Goal: Task Accomplishment & Management: Manage account settings

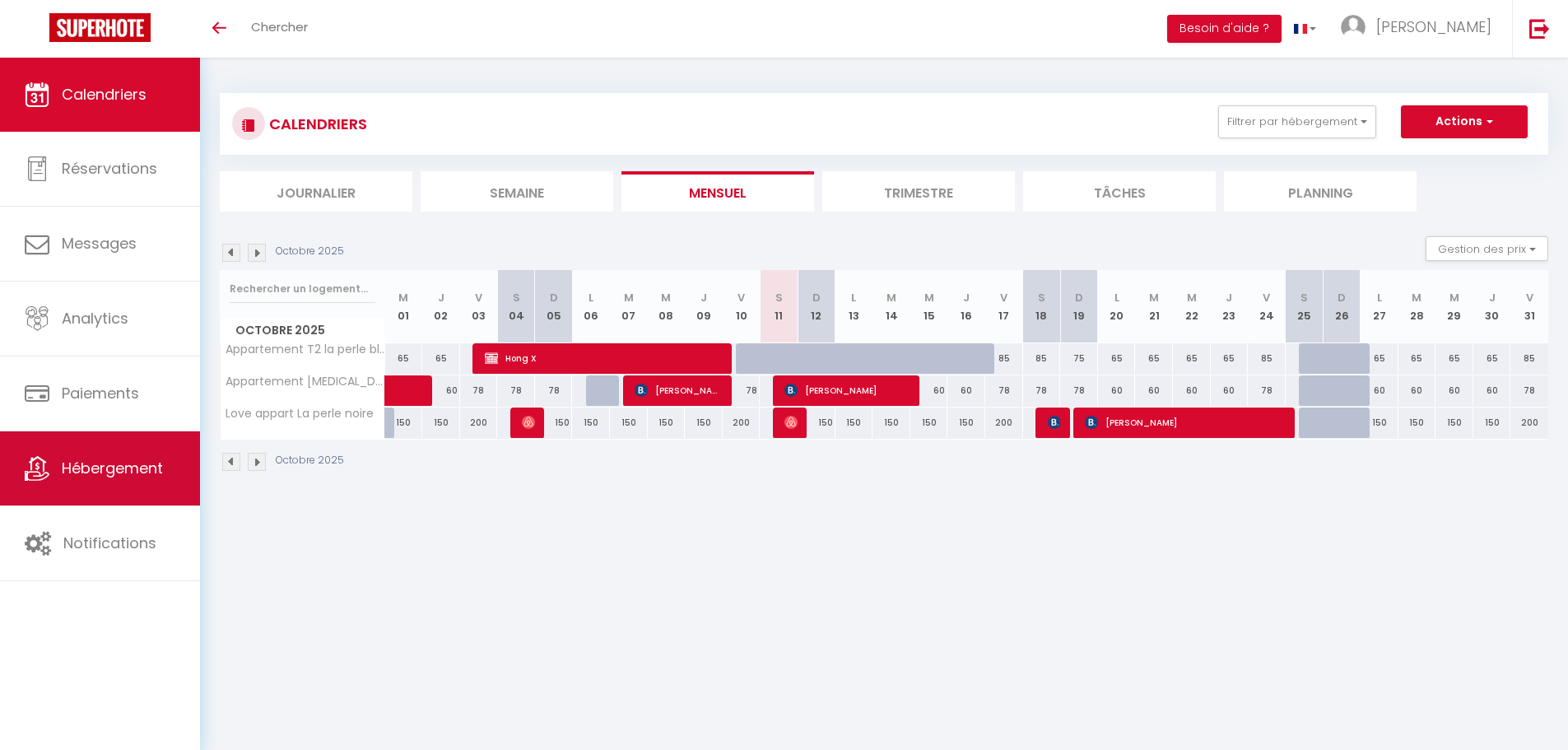
click at [114, 450] on link "Hébergement" at bounding box center [100, 468] width 200 height 74
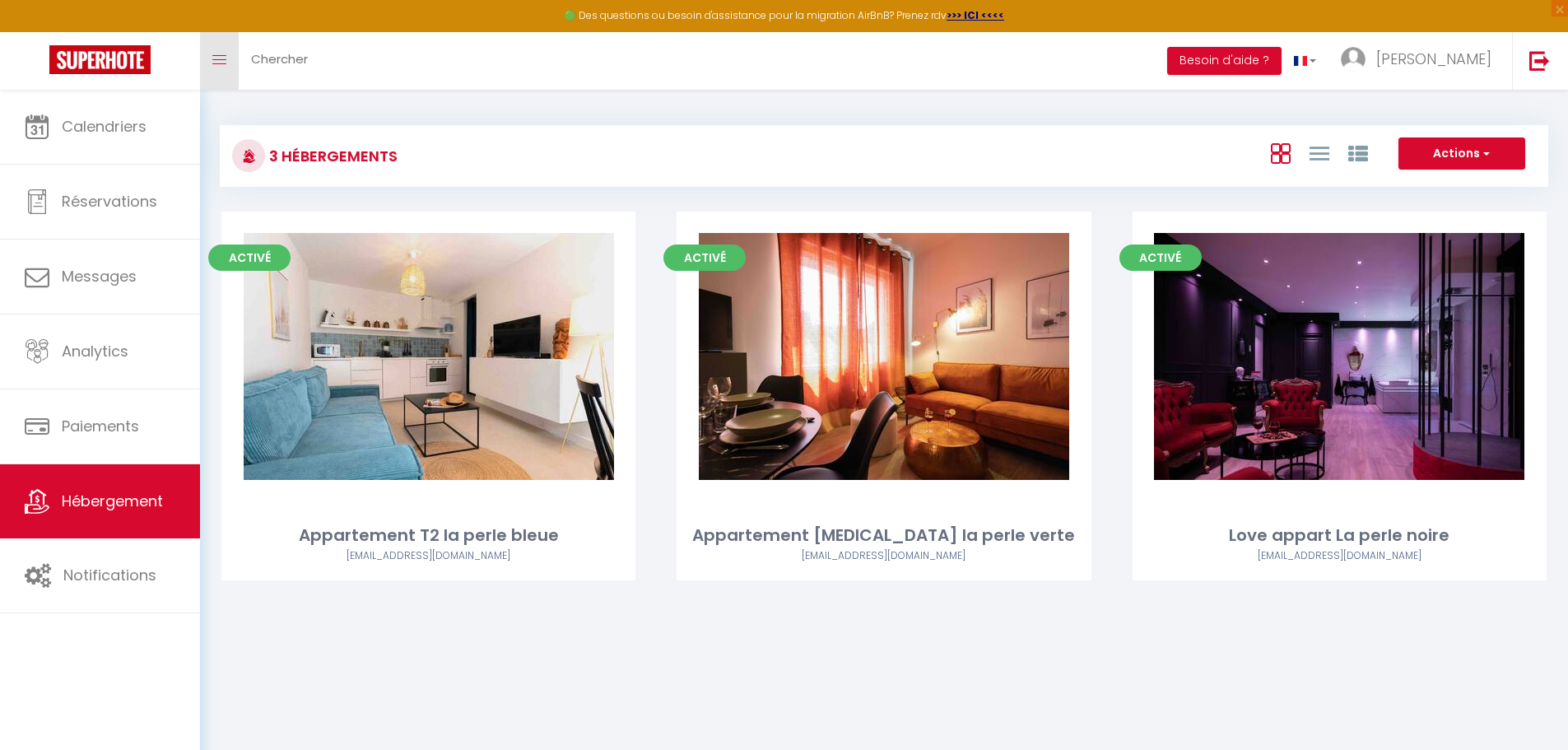
click at [214, 51] on link "Toggle menubar" at bounding box center [219, 60] width 39 height 57
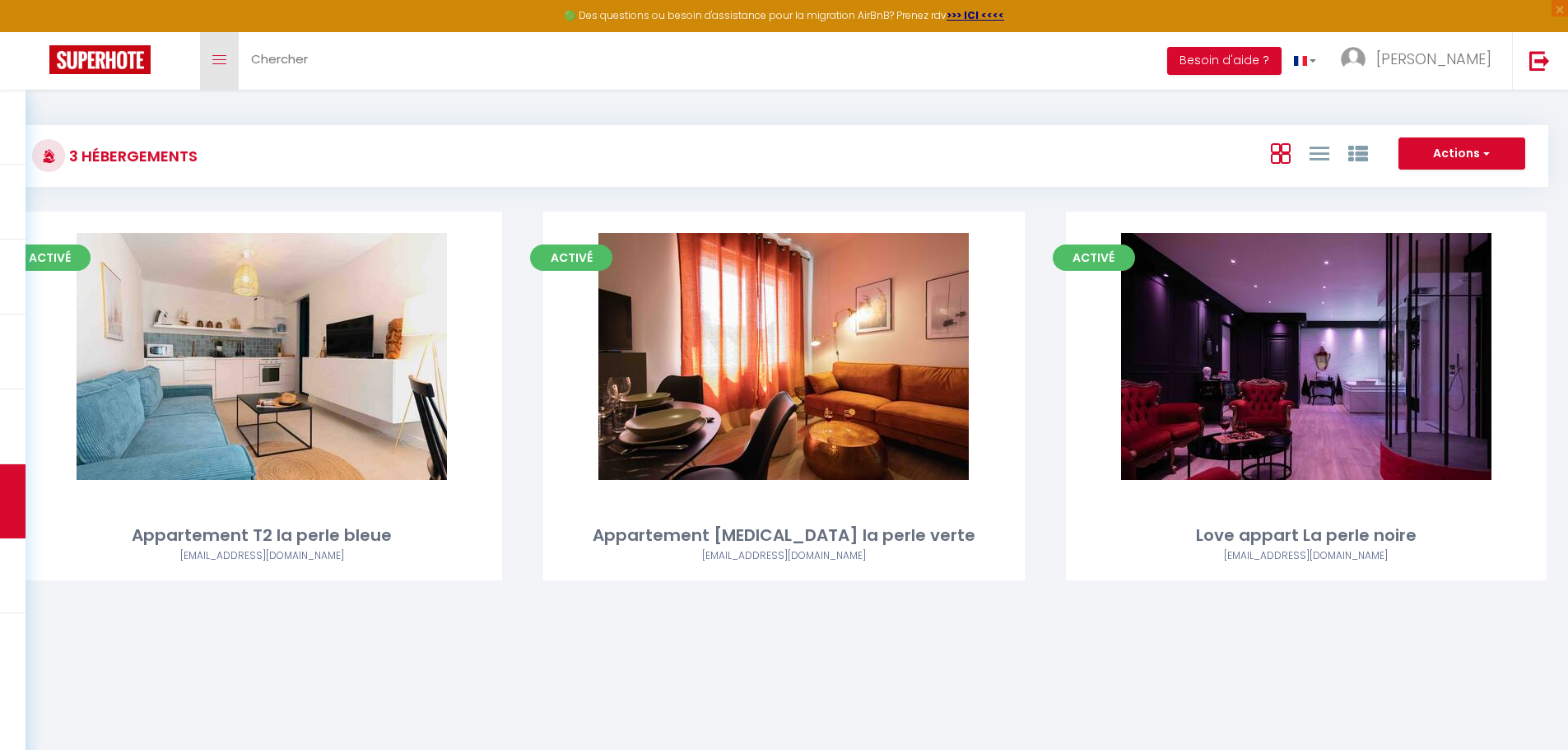
click at [214, 51] on link "Toggle menubar" at bounding box center [219, 60] width 39 height 57
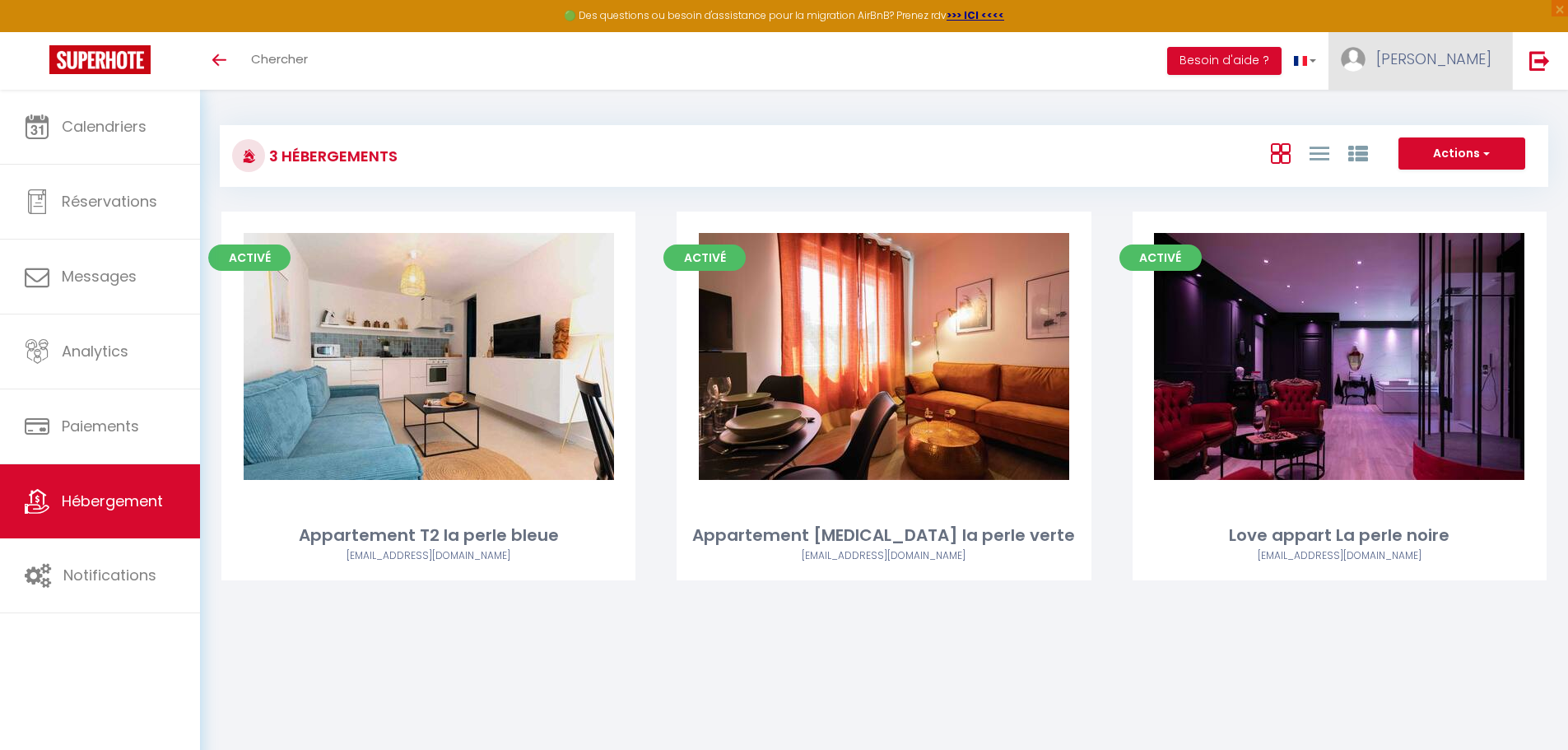
click at [772, 55] on span "[PERSON_NAME]" at bounding box center [1433, 58] width 116 height 20
click at [772, 118] on link "Paramètres" at bounding box center [1446, 114] width 121 height 28
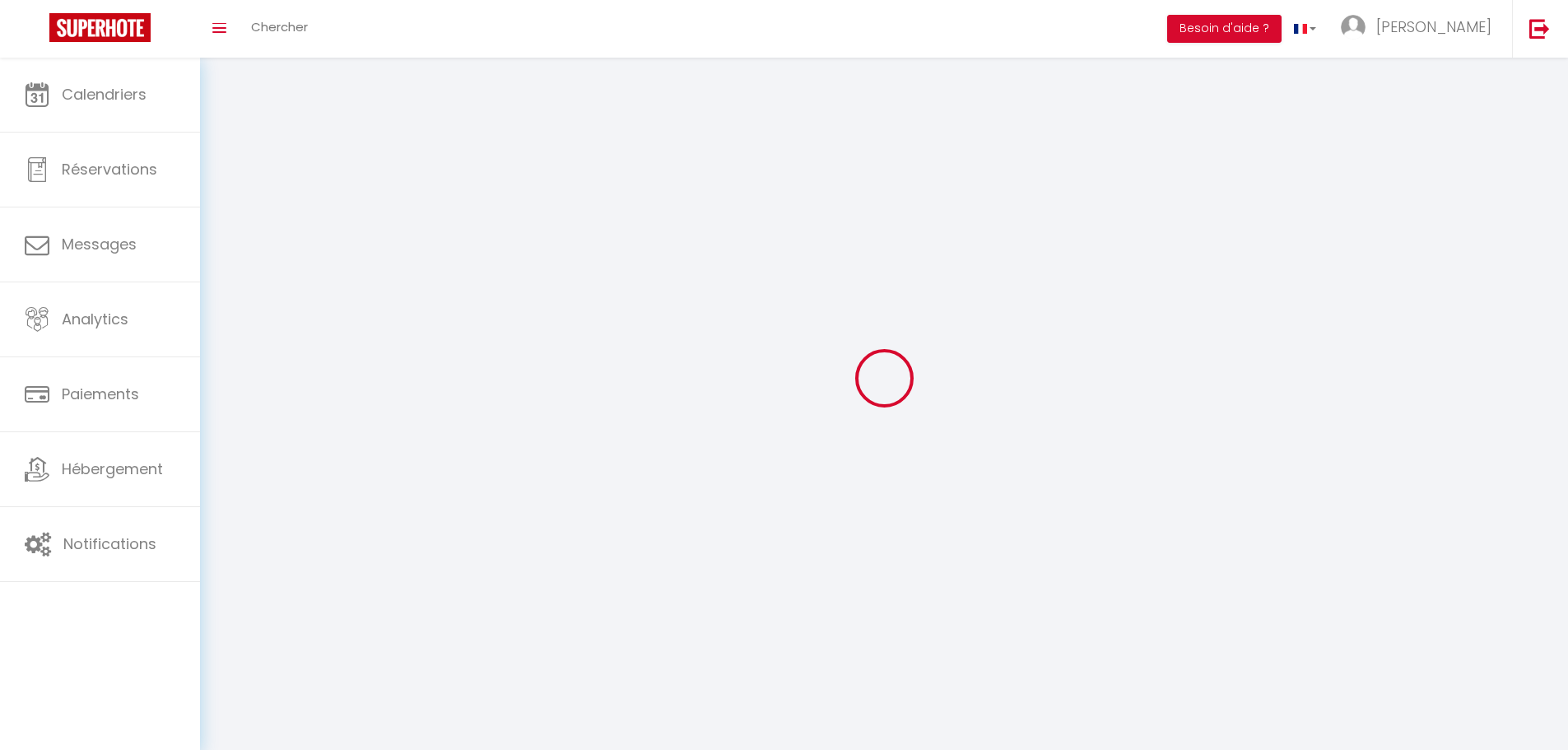
type input "[PERSON_NAME]"
type input "Soulé"
type input "[PHONE_NUMBER]"
type input "[STREET_ADDRESS]"
type input "34300"
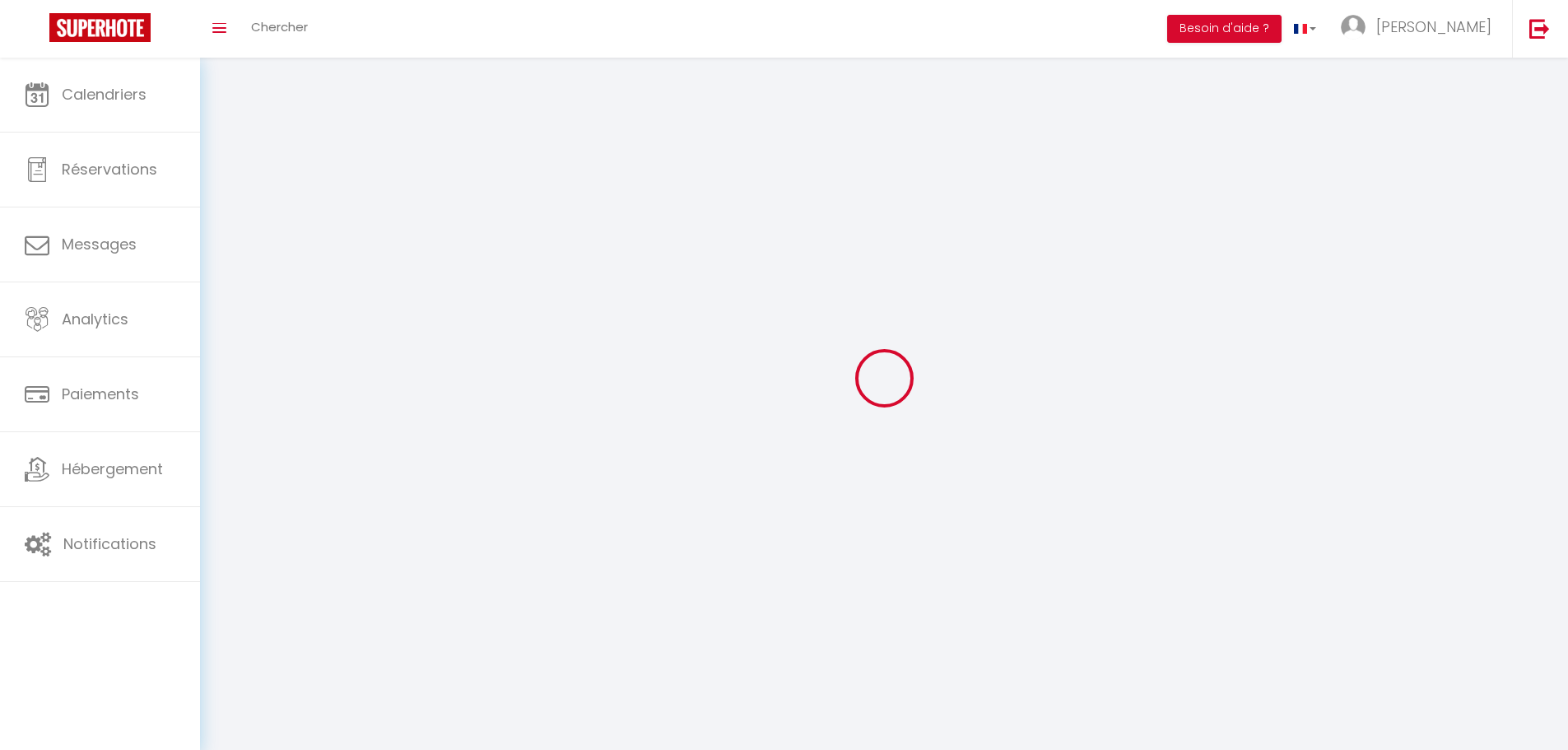
type input "Agde"
type input "9UWVuUK6yikSe6ubcFU2q99Kl"
type input "B60x0vd9wUSwNU6zX8Ba9ojDl"
select select "1"
select select "28"
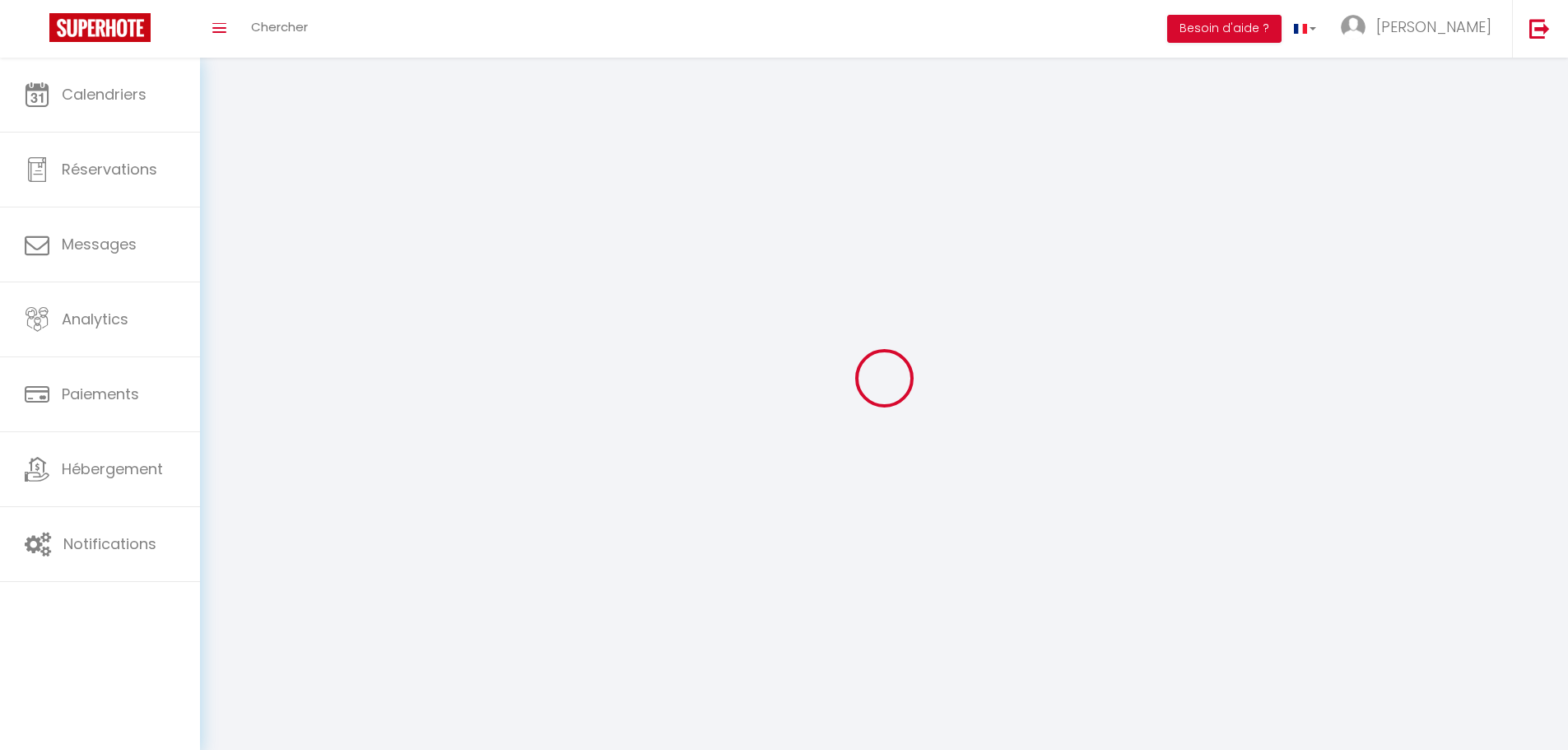
select select "fr"
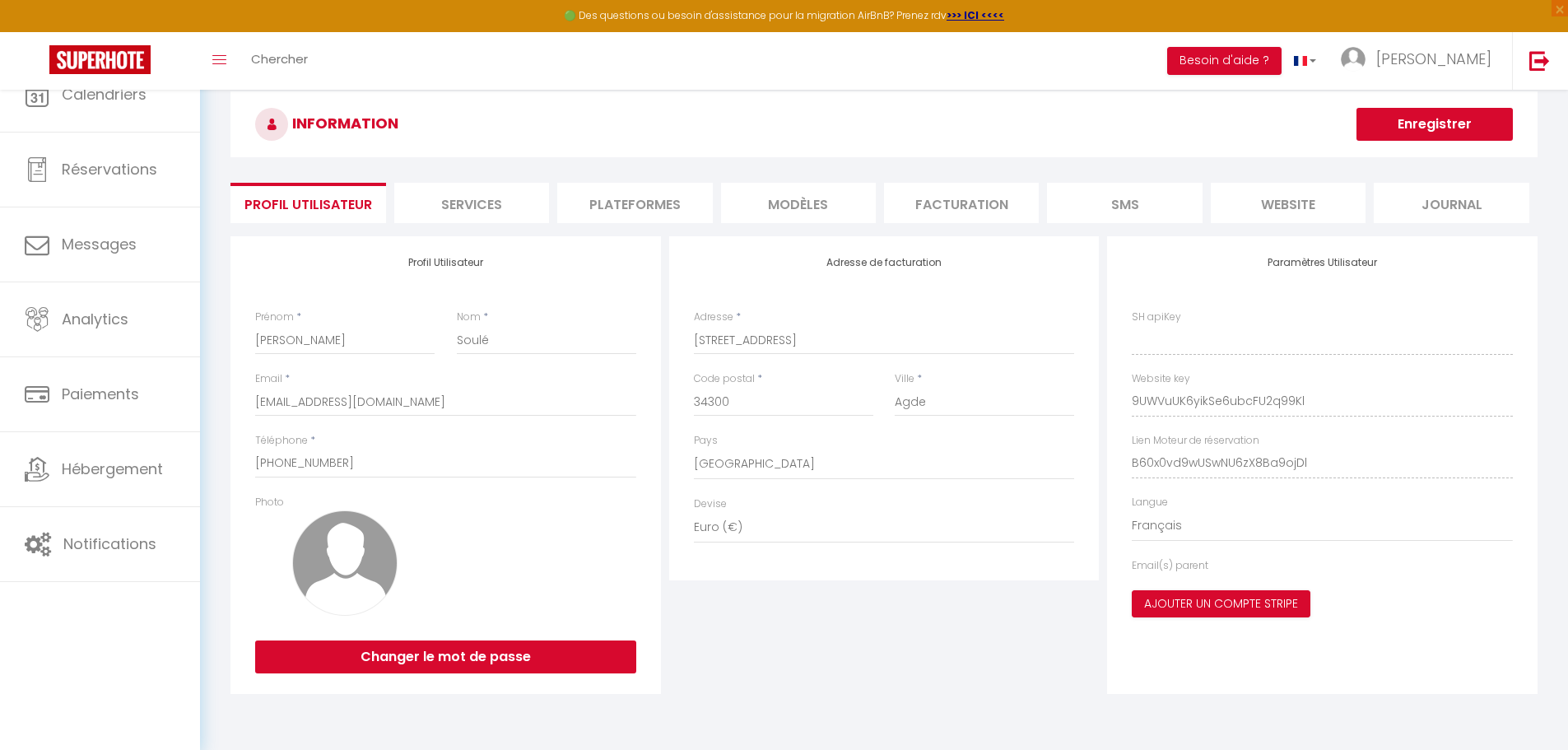
type input "9UWVuUK6yikSe6ubcFU2q99Kl"
type input "B60x0vd9wUSwNU6zX8Ba9ojDl"
type input "https://app.superhote.com/#/get-available-rentals/B60x0vd9wUSwNU6zX8Ba9ojDl"
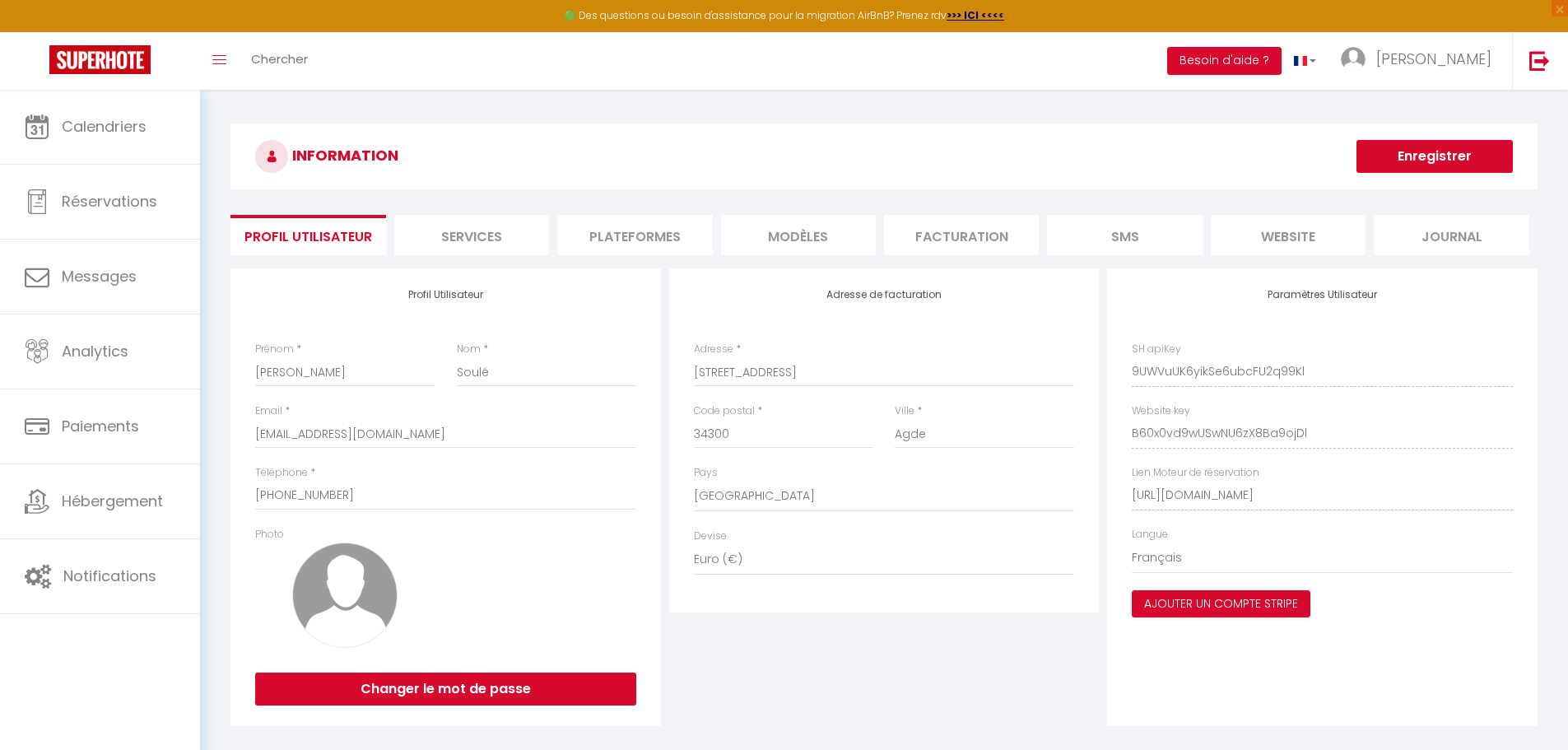
click at [651, 233] on li "Plateformes" at bounding box center [634, 235] width 154 height 41
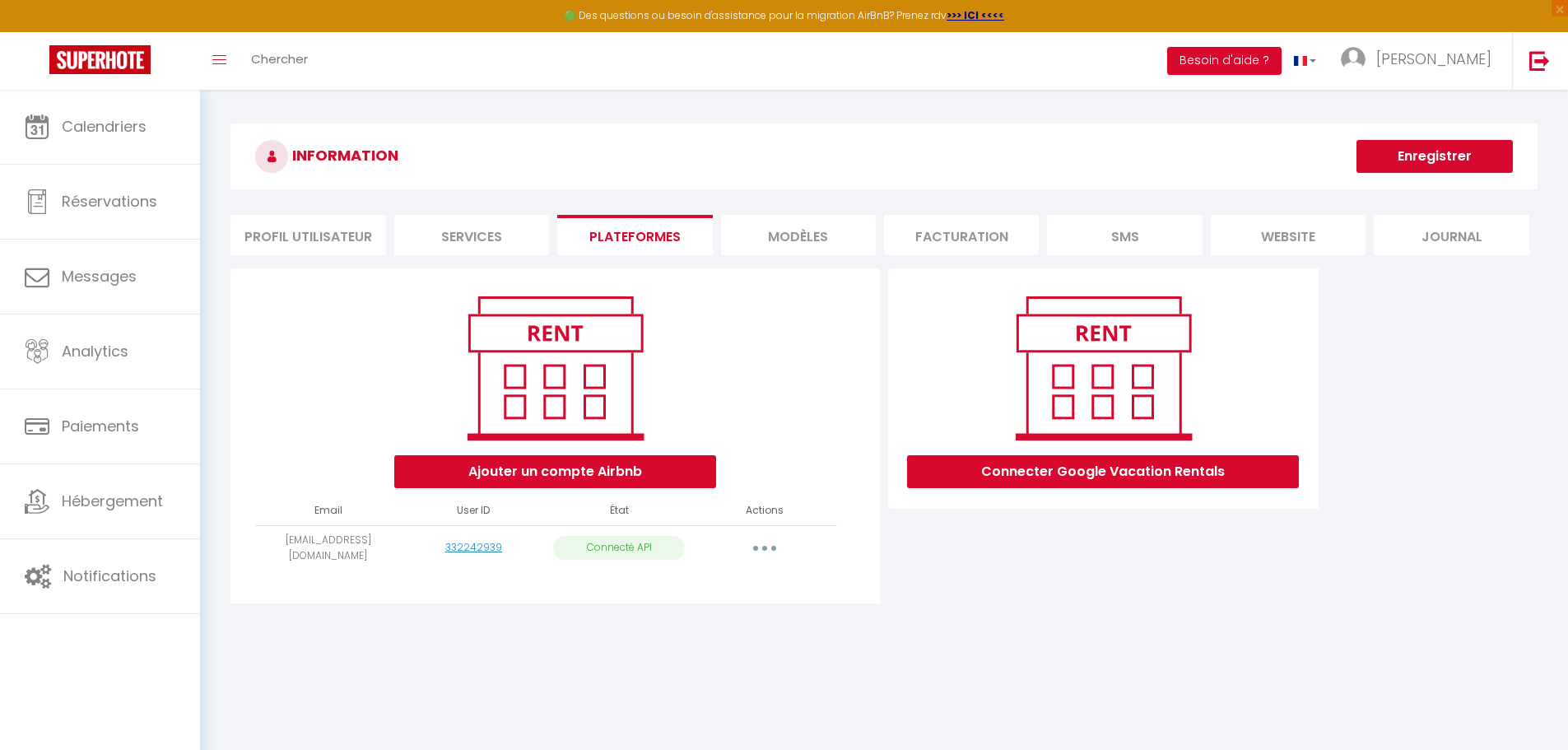
click at [772, 234] on li "website" at bounding box center [1287, 235] width 154 height 41
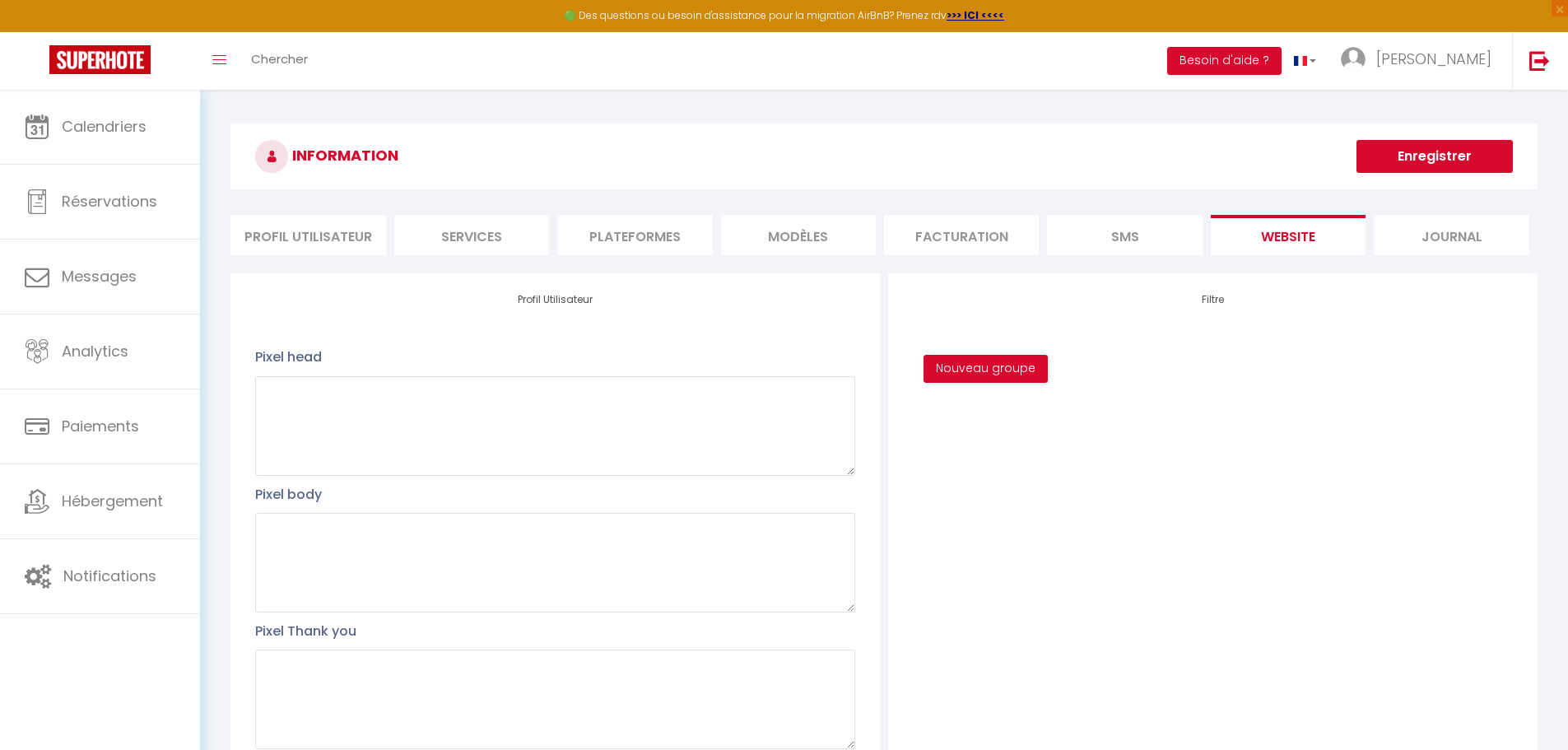
click at [772, 233] on li "Journal" at bounding box center [1451, 235] width 154 height 41
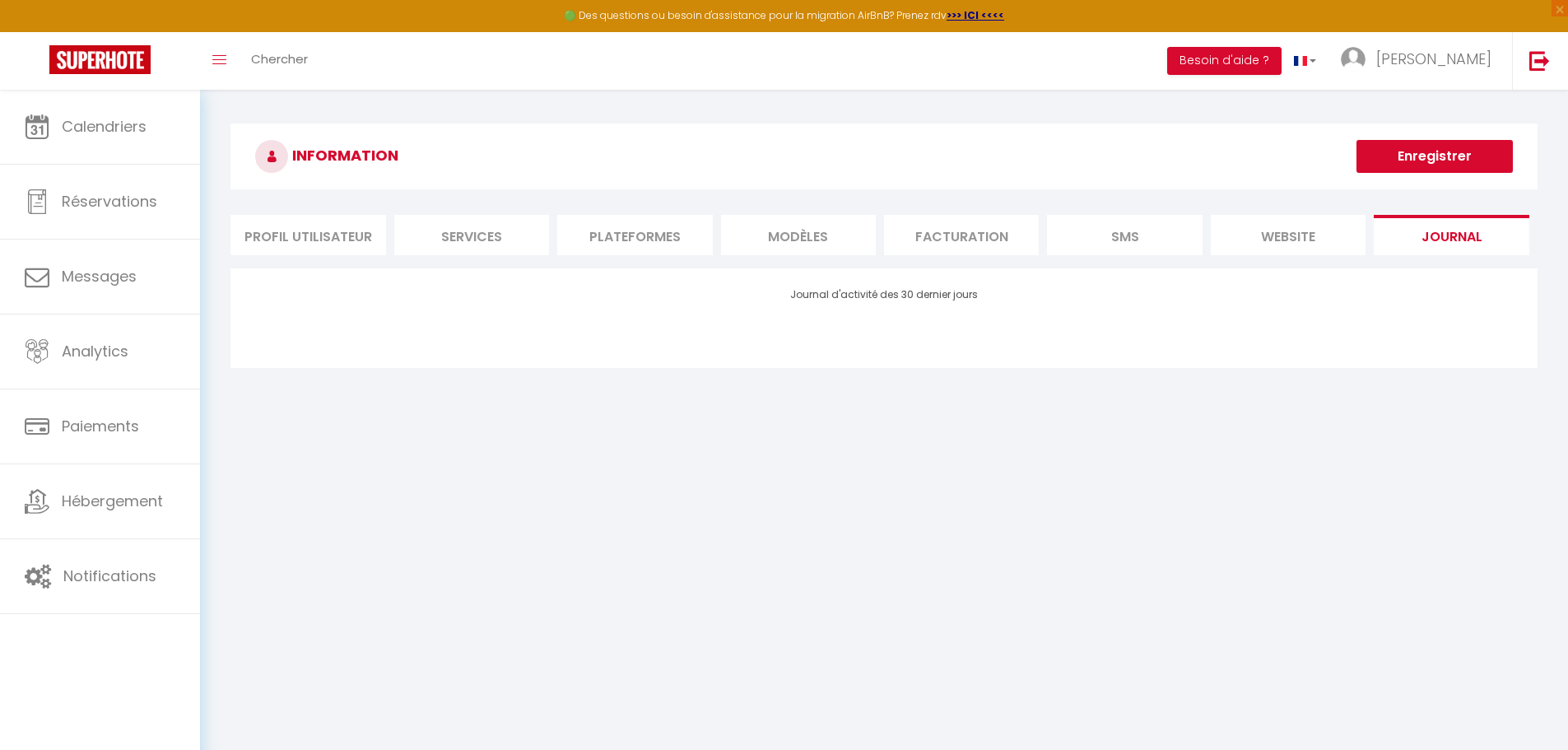
click at [517, 246] on li "Services" at bounding box center [471, 235] width 154 height 41
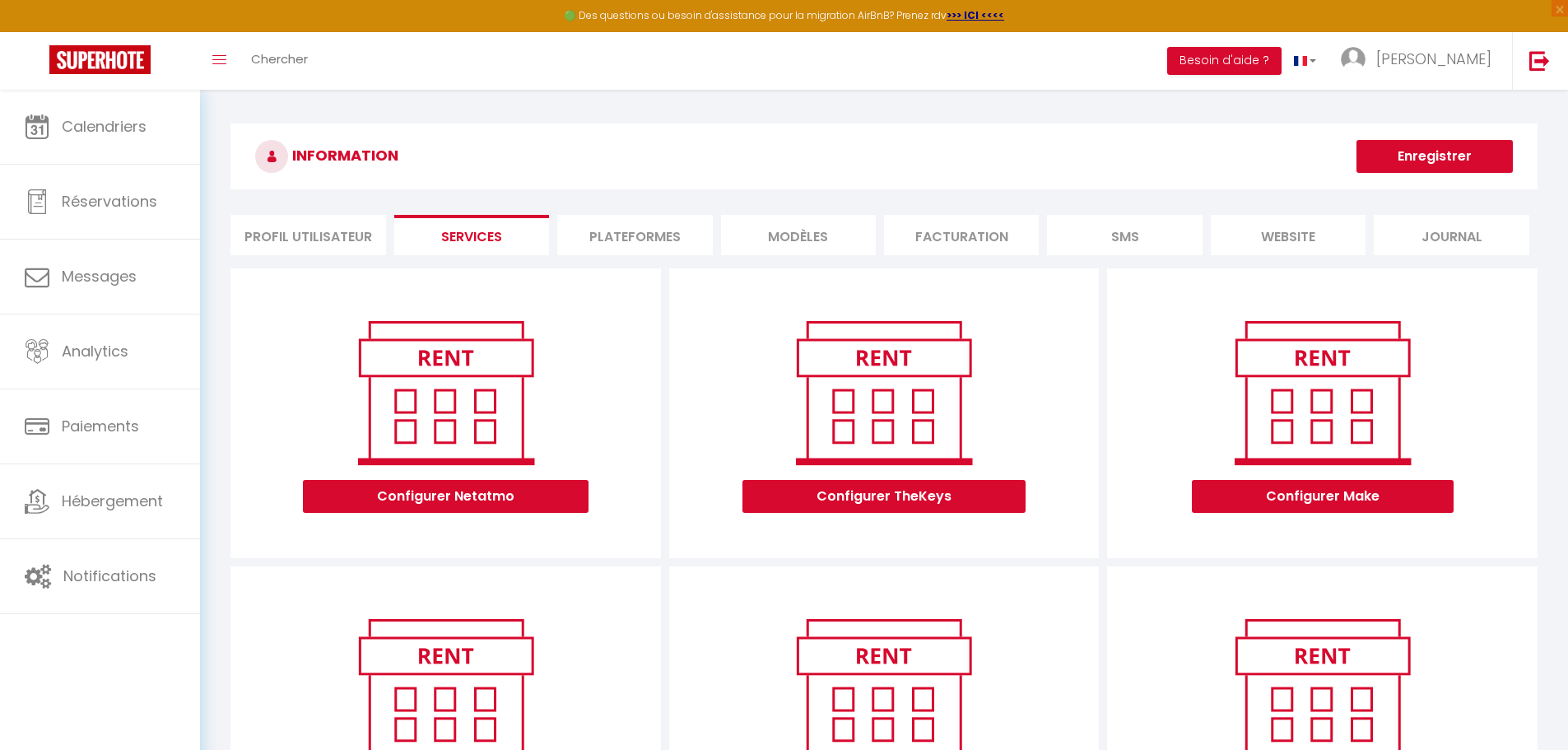
click at [349, 235] on li "Profil Utilisateur" at bounding box center [307, 235] width 154 height 41
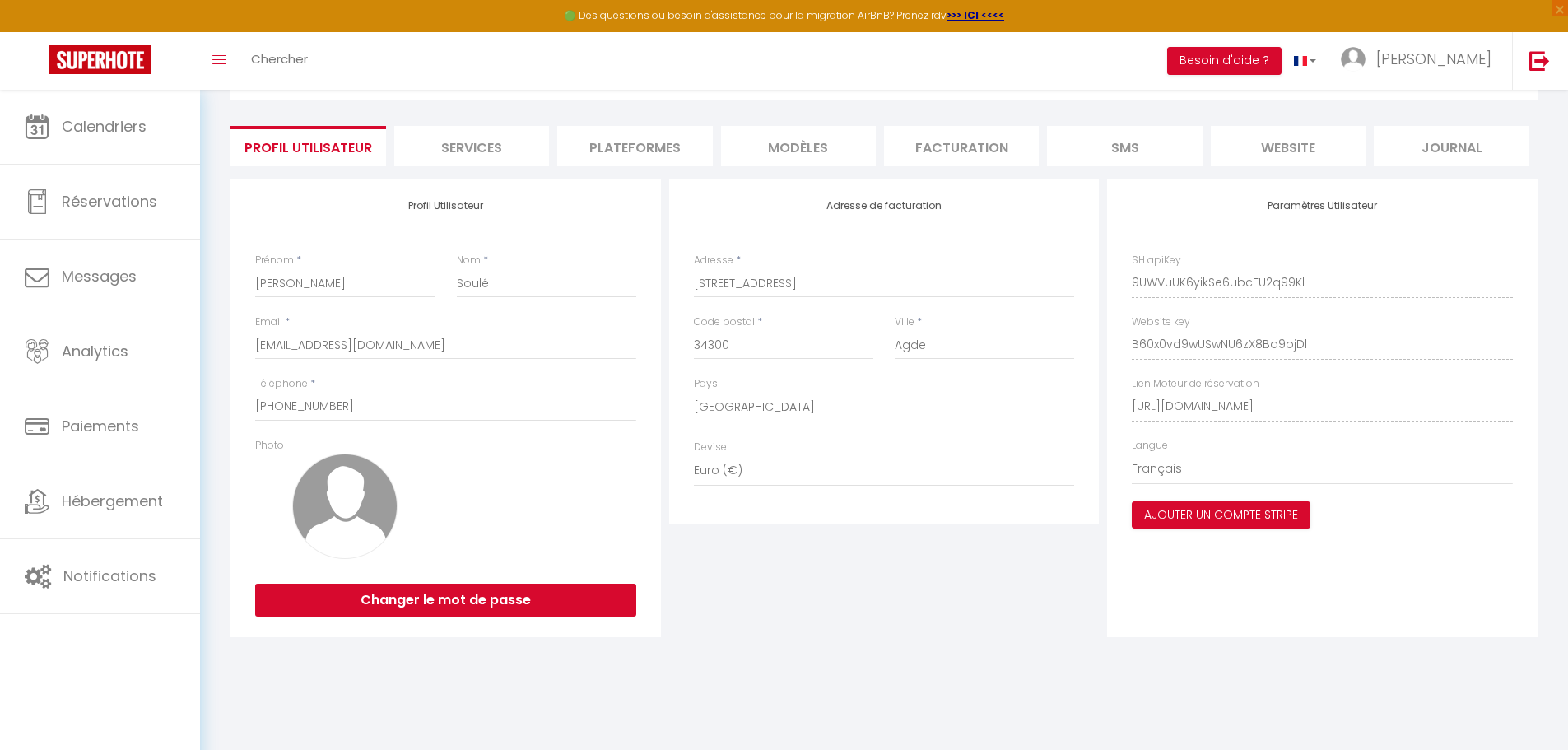
scroll to position [89, 0]
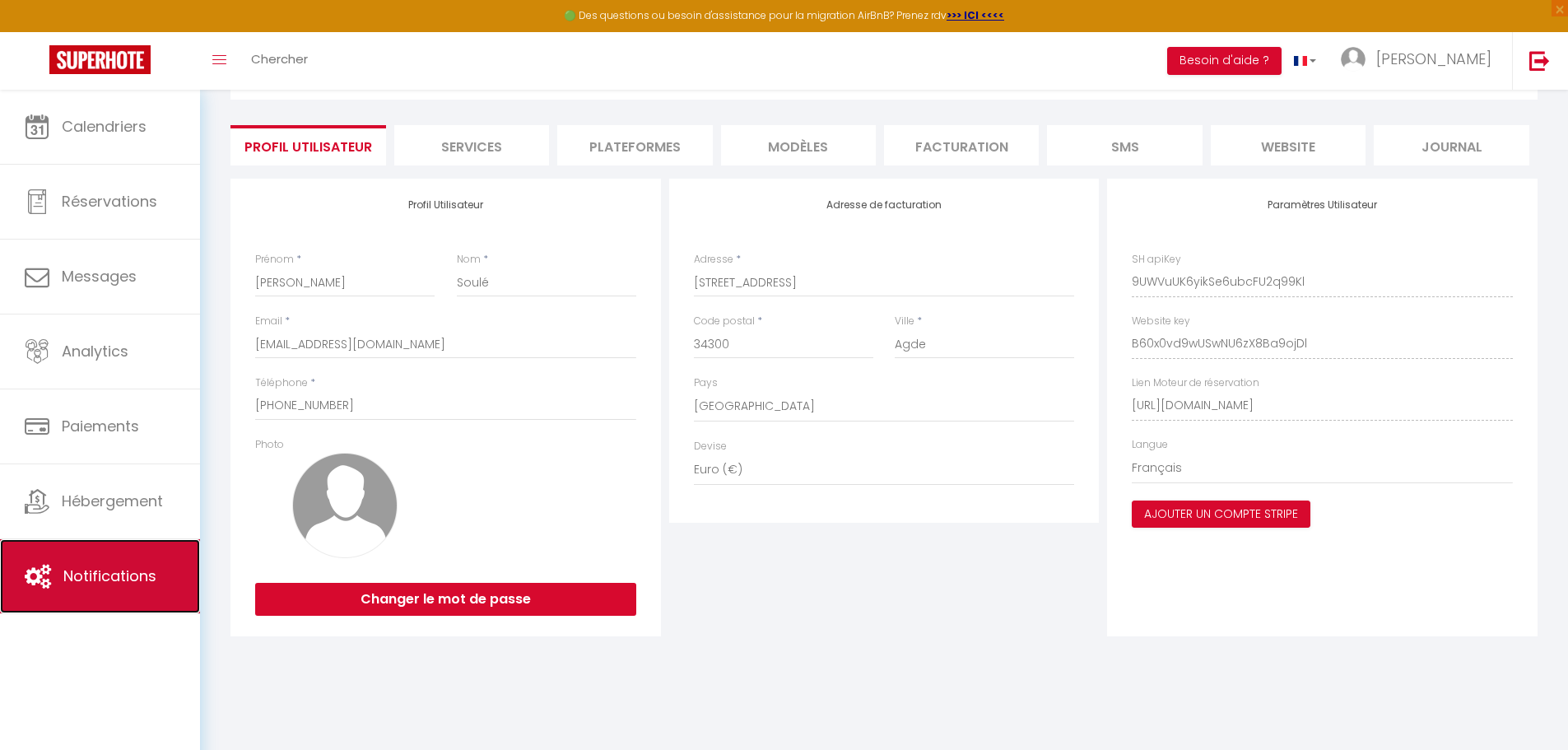
click at [127, 565] on link "Notifications" at bounding box center [100, 576] width 200 height 74
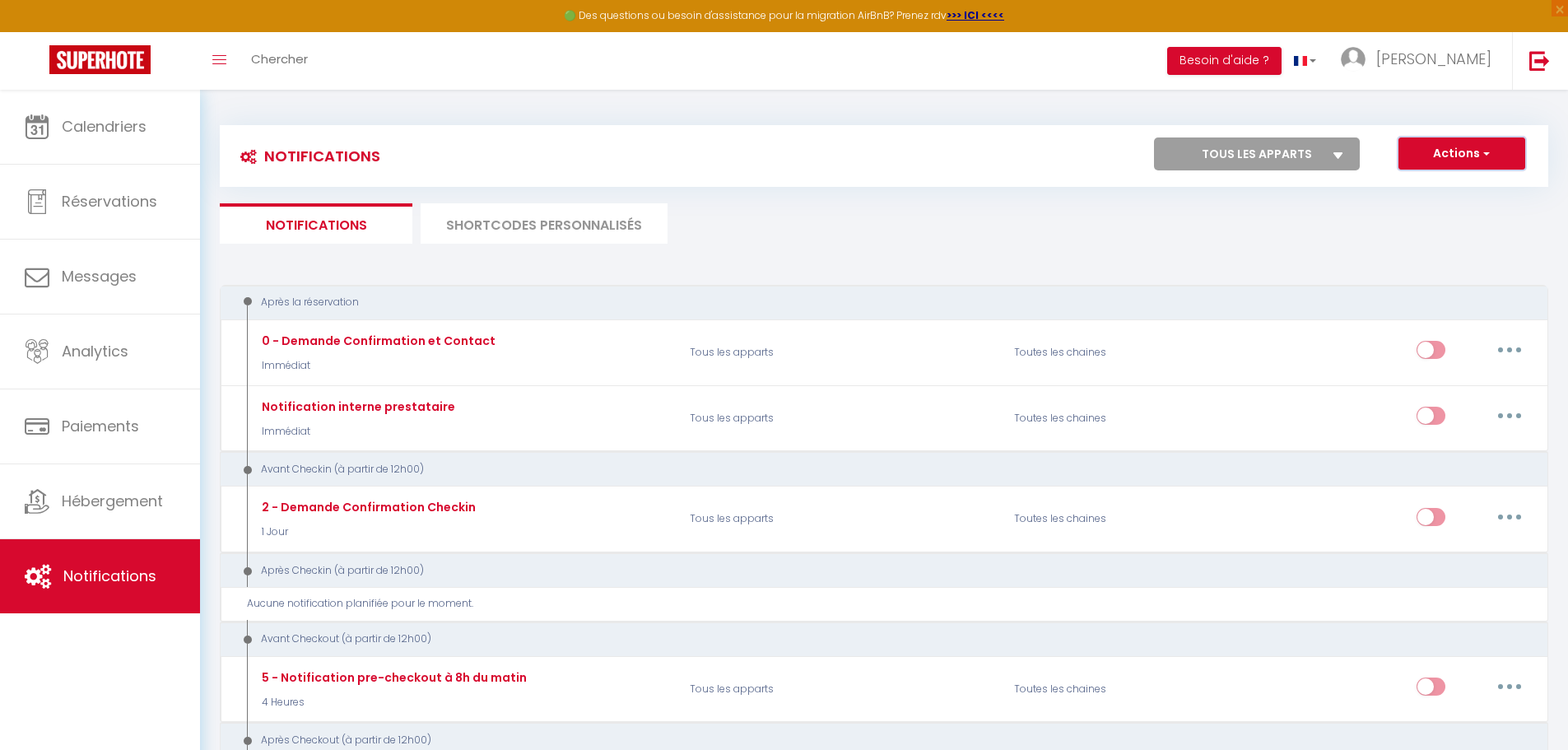
click at [772, 148] on button "Actions" at bounding box center [1461, 154] width 127 height 33
click at [592, 224] on li "SHORTCODES PERSONNALISÉS" at bounding box center [544, 223] width 247 height 41
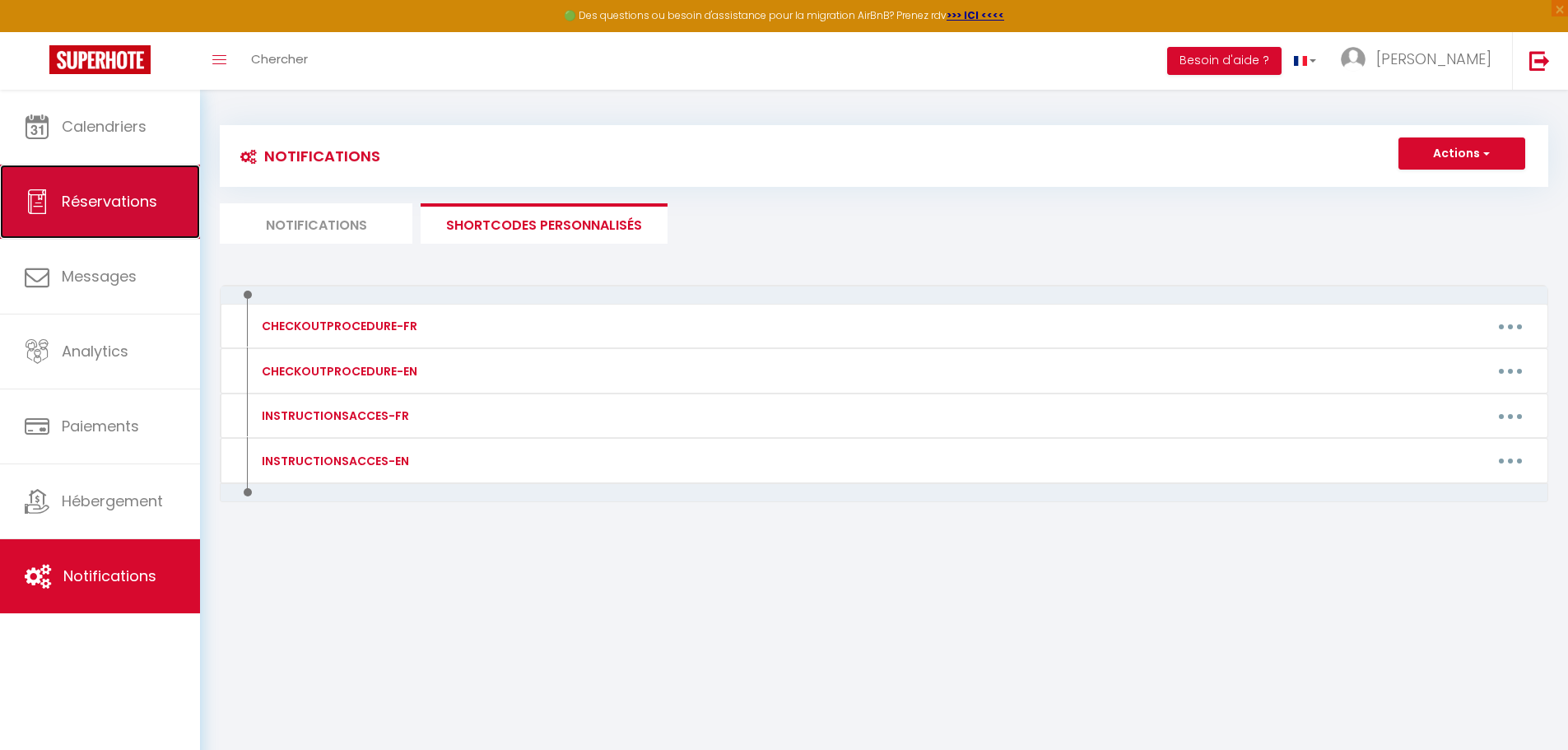
click at [120, 216] on link "Réservations" at bounding box center [100, 202] width 200 height 74
select select "not_cancelled"
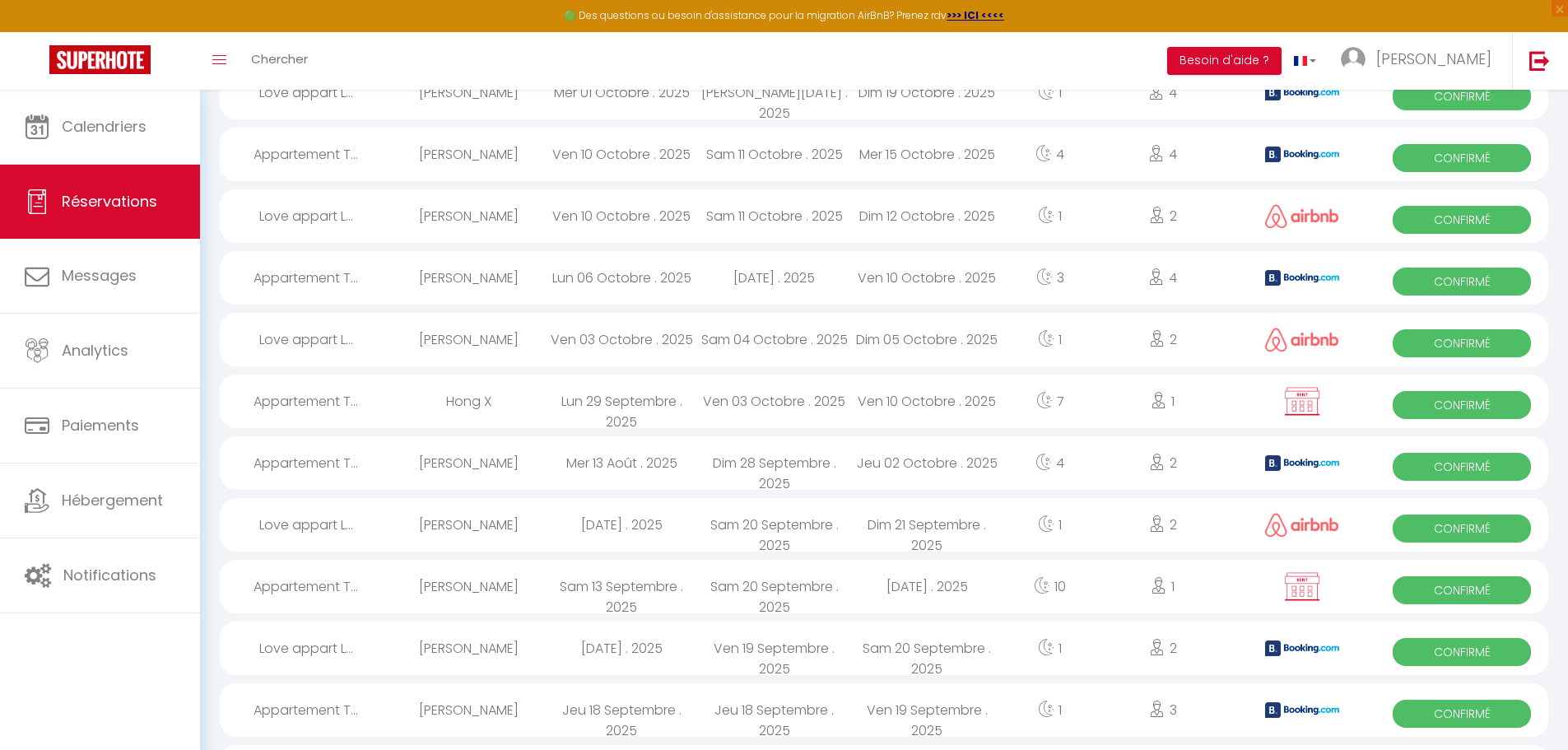
scroll to position [329, 0]
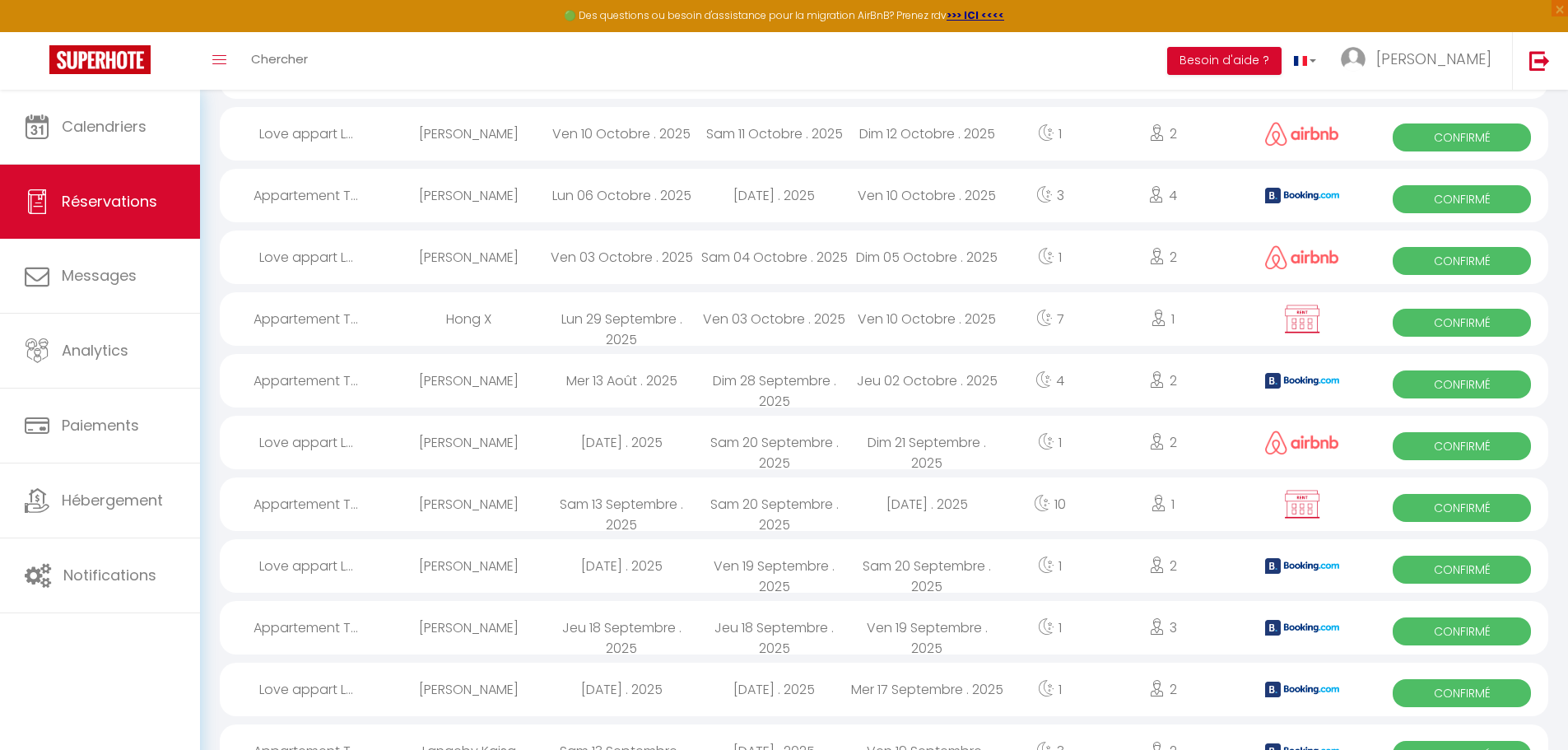
select select "fr"
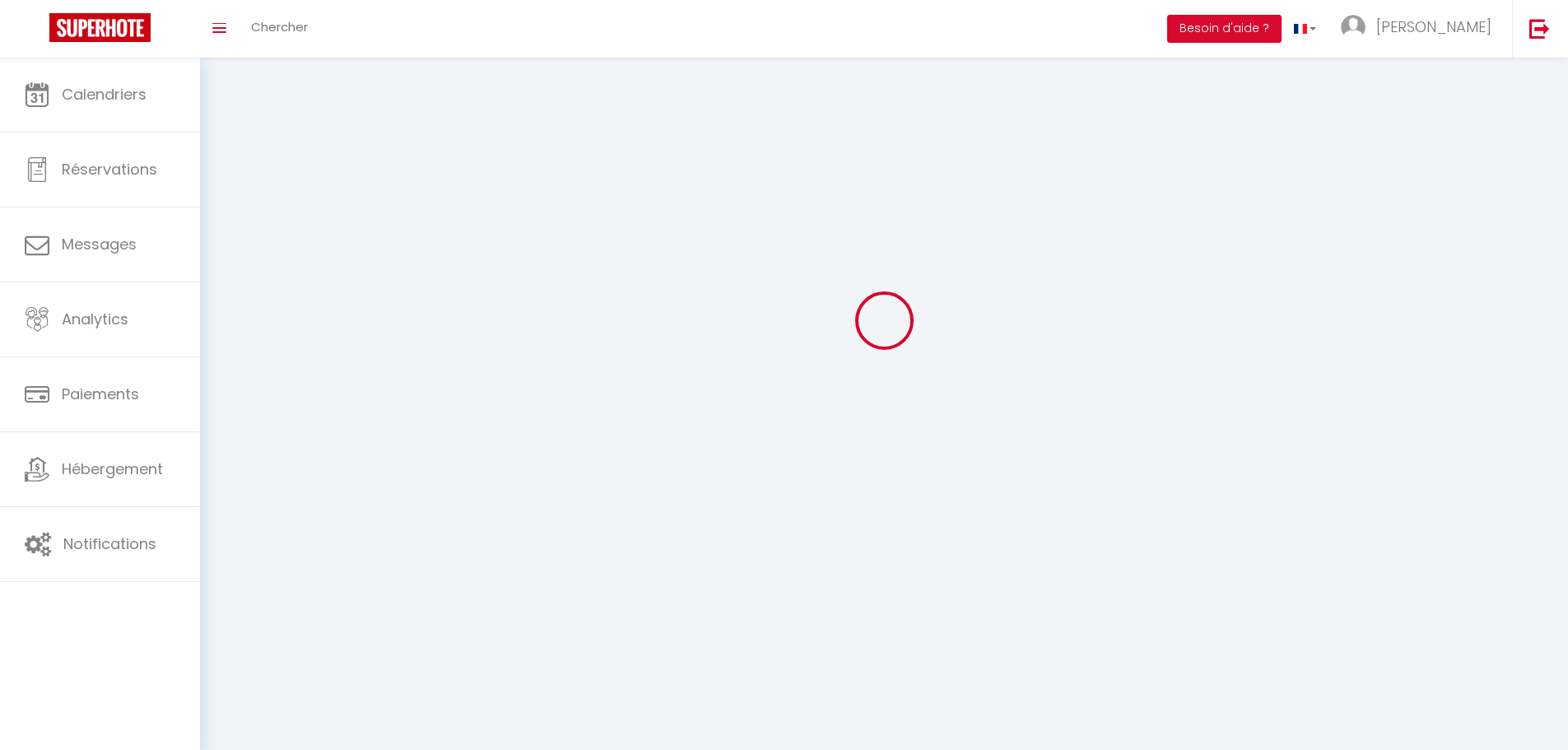
type input "[PERSON_NAME]"
type input "Soulé"
type input "+33617593215"
type input "35 rue Voltaire"
type input "34300"
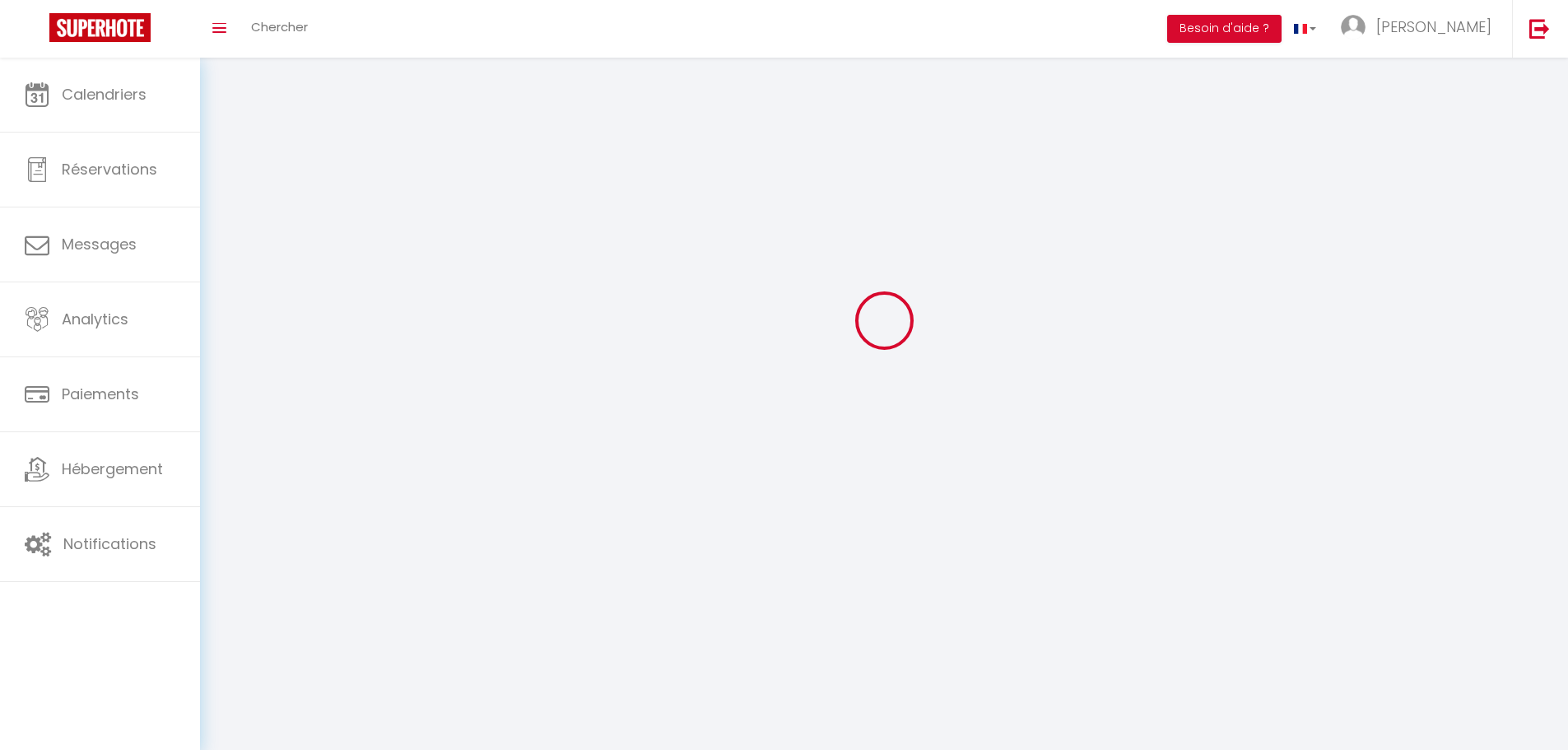
type input "Agde"
type input "9UWVuUK6yikSe6ubcFU2q99Kl"
type input "B60x0vd9wUSwNU6zX8Ba9ojDl"
type input "https://app.superhote.com/#/get-available-rentals/B60x0vd9wUSwNU6zX8Ba9ojDl"
select select "28"
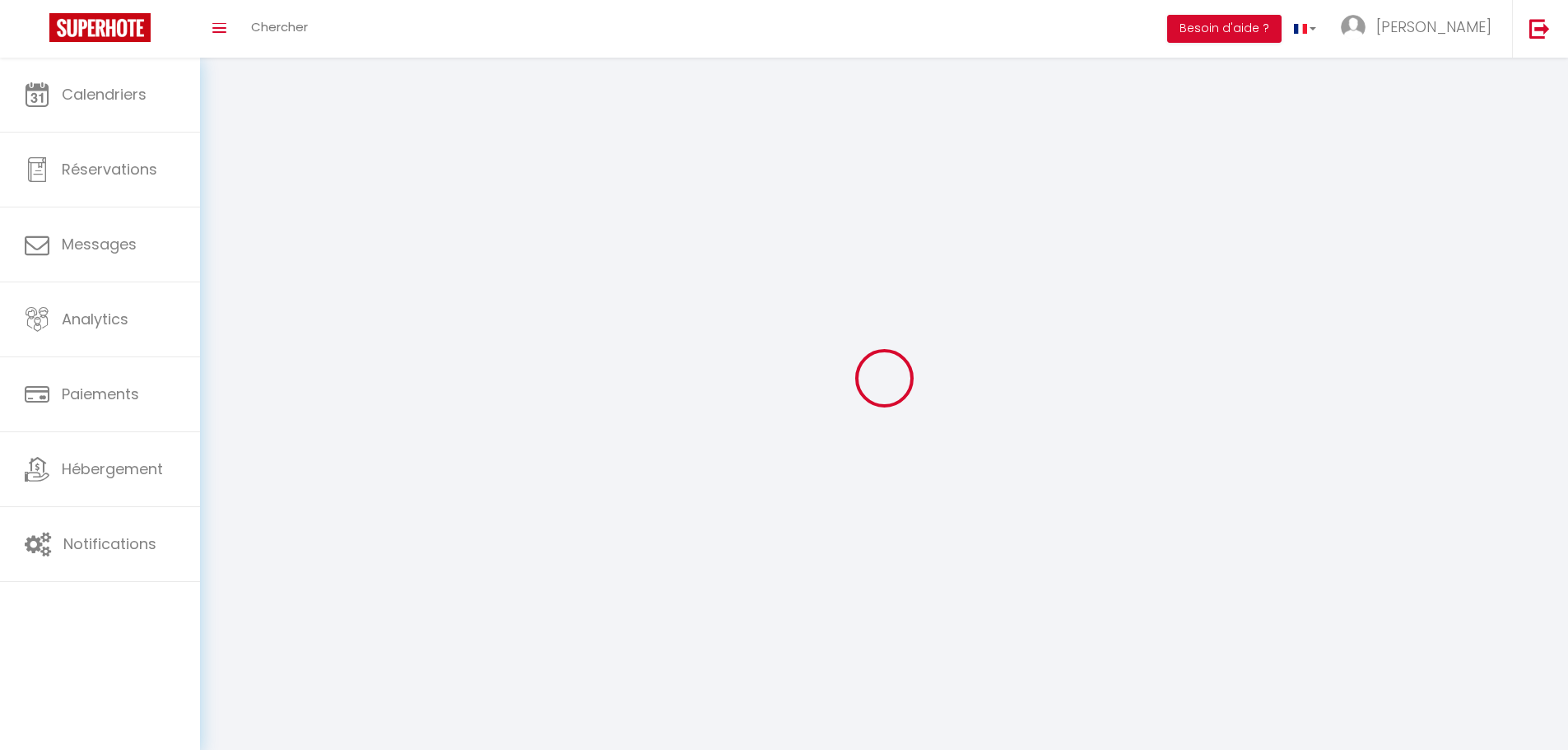
select select "fr"
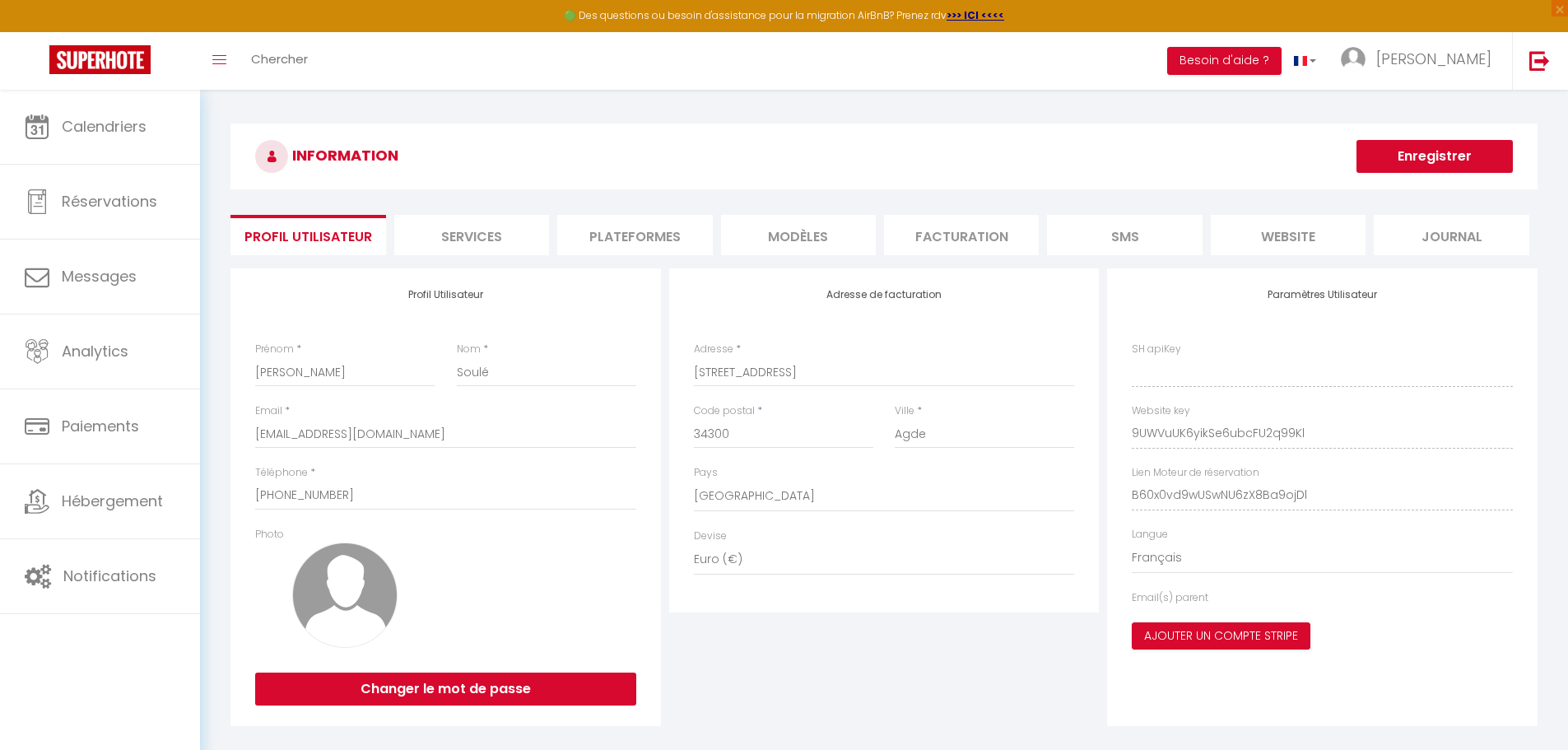
type input "9UWVuUK6yikSe6ubcFU2q99Kl"
type input "B60x0vd9wUSwNU6zX8Ba9ojDl"
type input "https://app.superhote.com/#/get-available-rentals/B60x0vd9wUSwNU6zX8Ba9ojDl"
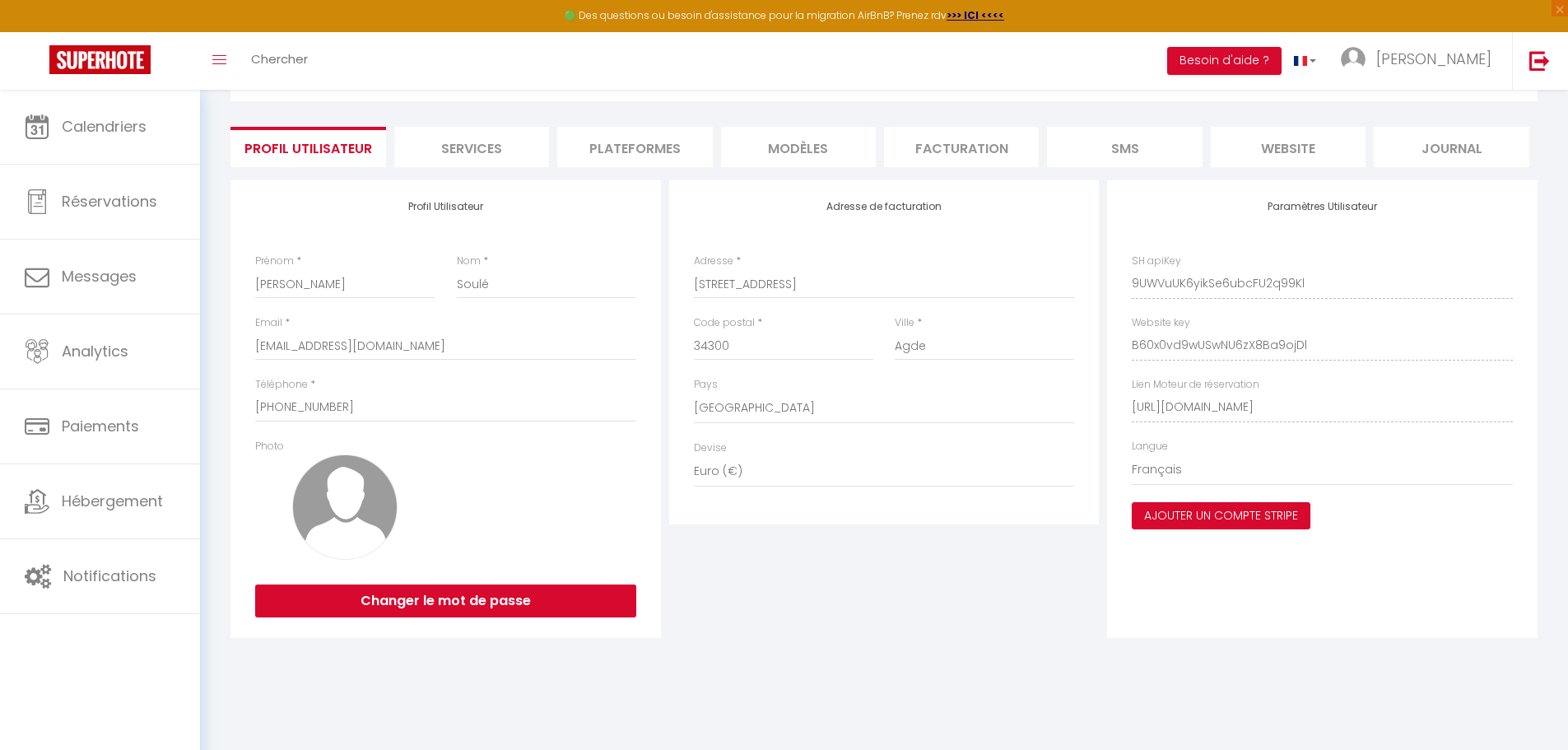
scroll to position [89, 0]
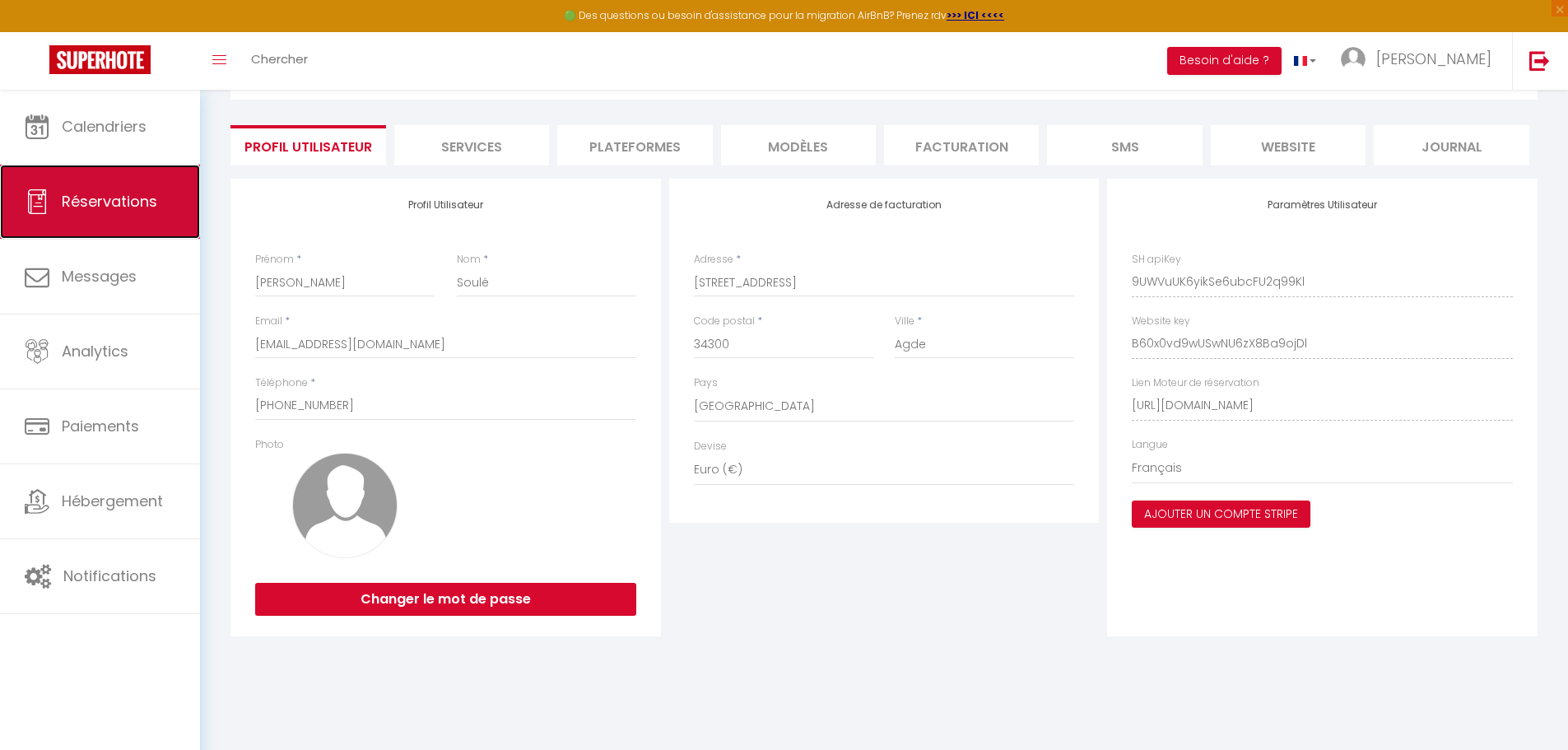
click at [92, 208] on span "Réservations" at bounding box center [110, 201] width 95 height 20
select select "not_cancelled"
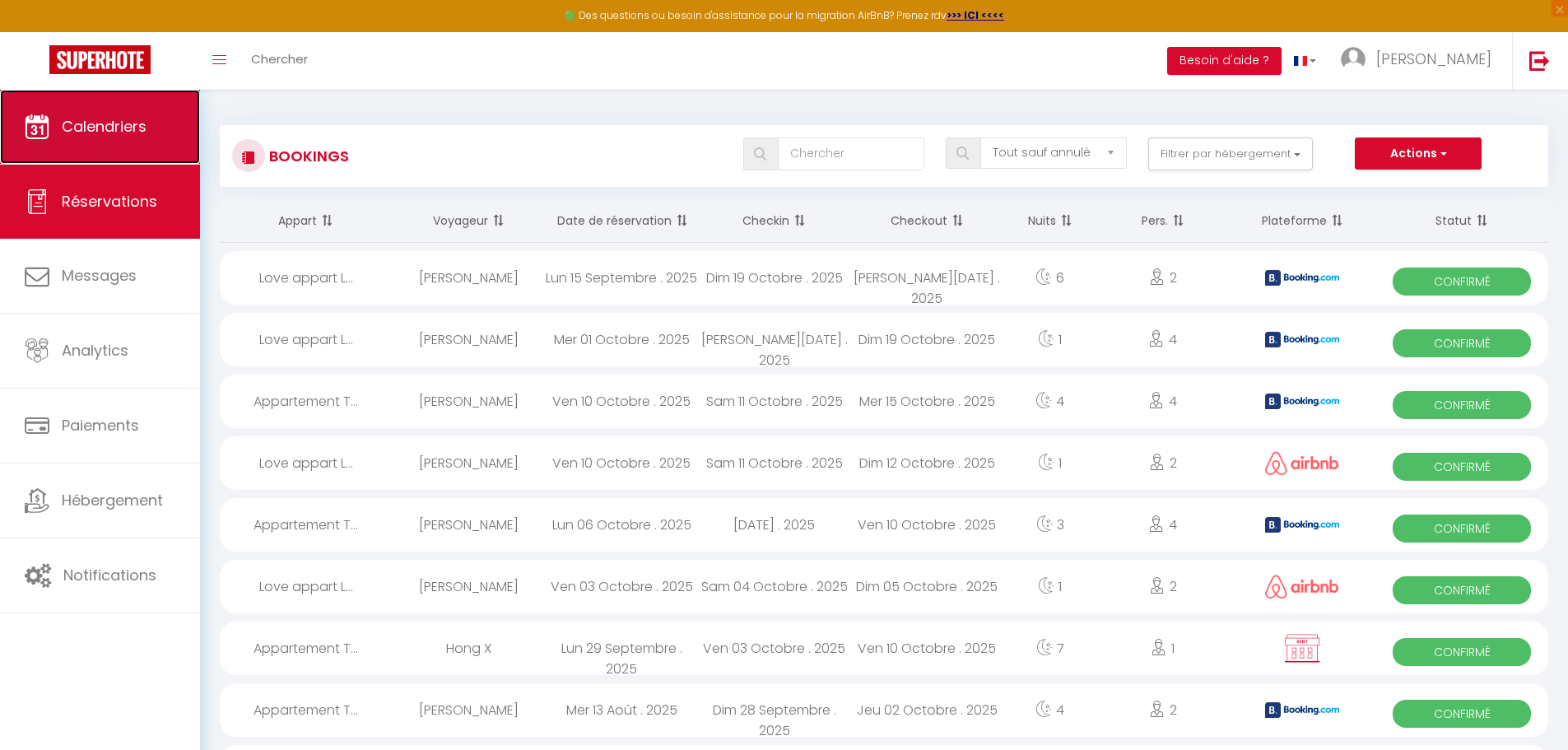
click at [75, 131] on span "Calendriers" at bounding box center [104, 126] width 84 height 20
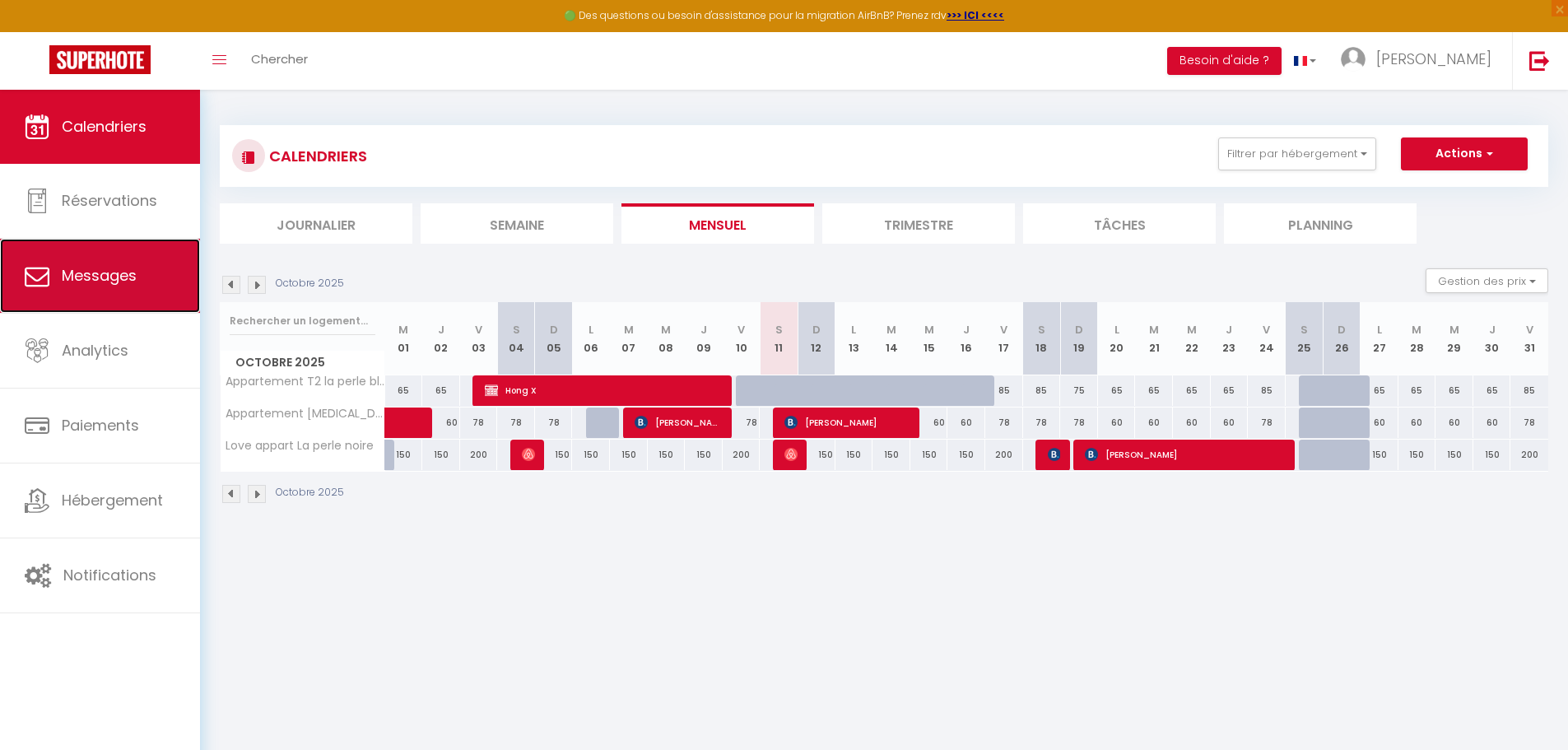
click at [94, 268] on span "Messages" at bounding box center [99, 275] width 75 height 20
select select "message"
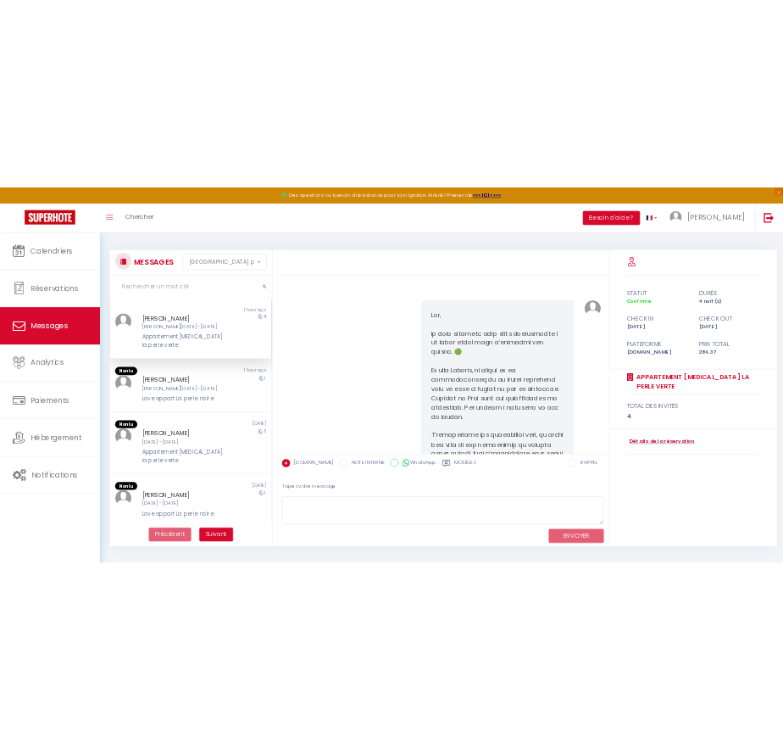
scroll to position [1975, 0]
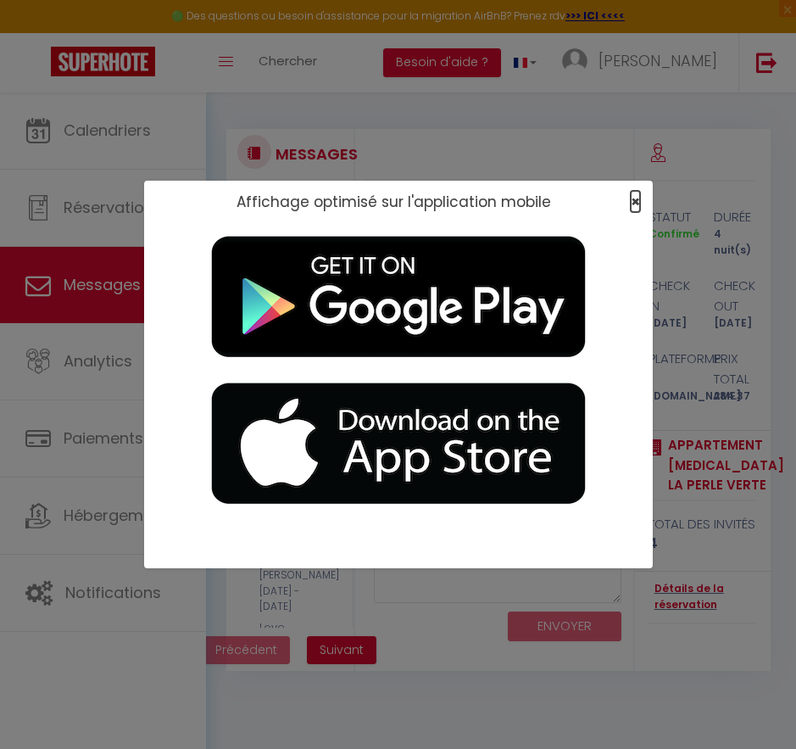
click at [637, 198] on span "×" at bounding box center [635, 201] width 9 height 21
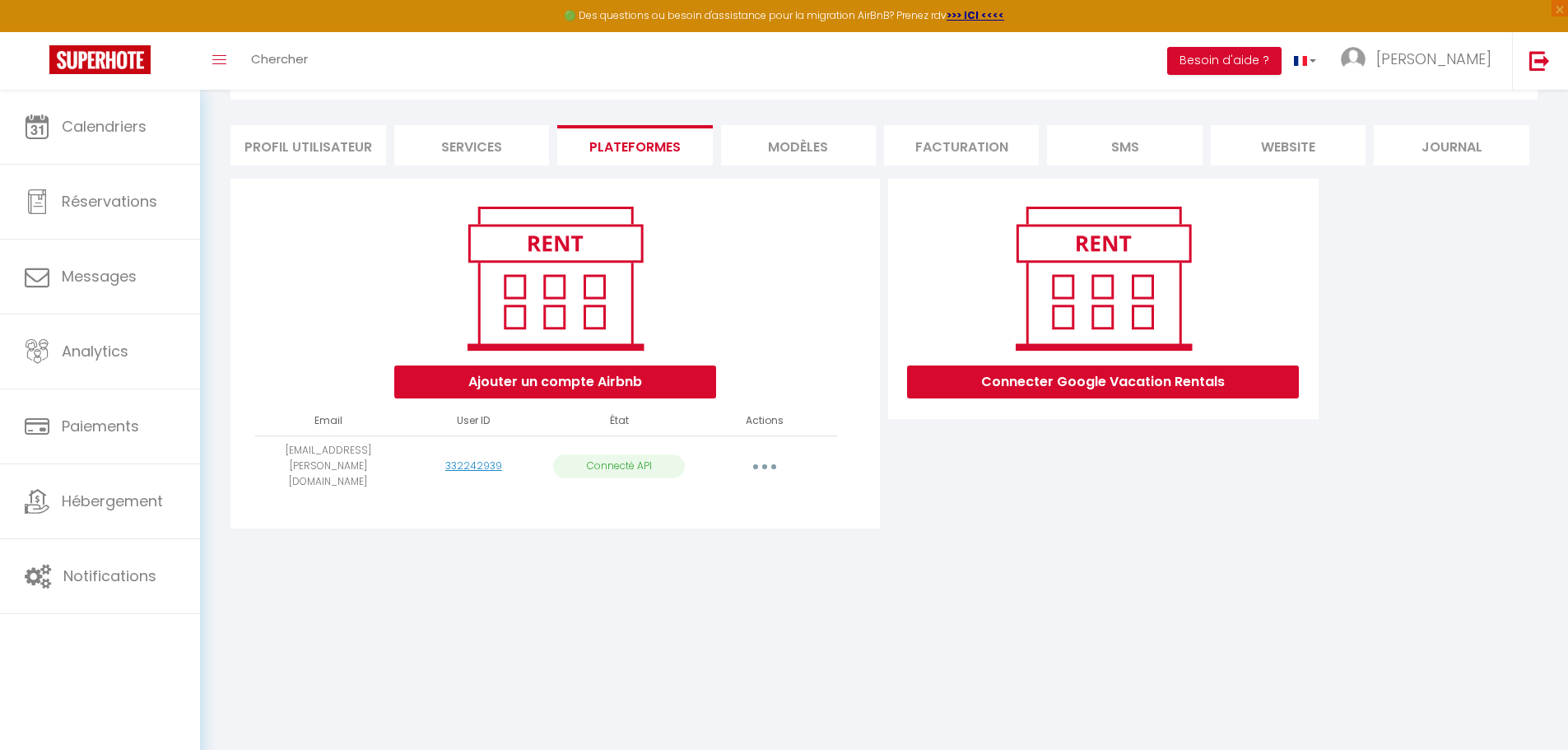
scroll to position [89, 0]
click at [310, 134] on li "Profil Utilisateur" at bounding box center [307, 146] width 154 height 41
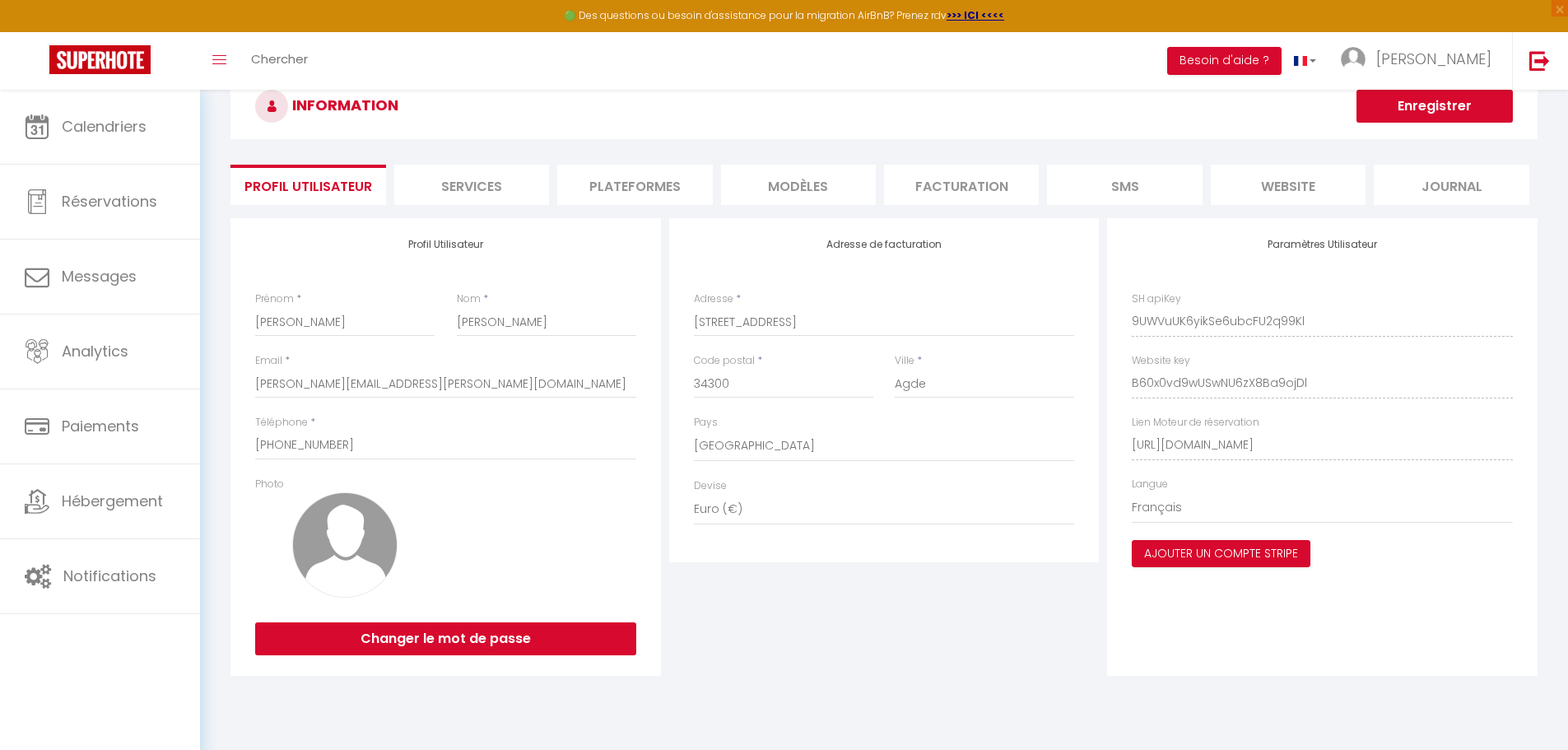
scroll to position [89, 0]
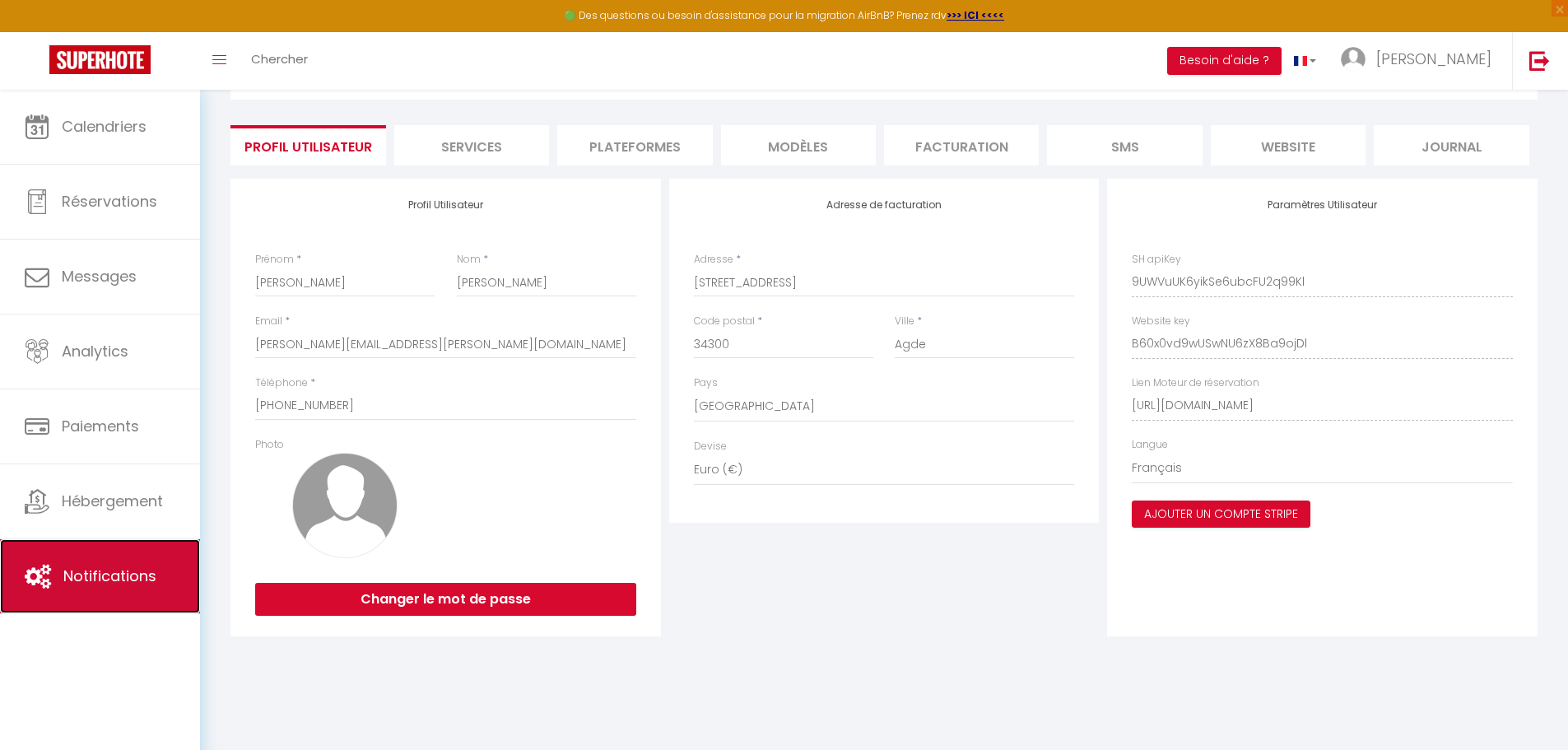
click at [106, 571] on span "Notifications" at bounding box center [110, 575] width 93 height 20
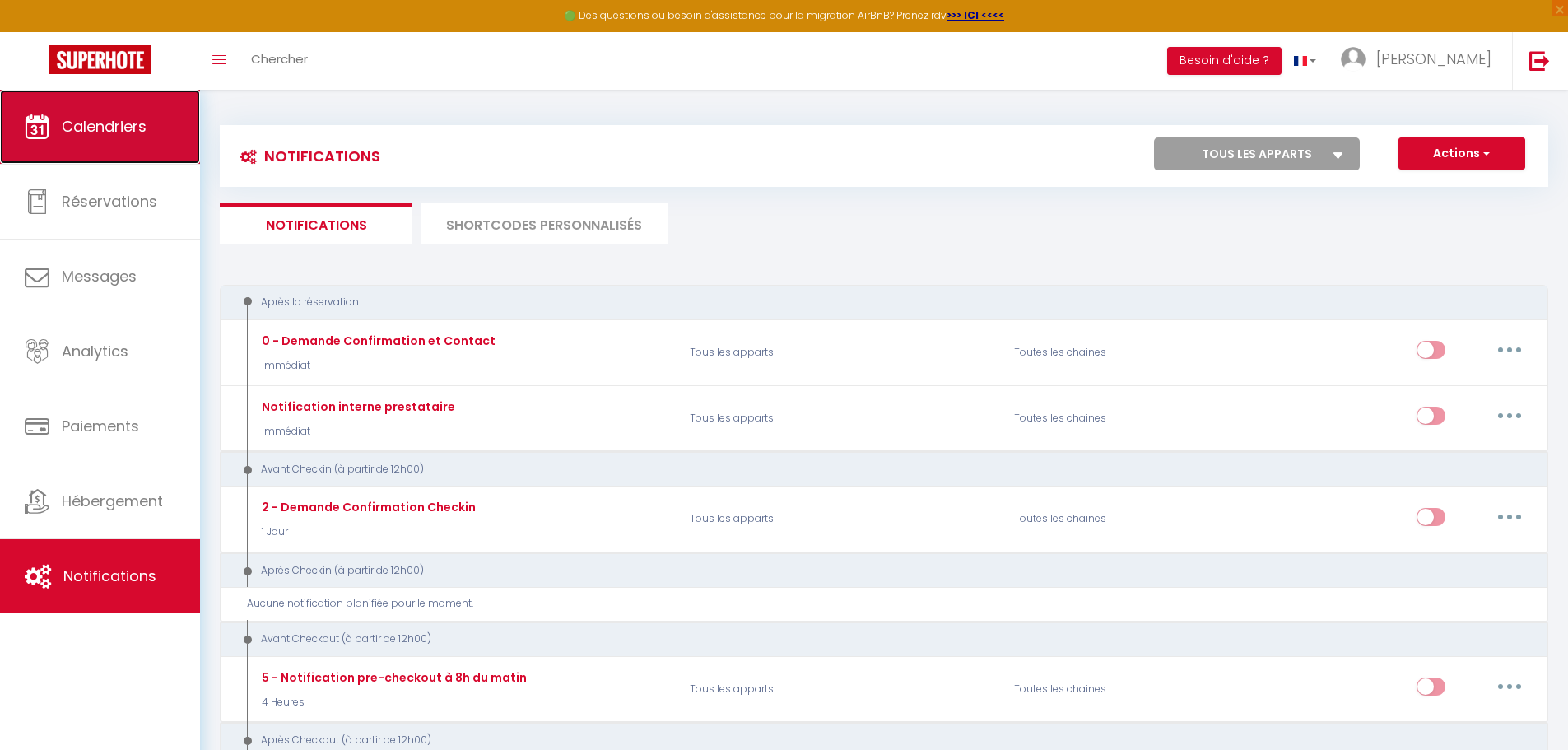
click at [65, 126] on span "Calendriers" at bounding box center [104, 126] width 84 height 20
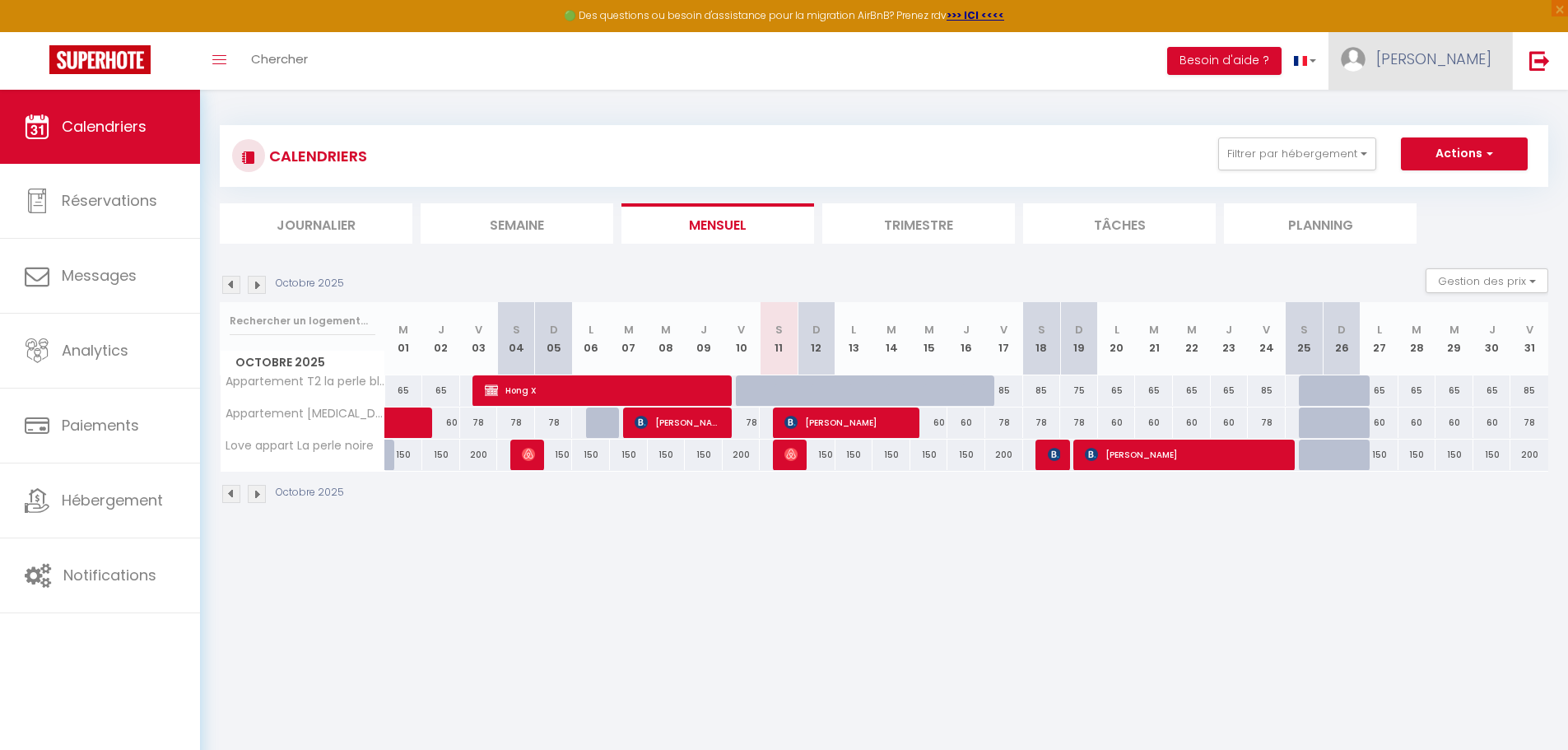
click at [1462, 51] on span "[PERSON_NAME]" at bounding box center [1433, 58] width 116 height 20
click at [1446, 111] on link "Paramètres" at bounding box center [1446, 114] width 121 height 28
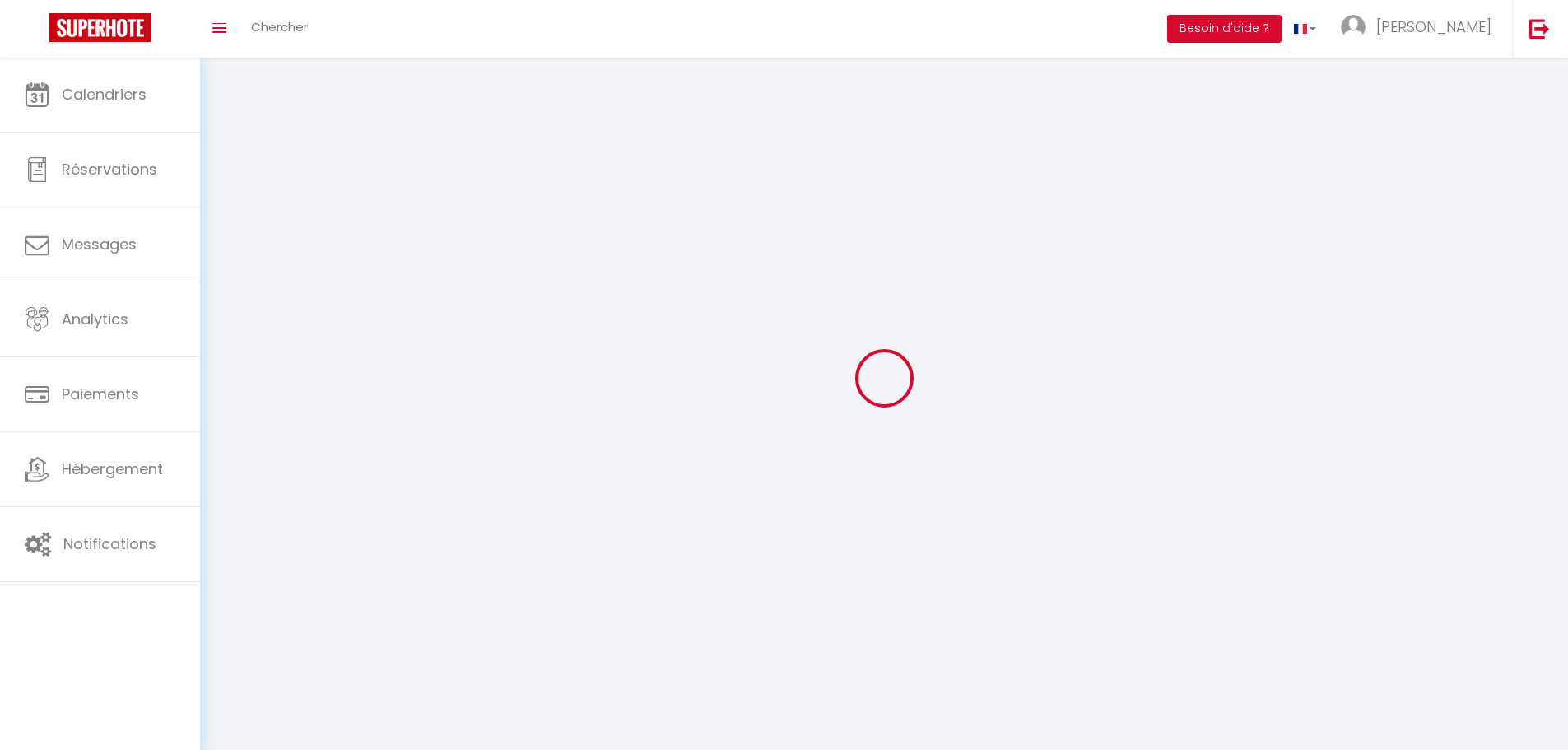
type input "[PERSON_NAME]"
type input "Soulé"
type input "[PHONE_NUMBER]"
type input "[STREET_ADDRESS]"
type input "34300"
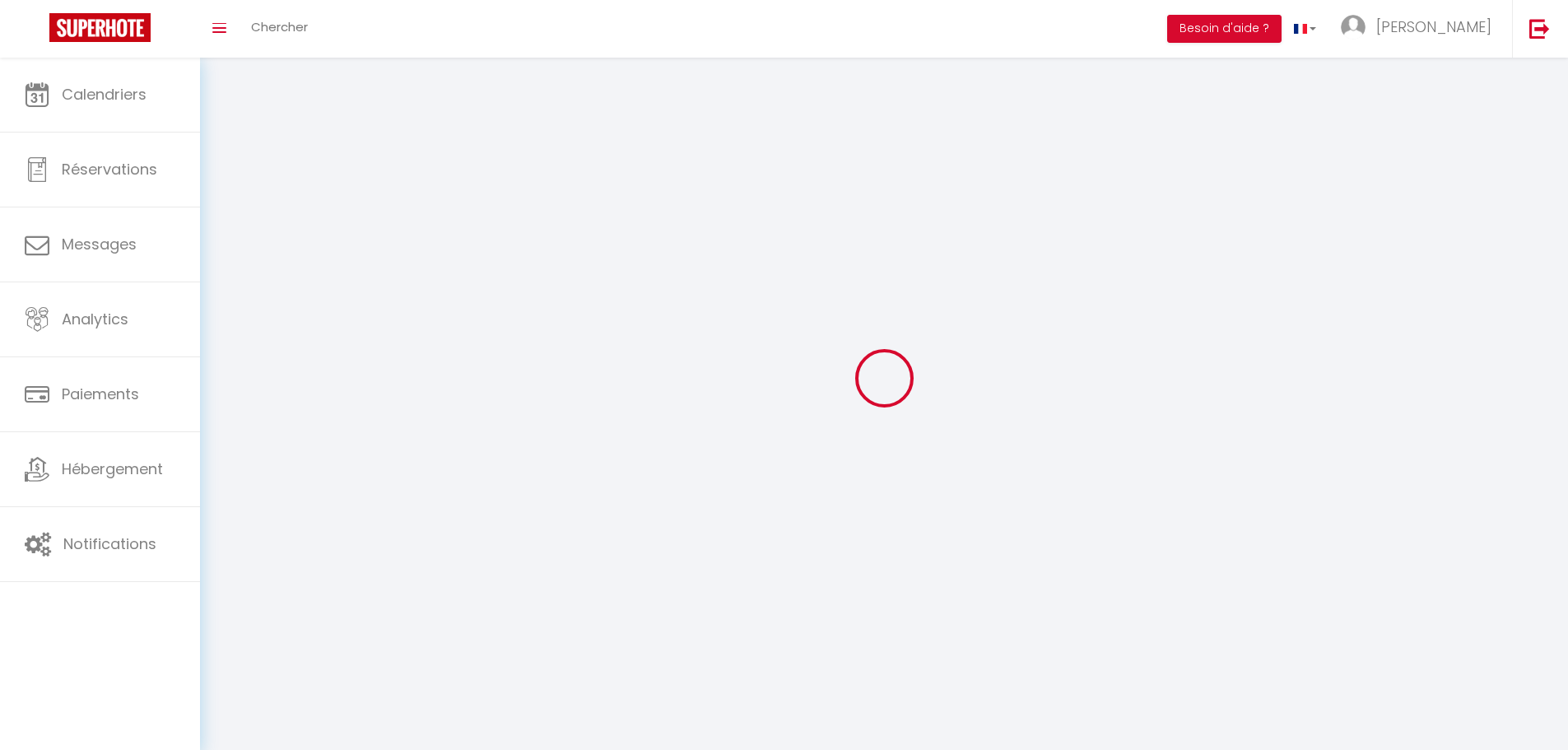
type input "Agde"
type input "9UWVuUK6yikSe6ubcFU2q99Kl"
type input "B60x0vd9wUSwNU6zX8Ba9ojDl"
type input "[URL][DOMAIN_NAME]"
type input "9UWVuUK6yikSe6ubcFU2q99Kl"
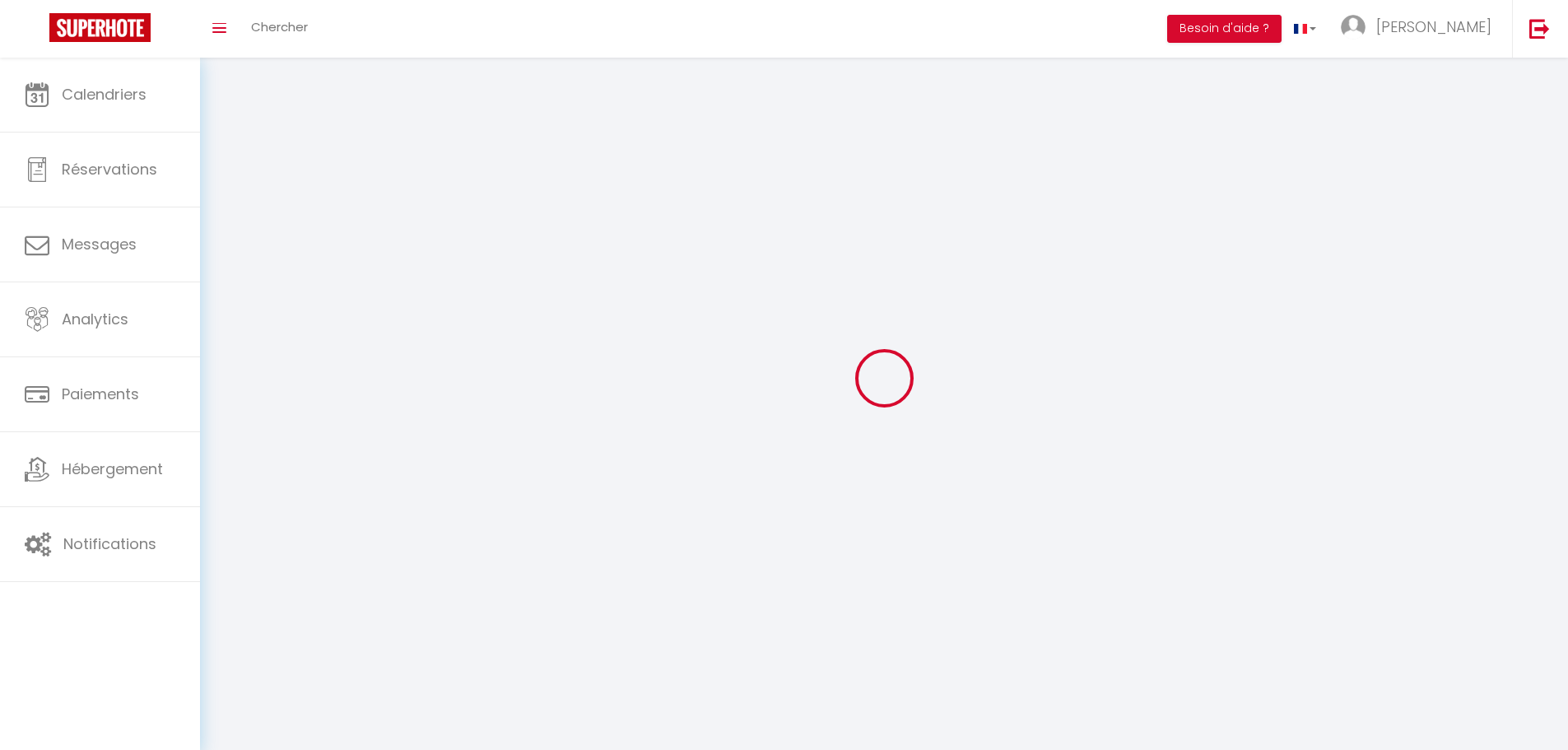
type input "B60x0vd9wUSwNU6zX8Ba9ojDl"
type input "[URL][DOMAIN_NAME]"
select select "28"
select select "fr"
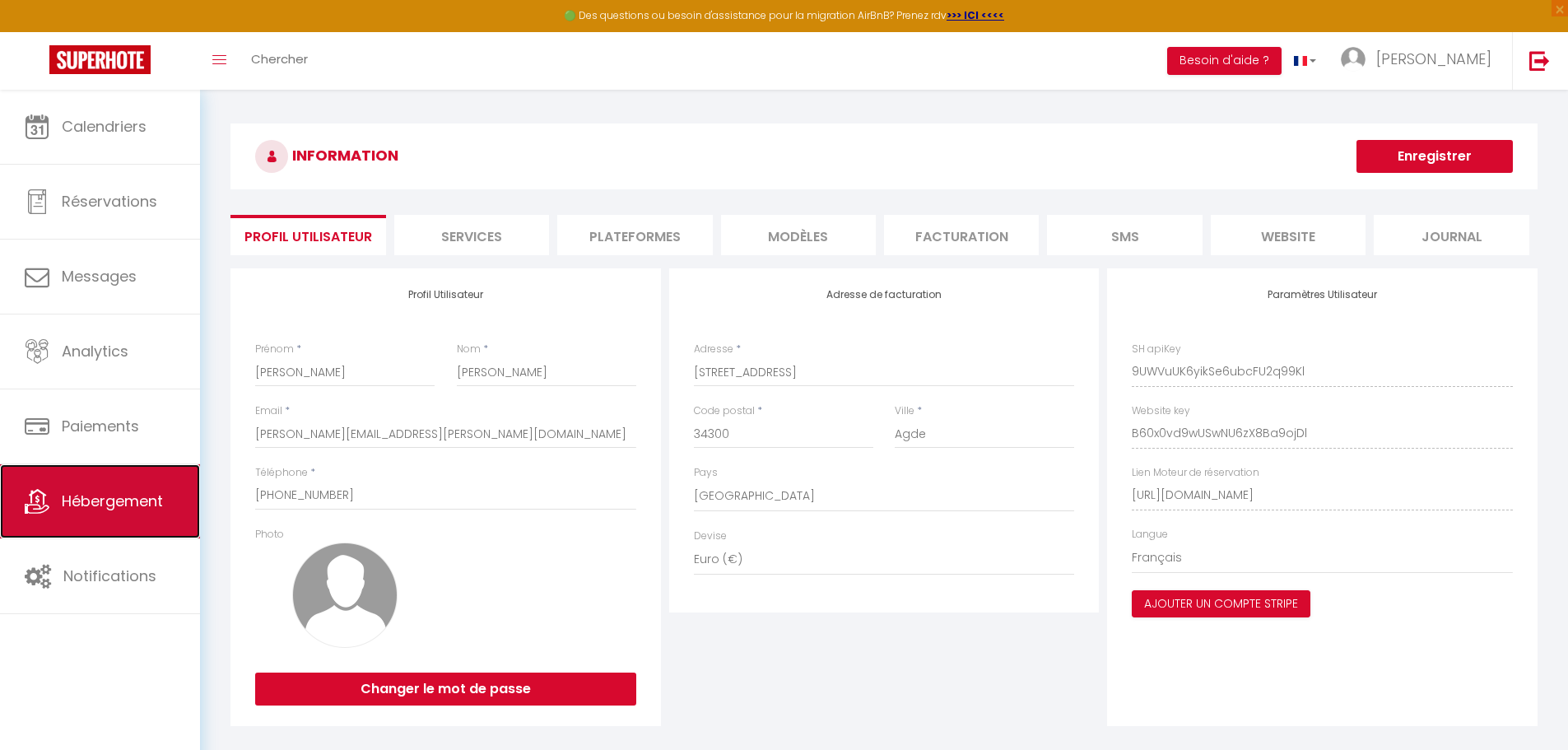
click at [97, 503] on span "Hébergement" at bounding box center [113, 500] width 101 height 20
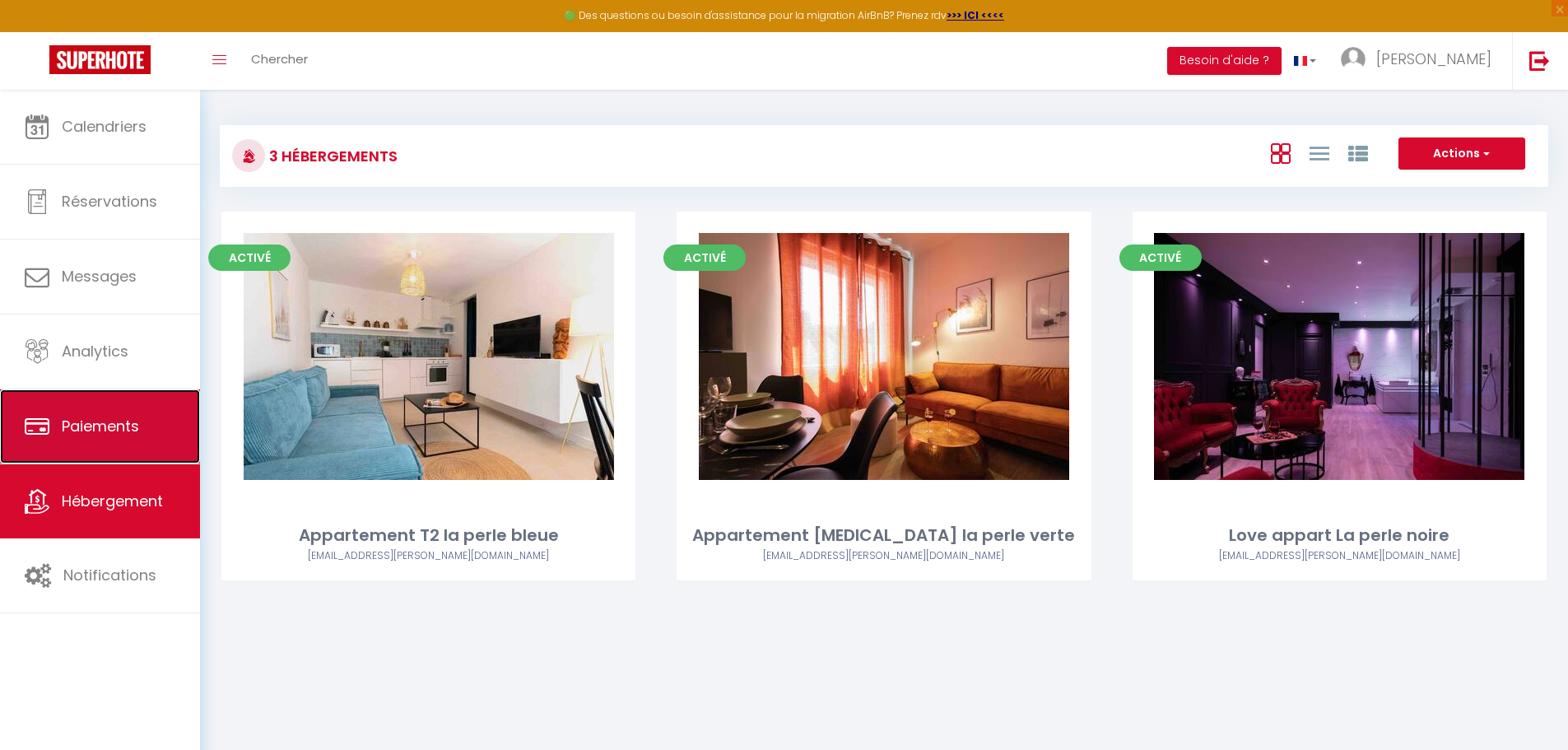
click at [96, 435] on span "Paiements" at bounding box center [101, 426] width 78 height 20
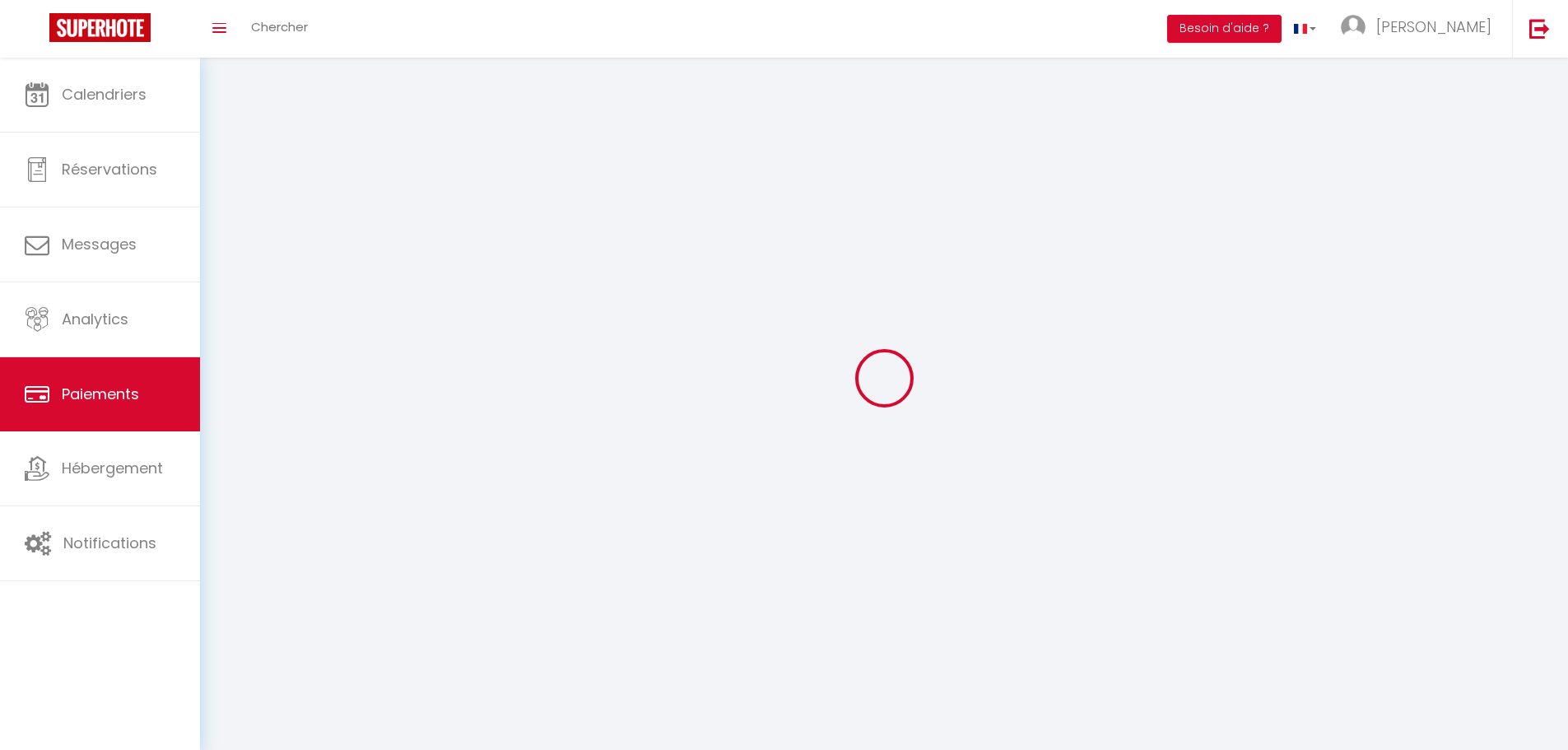
select select "2"
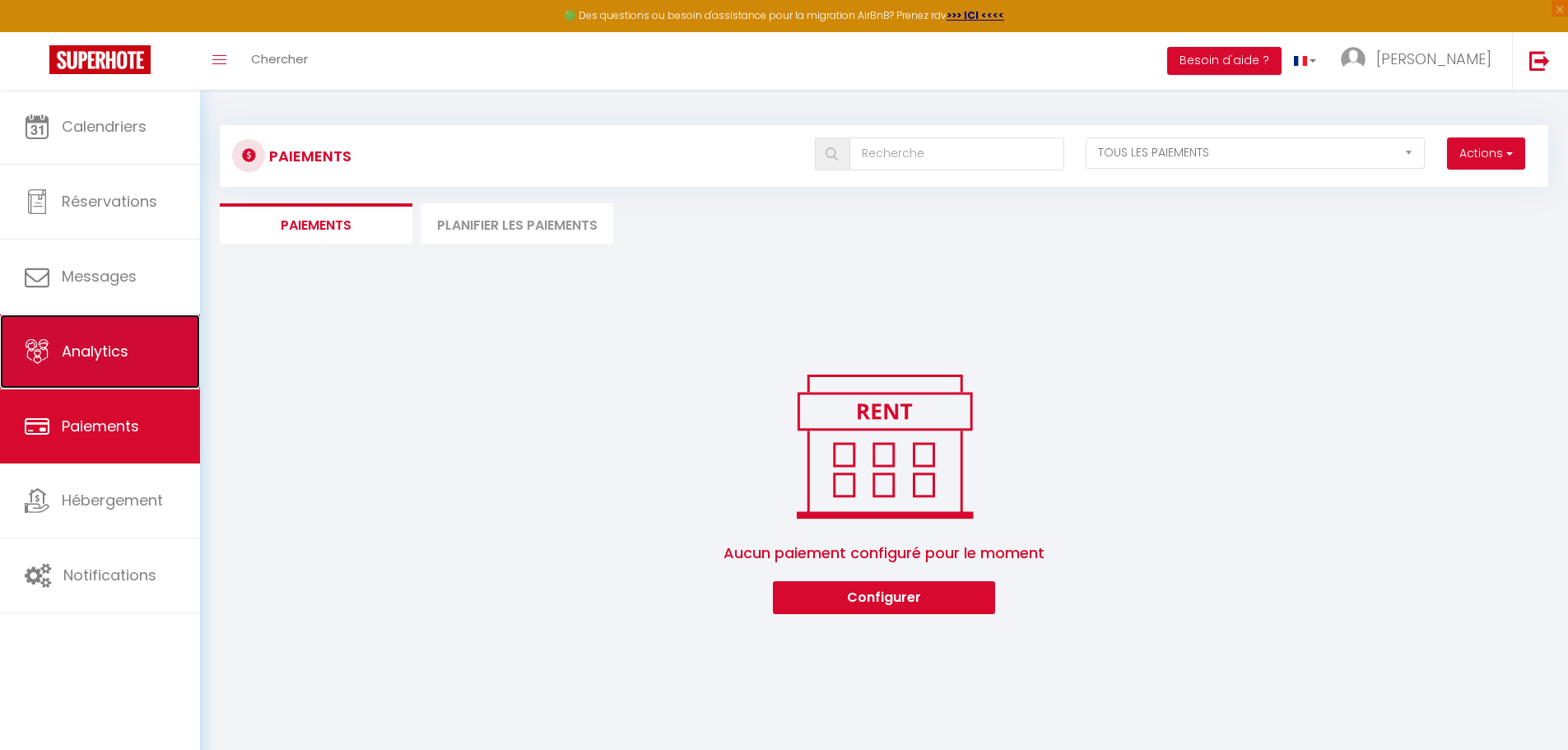
click at [94, 361] on span "Analytics" at bounding box center [95, 351] width 67 height 20
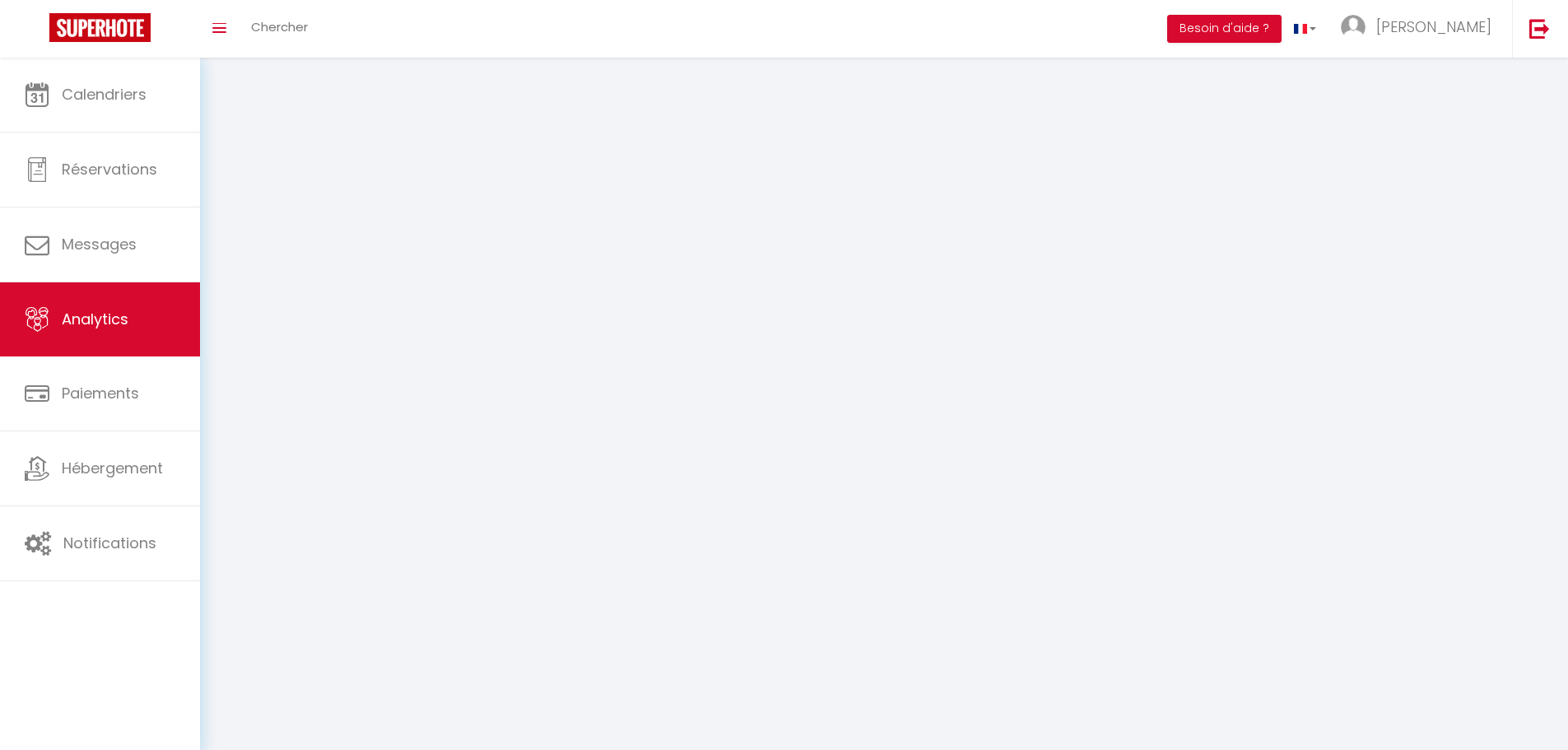
select select "2025"
select select "10"
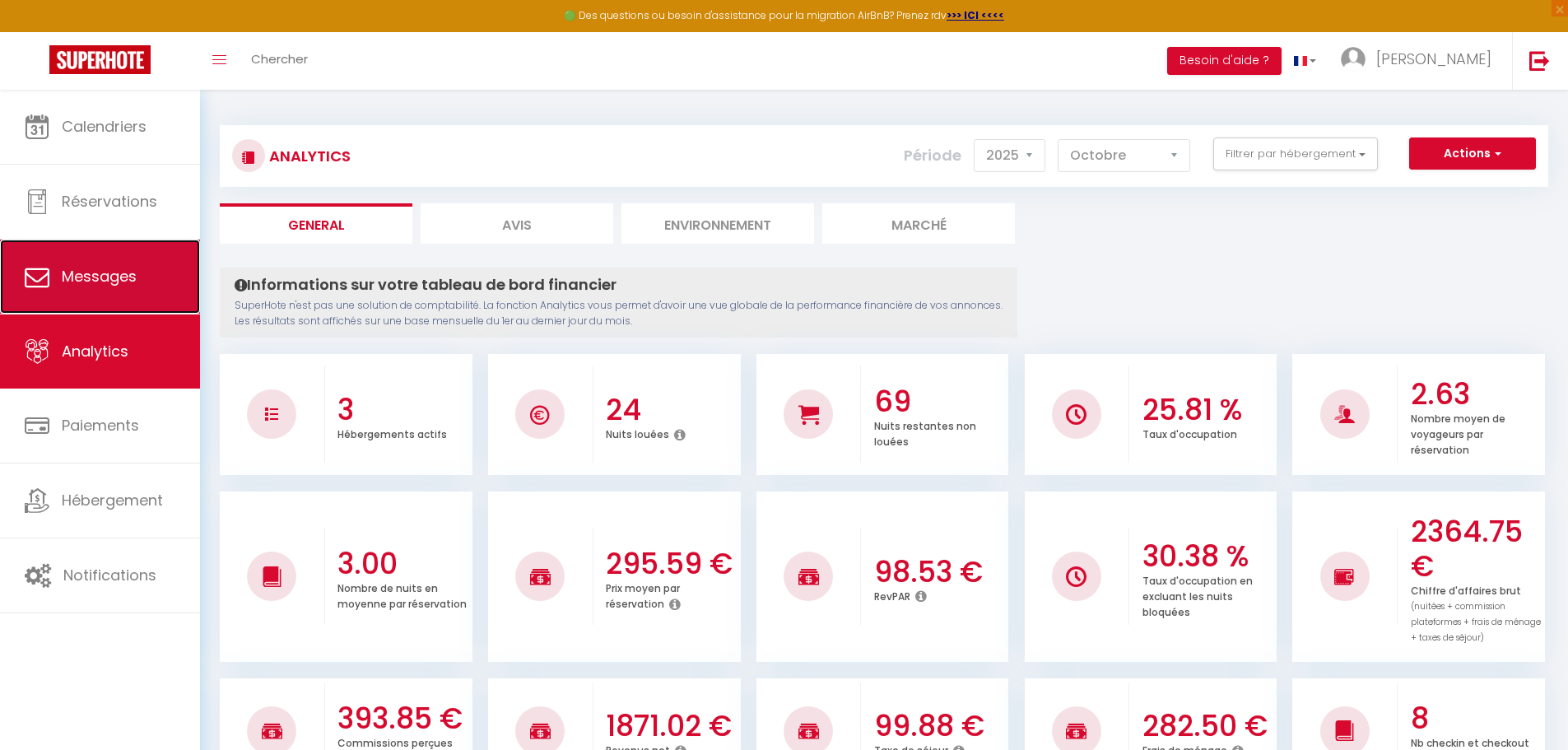
click at [106, 268] on span "Messages" at bounding box center [99, 276] width 75 height 20
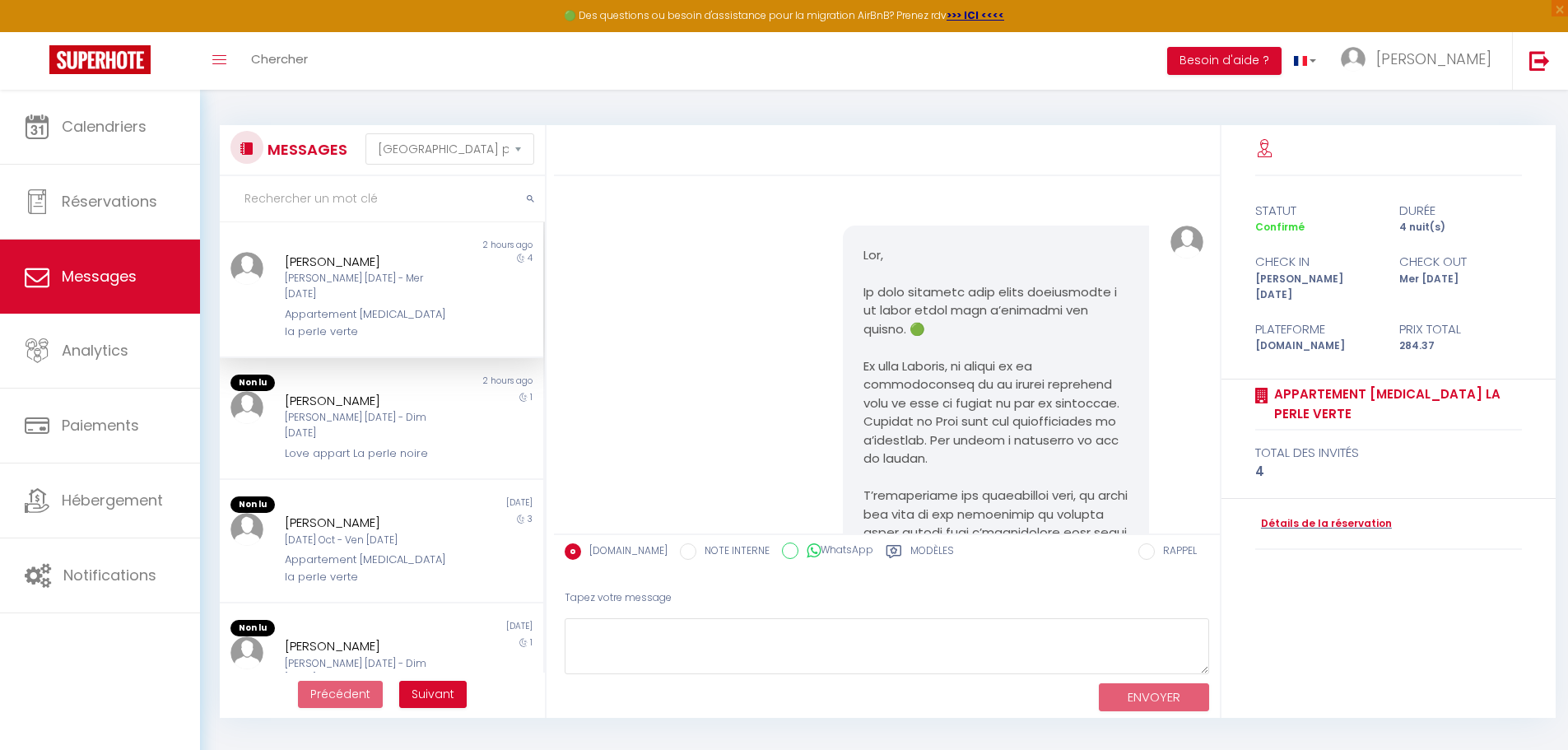
scroll to position [1919, 0]
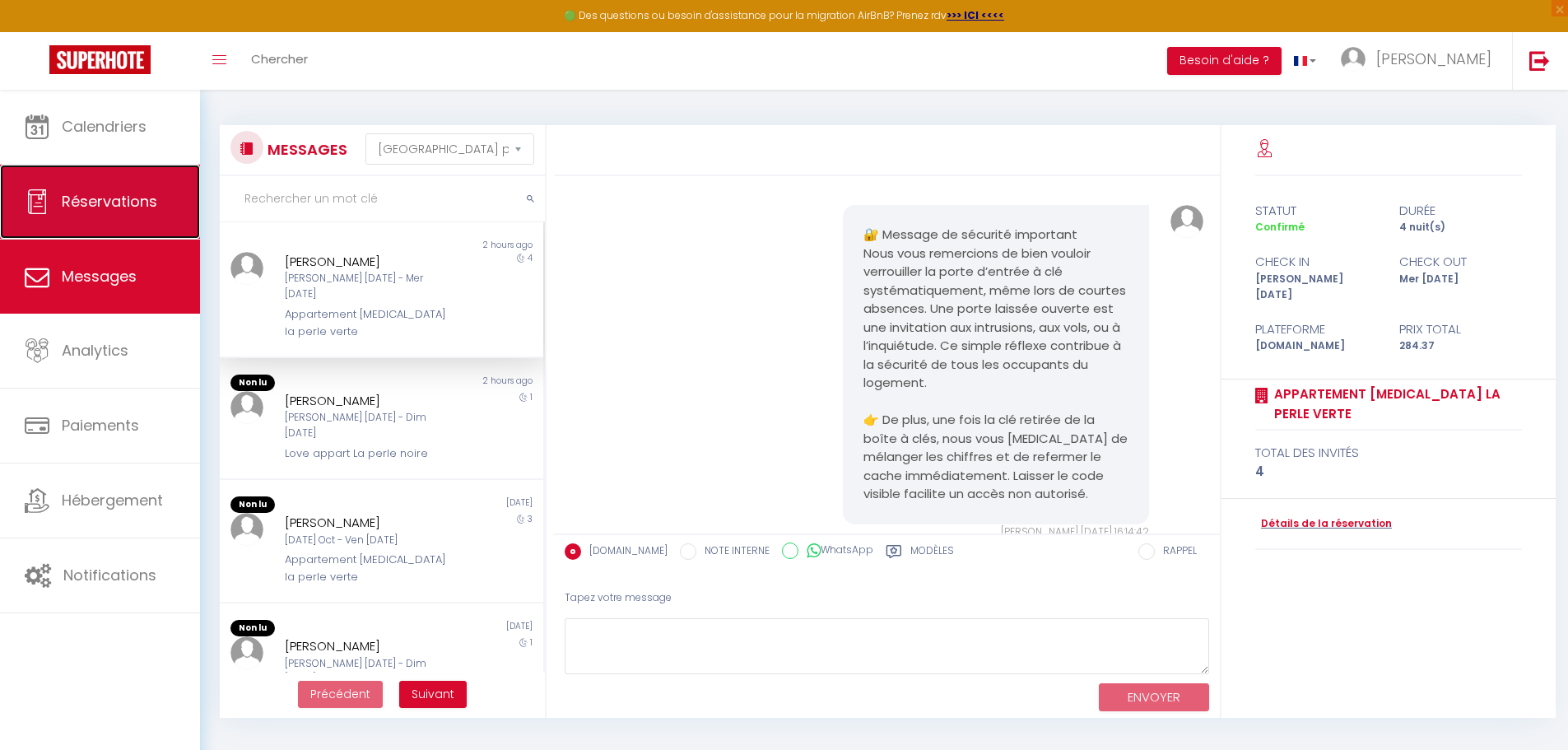
click at [101, 227] on link "Réservations" at bounding box center [100, 202] width 200 height 74
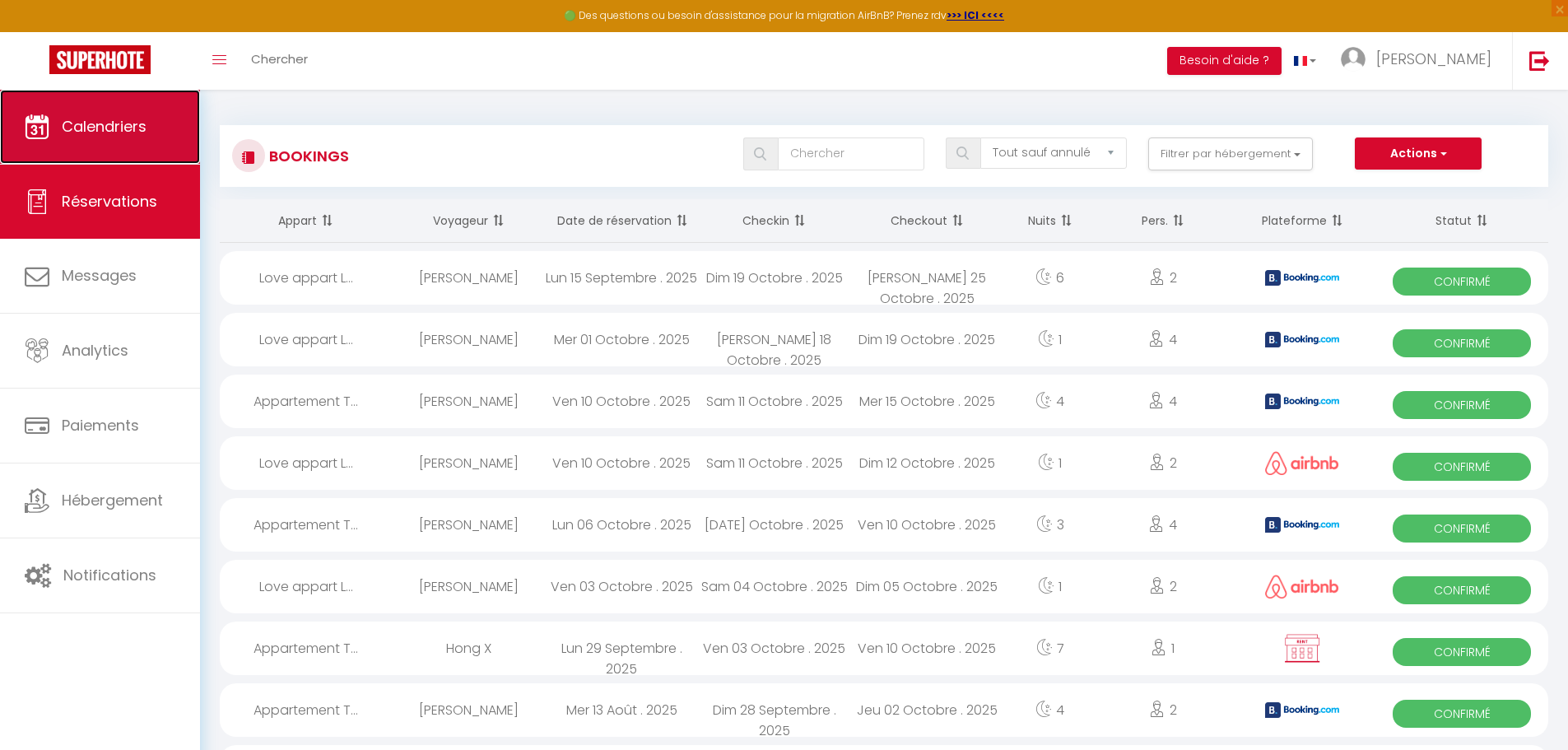
click at [100, 147] on link "Calendriers" at bounding box center [100, 126] width 200 height 74
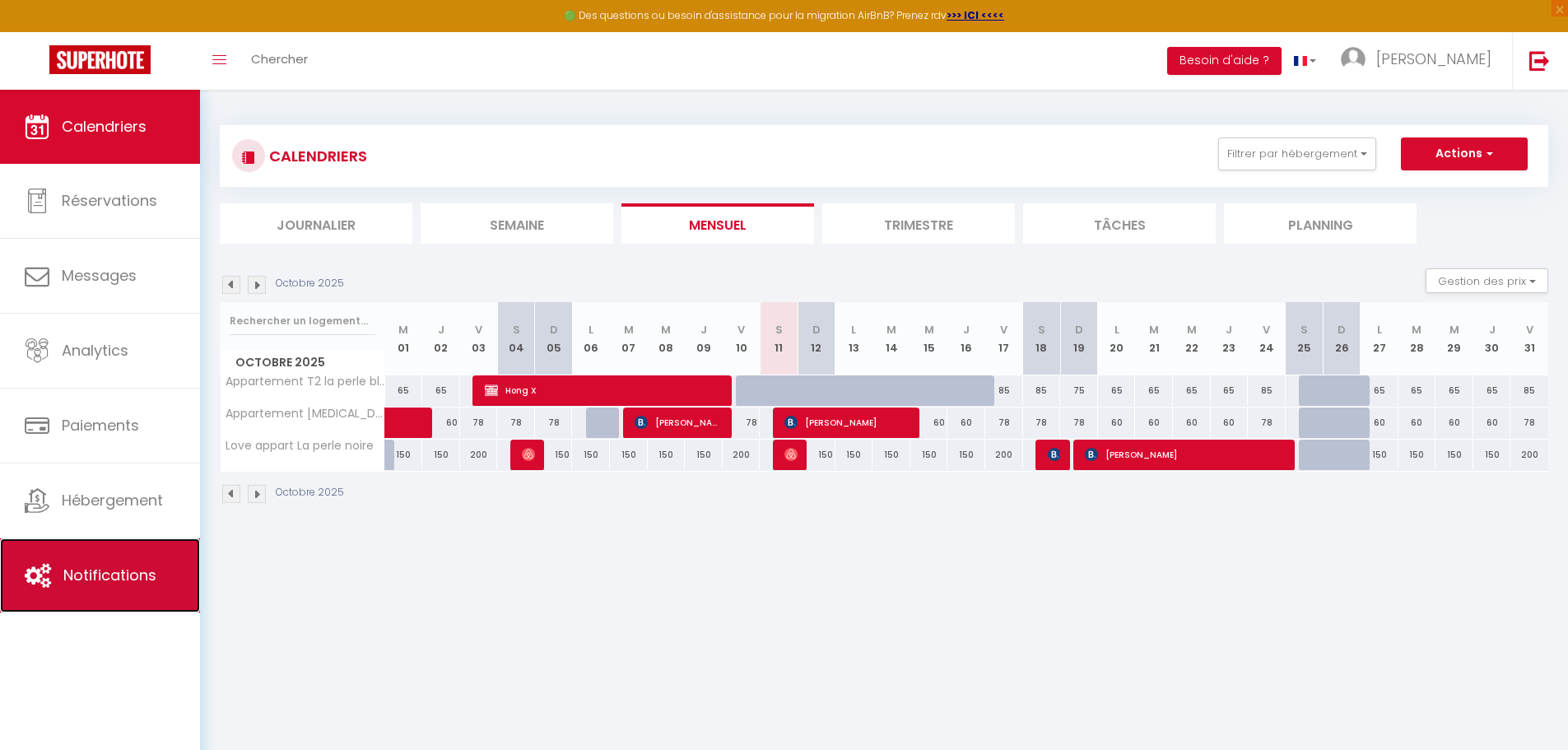
click at [115, 551] on link "Notifications" at bounding box center [100, 575] width 200 height 74
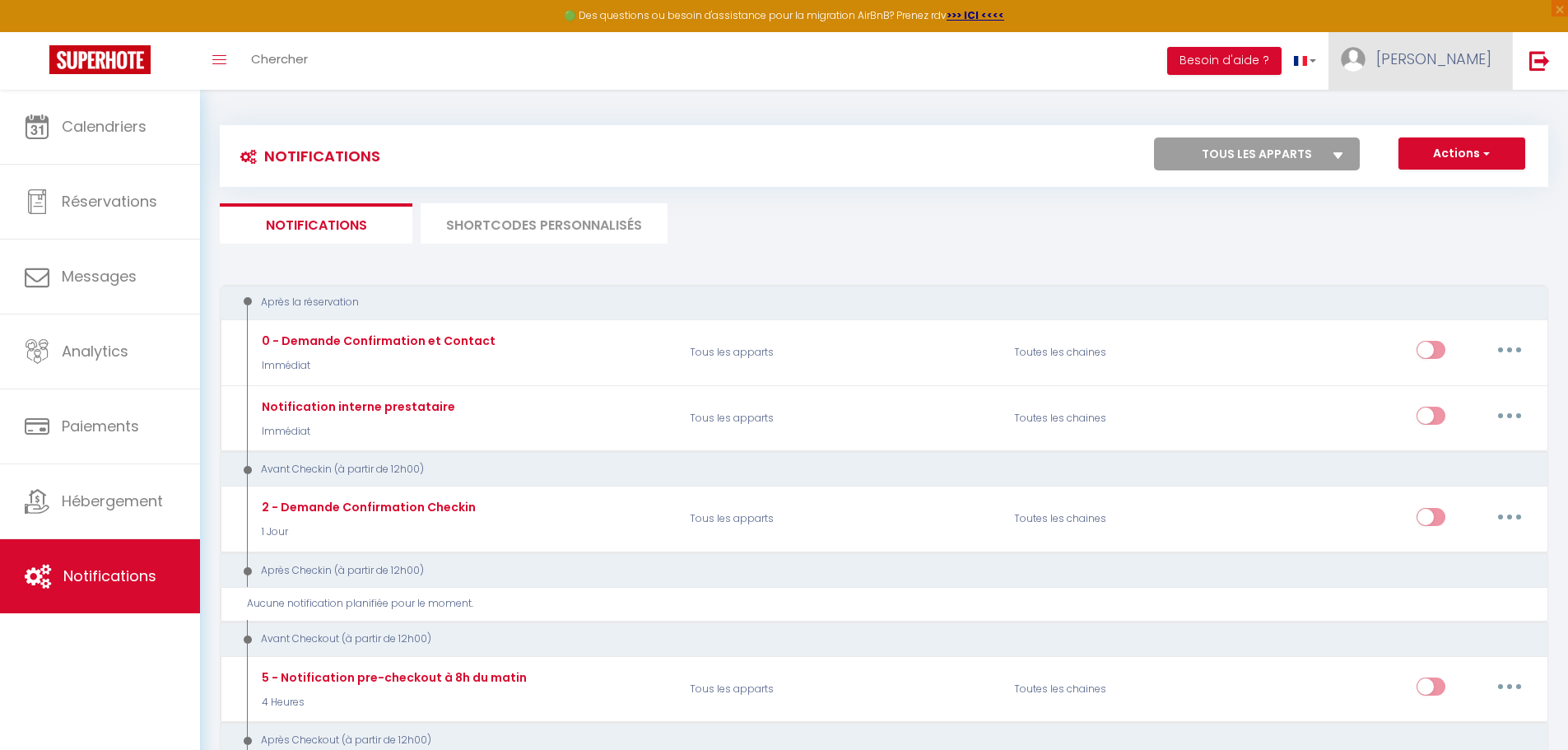
click at [1441, 54] on span "[PERSON_NAME]" at bounding box center [1433, 58] width 116 height 20
click at [1414, 121] on link "Paramètres" at bounding box center [1446, 114] width 121 height 28
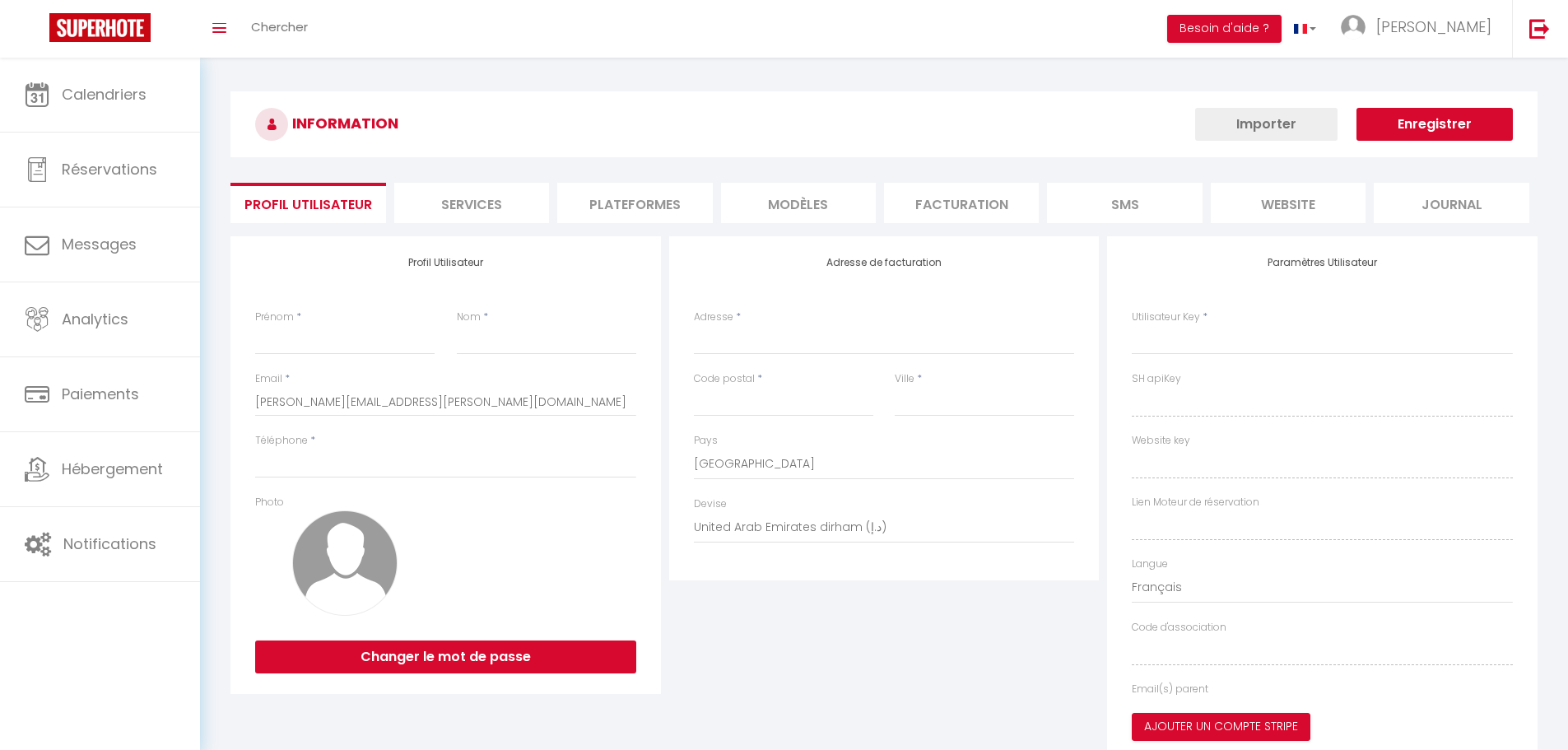
type input "[PERSON_NAME]"
type input "Soulé"
type input "[PHONE_NUMBER]"
type input "[STREET_ADDRESS]"
type input "34300"
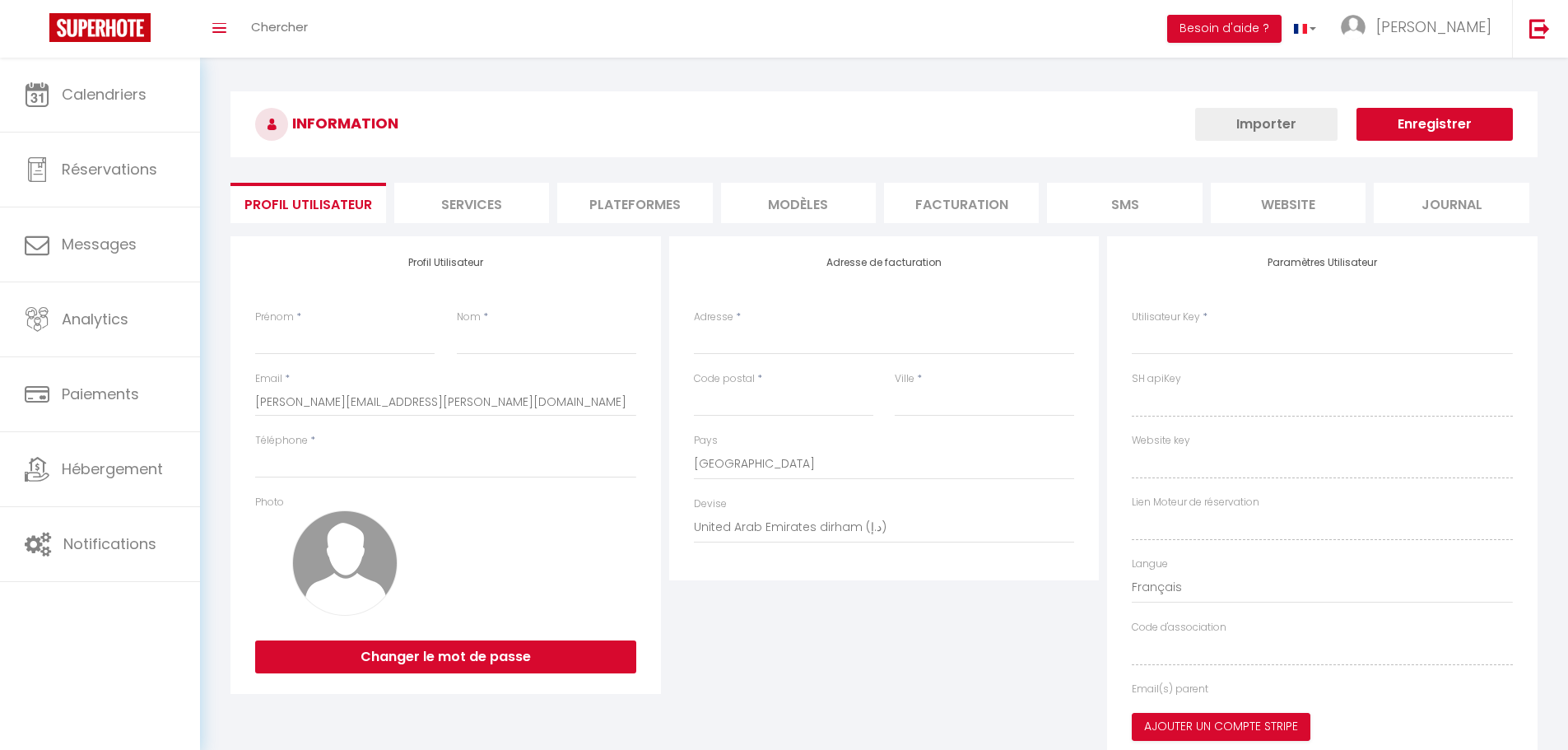
type input "Agde"
select select "28"
type input "9UWVuUK6yikSe6ubcFU2q99Kl"
type input "B60x0vd9wUSwNU6zX8Ba9ojDl"
type input "9UWVuUK6yikSe6ubcFU2q99Kl"
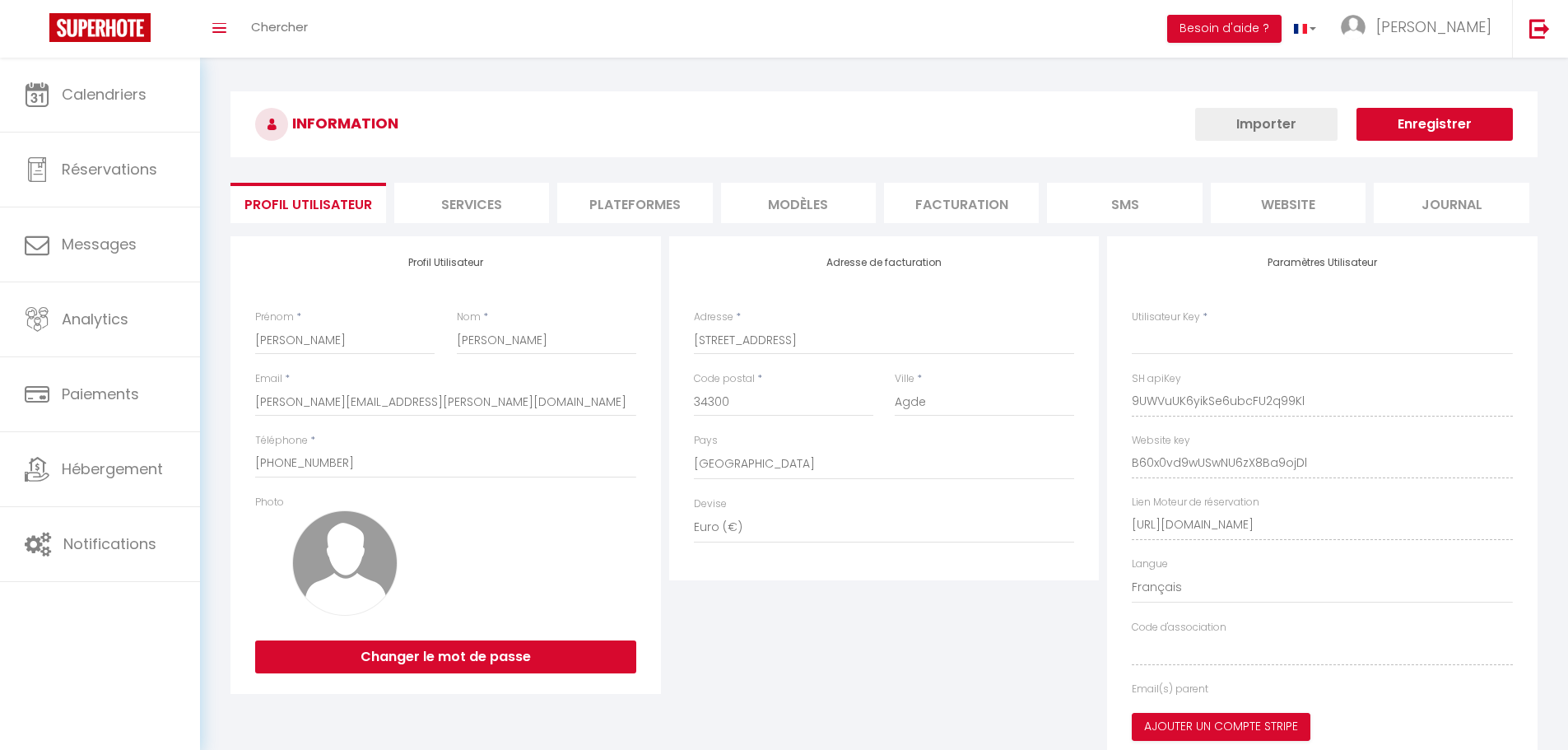
type input "B60x0vd9wUSwNU6zX8Ba9ojDl"
type input "[URL][DOMAIN_NAME]"
select select "fr"
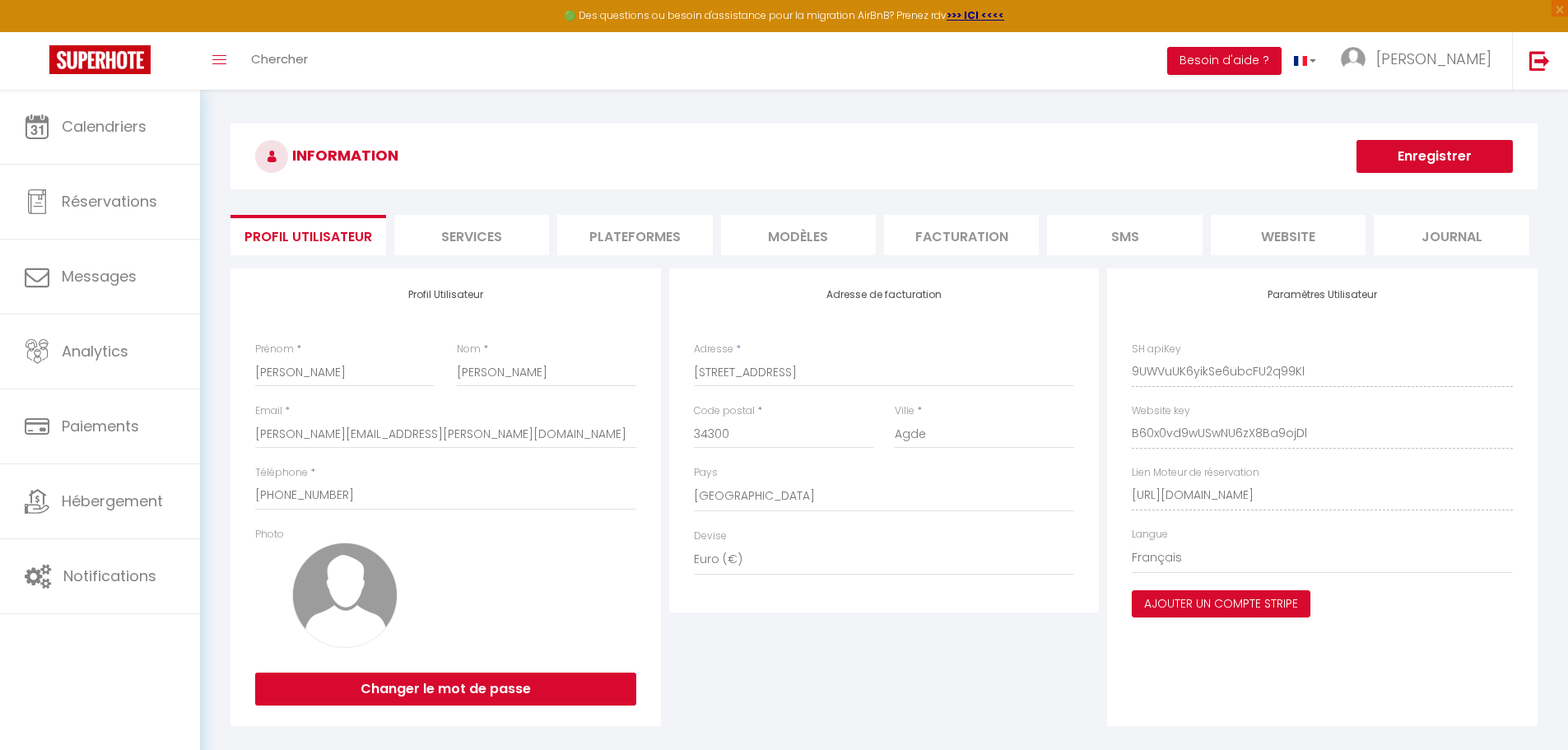
click at [494, 244] on li "Services" at bounding box center [471, 235] width 154 height 41
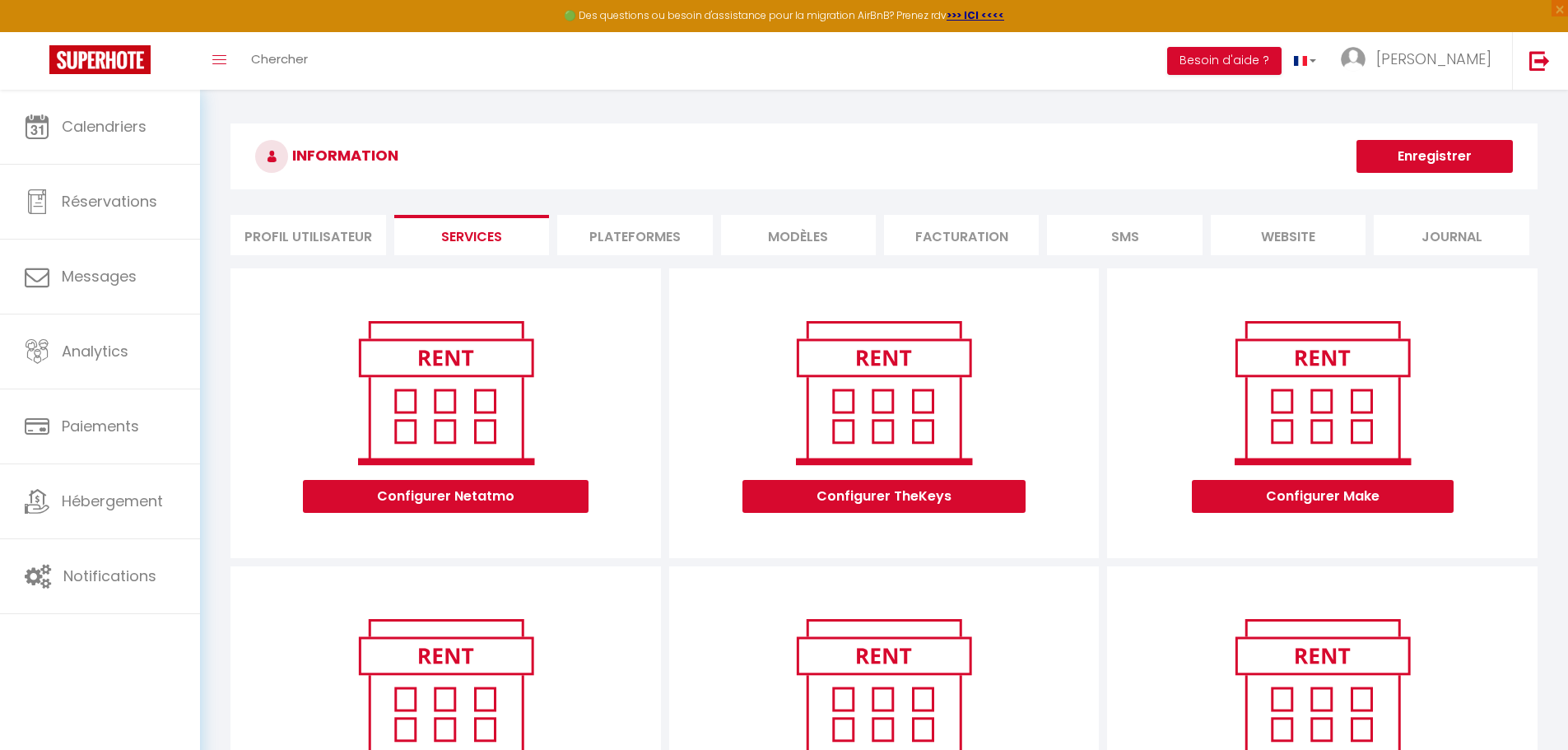
click at [624, 234] on li "Plateformes" at bounding box center [634, 235] width 154 height 41
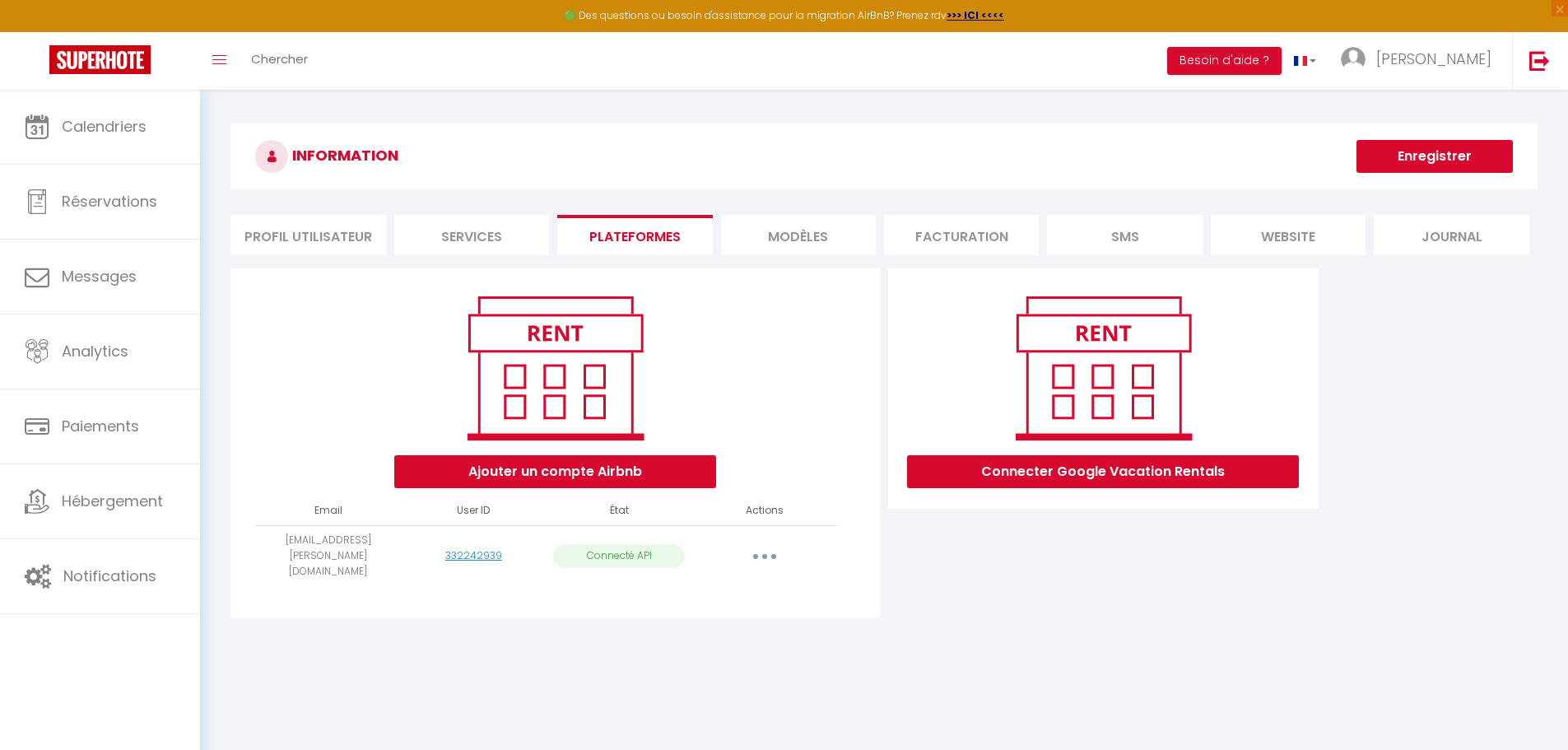
click at [797, 229] on li "MODÈLES" at bounding box center [798, 235] width 154 height 41
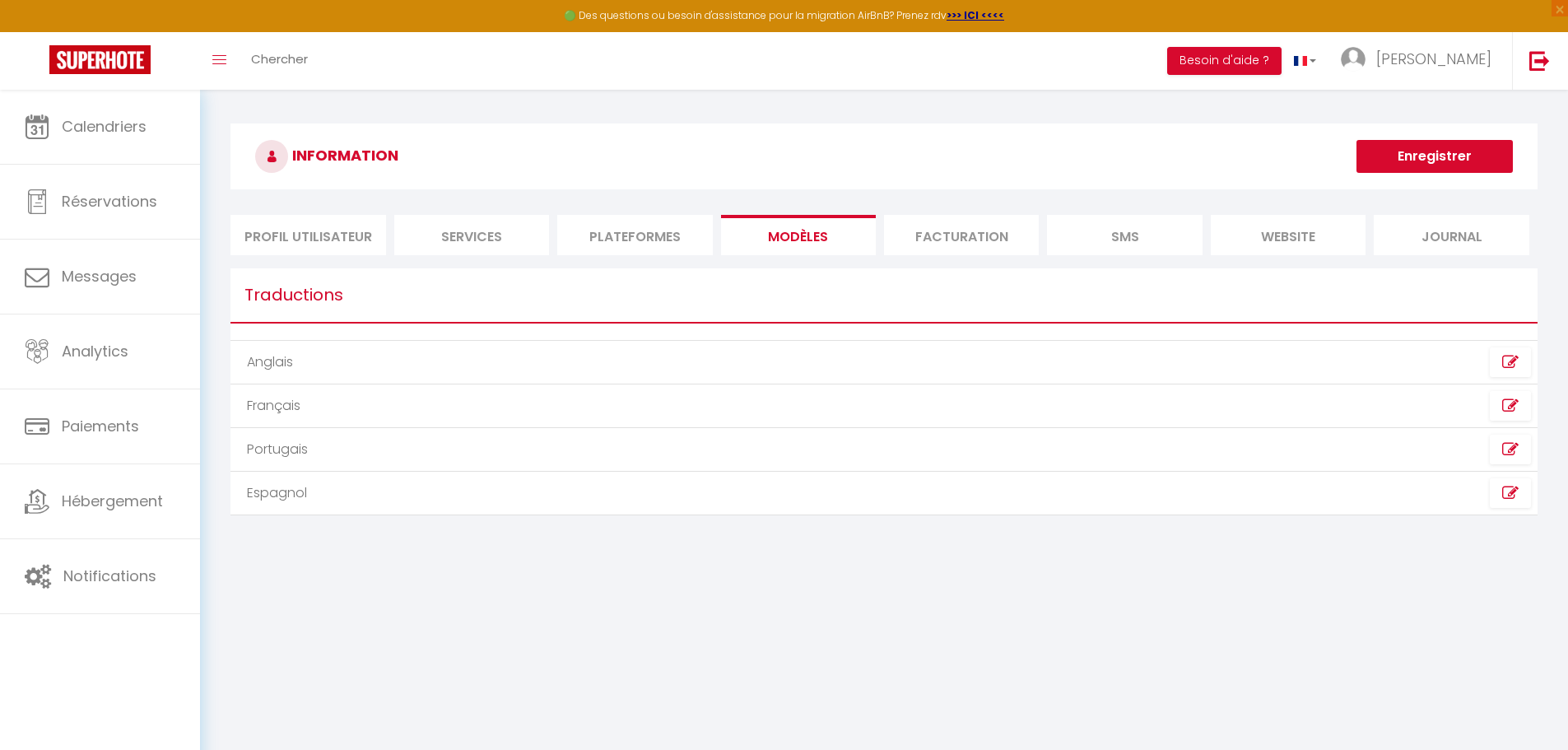
click at [941, 230] on li "Facturation" at bounding box center [960, 235] width 154 height 41
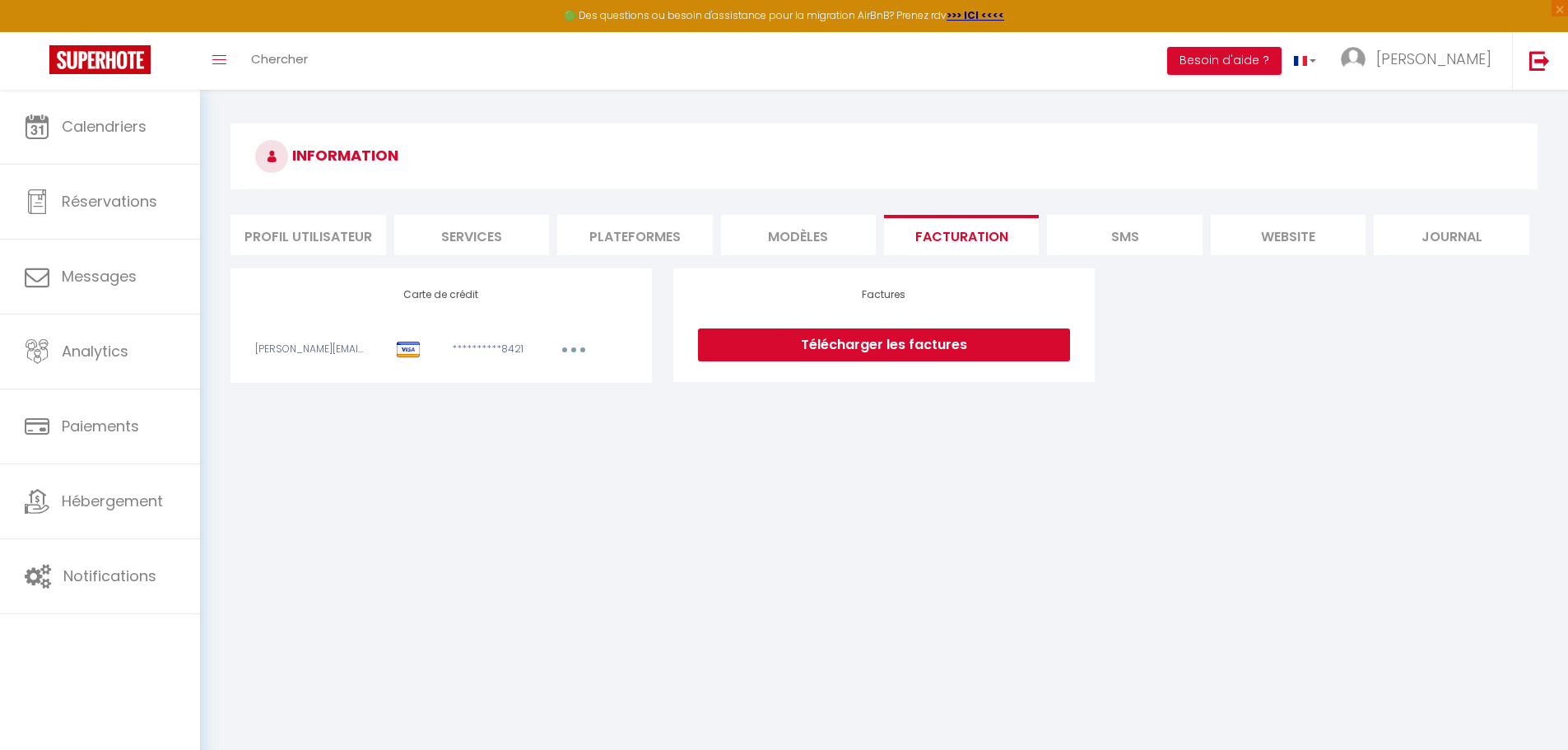
click at [1150, 232] on li "SMS" at bounding box center [1123, 235] width 154 height 41
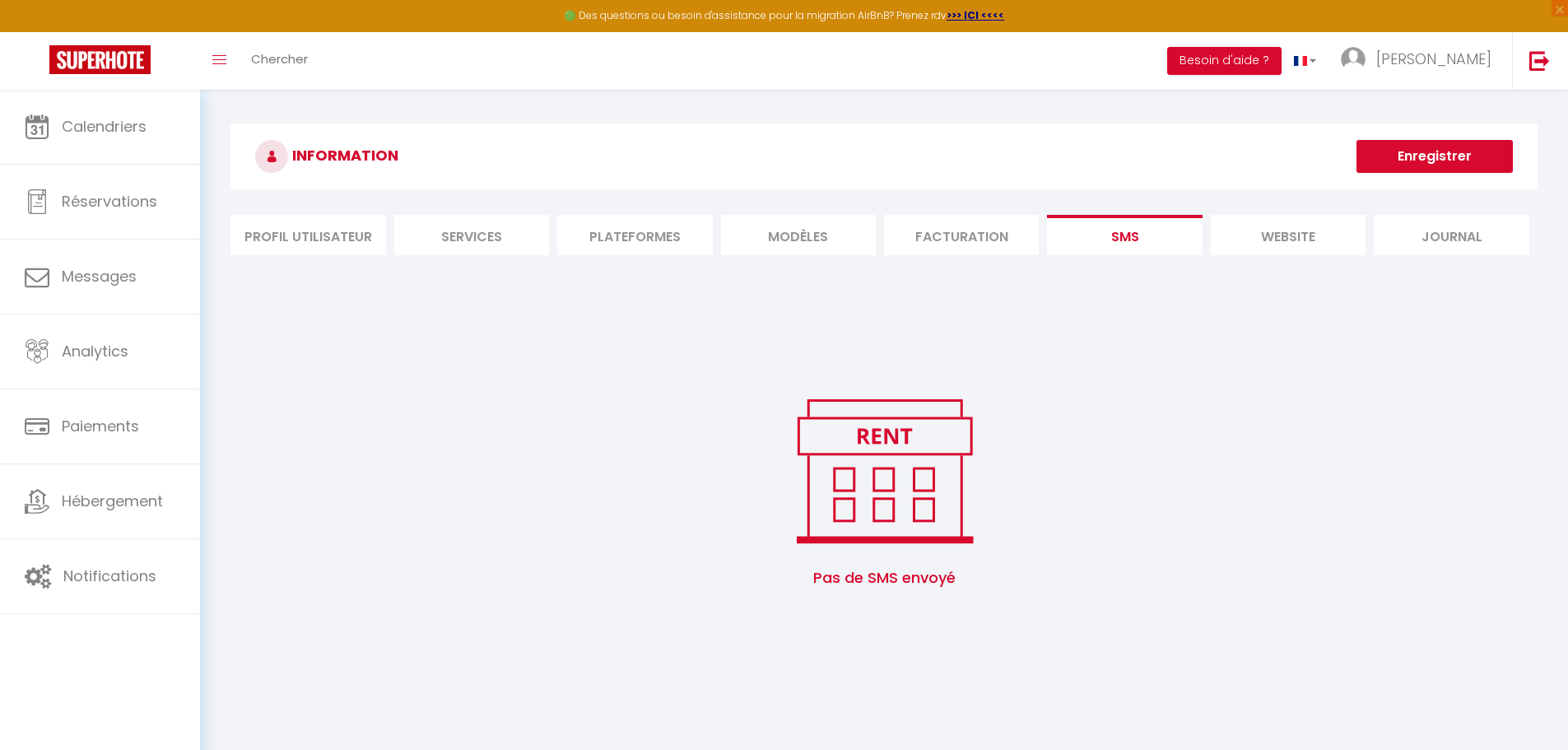
click at [1263, 236] on li "website" at bounding box center [1287, 235] width 154 height 41
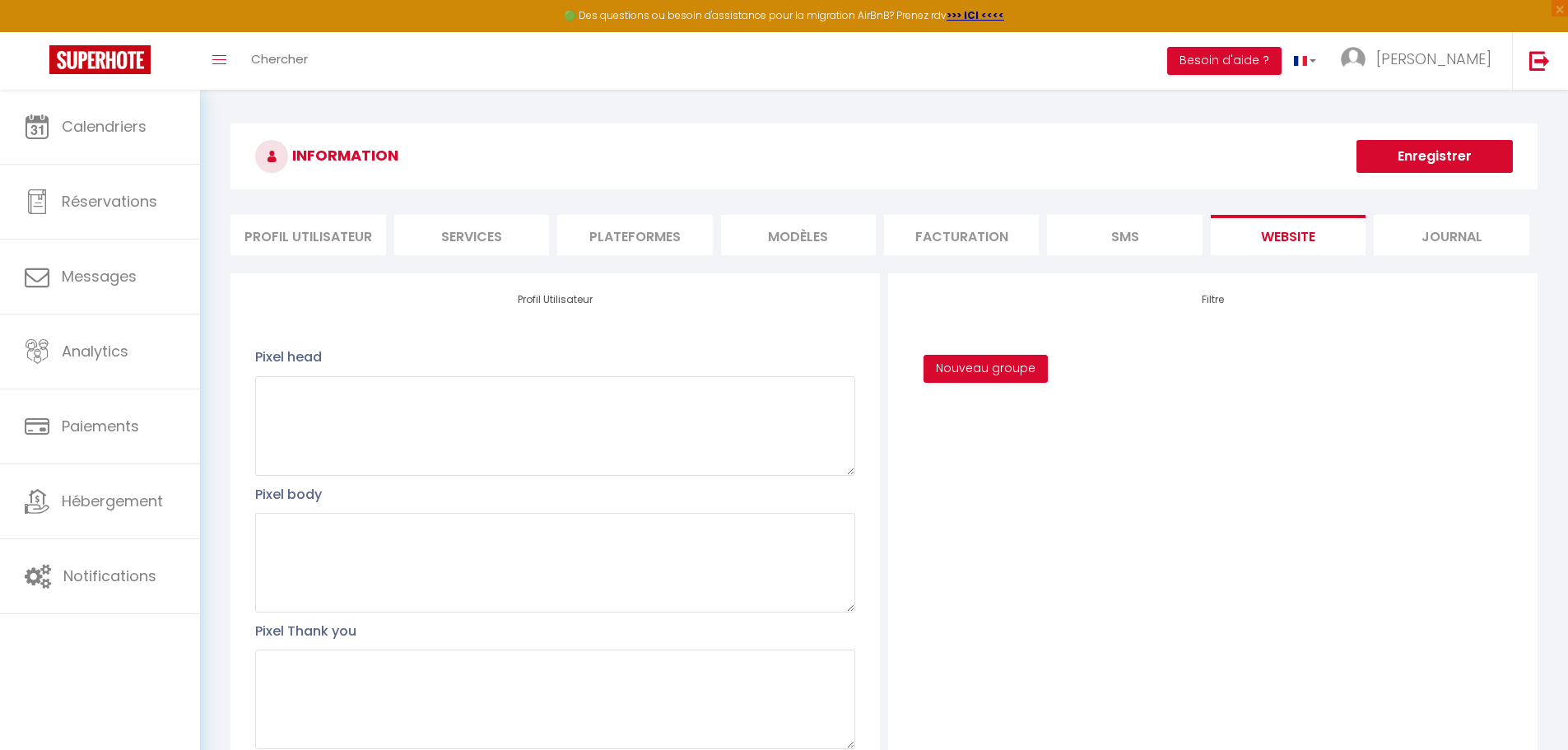
click at [1445, 229] on li "Journal" at bounding box center [1451, 235] width 154 height 41
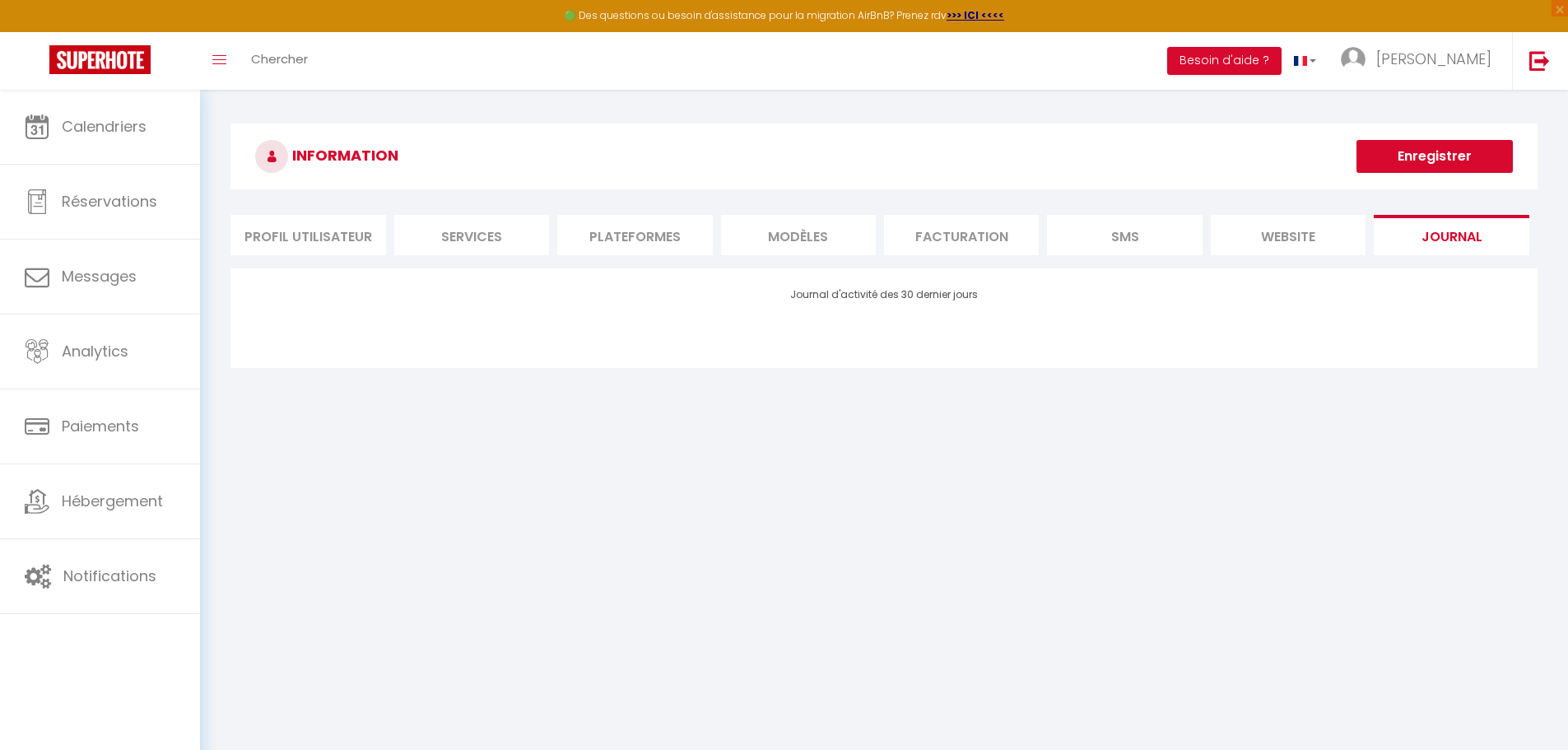
click at [1286, 242] on li "website" at bounding box center [1287, 235] width 154 height 41
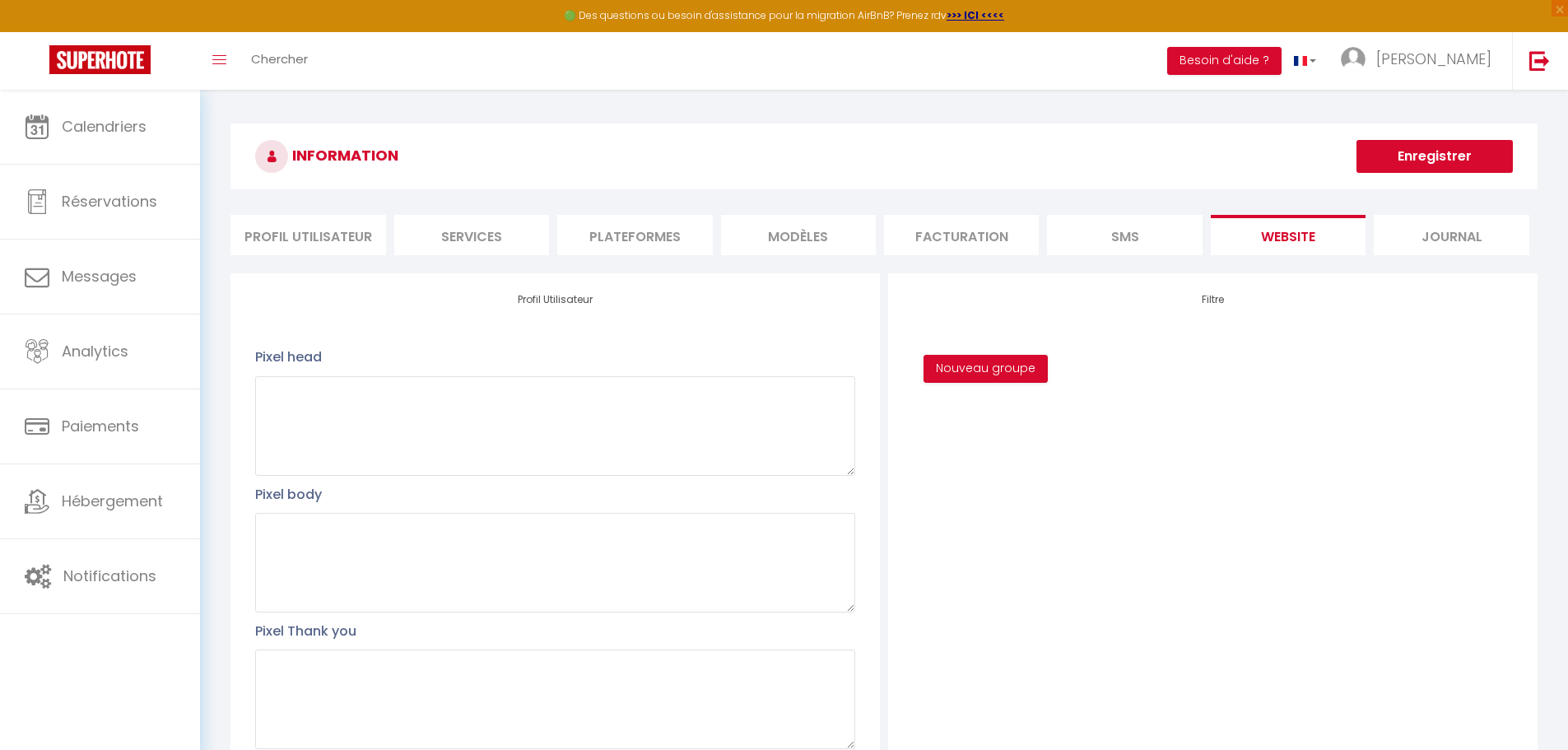
click at [1451, 241] on li "Journal" at bounding box center [1451, 235] width 154 height 41
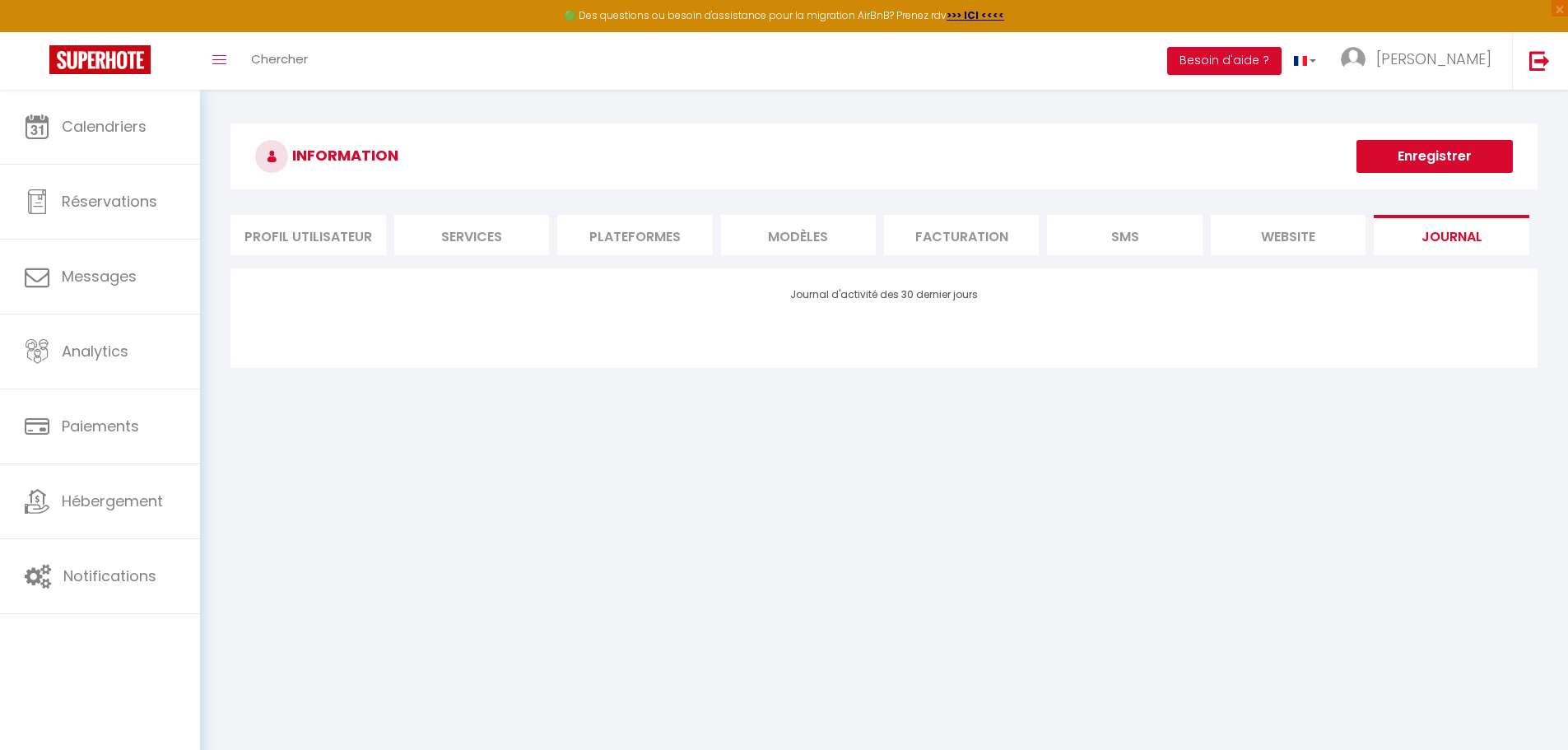
click at [1311, 240] on li "website" at bounding box center [1287, 235] width 154 height 41
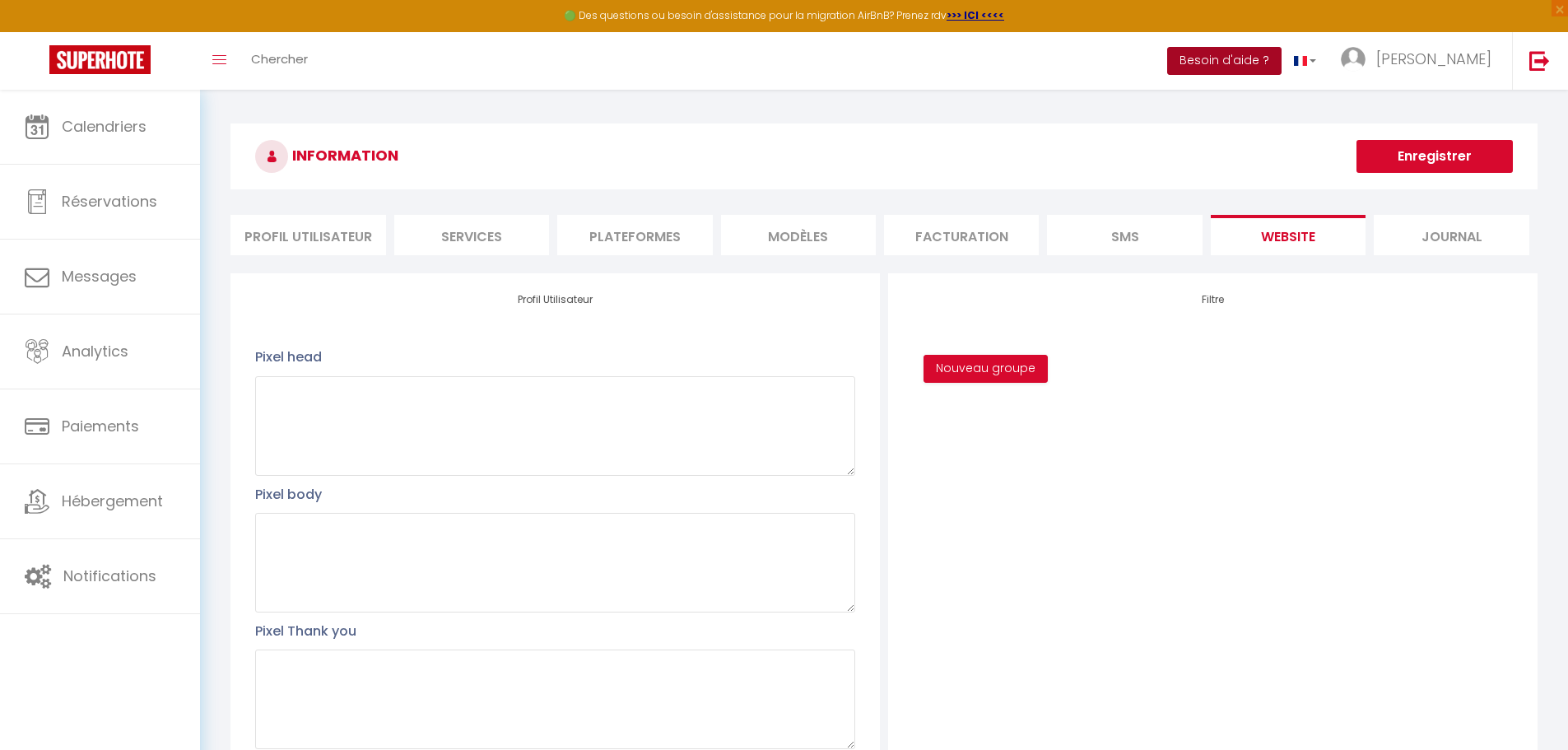
click at [1282, 54] on button "Besoin d'aide ?" at bounding box center [1224, 60] width 115 height 28
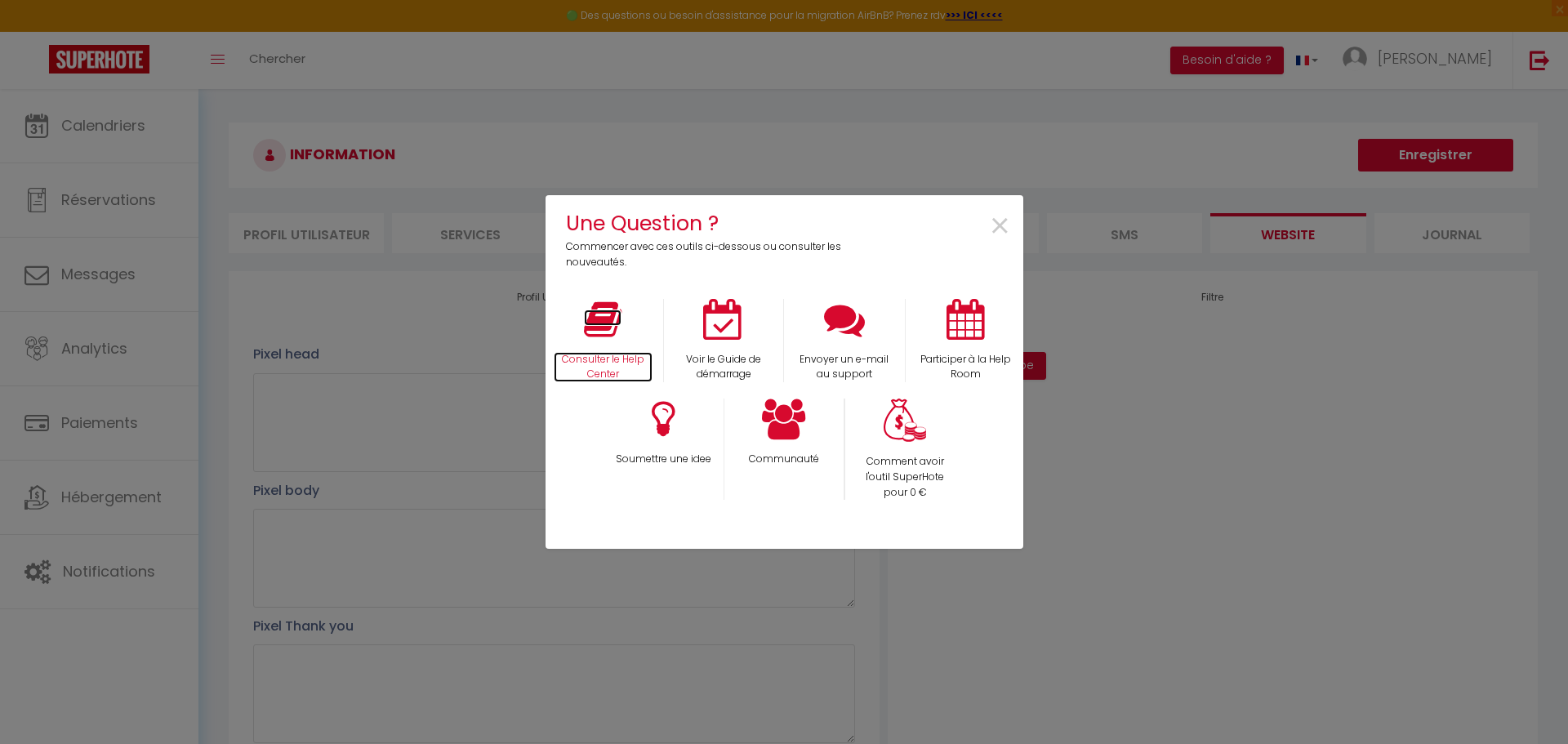
click at [589, 328] on icon at bounding box center [602, 319] width 38 height 40
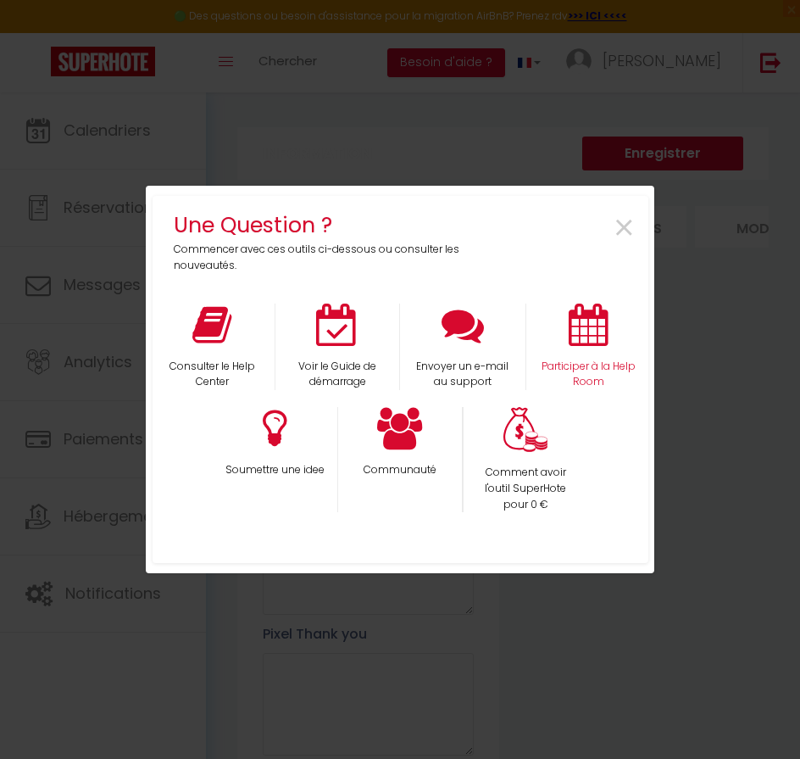
click at [581, 347] on div "Participer à la Help Room" at bounding box center [588, 346] width 125 height 87
click at [227, 344] on icon at bounding box center [211, 324] width 39 height 42
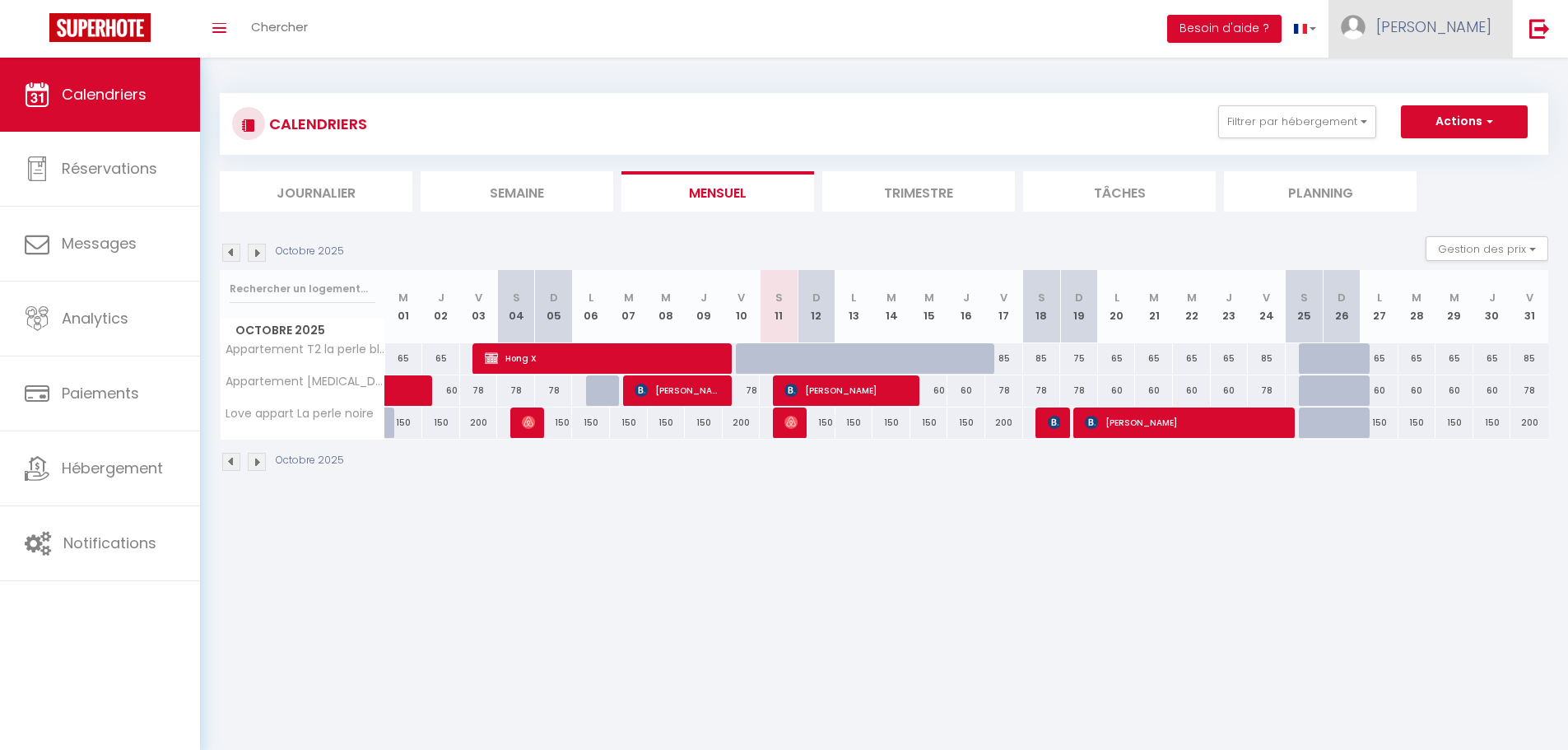
click at [1453, 34] on span "[PERSON_NAME]" at bounding box center [1433, 26] width 116 height 20
click at [1426, 77] on link "Paramètres" at bounding box center [1446, 82] width 121 height 28
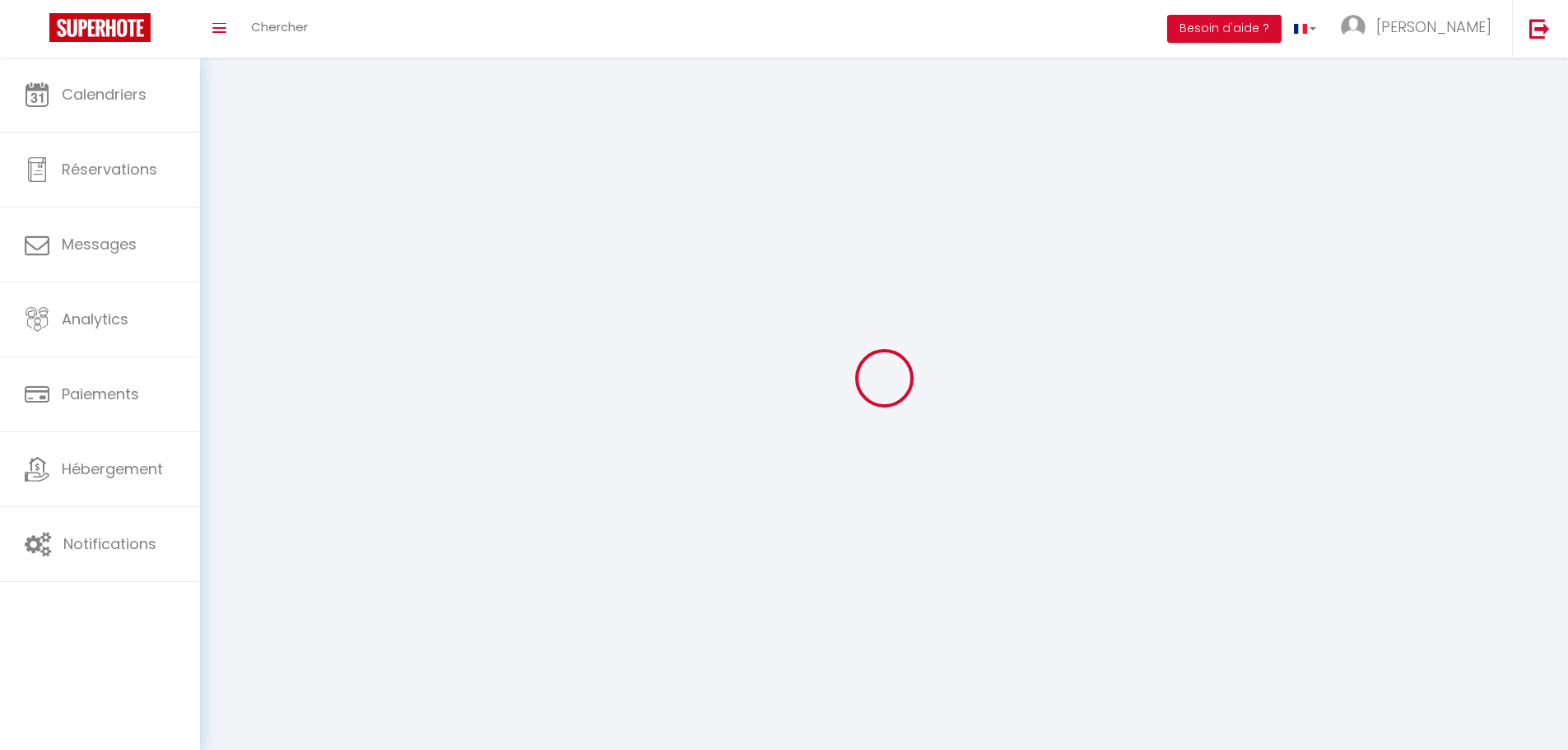
type input "[PERSON_NAME]"
type input "Soulé"
type input "[PHONE_NUMBER]"
type input "[STREET_ADDRESS]"
type input "34300"
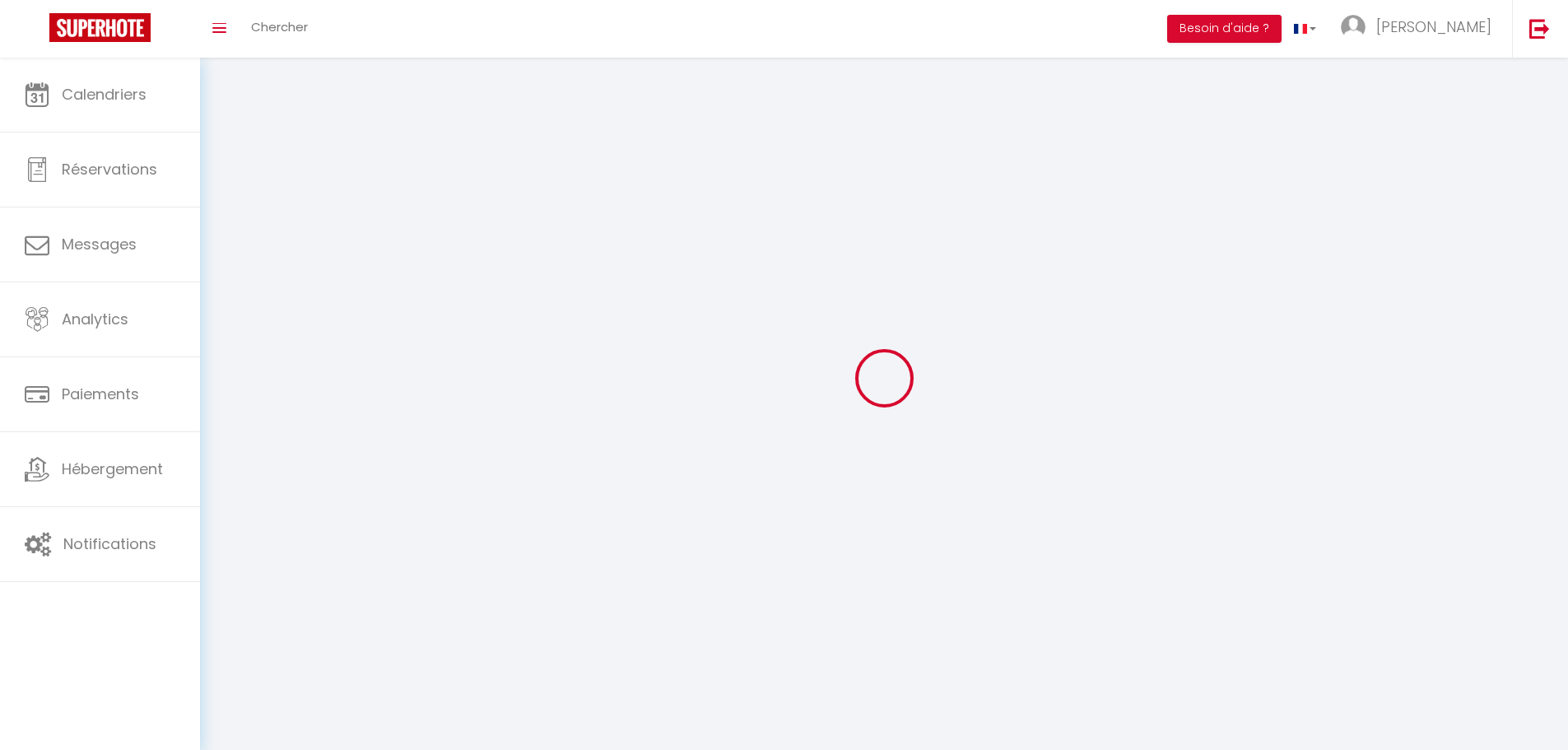
type input "Agde"
type input "9UWVuUK6yikSe6ubcFU2q99Kl"
type input "B60x0vd9wUSwNU6zX8Ba9ojDl"
type input "[URL][DOMAIN_NAME]"
select select "28"
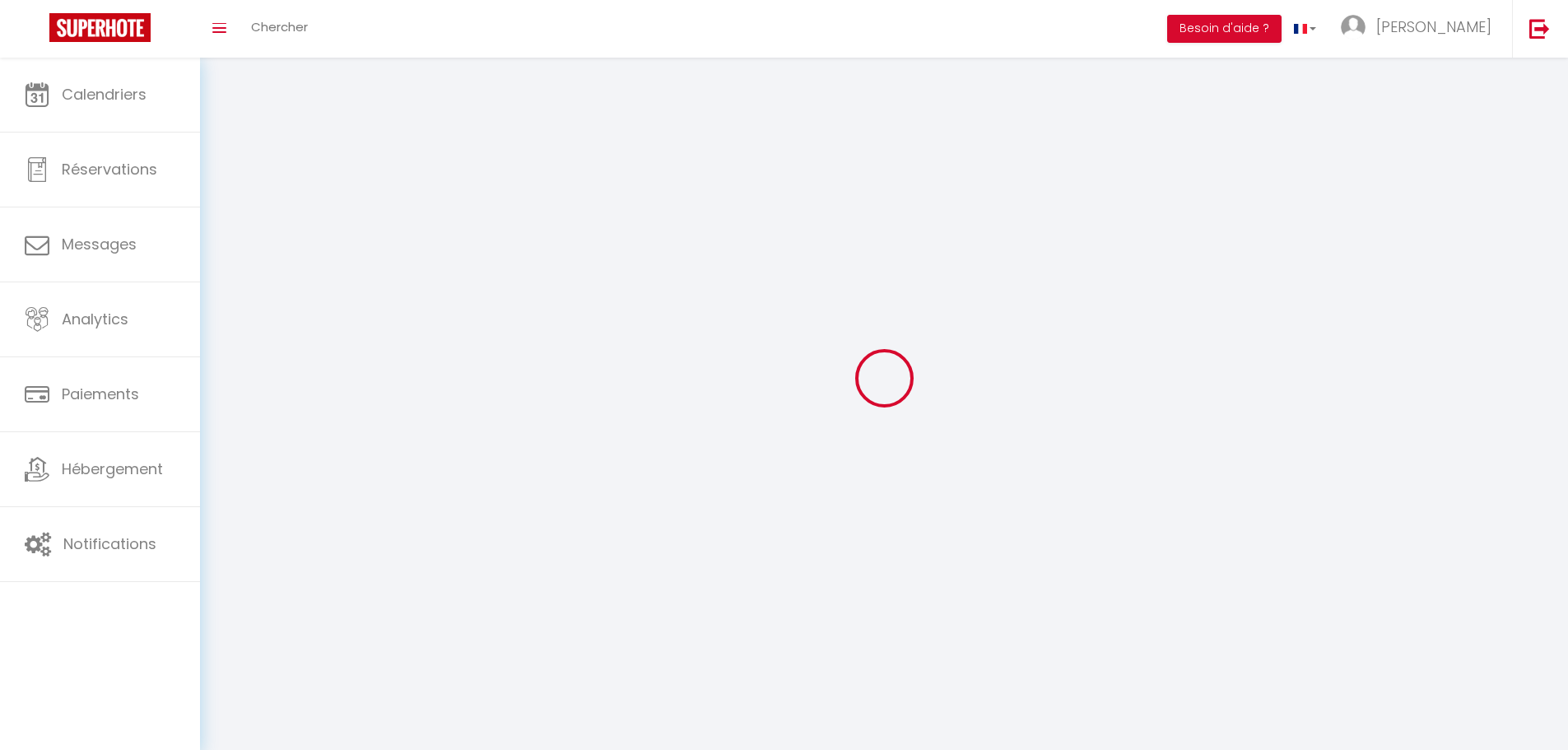
select select "fr"
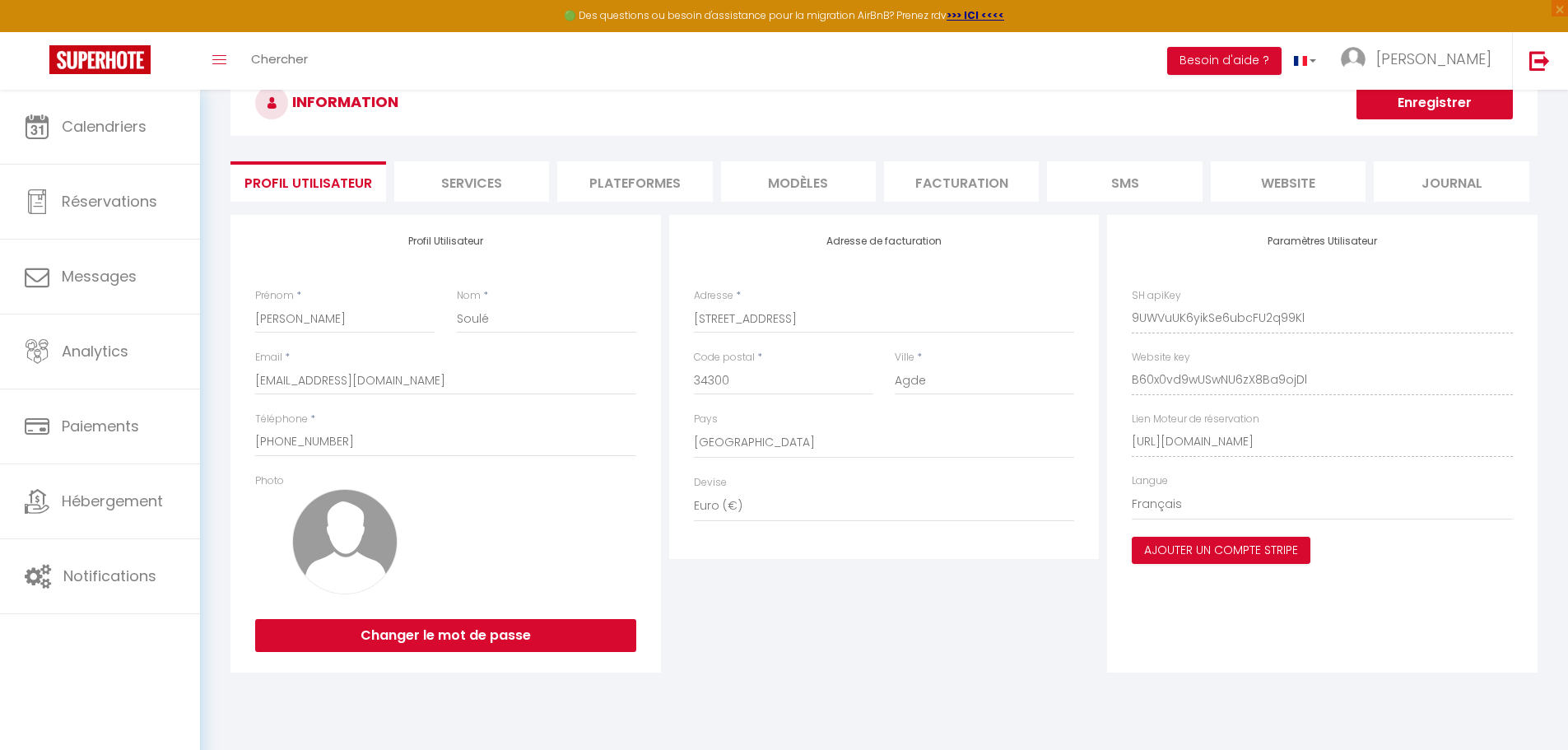
scroll to position [83, 0]
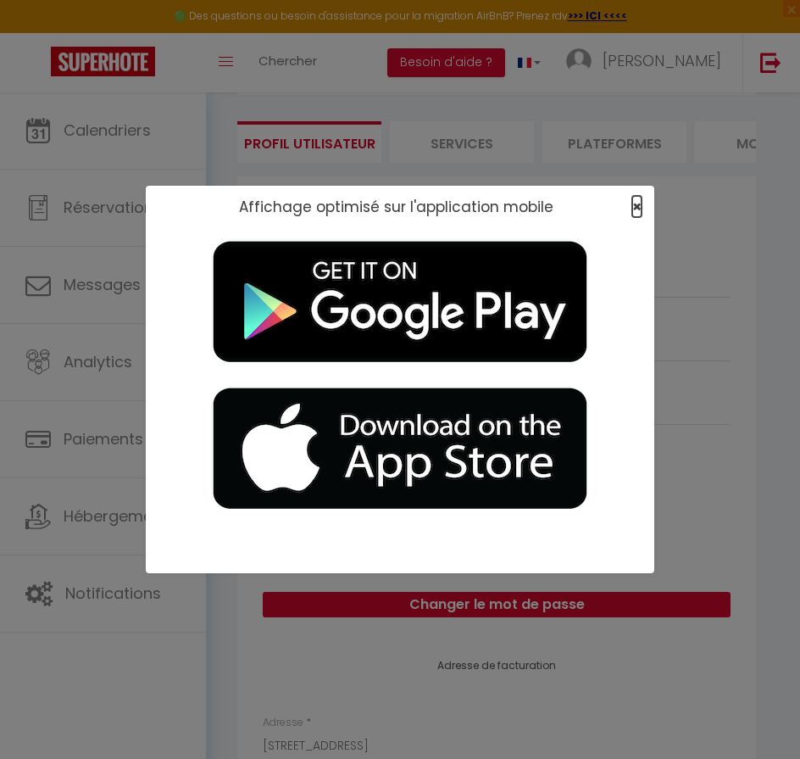
click at [632, 205] on span "×" at bounding box center [636, 206] width 9 height 21
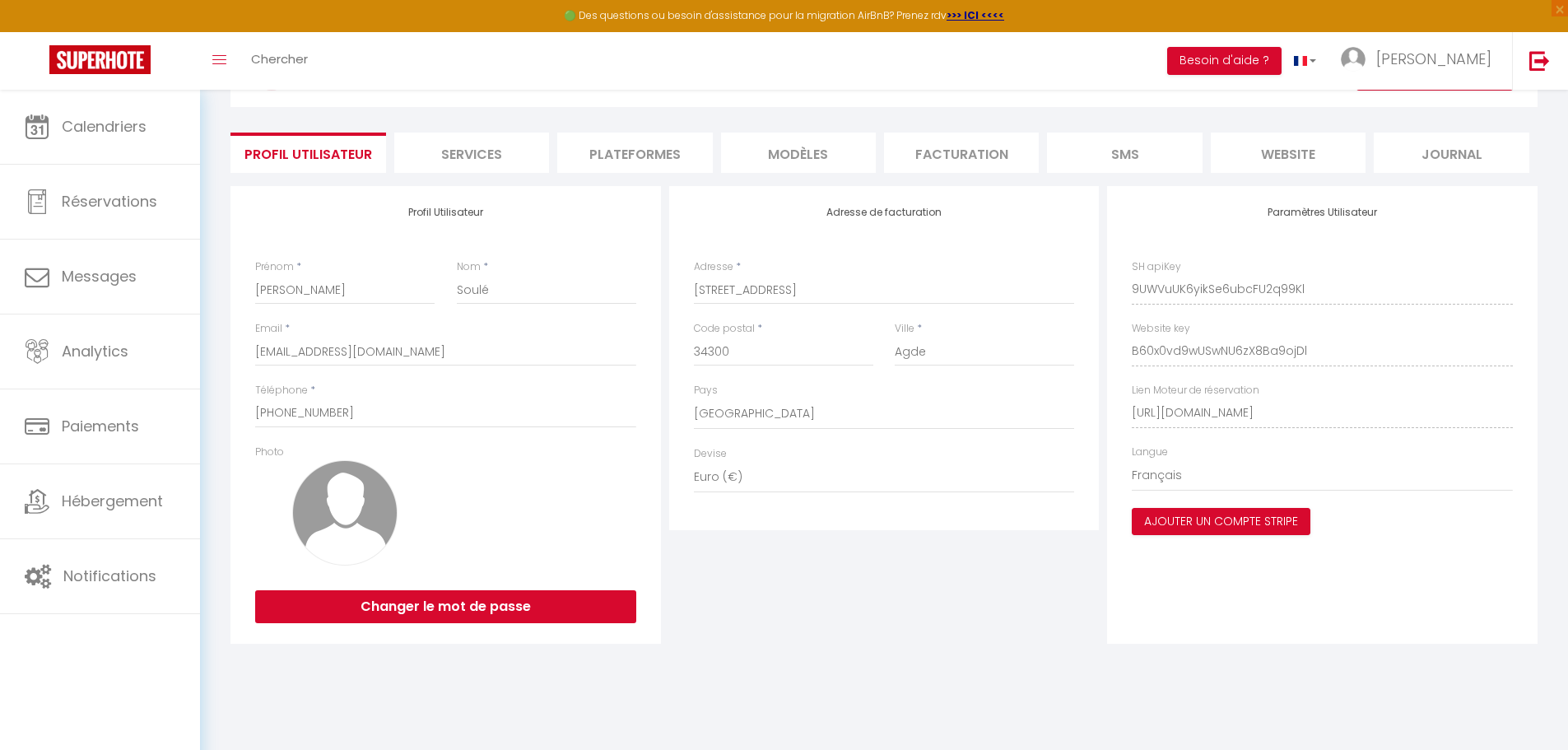
click at [456, 149] on li "Services" at bounding box center [471, 153] width 154 height 41
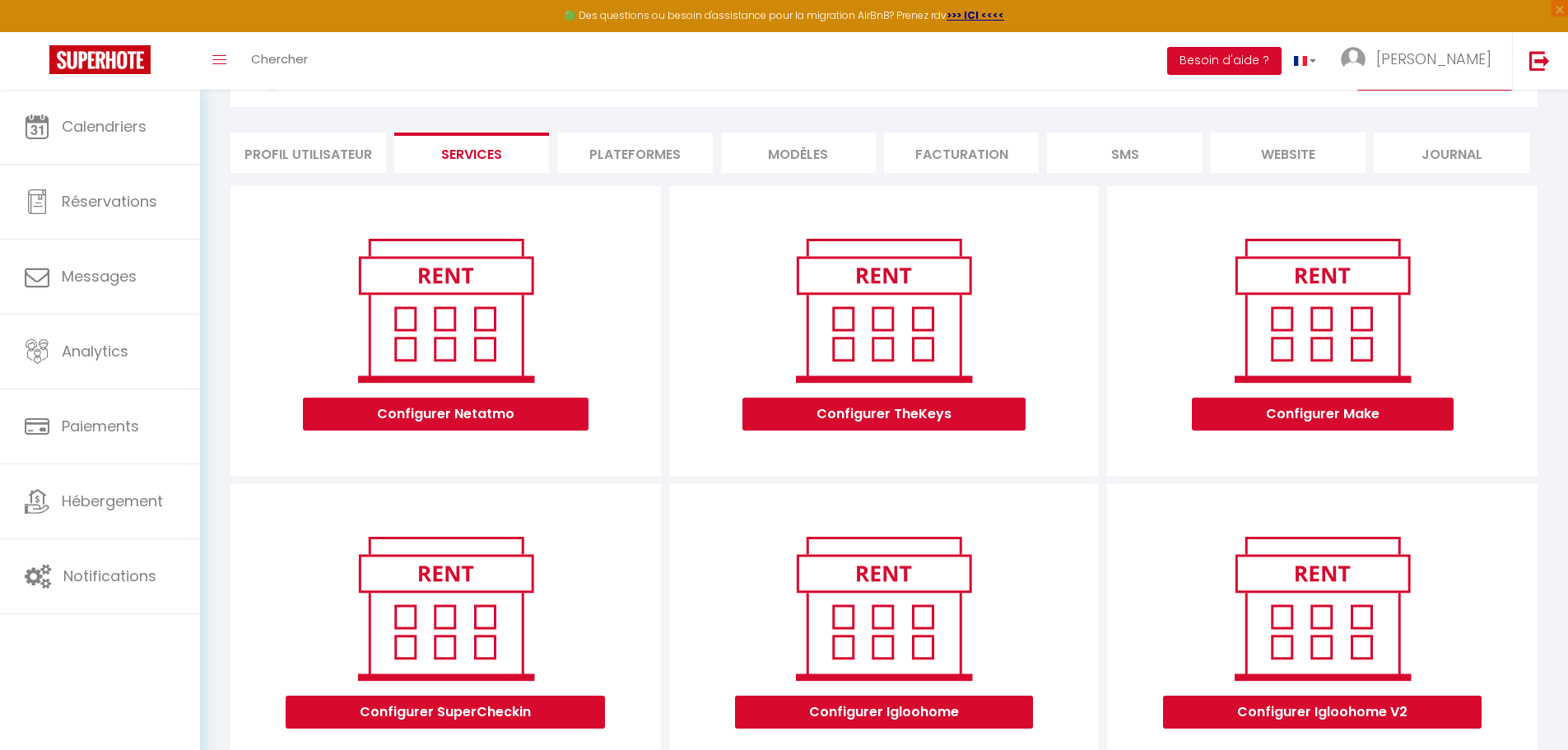
click at [620, 152] on li "Plateformes" at bounding box center [634, 153] width 154 height 41
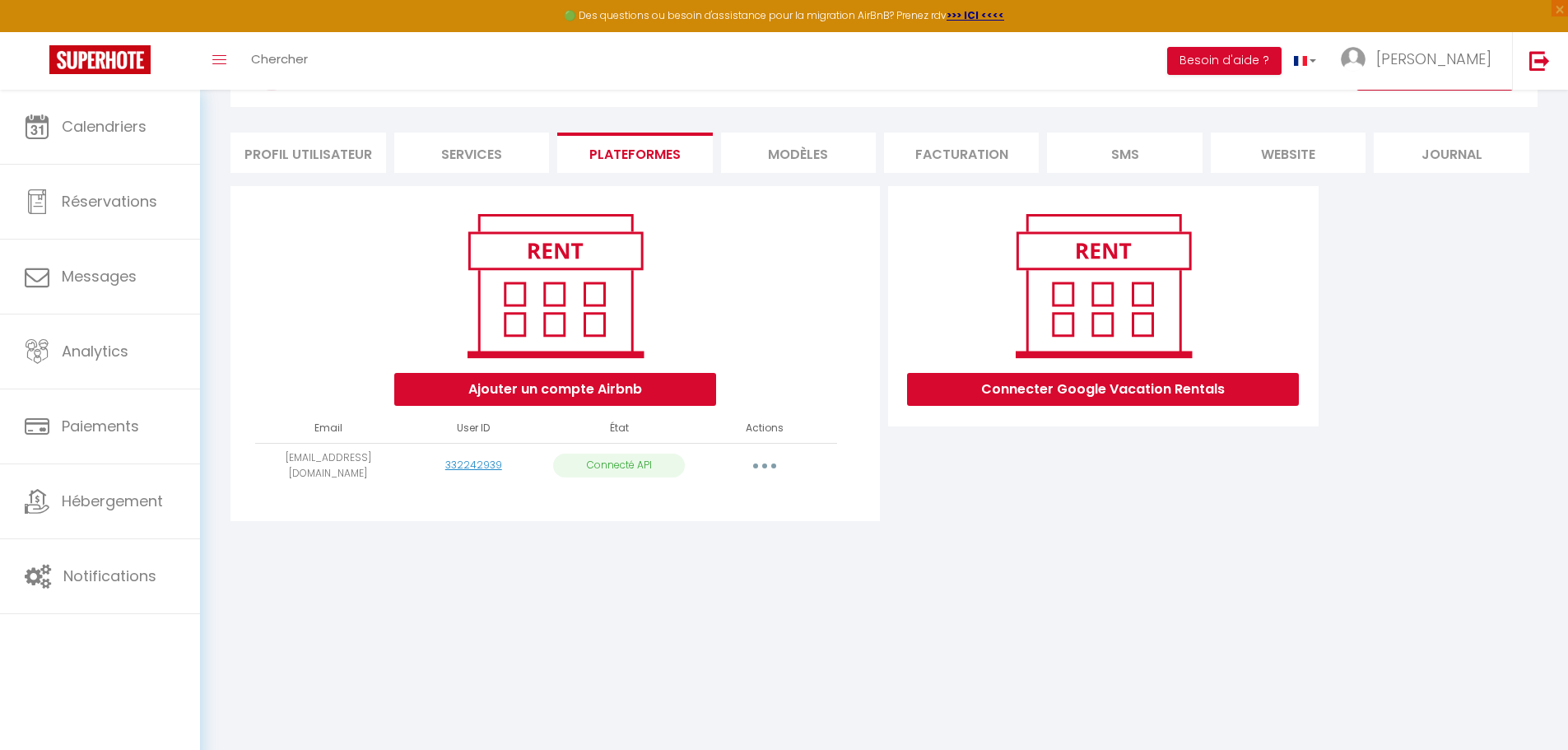
click at [781, 147] on li "MODÈLES" at bounding box center [798, 153] width 154 height 41
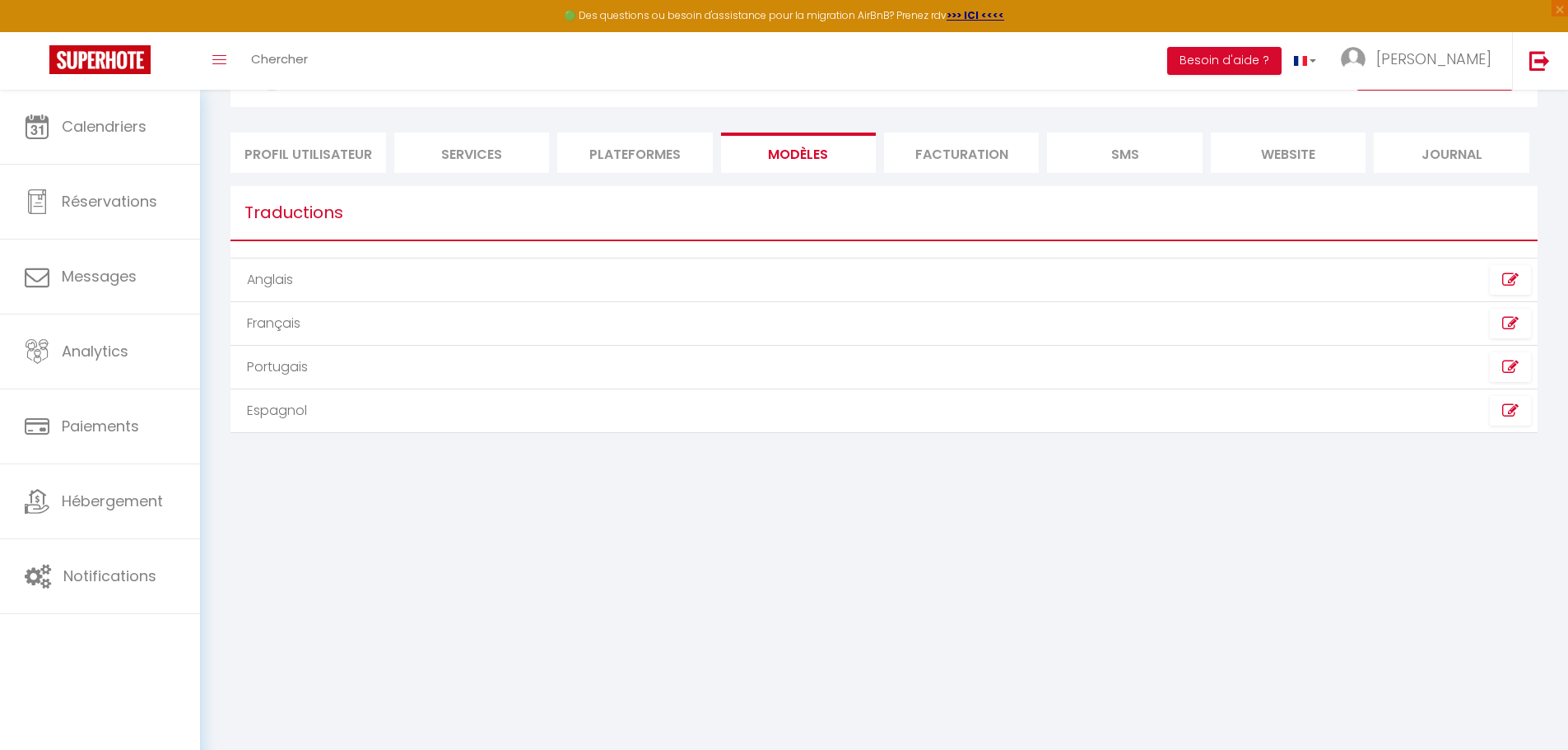
click at [951, 153] on li "Facturation" at bounding box center [960, 153] width 154 height 41
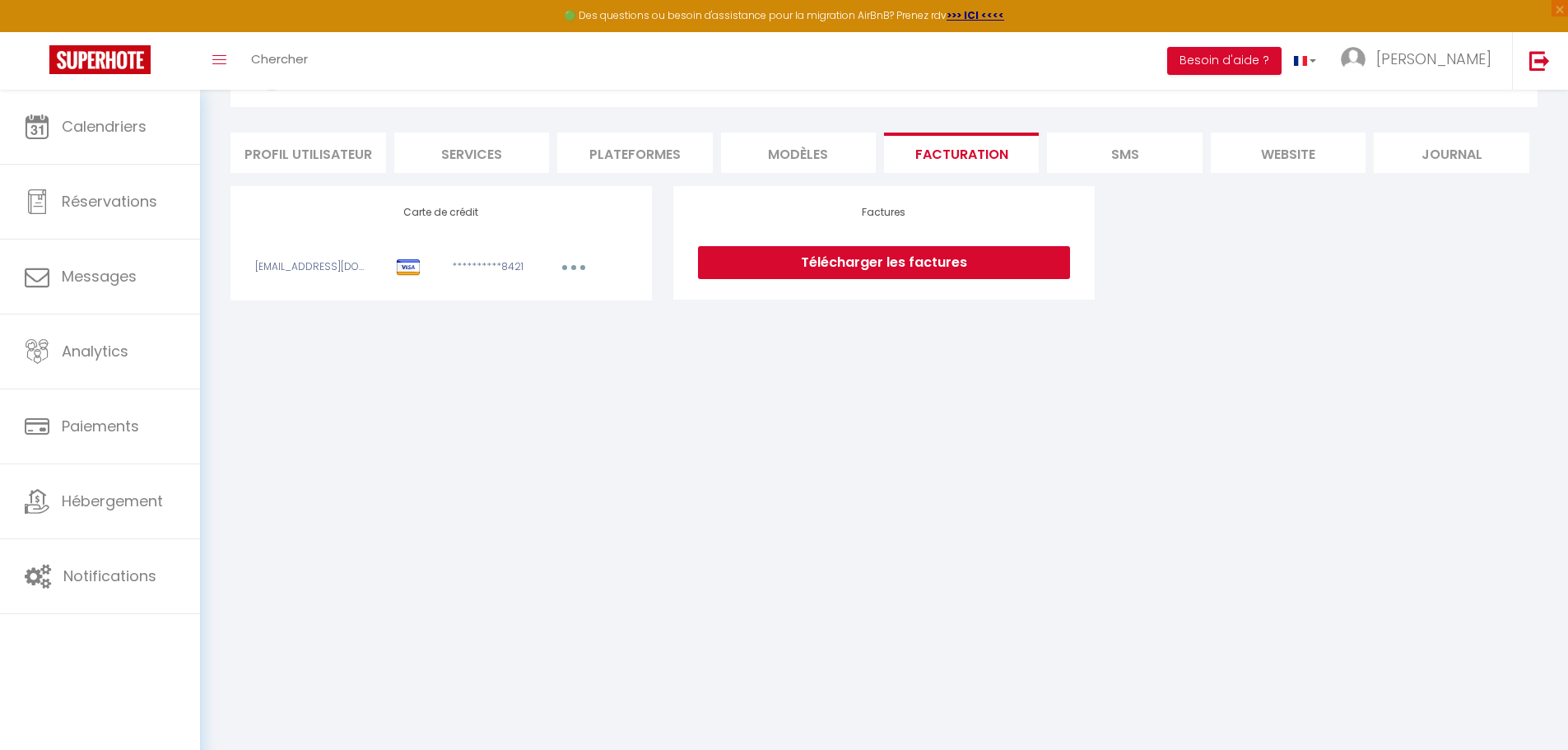
click at [1118, 147] on li "SMS" at bounding box center [1123, 153] width 154 height 41
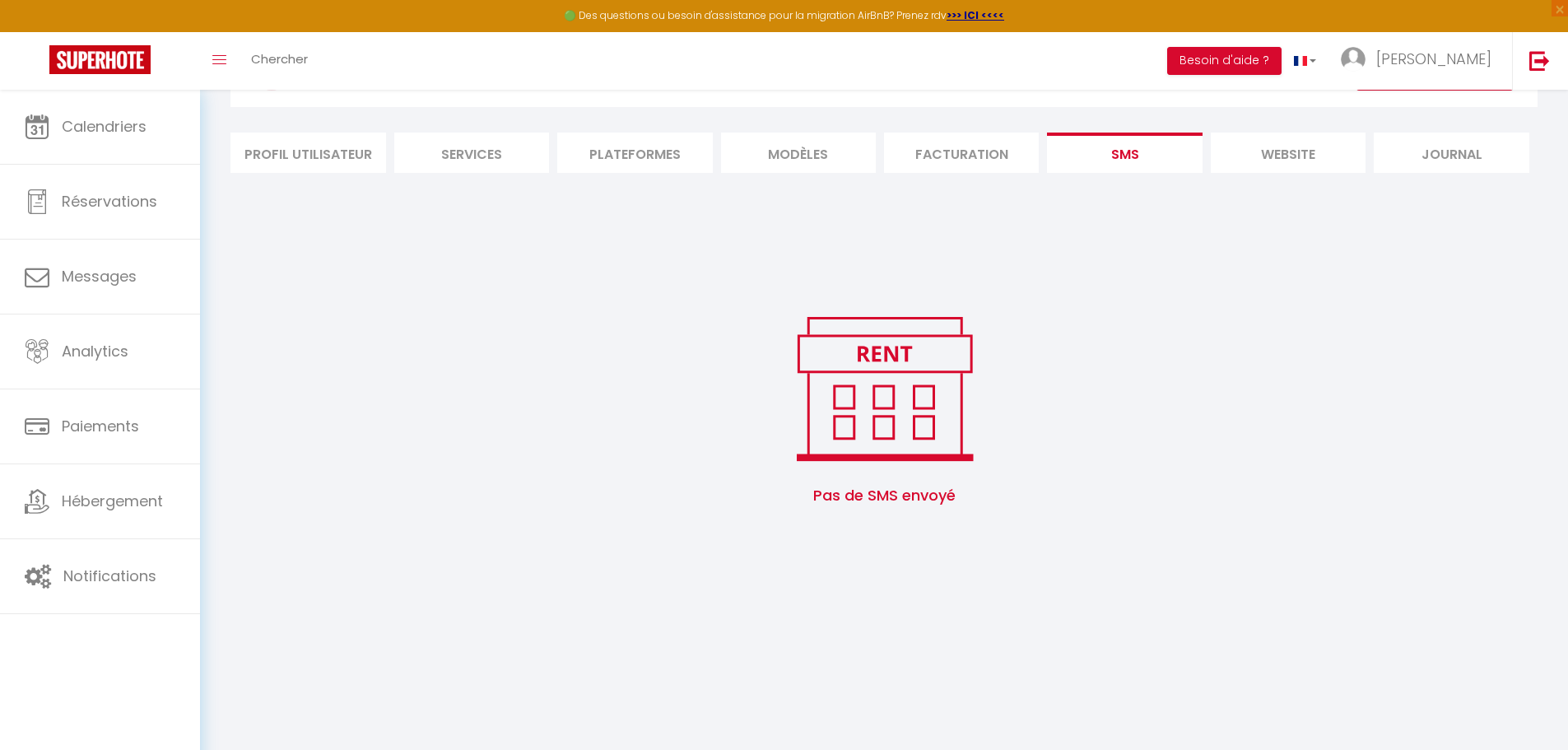
click at [1285, 150] on li "website" at bounding box center [1287, 153] width 154 height 41
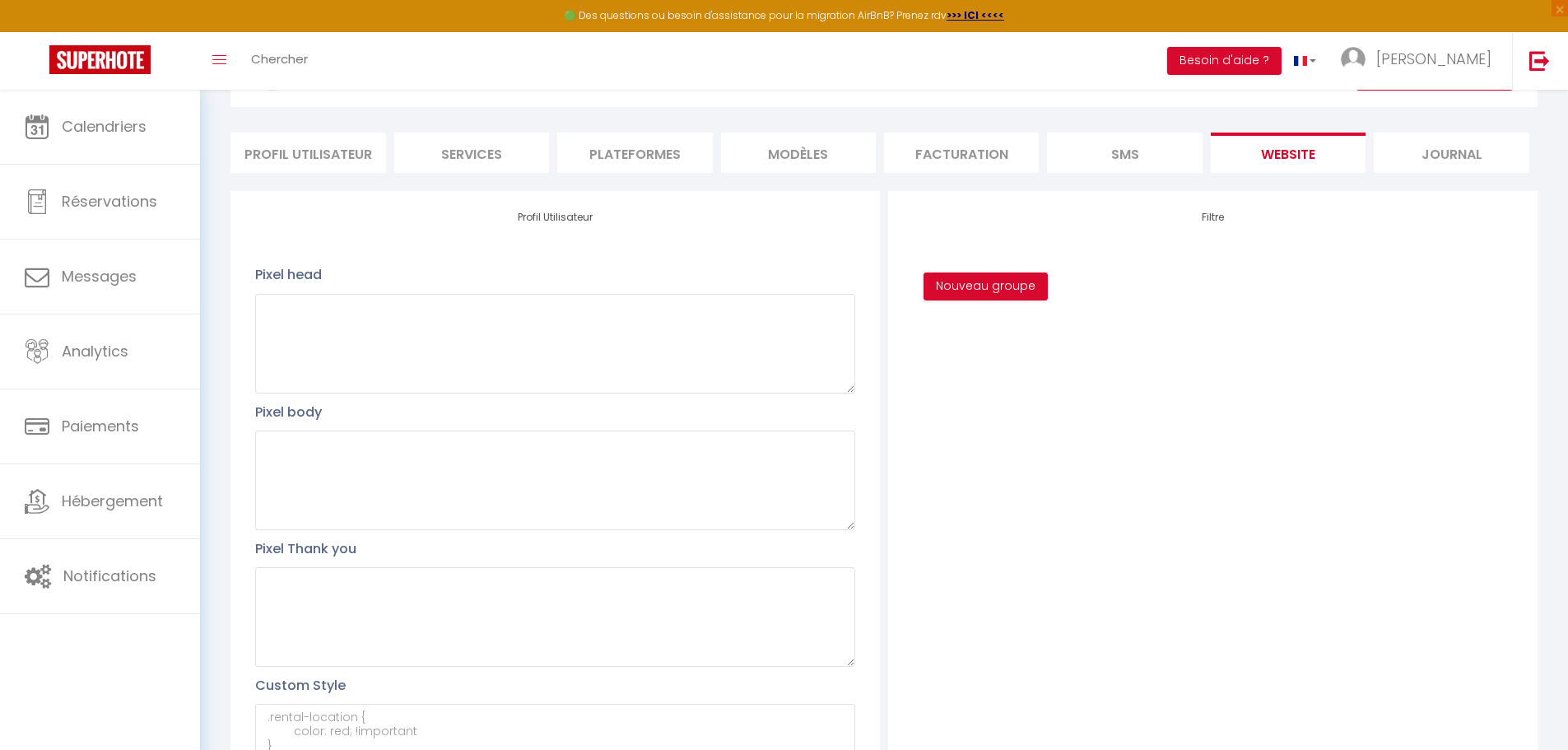
click at [1144, 138] on li "SMS" at bounding box center [1123, 153] width 154 height 41
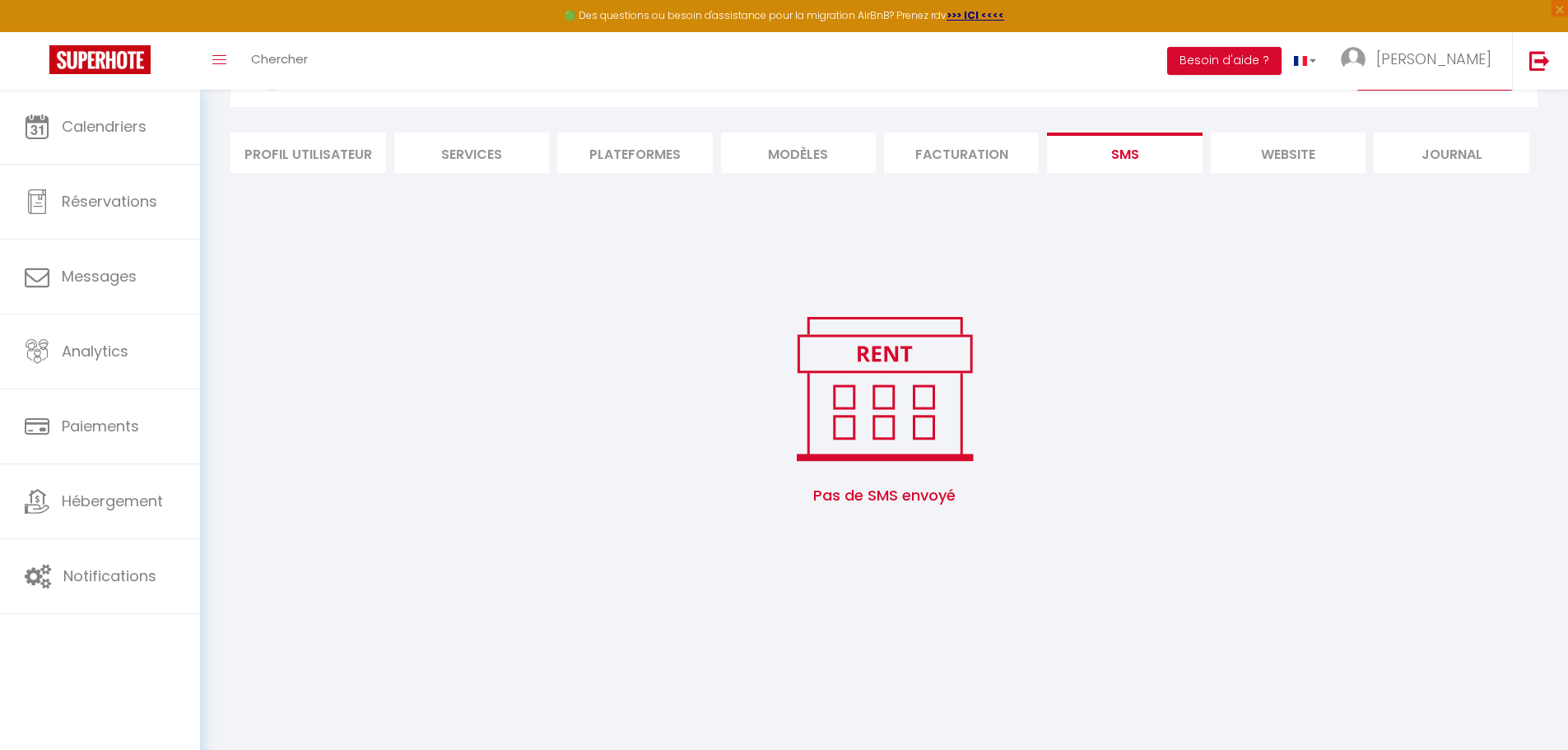
click at [1461, 149] on li "Journal" at bounding box center [1451, 153] width 154 height 41
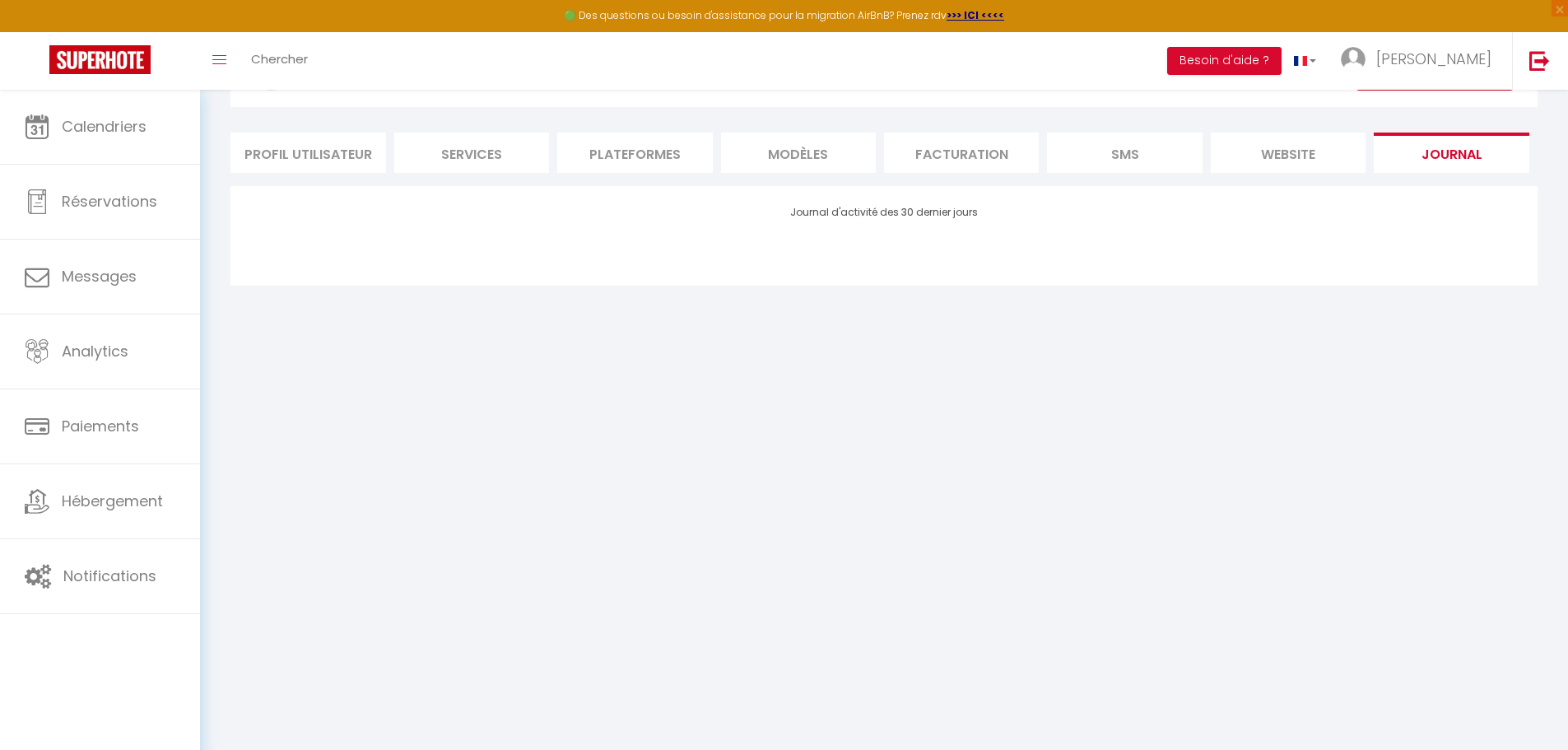
click at [1138, 149] on li "SMS" at bounding box center [1123, 153] width 154 height 41
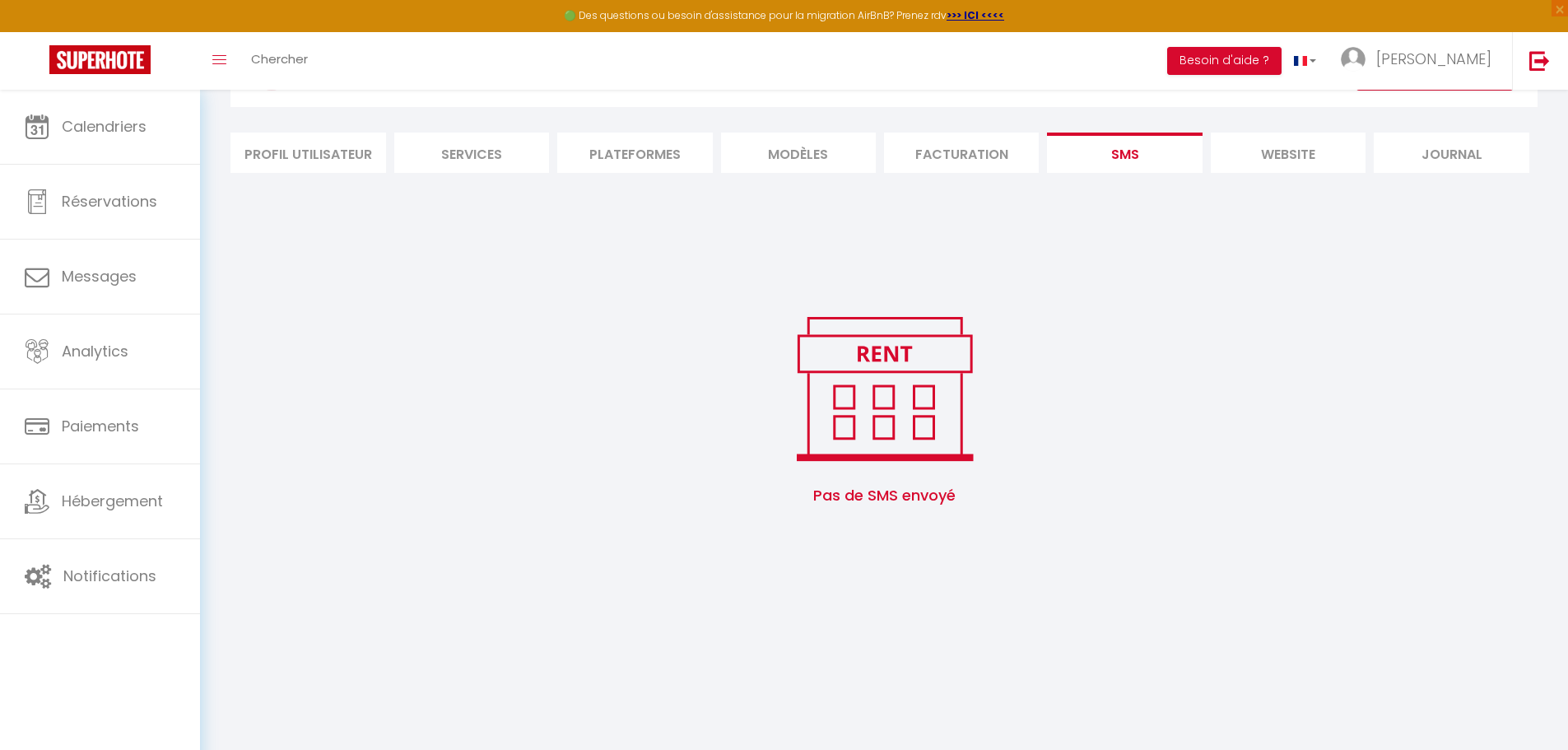
click at [1262, 152] on li "website" at bounding box center [1287, 153] width 154 height 41
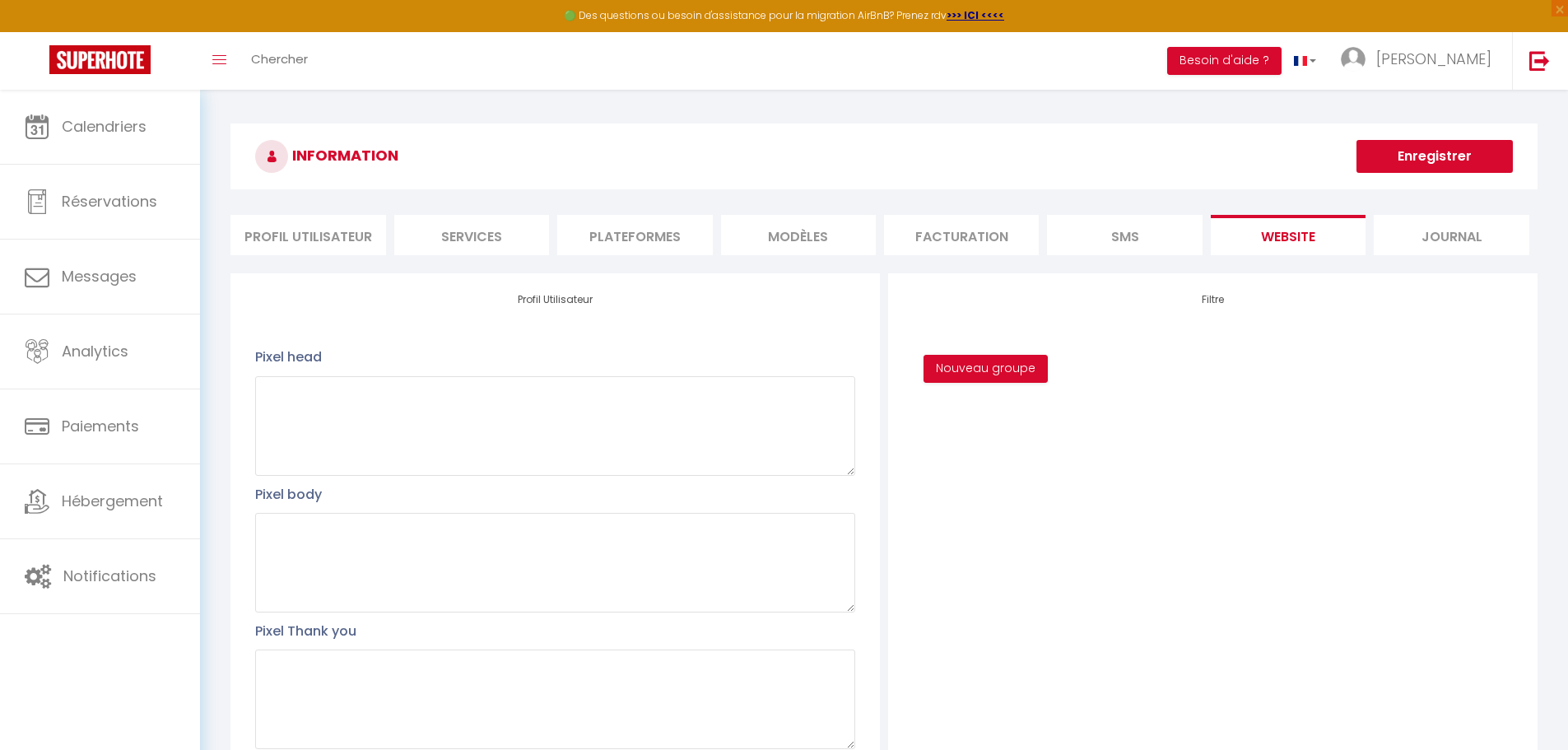
click at [608, 235] on li "Plateformes" at bounding box center [634, 235] width 154 height 41
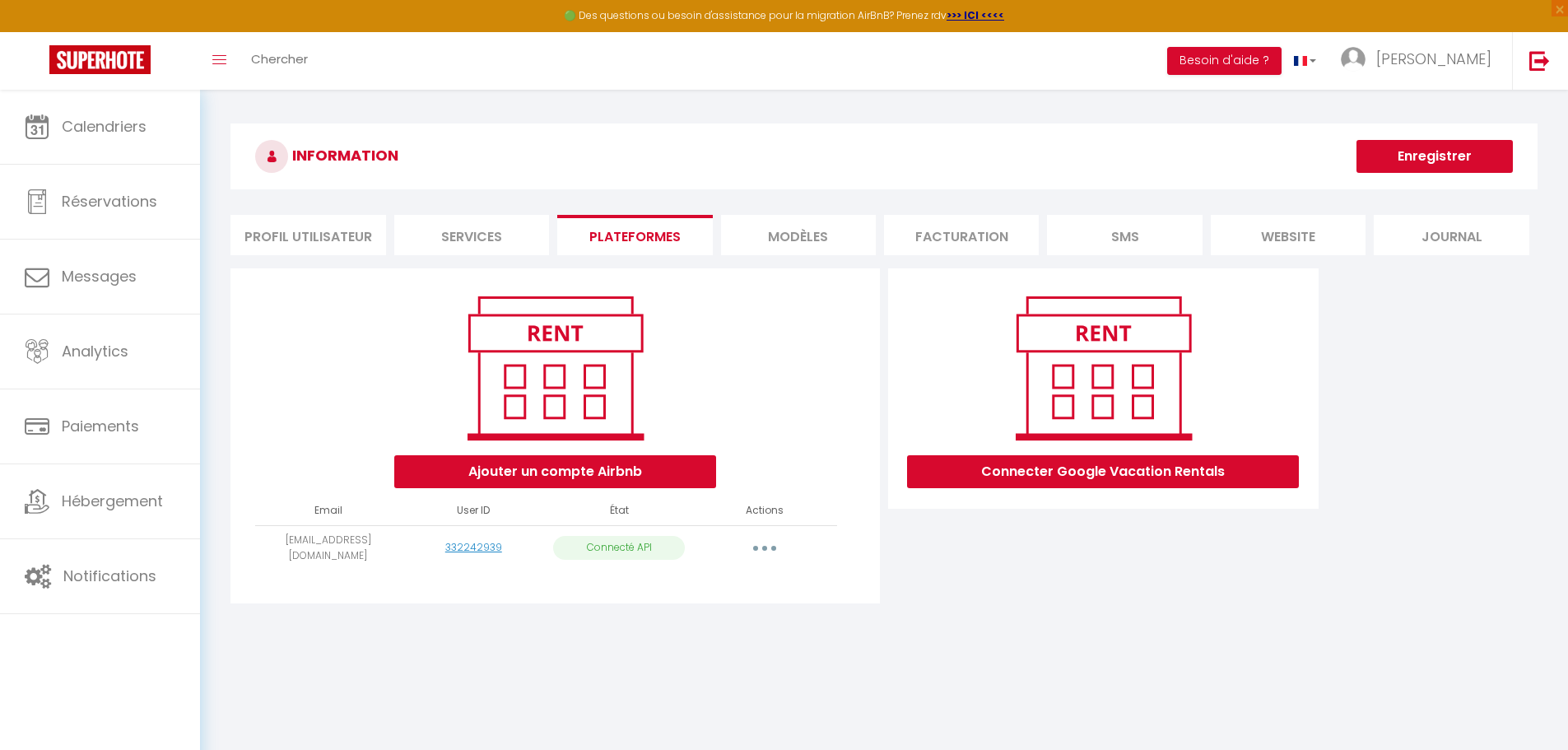
click at [484, 234] on li "Services" at bounding box center [471, 235] width 154 height 41
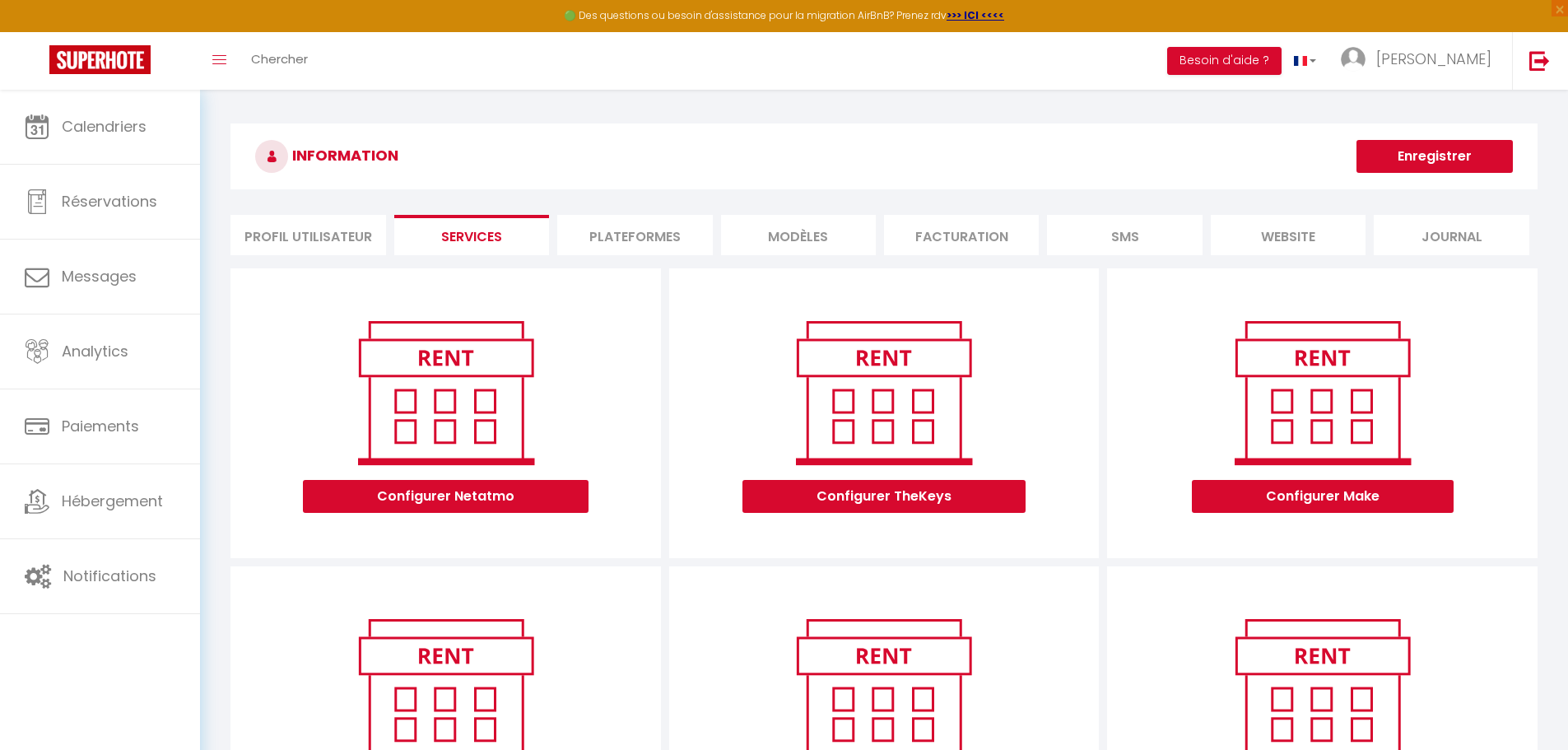
click at [300, 224] on li "Profil Utilisateur" at bounding box center [307, 235] width 154 height 41
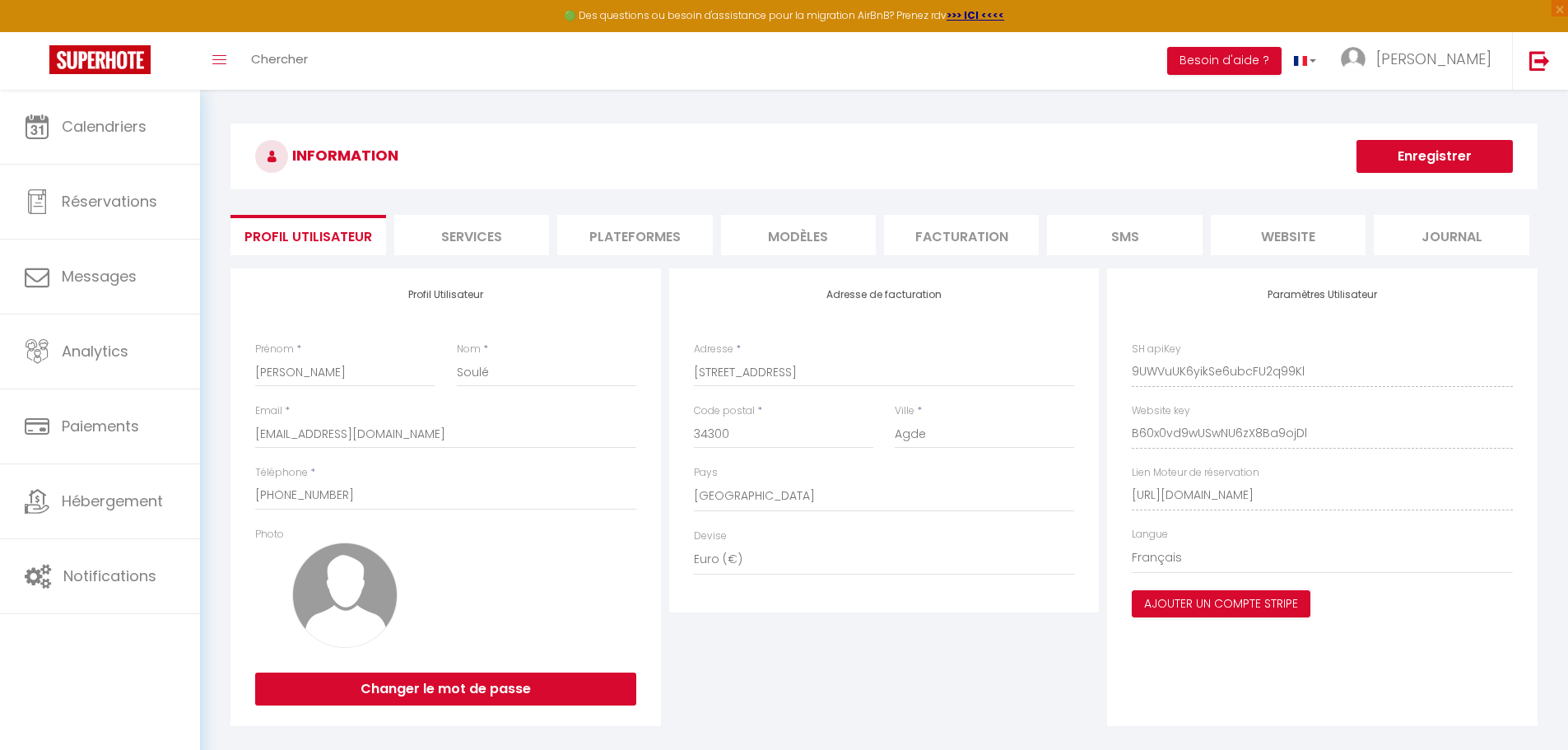
click at [618, 242] on li "Plateformes" at bounding box center [634, 235] width 154 height 41
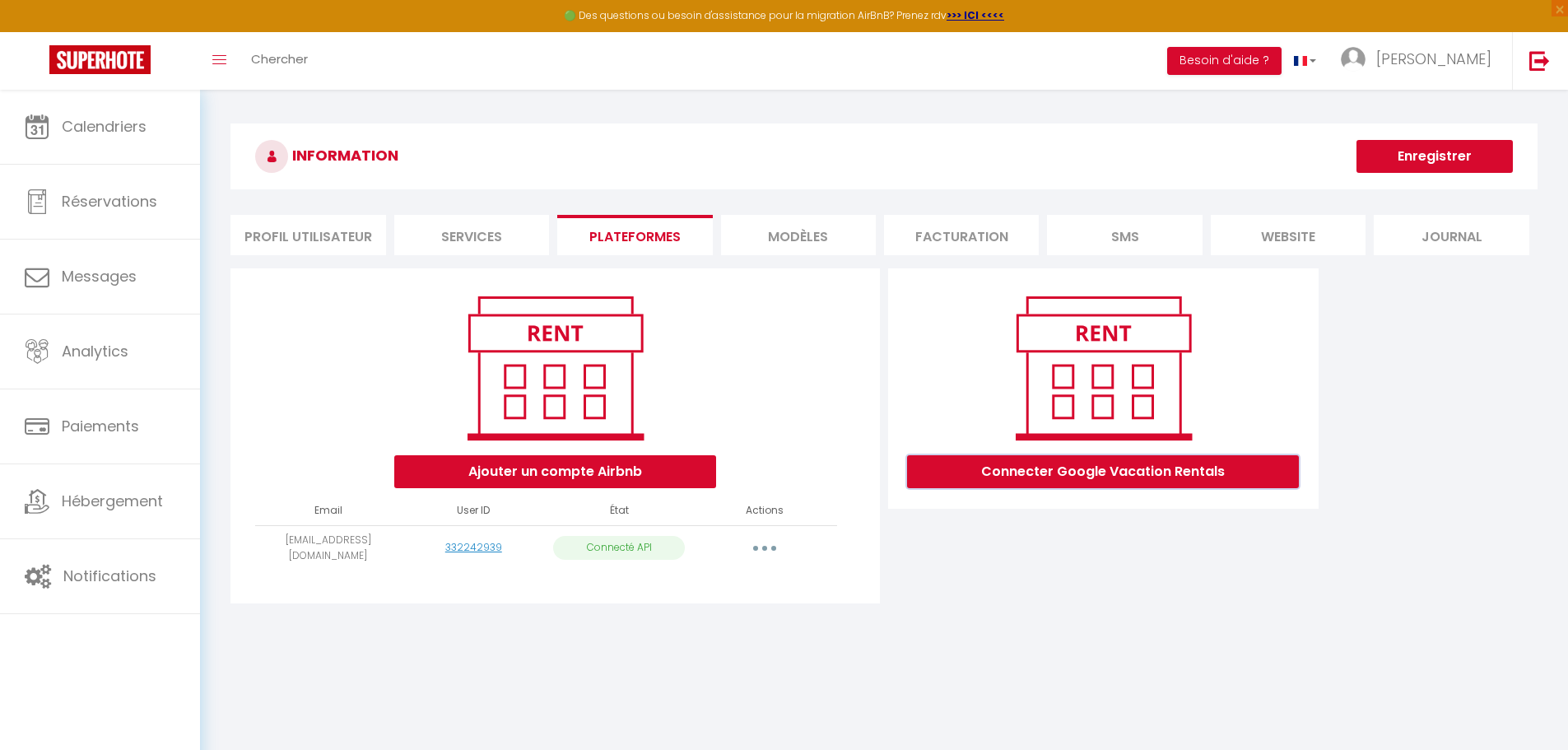
click at [1065, 465] on button "Connecter Google Vacation Rentals" at bounding box center [1103, 472] width 392 height 33
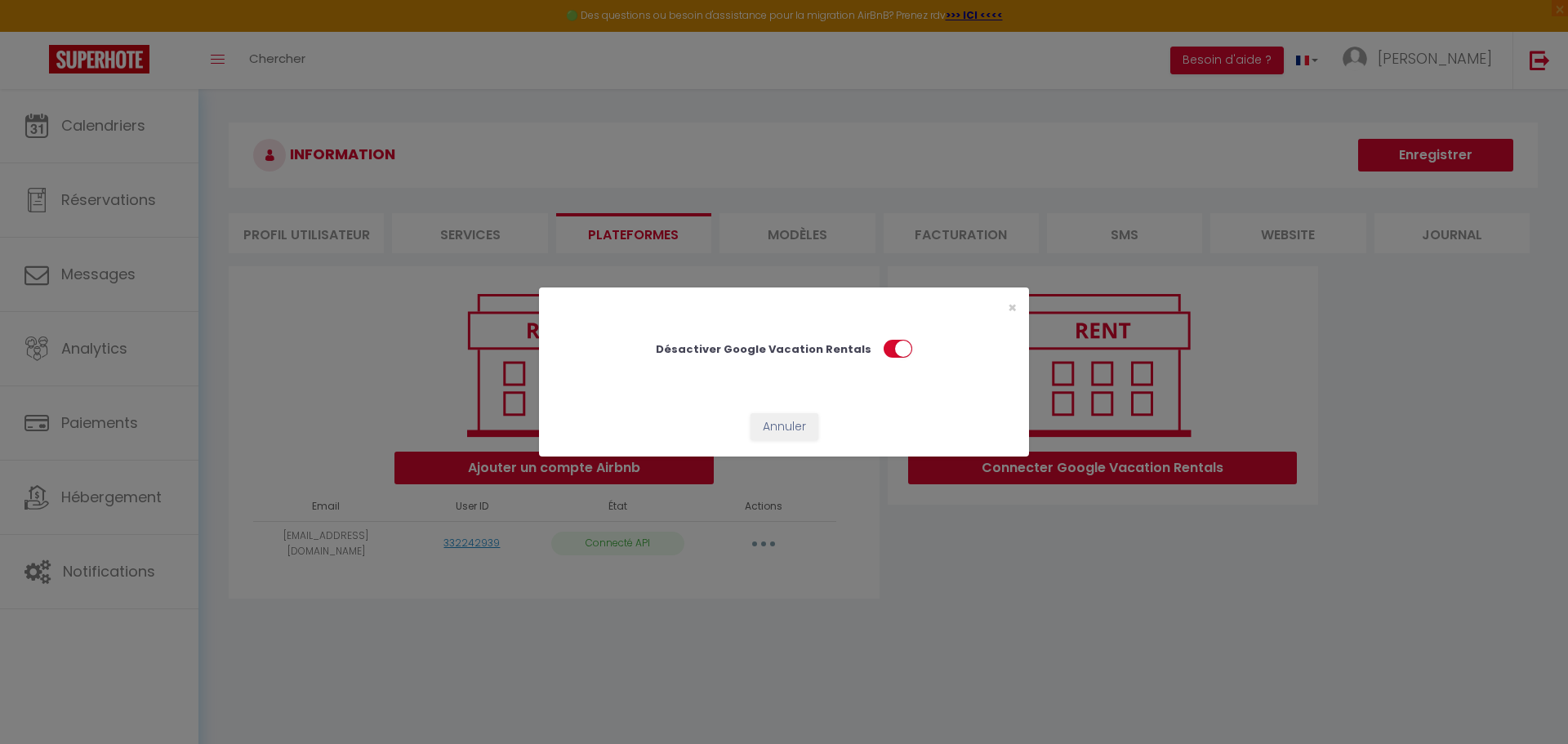
click at [1405, 484] on div "× Désactiver Google Vacation Rentals Annuler" at bounding box center [784, 372] width 1568 height 744
click at [1009, 306] on span "×" at bounding box center [1011, 307] width 9 height 20
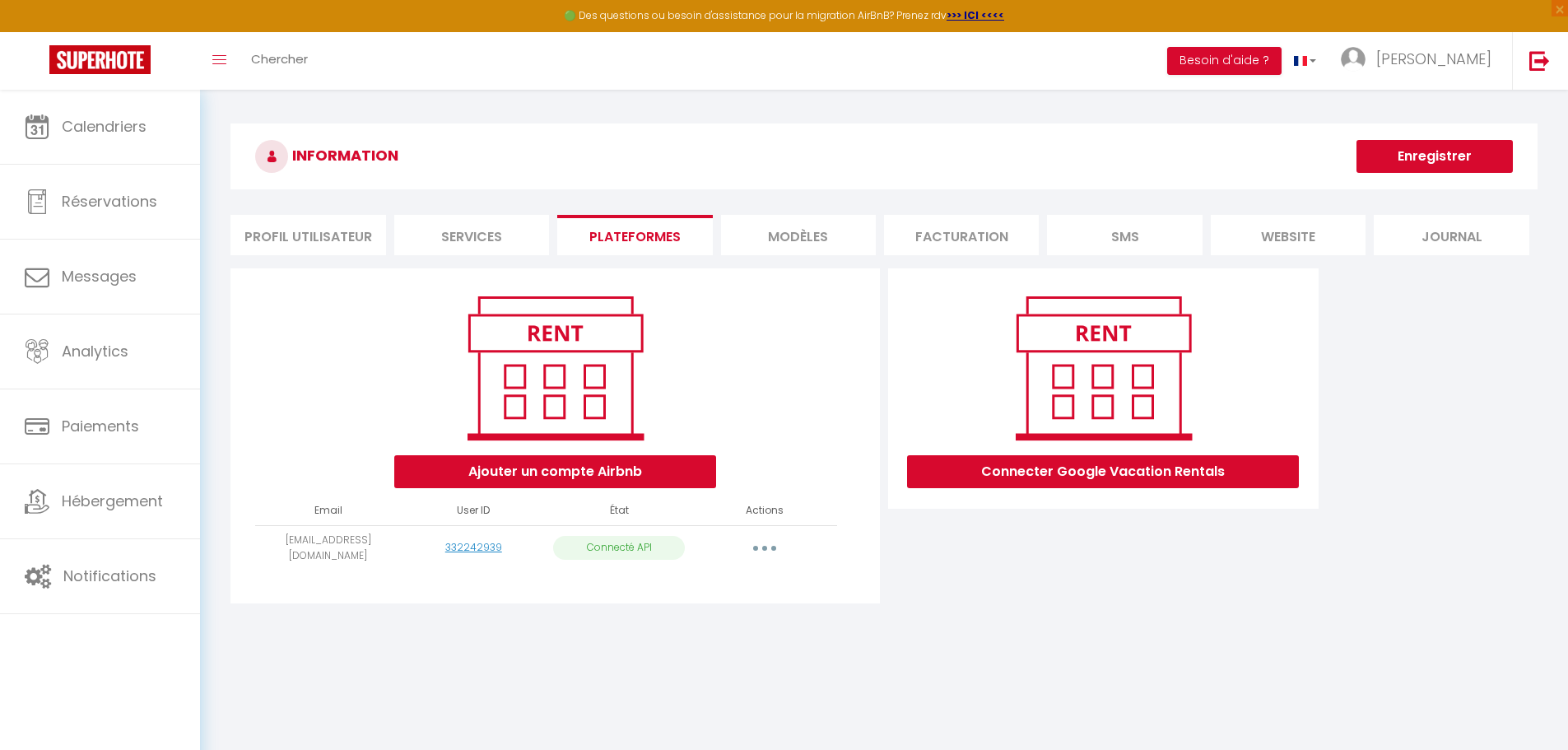
click at [473, 235] on li "Services" at bounding box center [471, 235] width 154 height 41
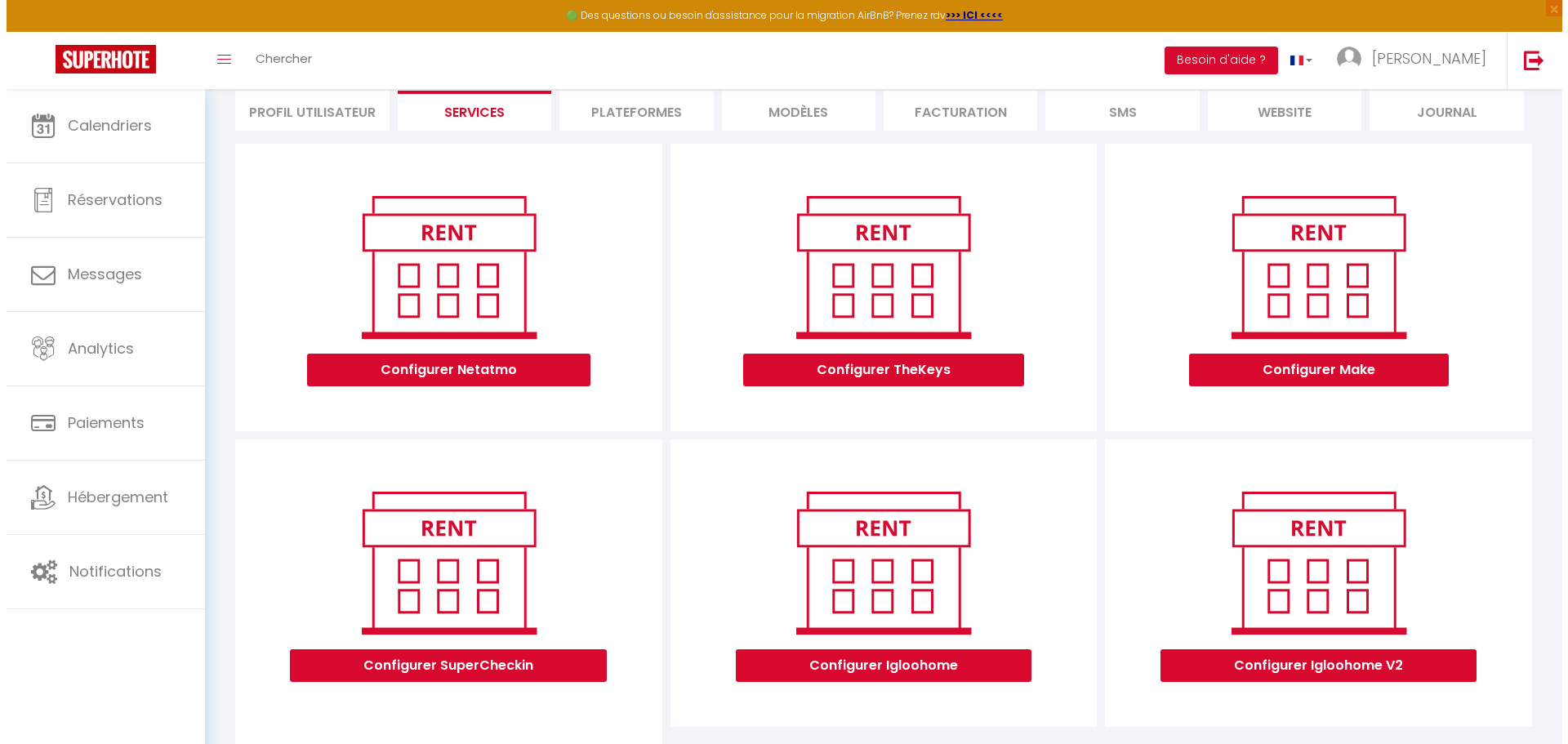
scroll to position [164, 0]
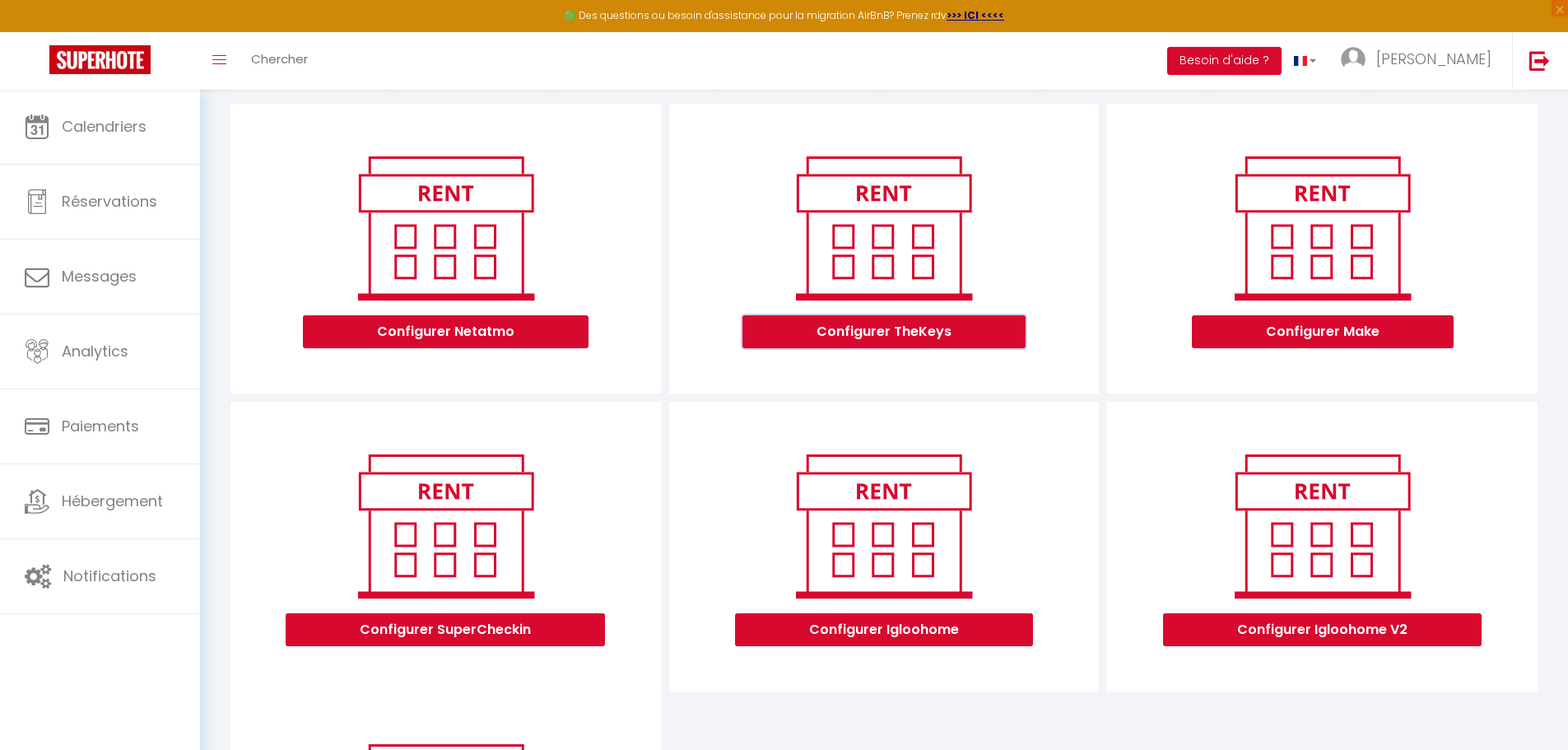
click at [913, 330] on button "Configurer TheKeys" at bounding box center [884, 332] width 284 height 33
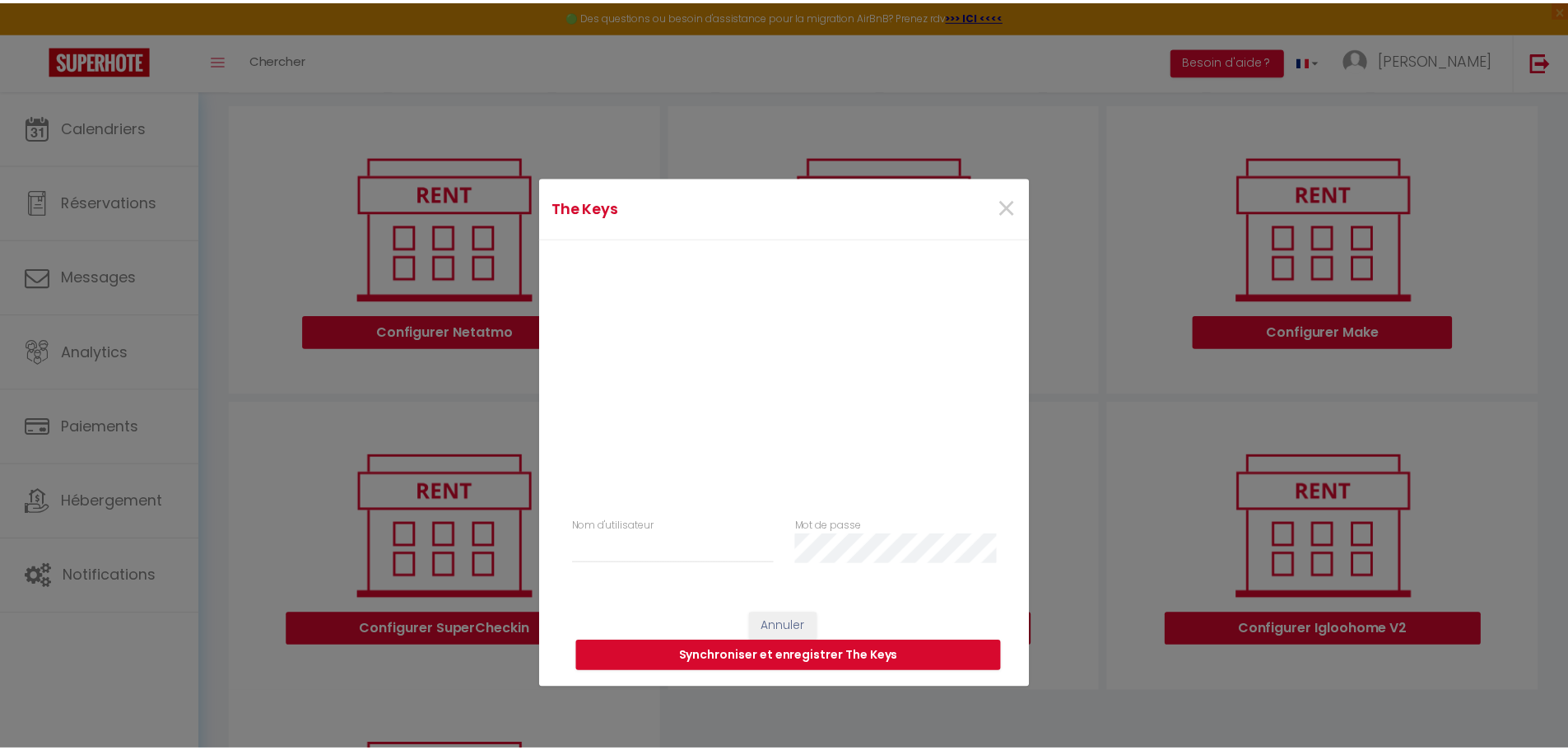
scroll to position [83, 0]
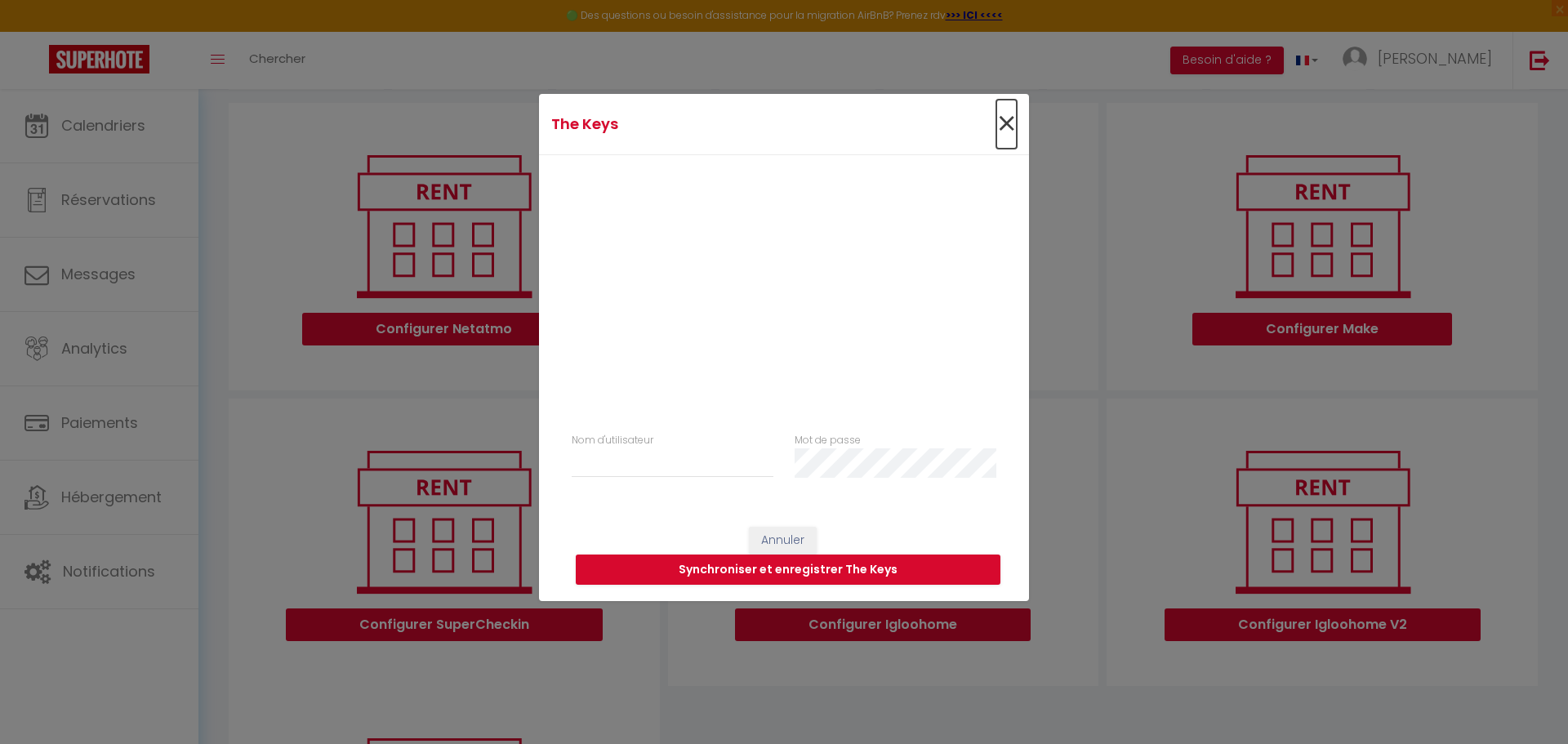
click at [1001, 123] on span "×" at bounding box center [1006, 123] width 20 height 49
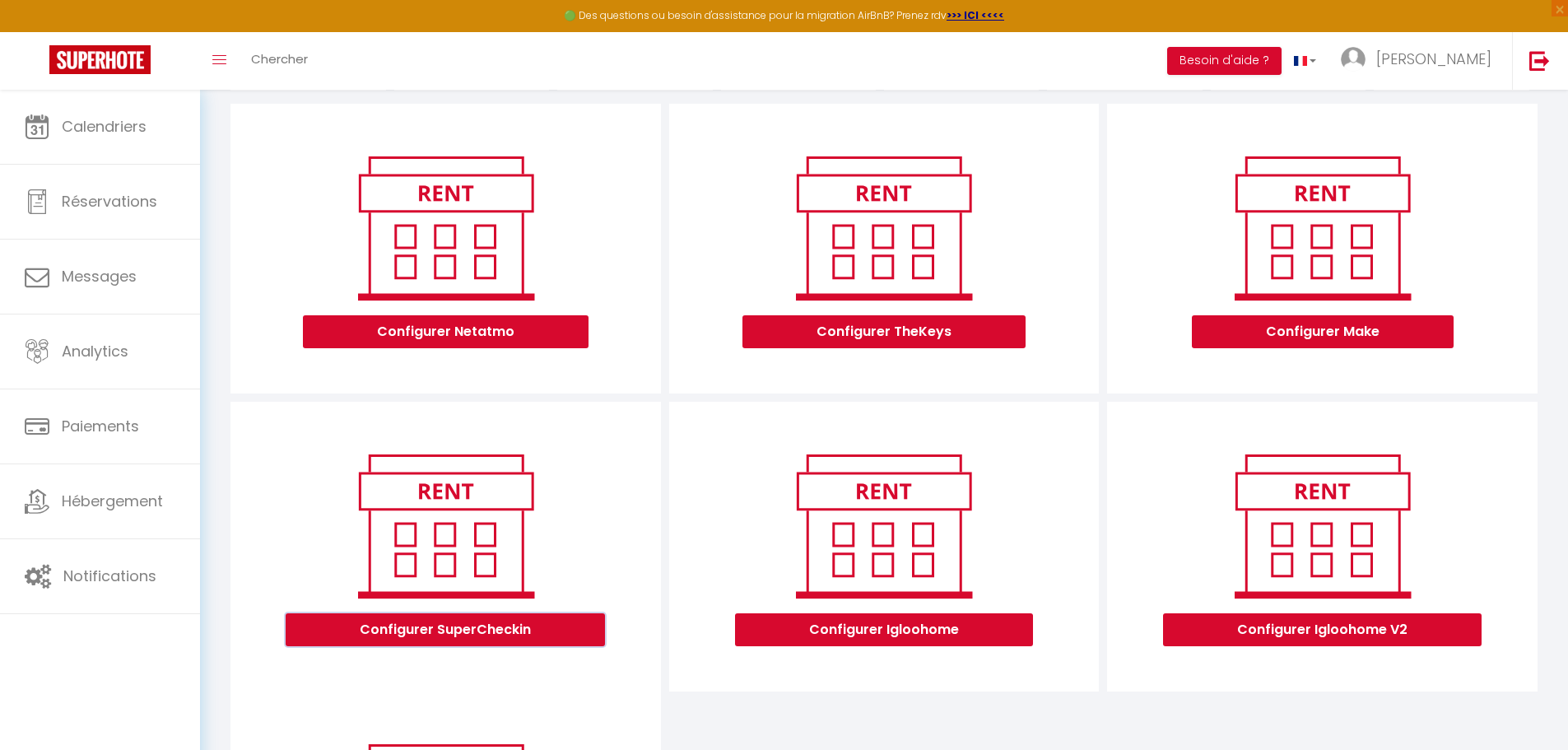
click at [517, 628] on button "Configurer SuperCheckin" at bounding box center [445, 631] width 319 height 33
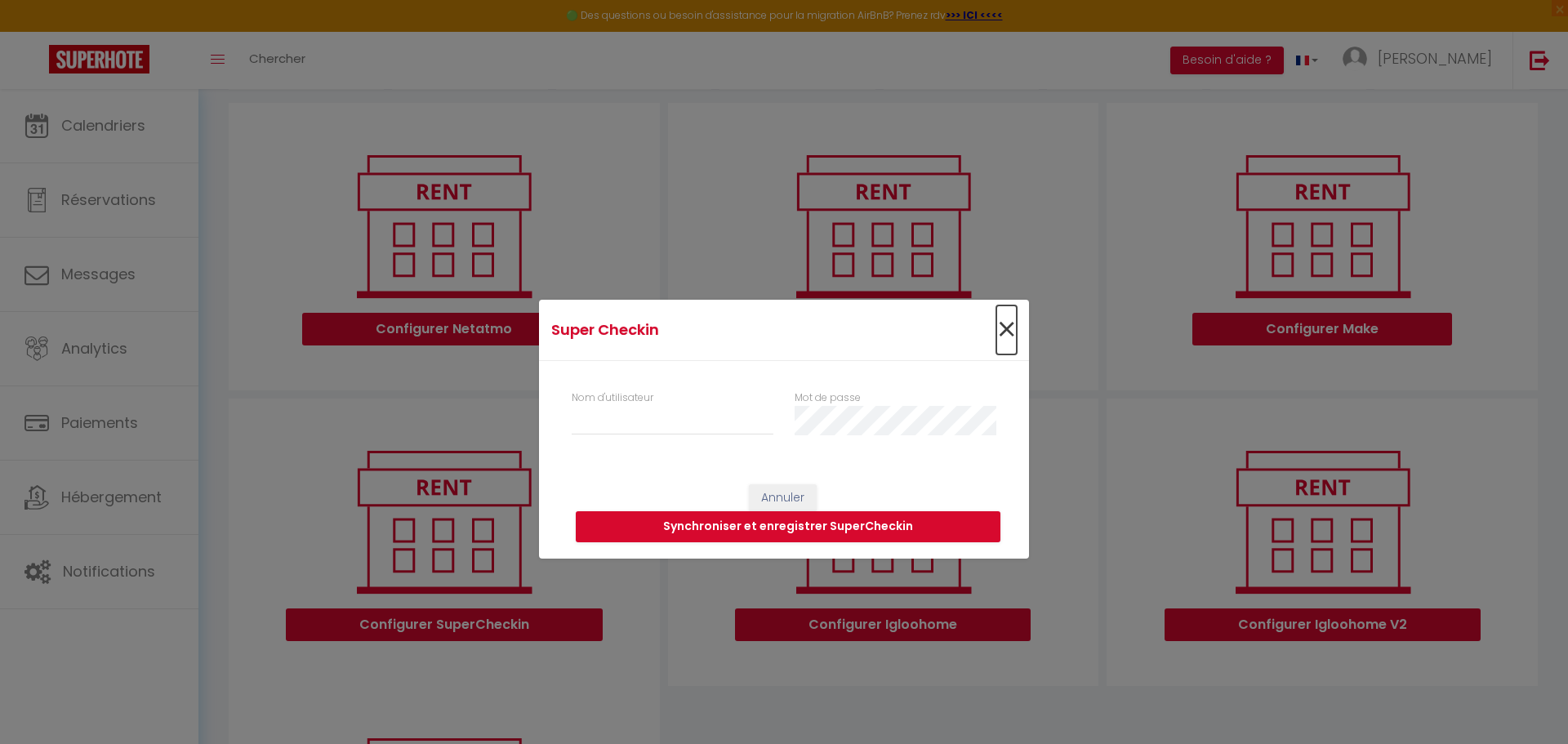
click at [1010, 326] on span "×" at bounding box center [1006, 330] width 20 height 49
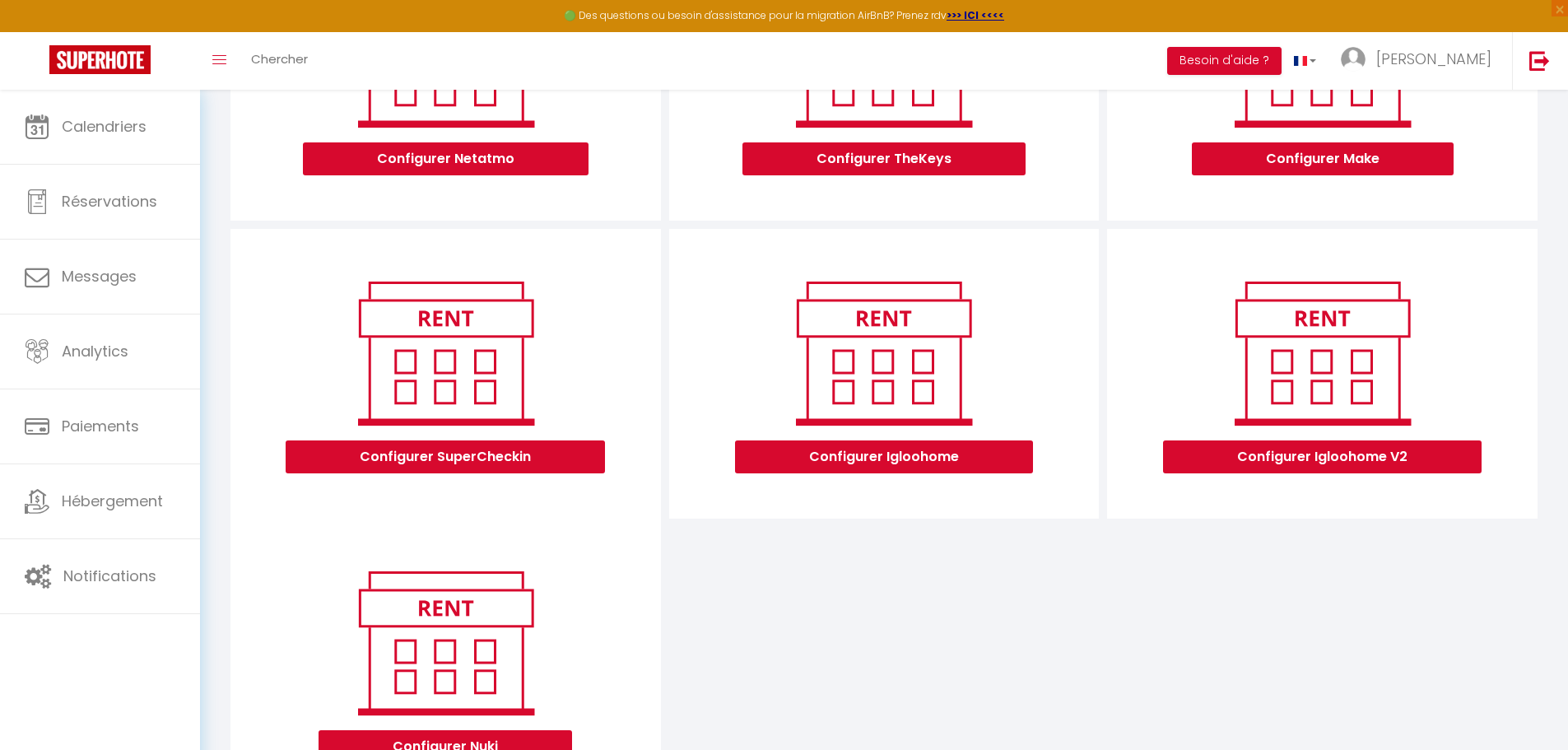
scroll to position [412, 0]
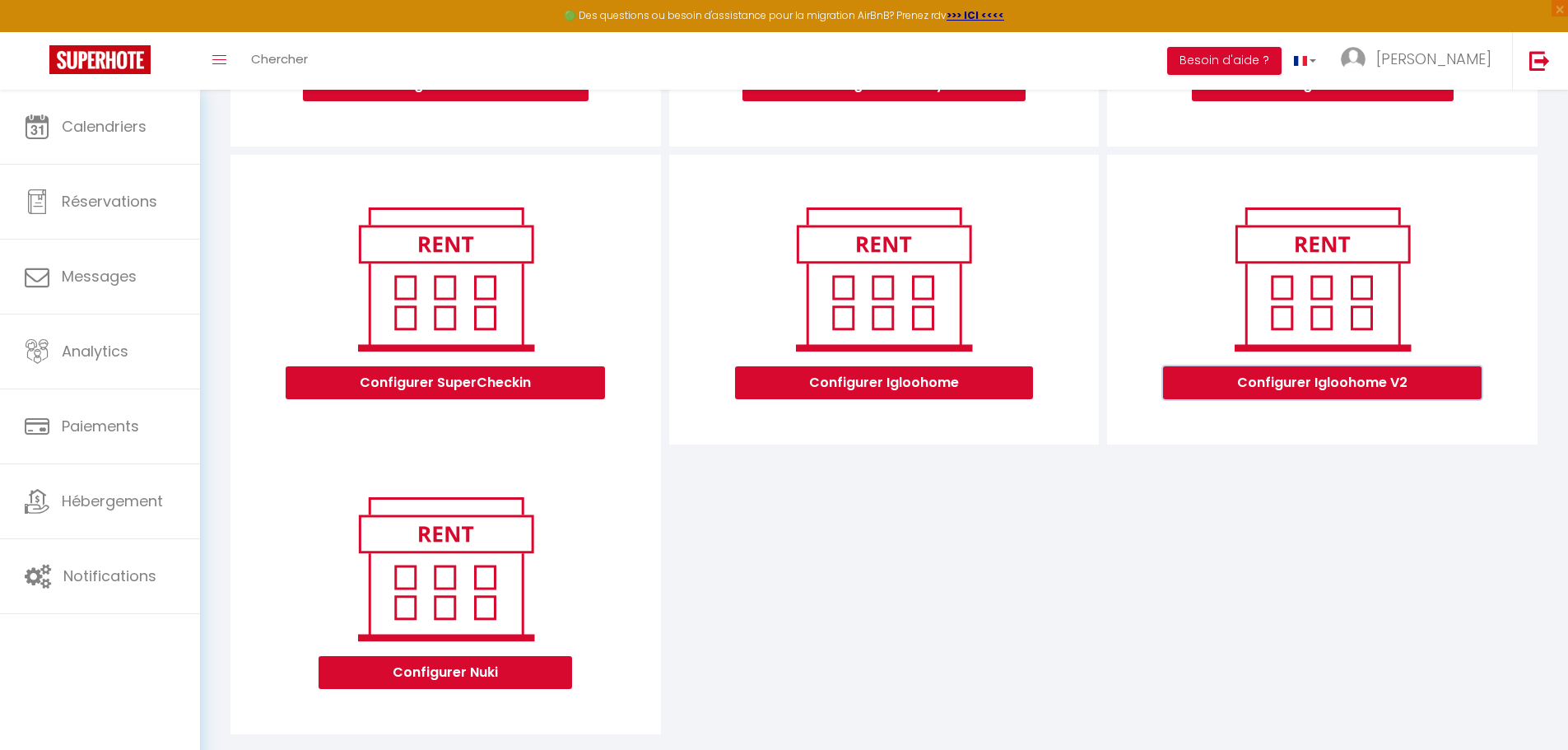
click at [1237, 384] on button "Configurer Igloohome V2" at bounding box center [1322, 383] width 318 height 33
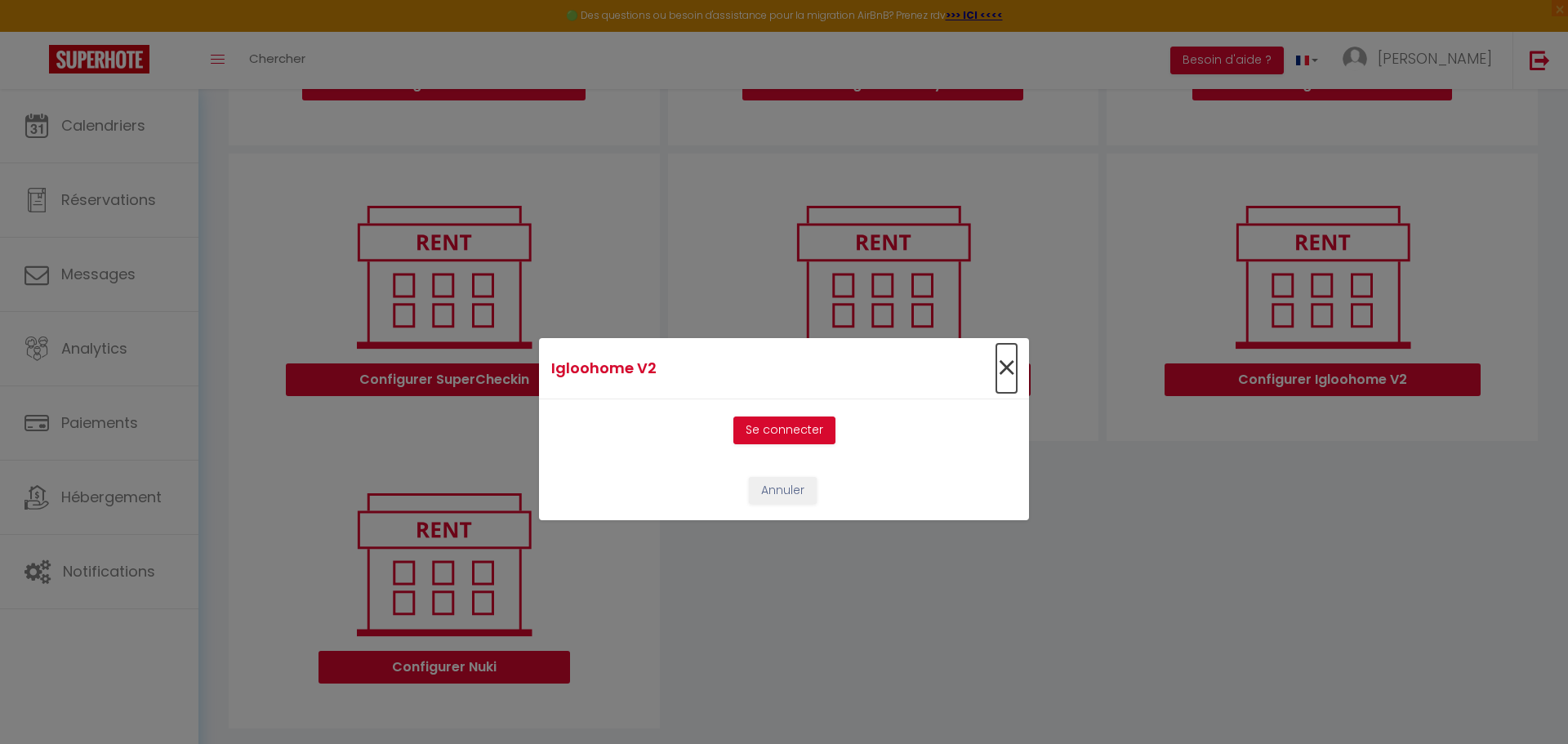
click at [1001, 367] on span "×" at bounding box center [1006, 368] width 20 height 49
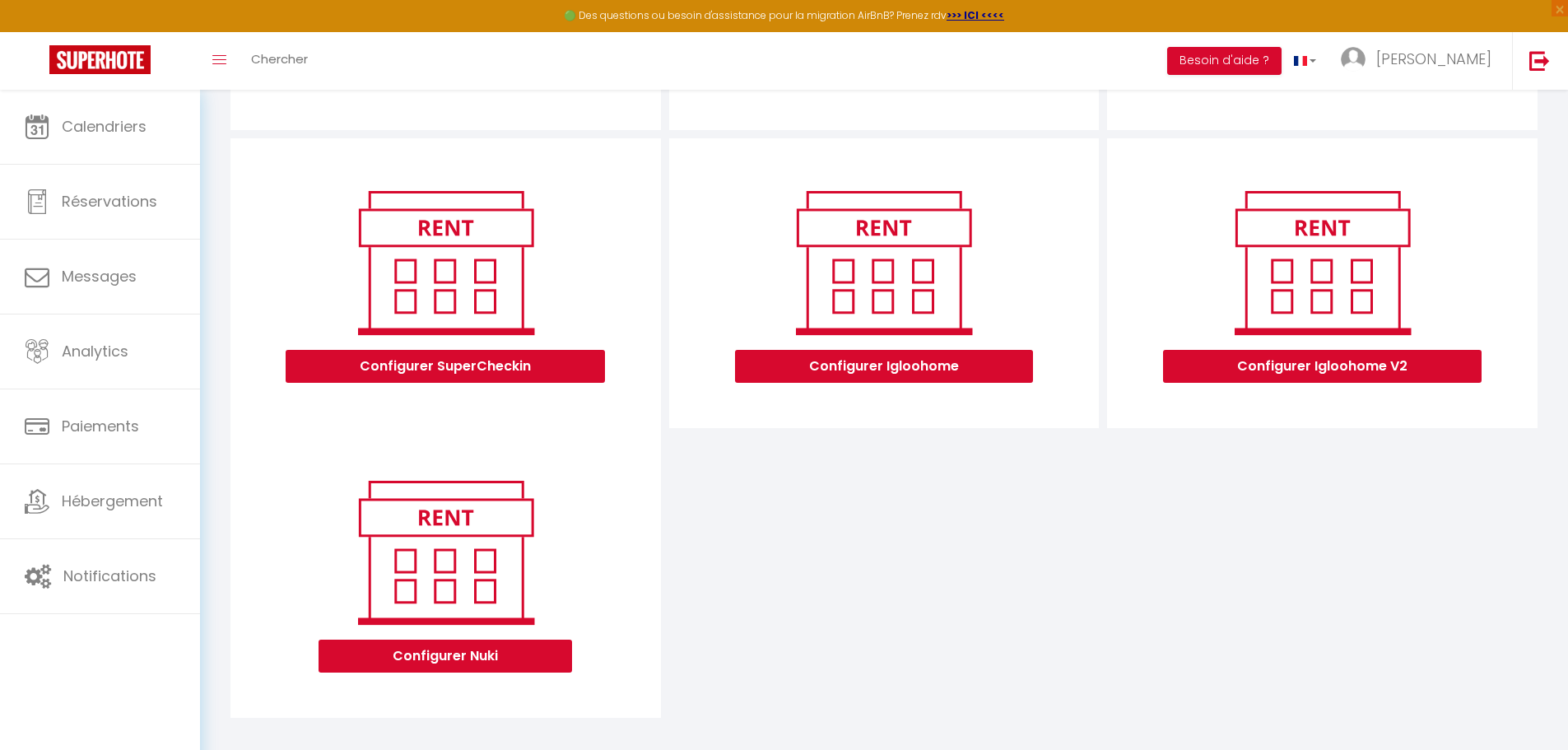
scroll to position [442, 0]
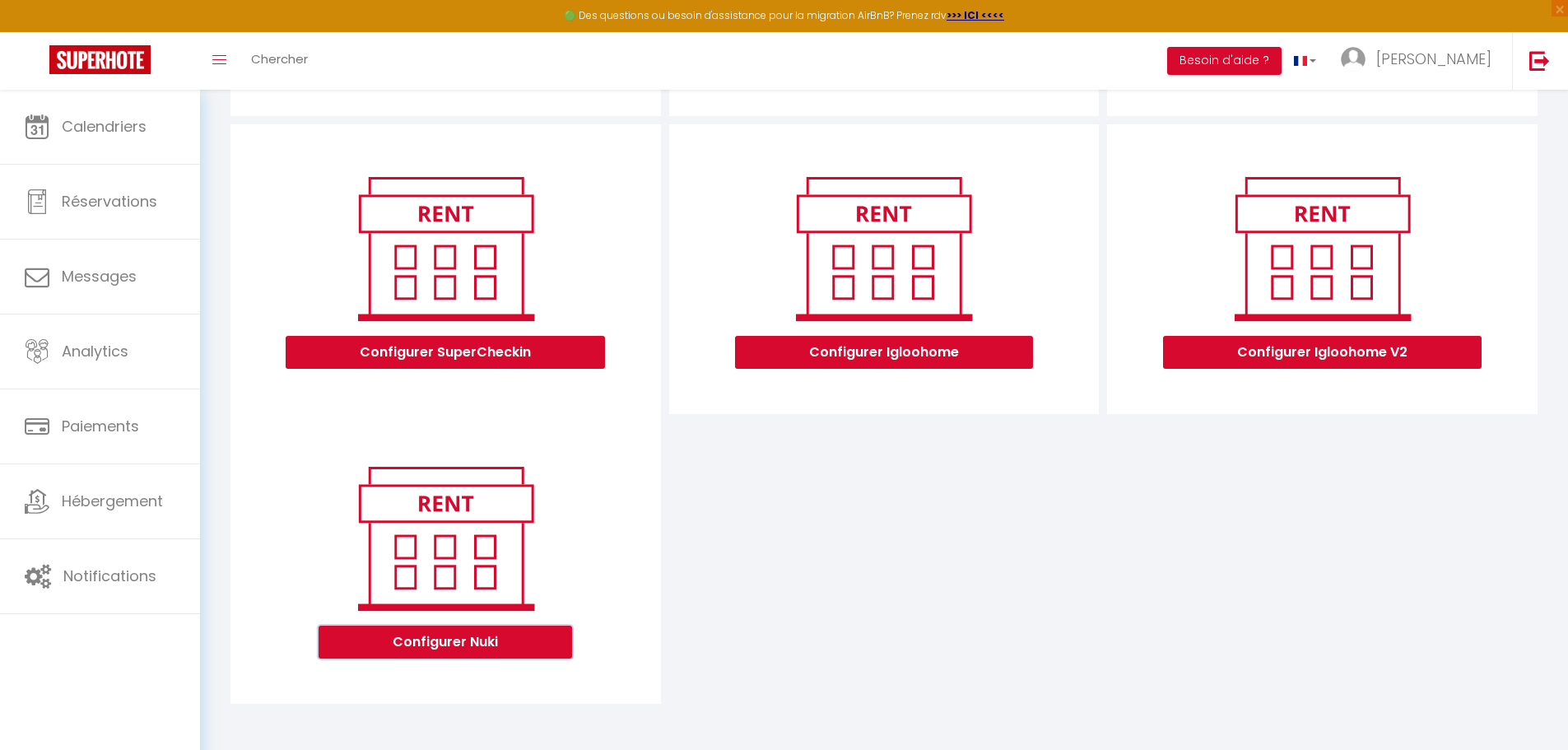
click at [479, 632] on button "Configurer Nuki" at bounding box center [445, 642] width 253 height 33
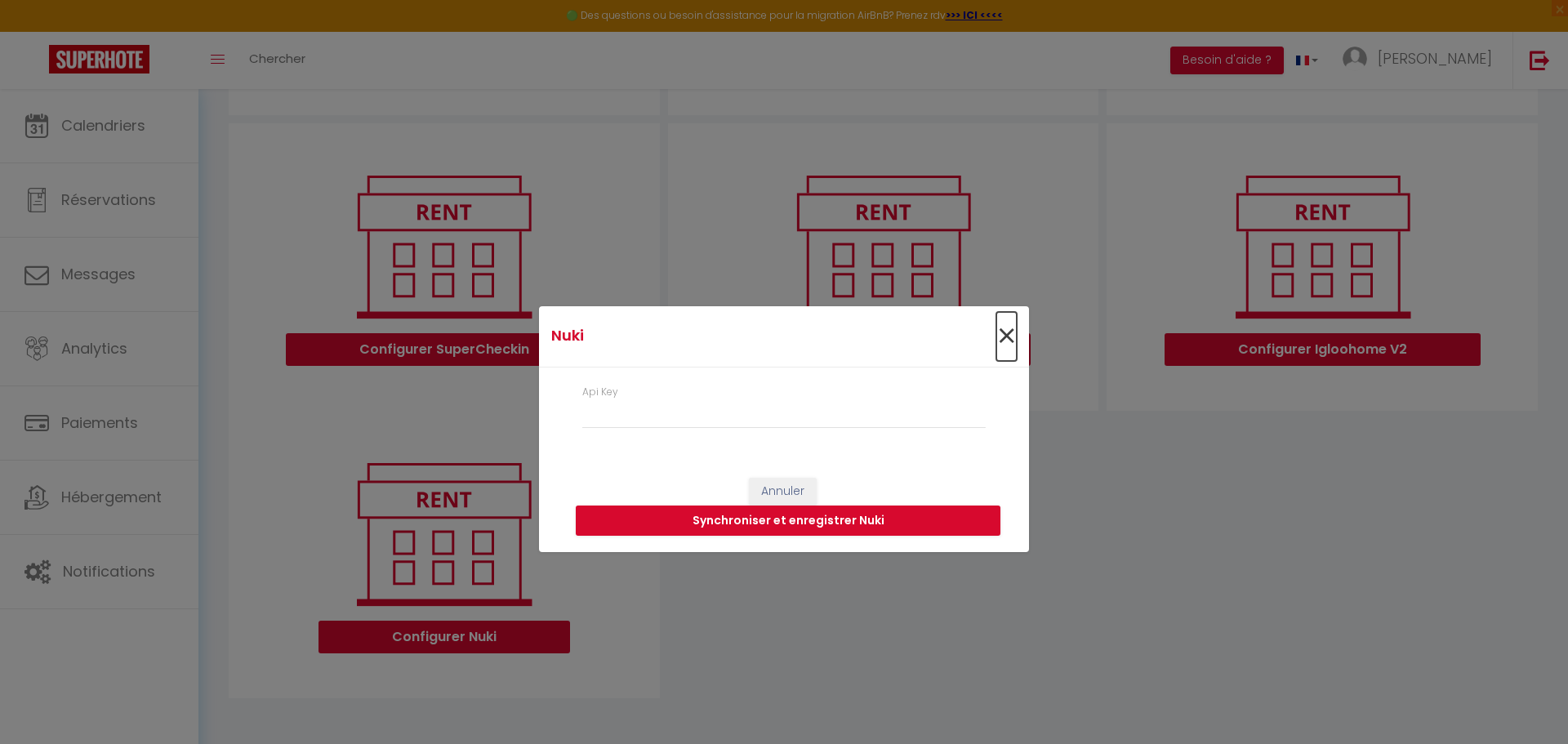
click at [1010, 335] on span "×" at bounding box center [1006, 336] width 20 height 49
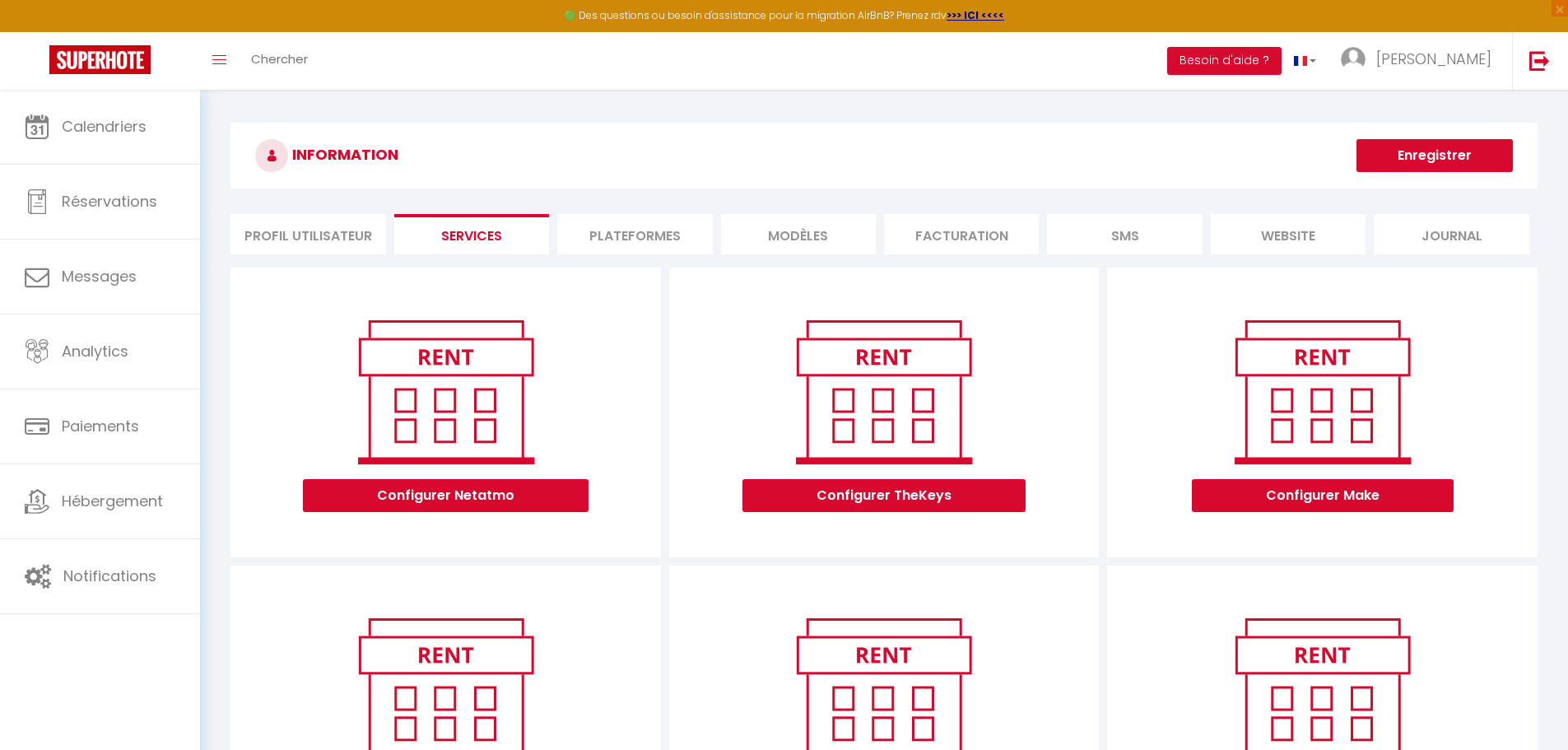
scroll to position [0, 0]
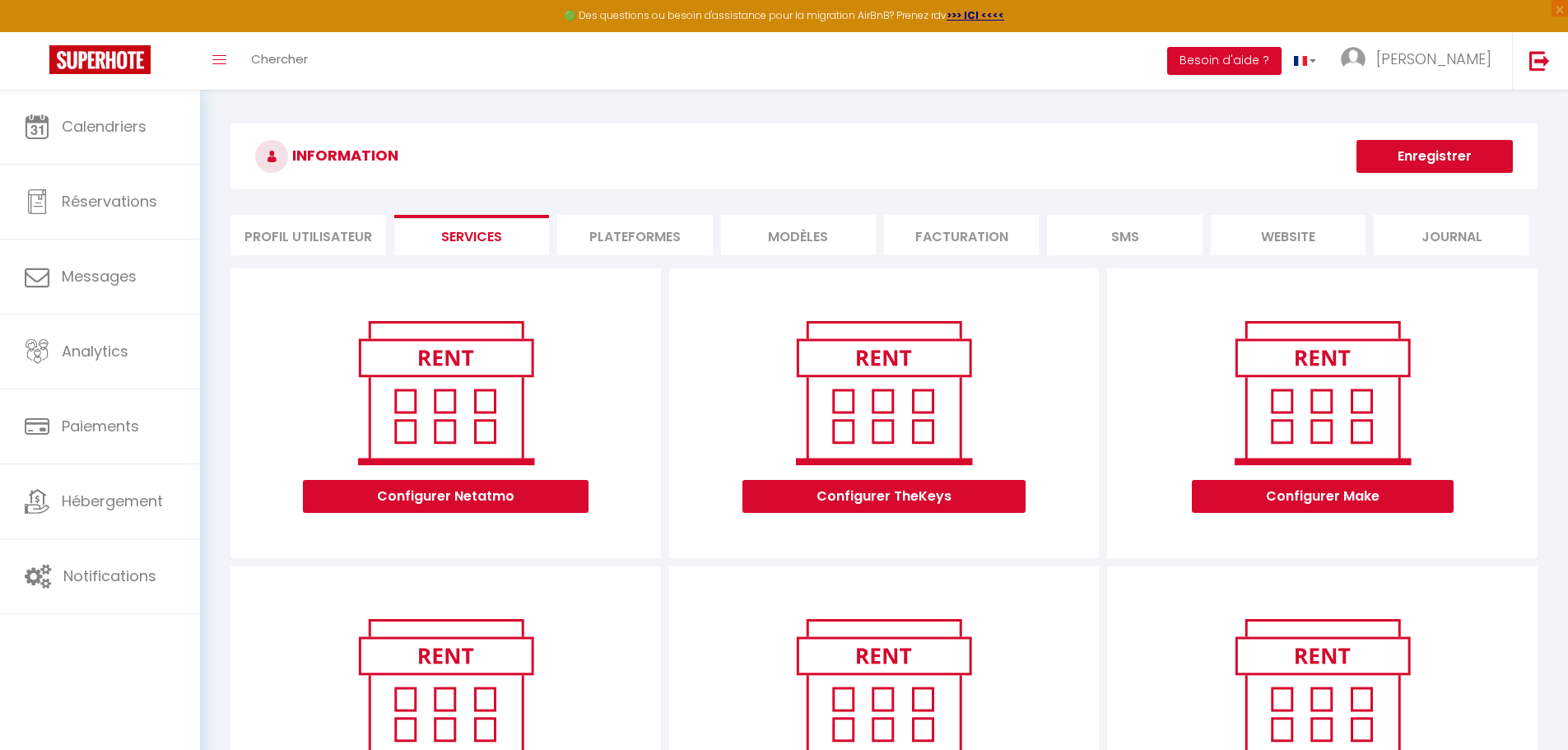
click at [1439, 242] on li "Journal" at bounding box center [1451, 235] width 154 height 41
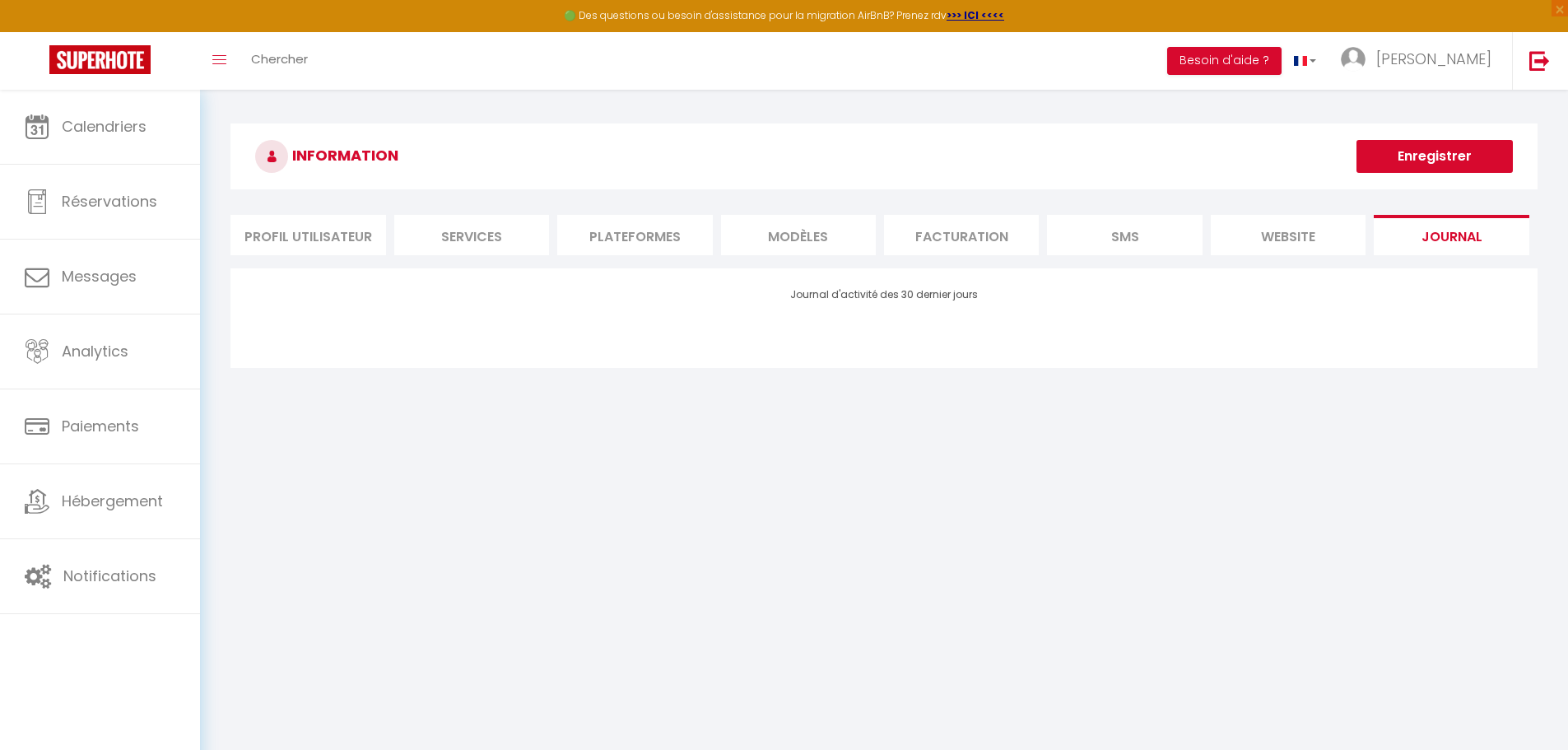
click at [486, 235] on li "Services" at bounding box center [471, 235] width 154 height 41
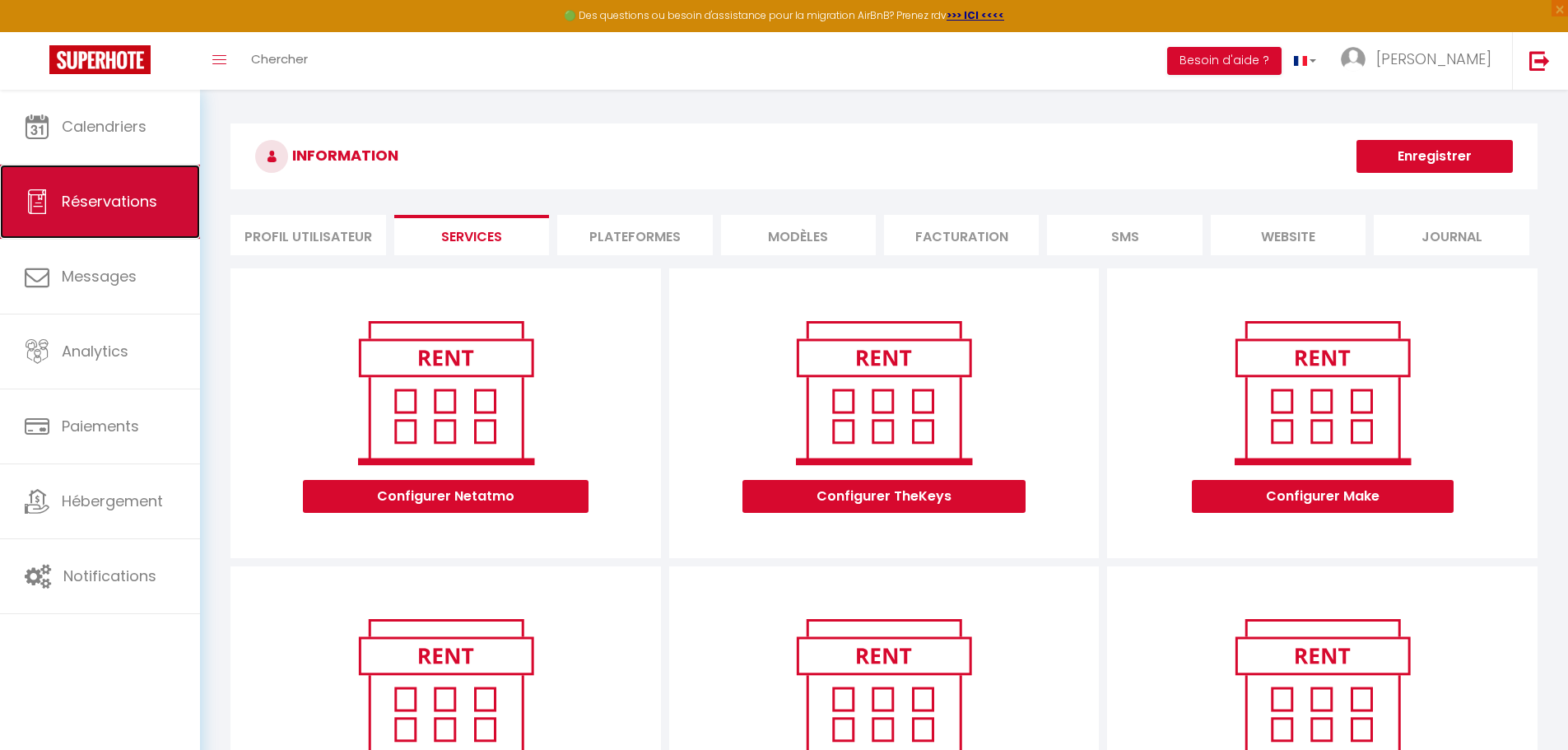
click at [111, 193] on span "Réservations" at bounding box center [110, 201] width 95 height 20
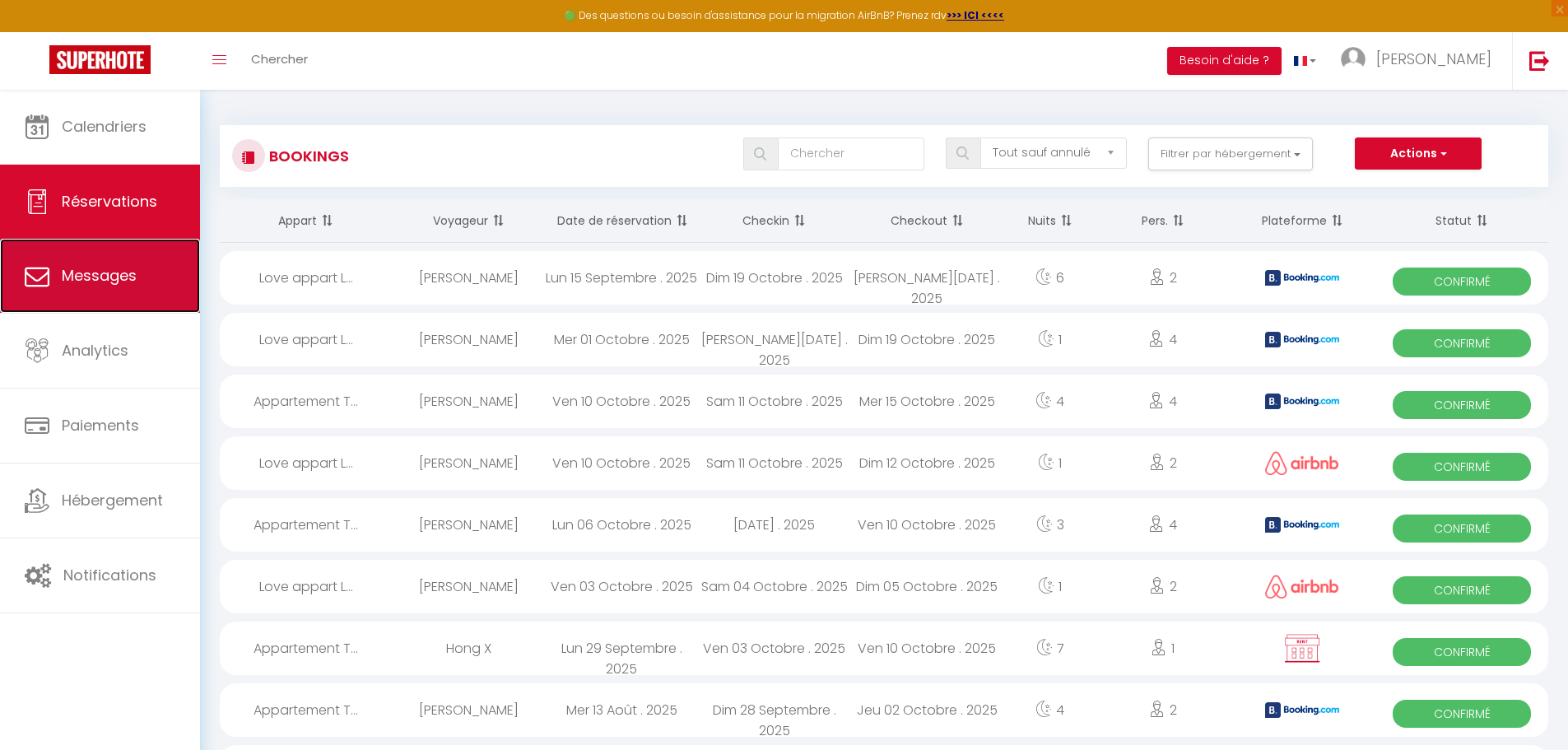
click at [100, 260] on link "Messages" at bounding box center [100, 276] width 200 height 74
select select "message"
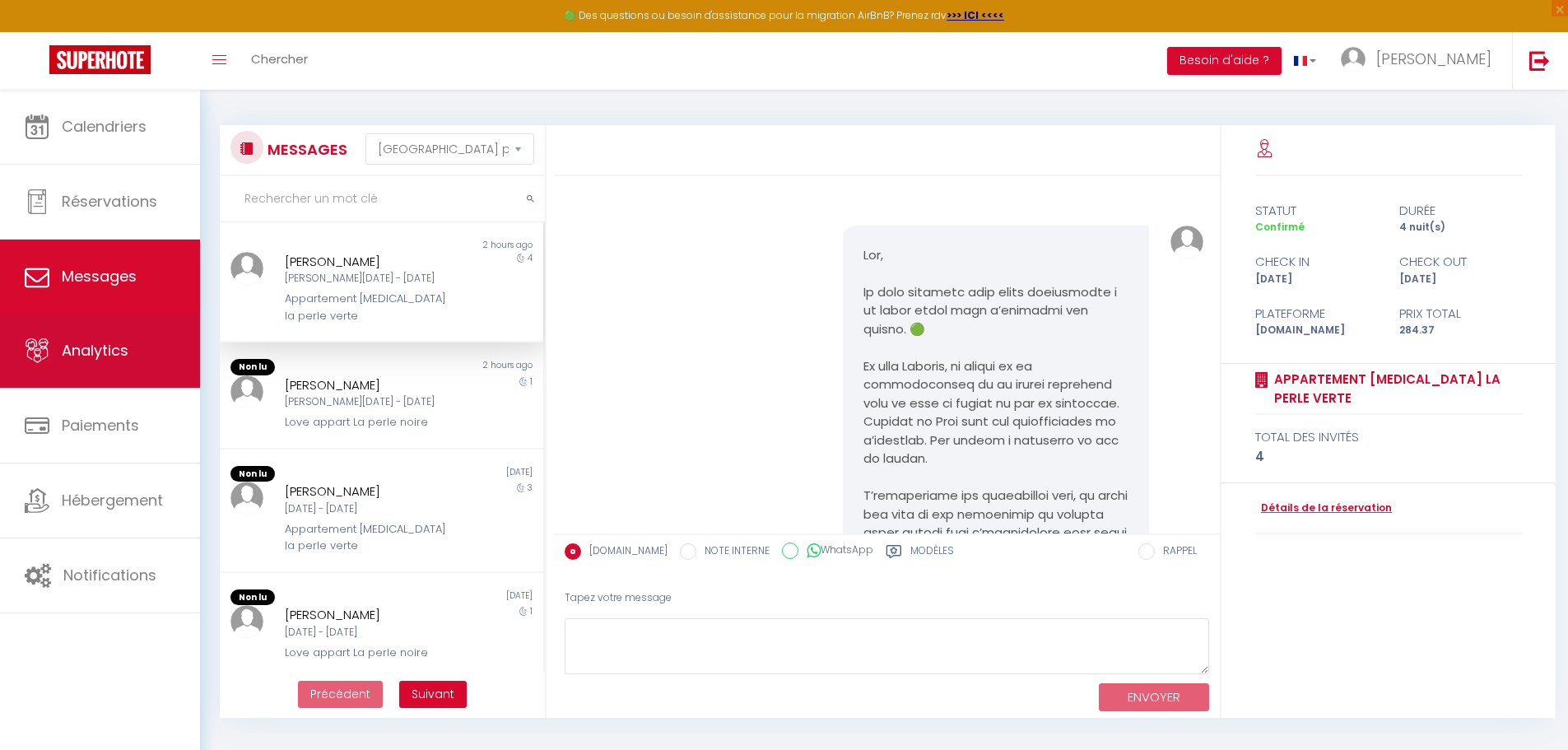
scroll to position [1919, 0]
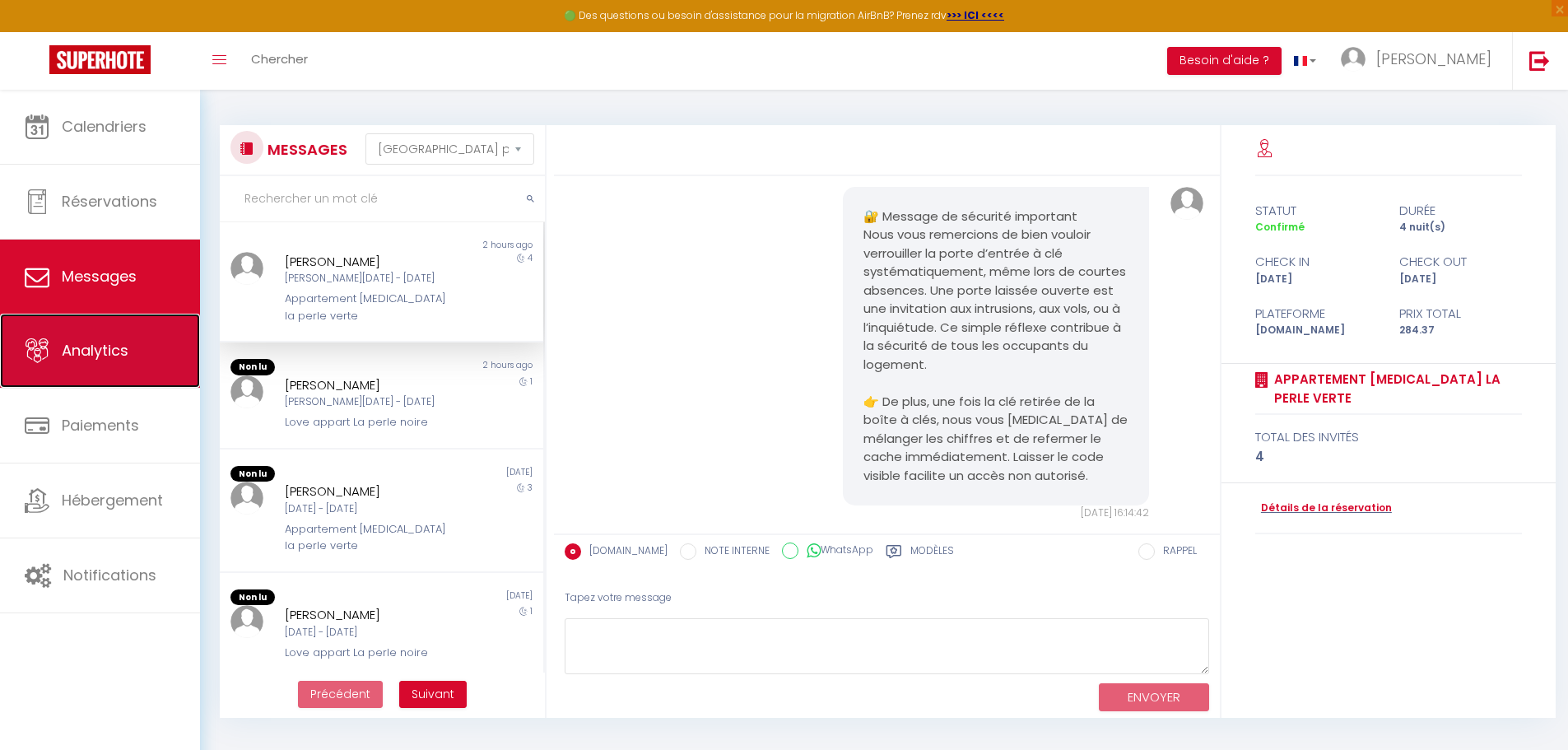
click at [89, 341] on span "Analytics" at bounding box center [95, 350] width 67 height 20
select select "2025"
select select "10"
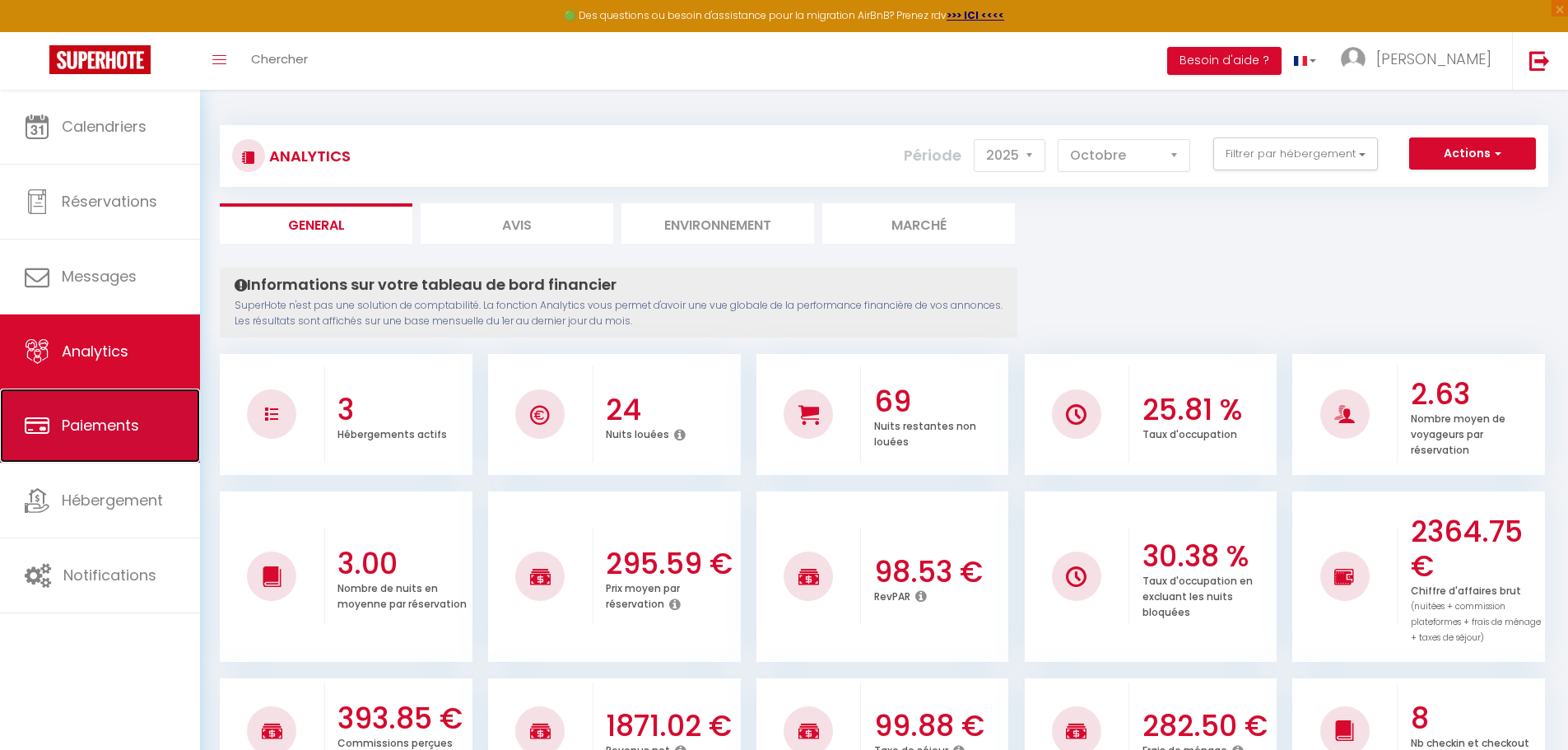
click at [89, 430] on span "Paiements" at bounding box center [101, 425] width 78 height 20
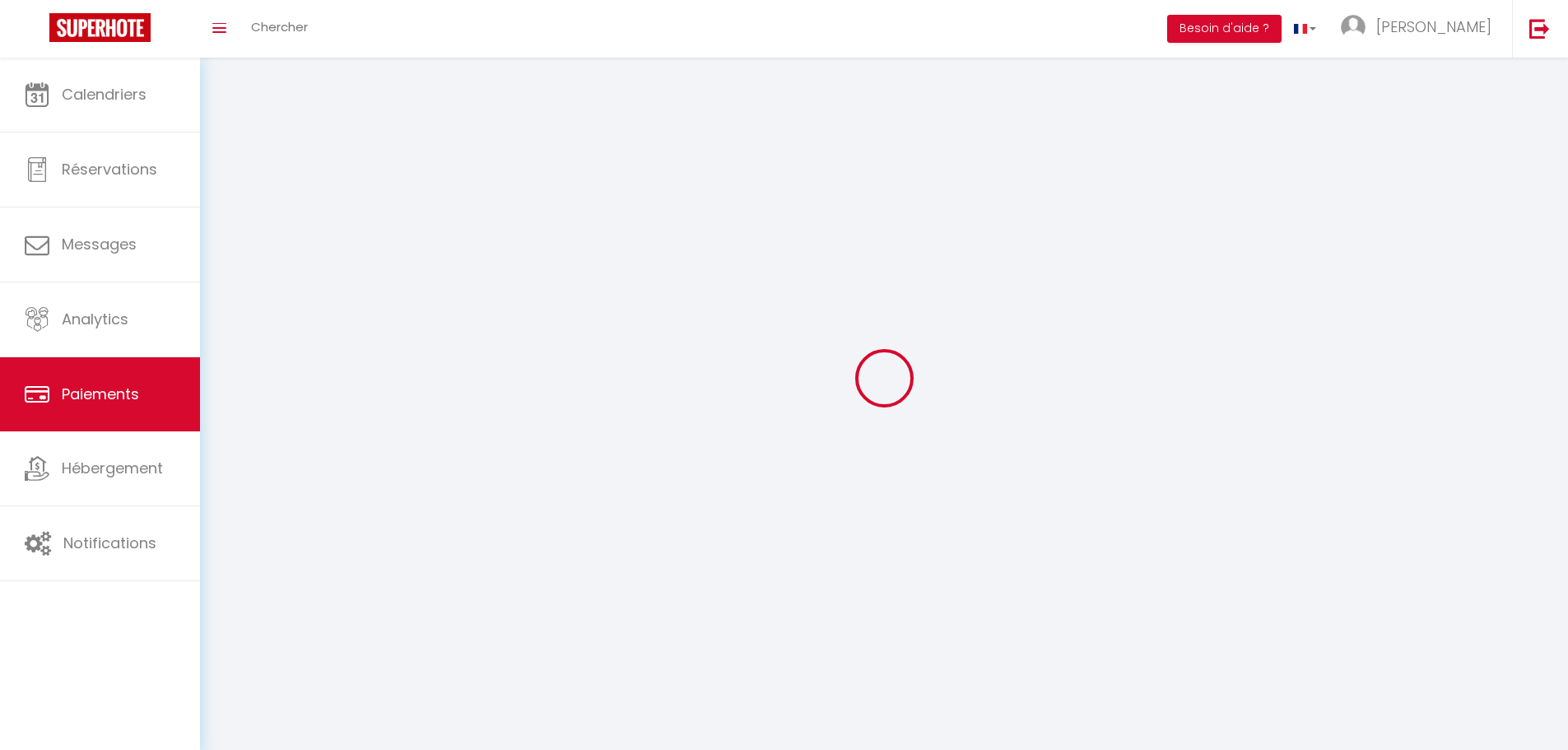
select select "2"
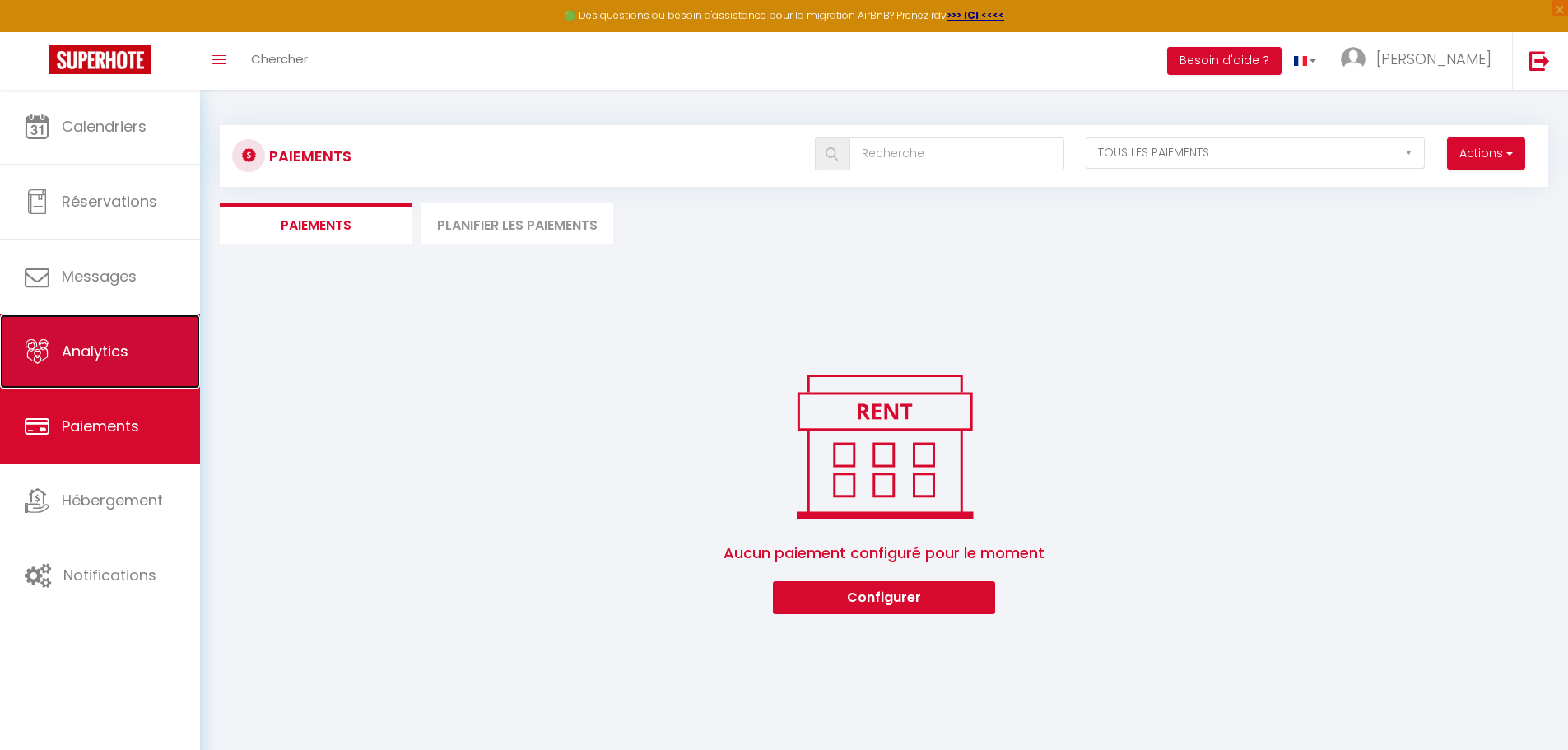
click at [94, 358] on span "Analytics" at bounding box center [95, 351] width 67 height 20
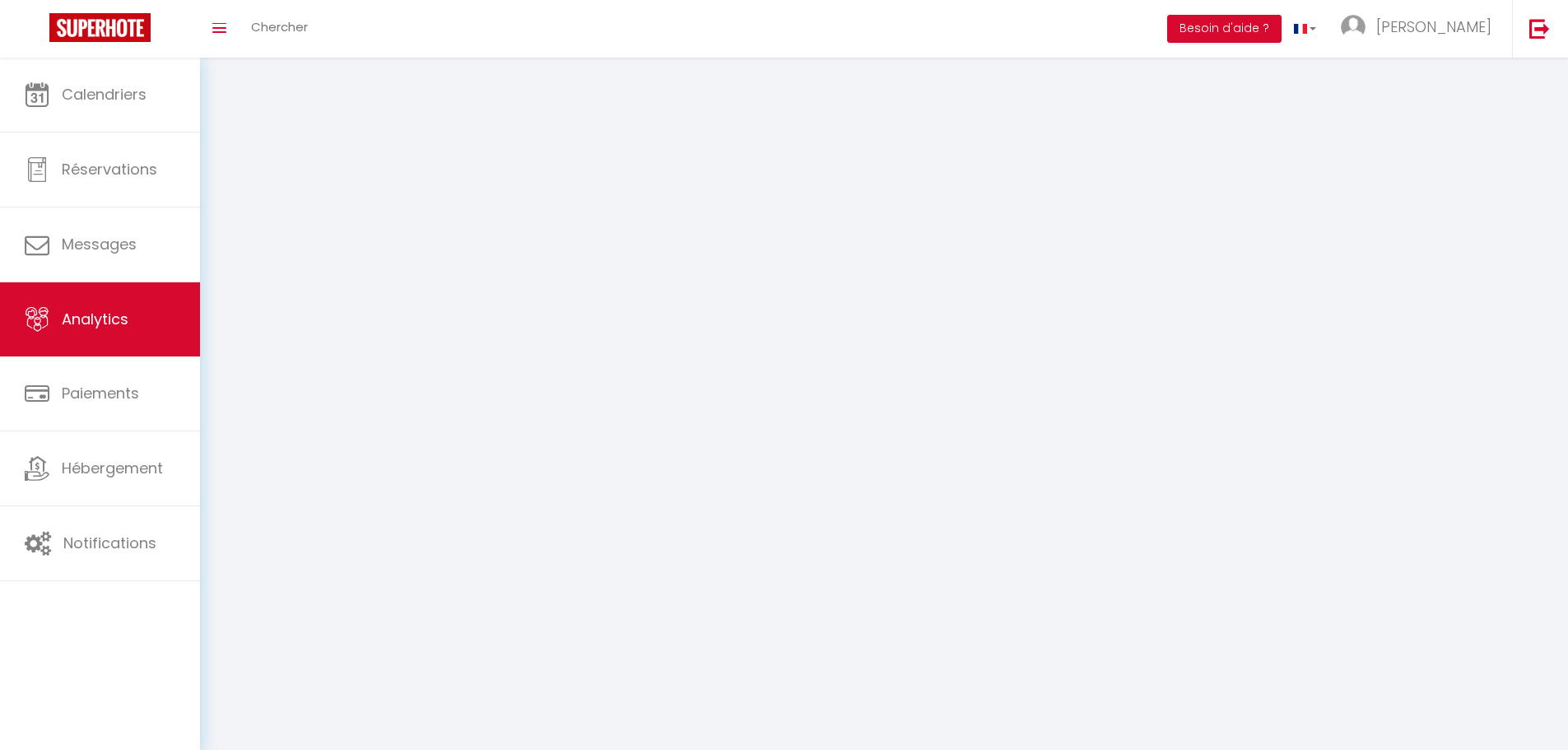
select select "2025"
select select "10"
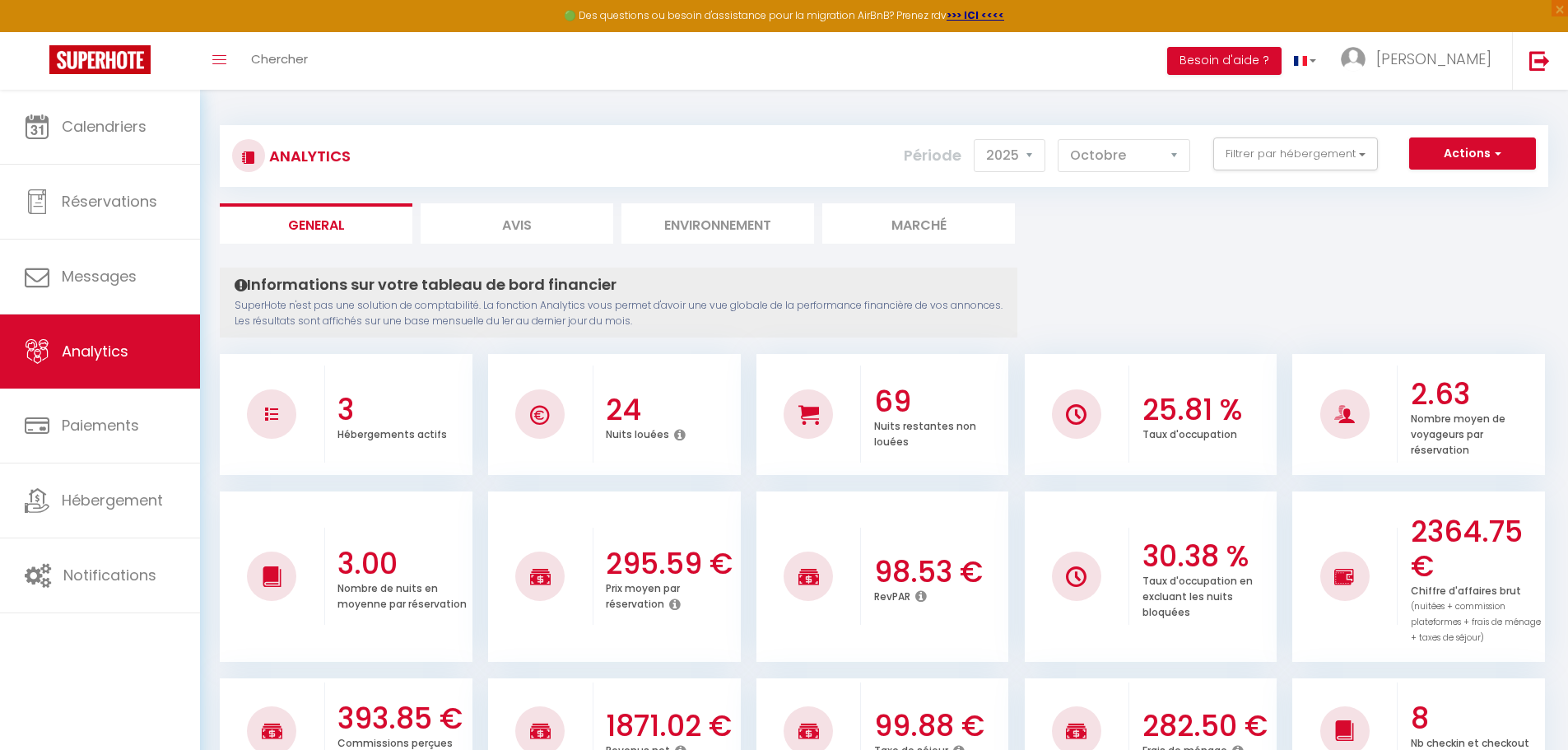
click at [527, 234] on li "Avis" at bounding box center [517, 223] width 192 height 41
select select "2025"
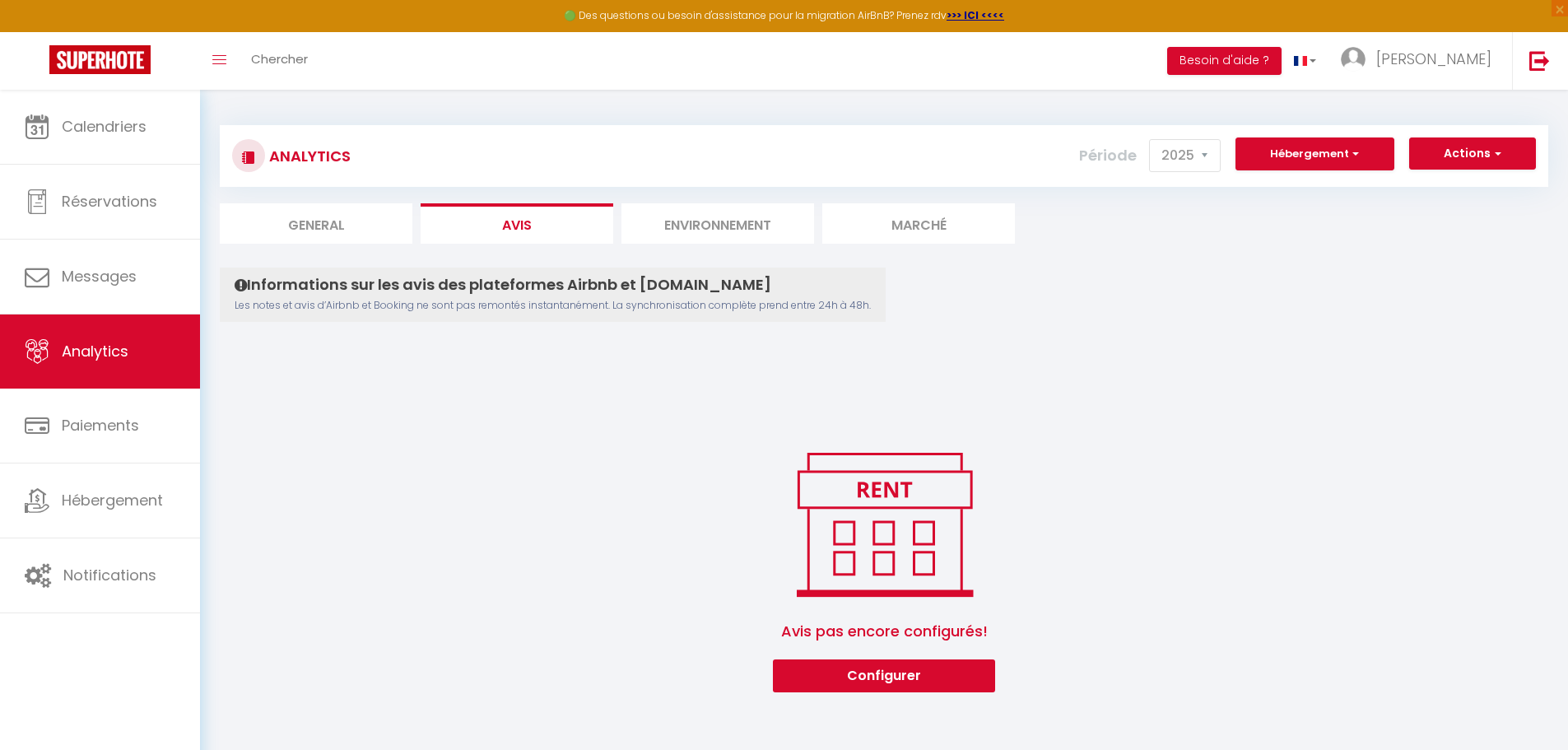
click at [706, 229] on li "Environnement" at bounding box center [717, 223] width 192 height 41
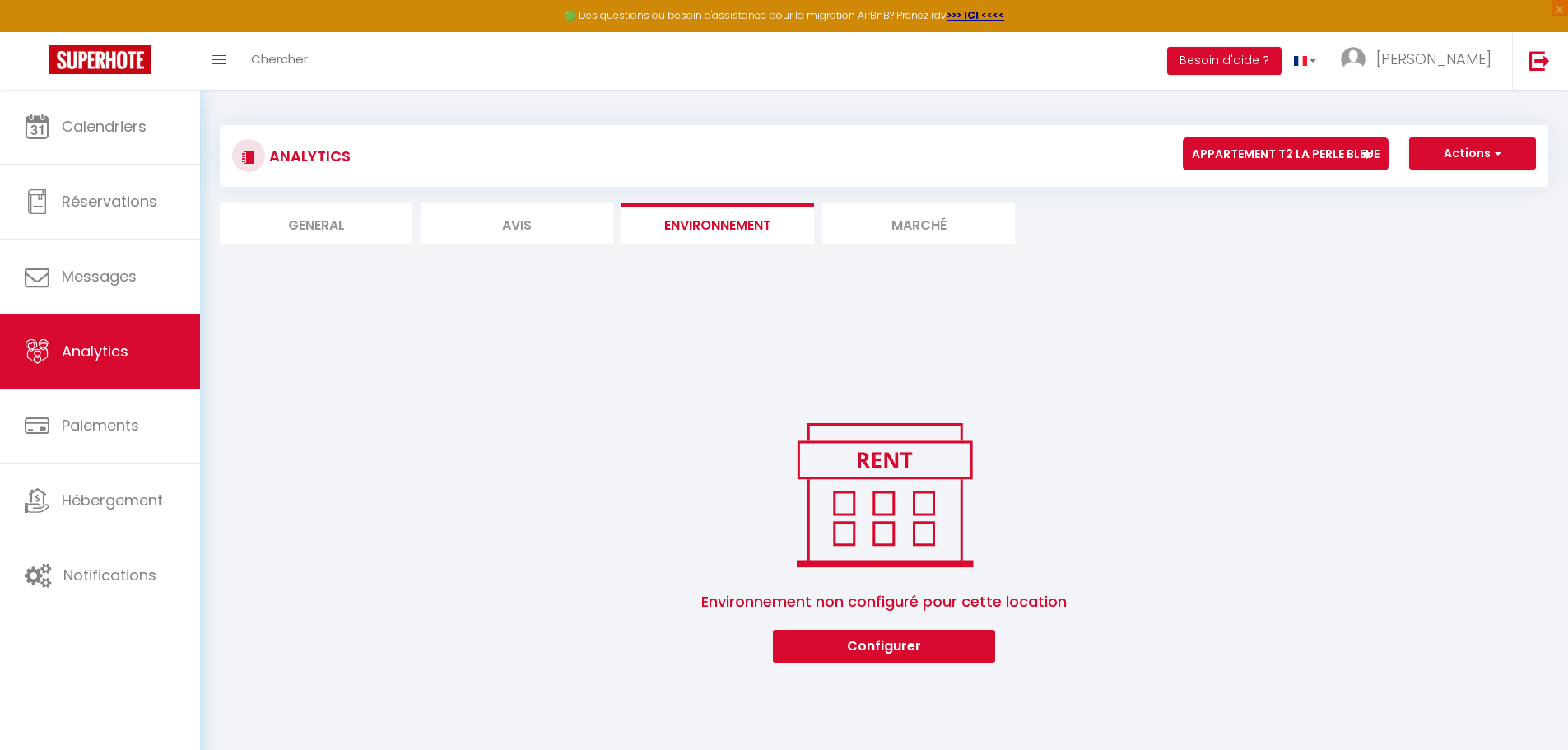
click at [885, 222] on li "Marché" at bounding box center [918, 223] width 192 height 41
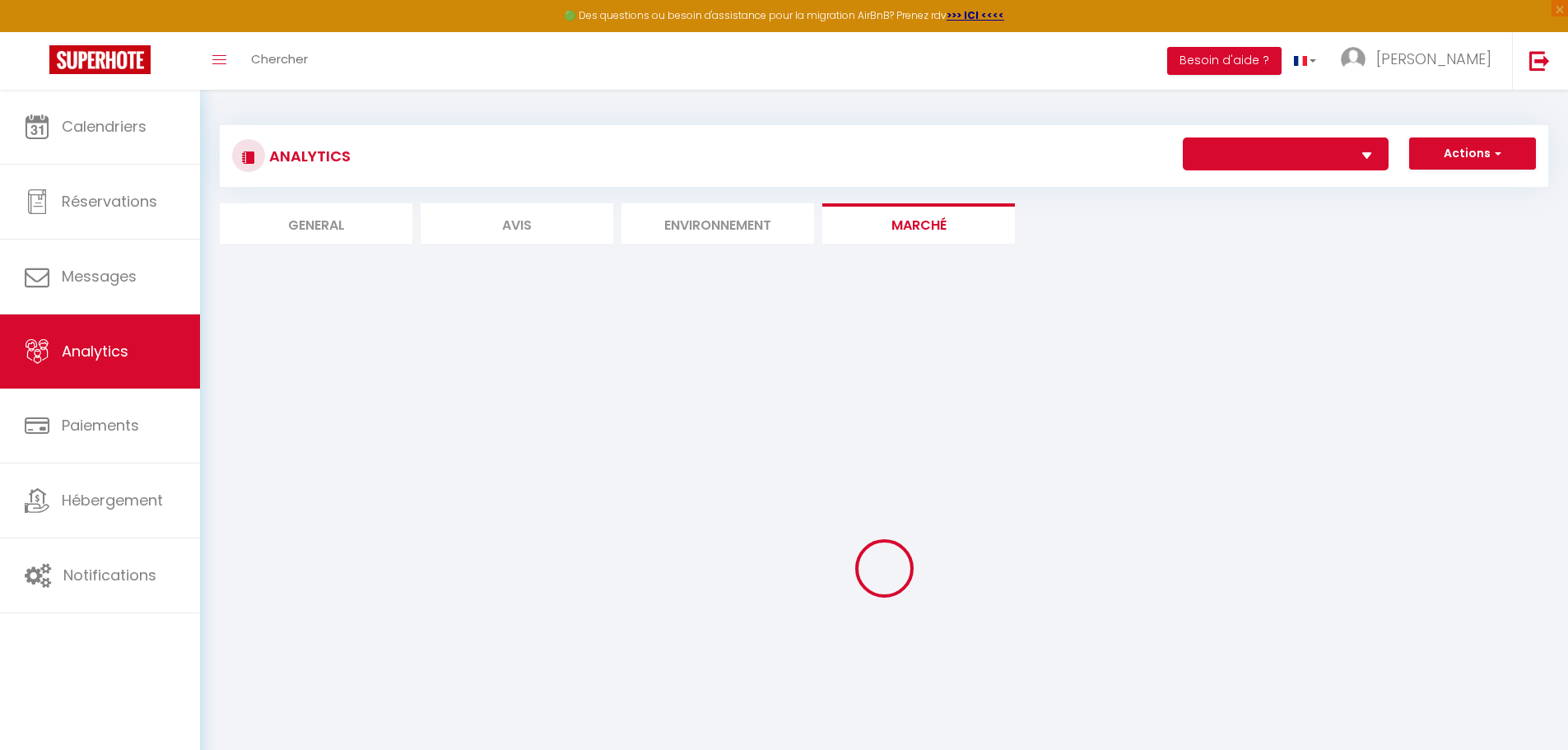
select select "76119"
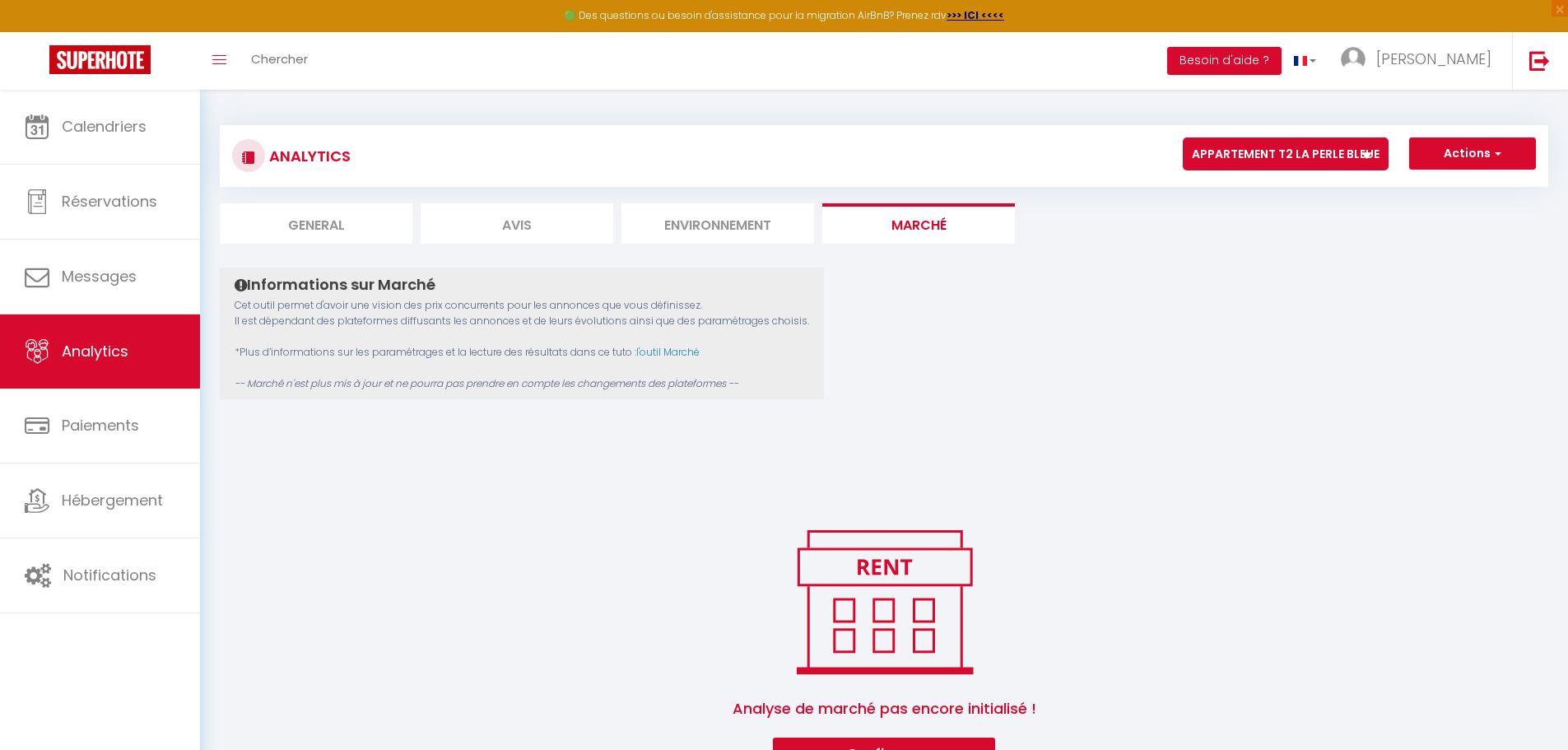
click at [736, 207] on li "Environnement" at bounding box center [717, 223] width 192 height 41
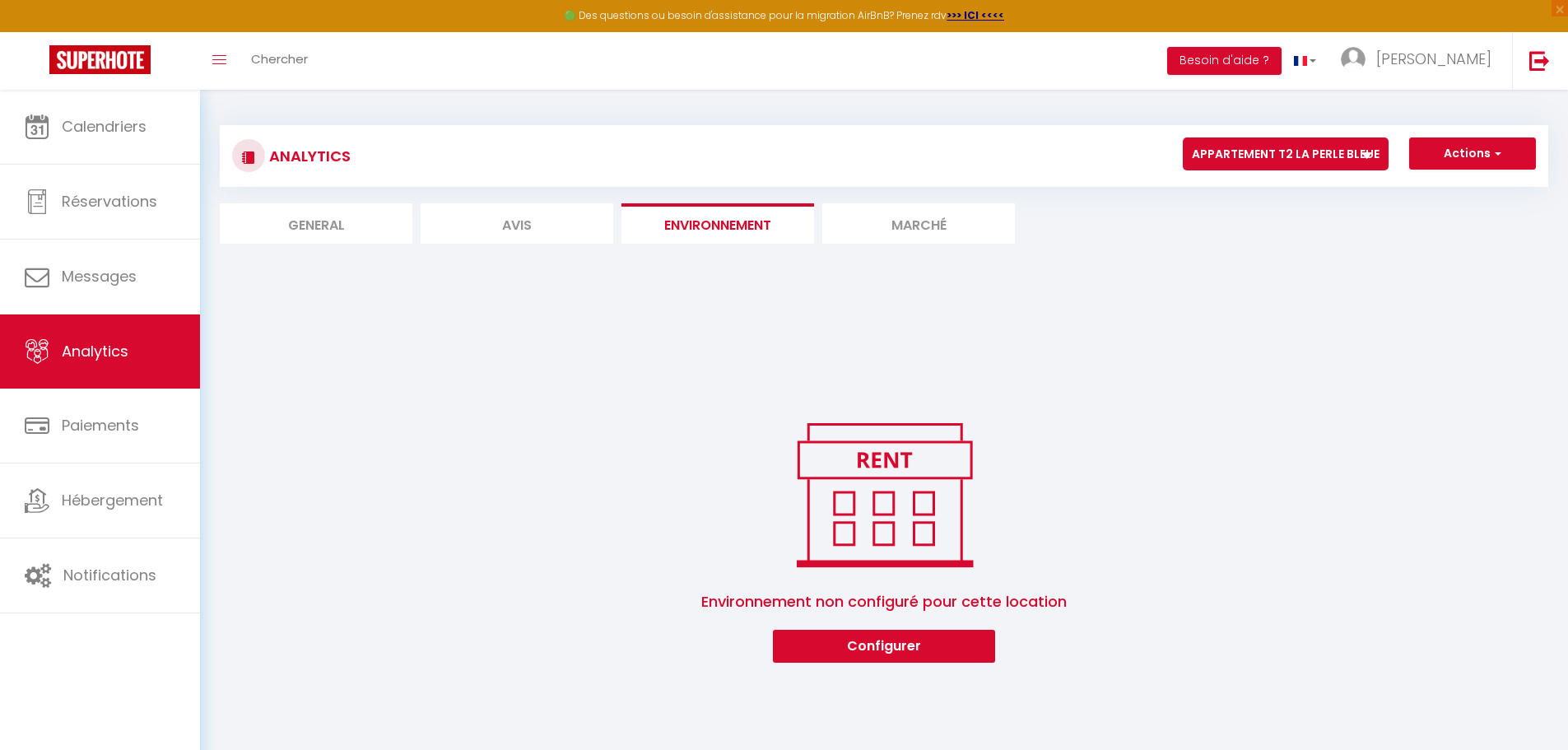
click at [538, 219] on li "Avis" at bounding box center [517, 223] width 192 height 41
select select "2025"
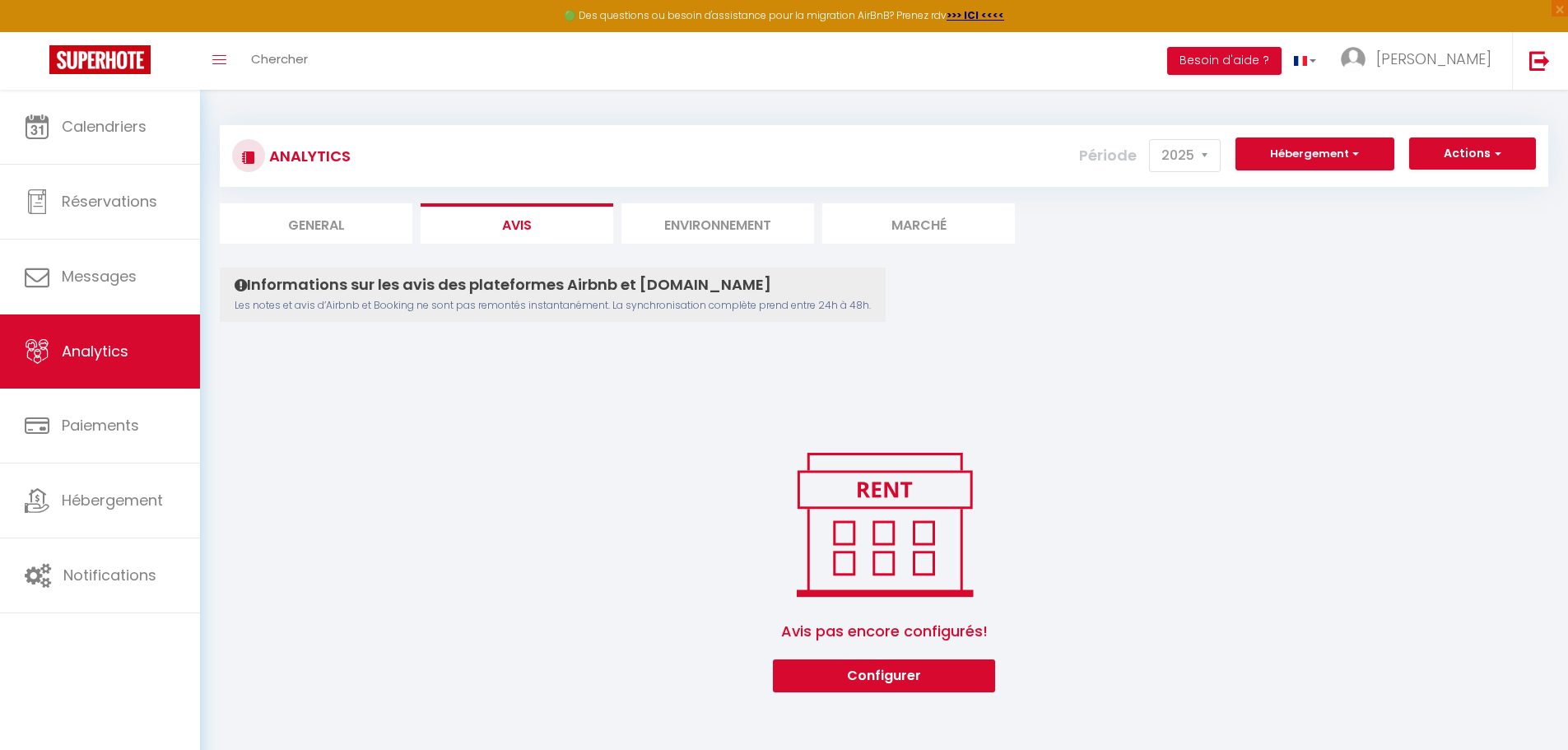
click at [367, 224] on li "General" at bounding box center [316, 223] width 192 height 41
select select "2025"
select select "10"
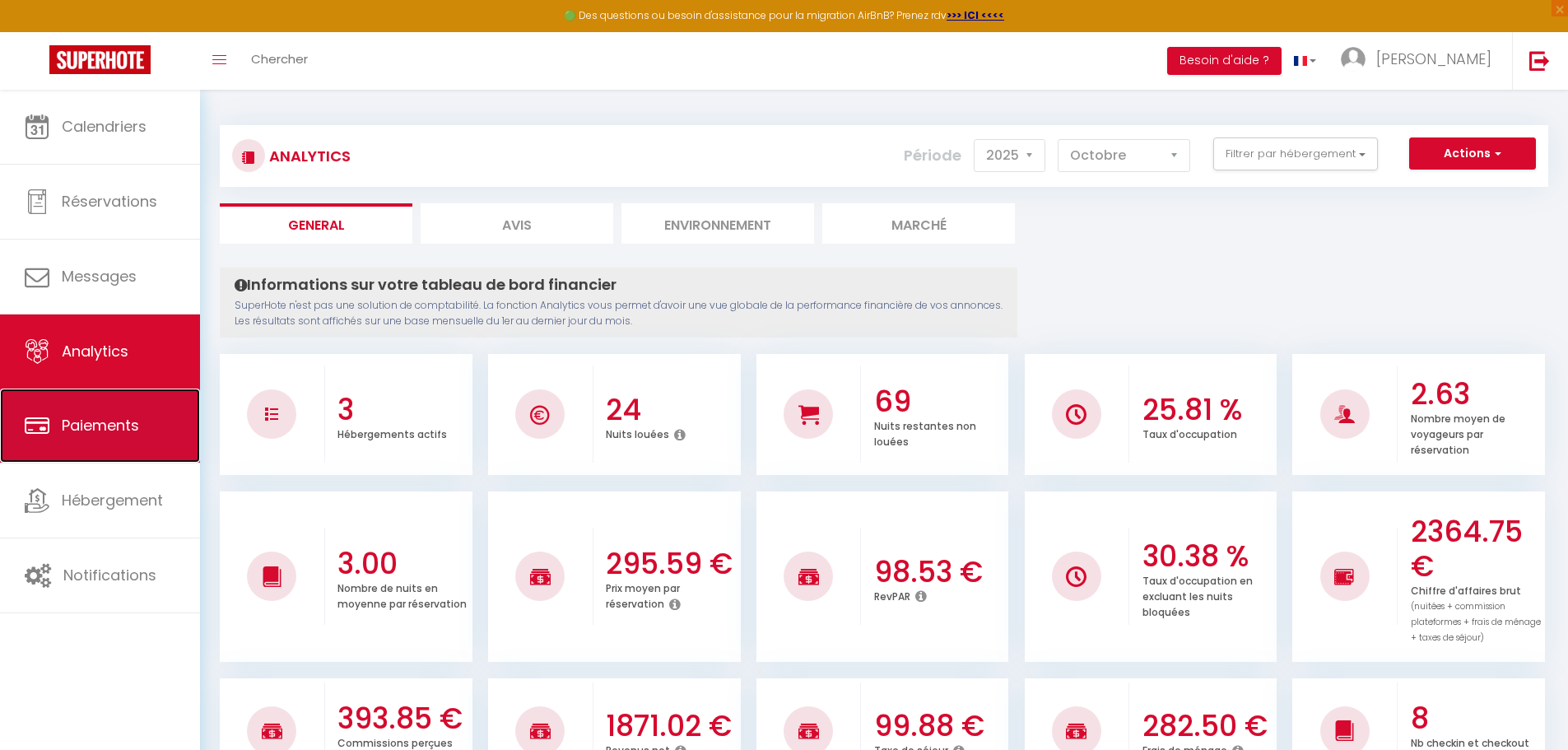
click at [99, 419] on span "Paiements" at bounding box center [101, 425] width 78 height 20
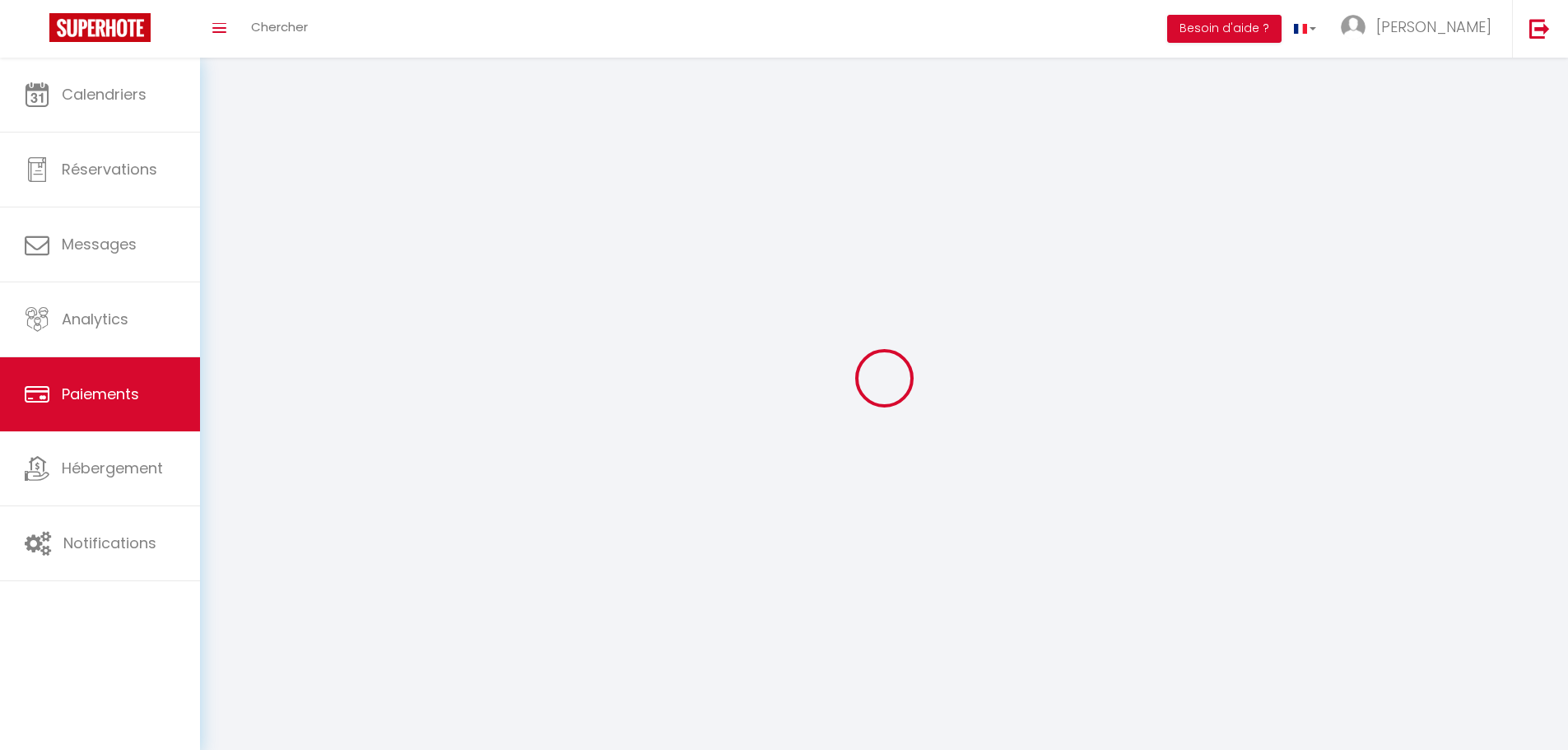
select select "2"
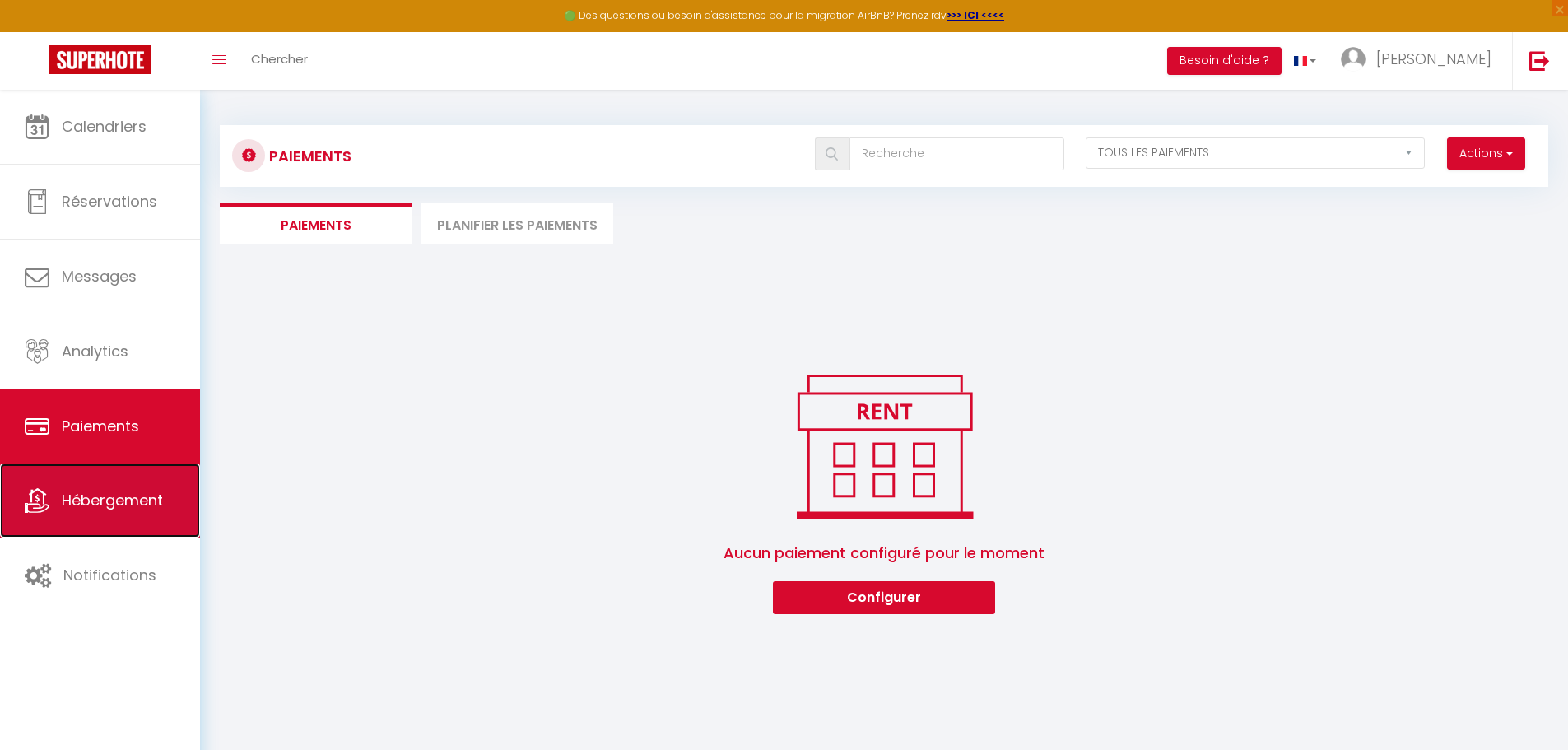
click at [104, 486] on link "Hébergement" at bounding box center [100, 500] width 200 height 74
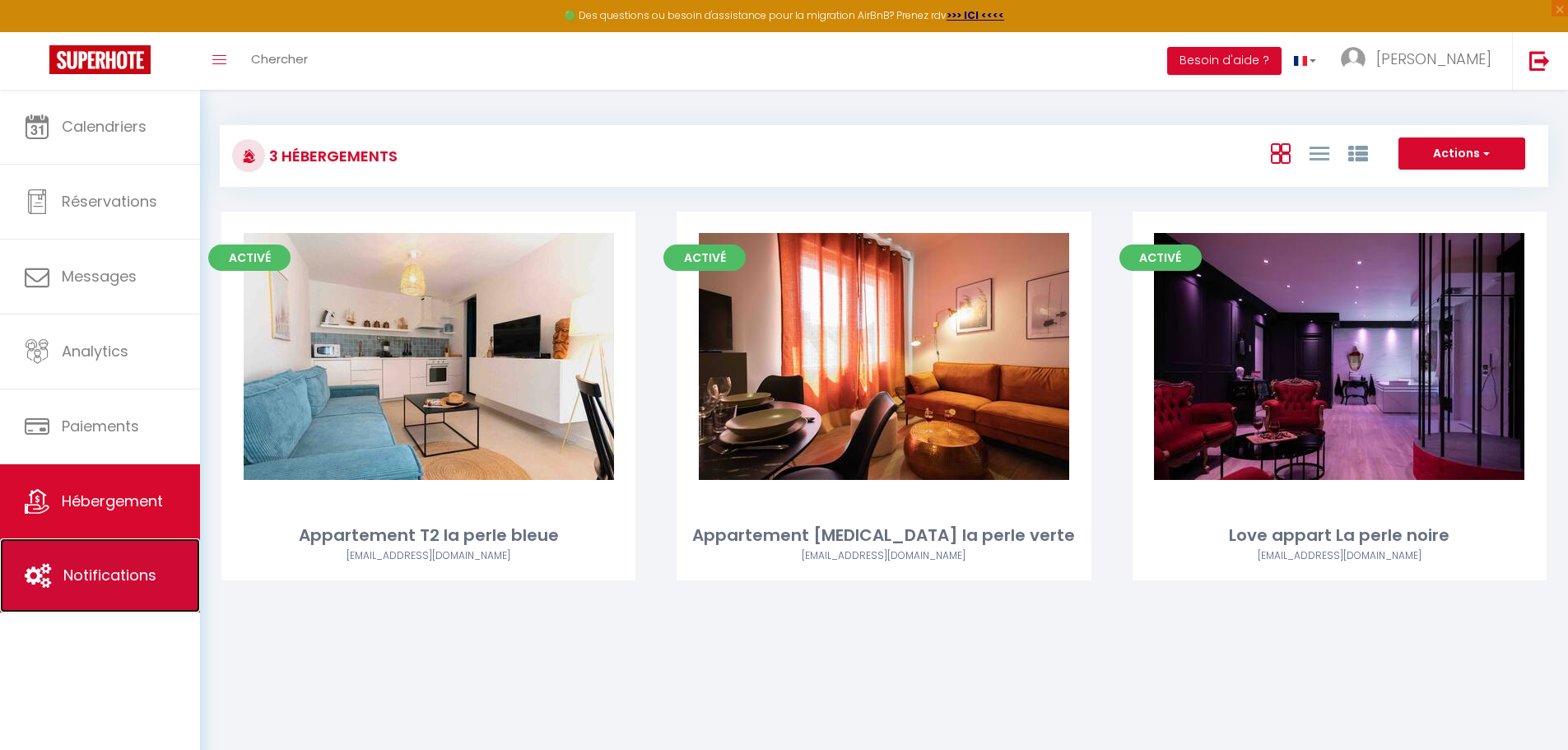
click at [96, 561] on link "Notifications" at bounding box center [100, 575] width 200 height 74
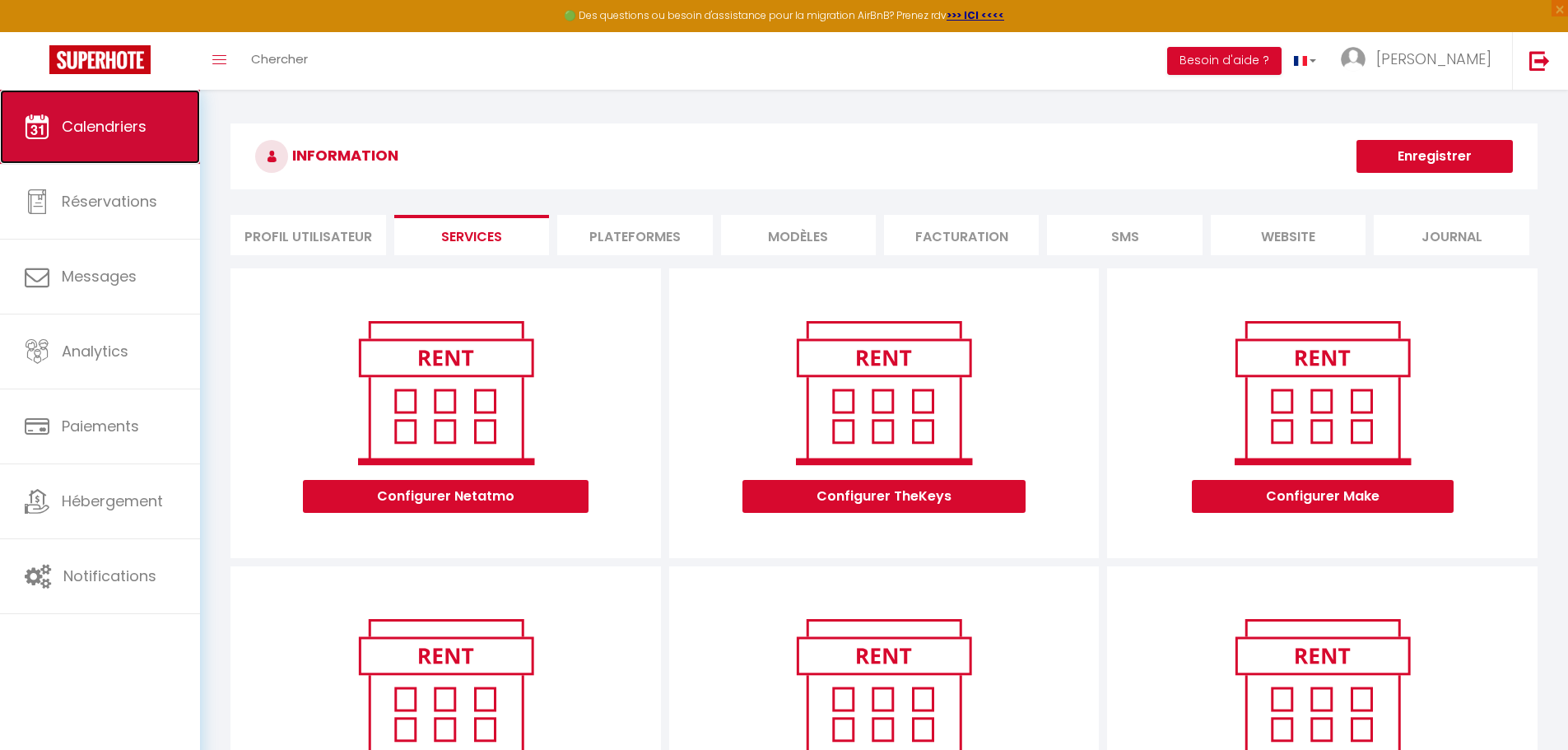
click at [119, 126] on span "Calendriers" at bounding box center [104, 126] width 84 height 20
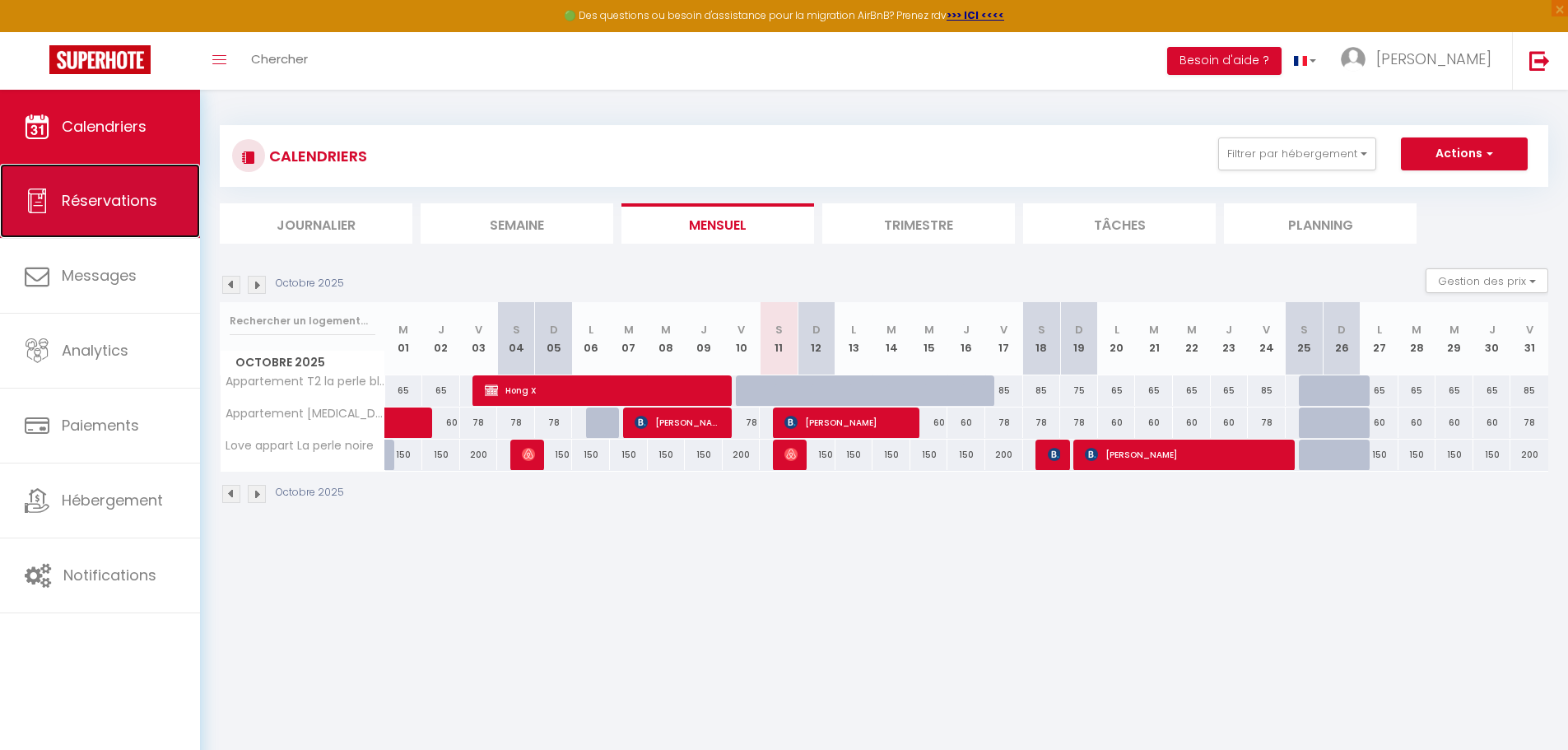
click at [113, 207] on span "Réservations" at bounding box center [110, 200] width 95 height 20
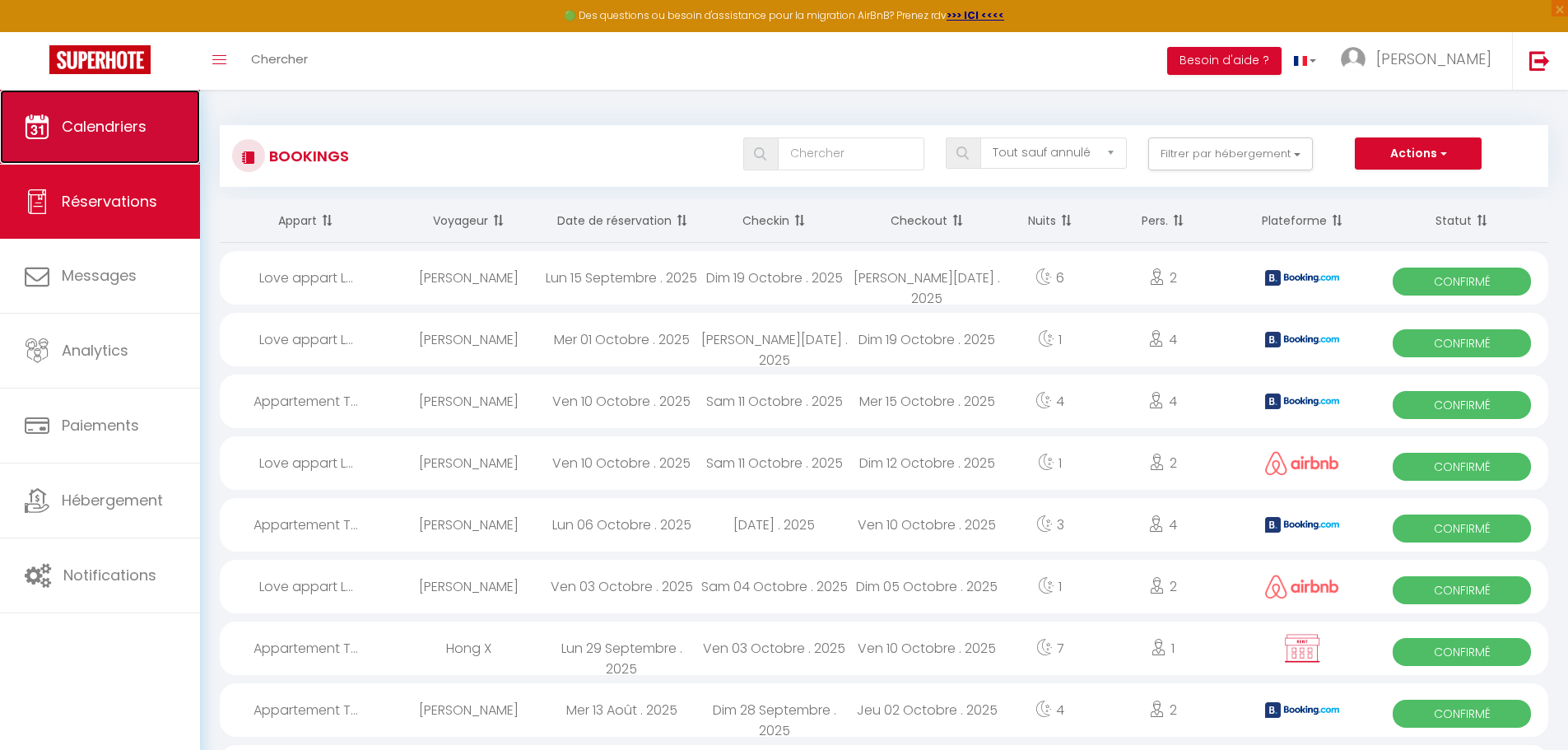
click at [112, 131] on span "Calendriers" at bounding box center [104, 126] width 84 height 20
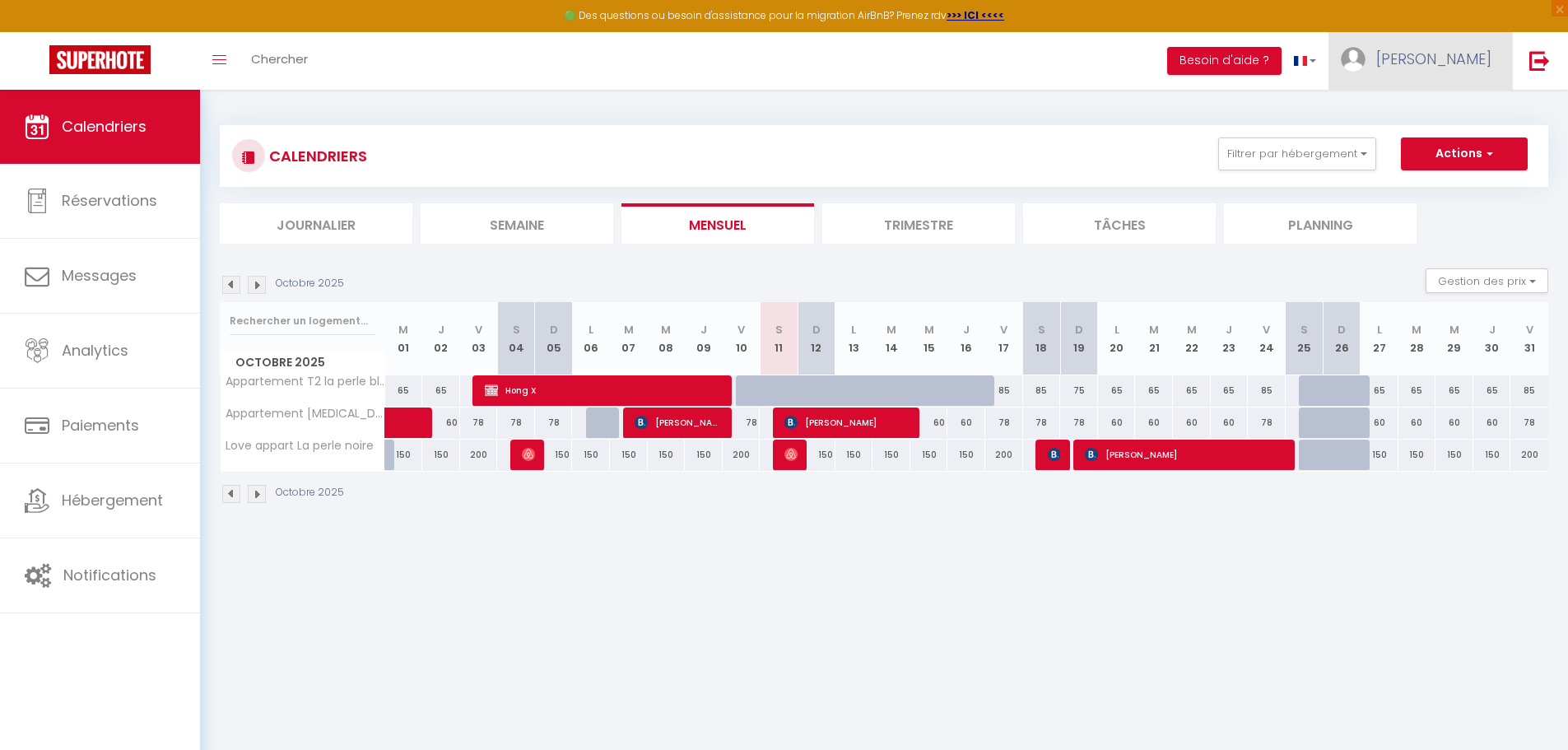
click at [1473, 68] on span "[PERSON_NAME]" at bounding box center [1433, 58] width 116 height 20
click at [1435, 144] on link "Équipe" at bounding box center [1446, 144] width 121 height 28
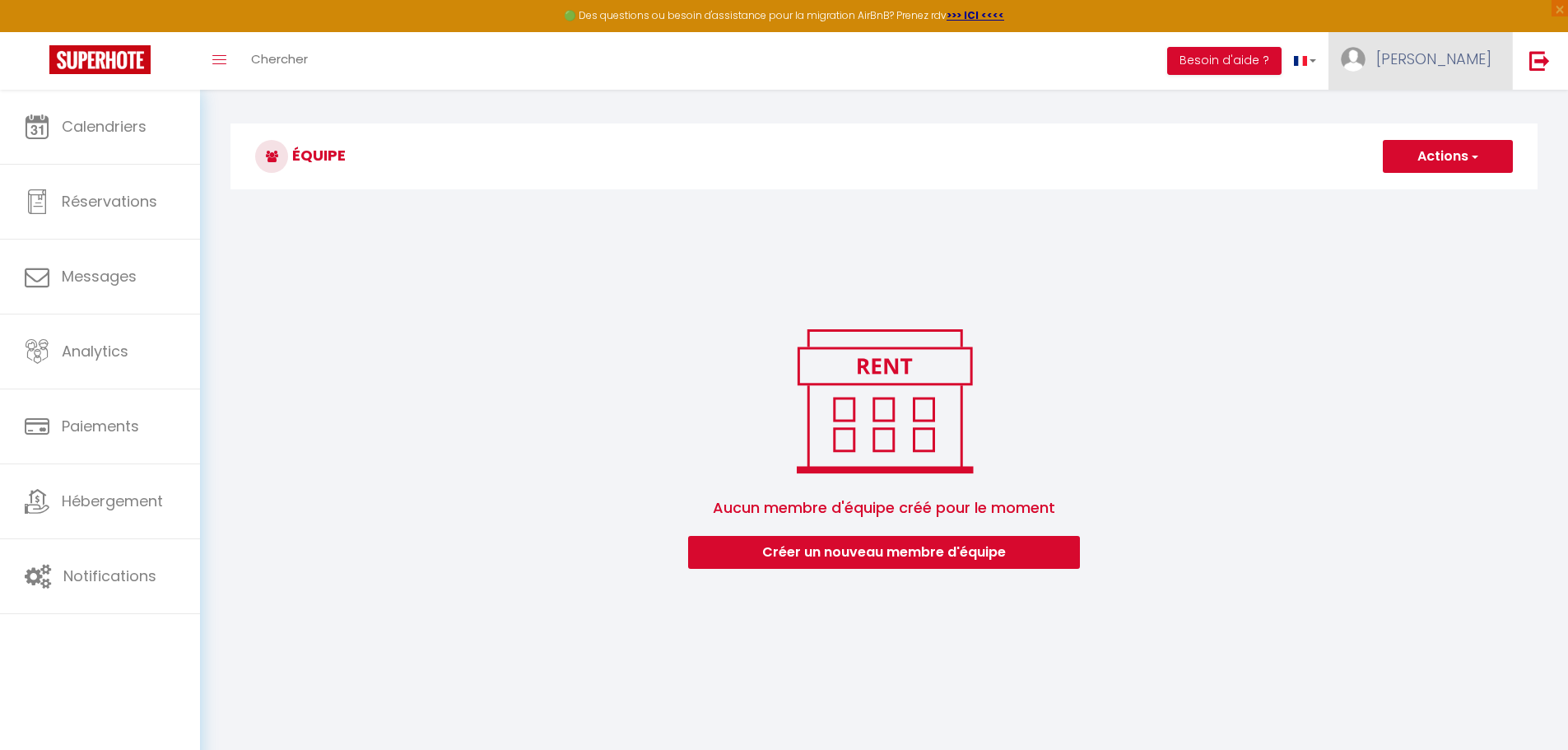
click at [1451, 61] on span "[PERSON_NAME]" at bounding box center [1433, 58] width 116 height 20
click at [1430, 109] on link "Paramètres" at bounding box center [1446, 114] width 121 height 28
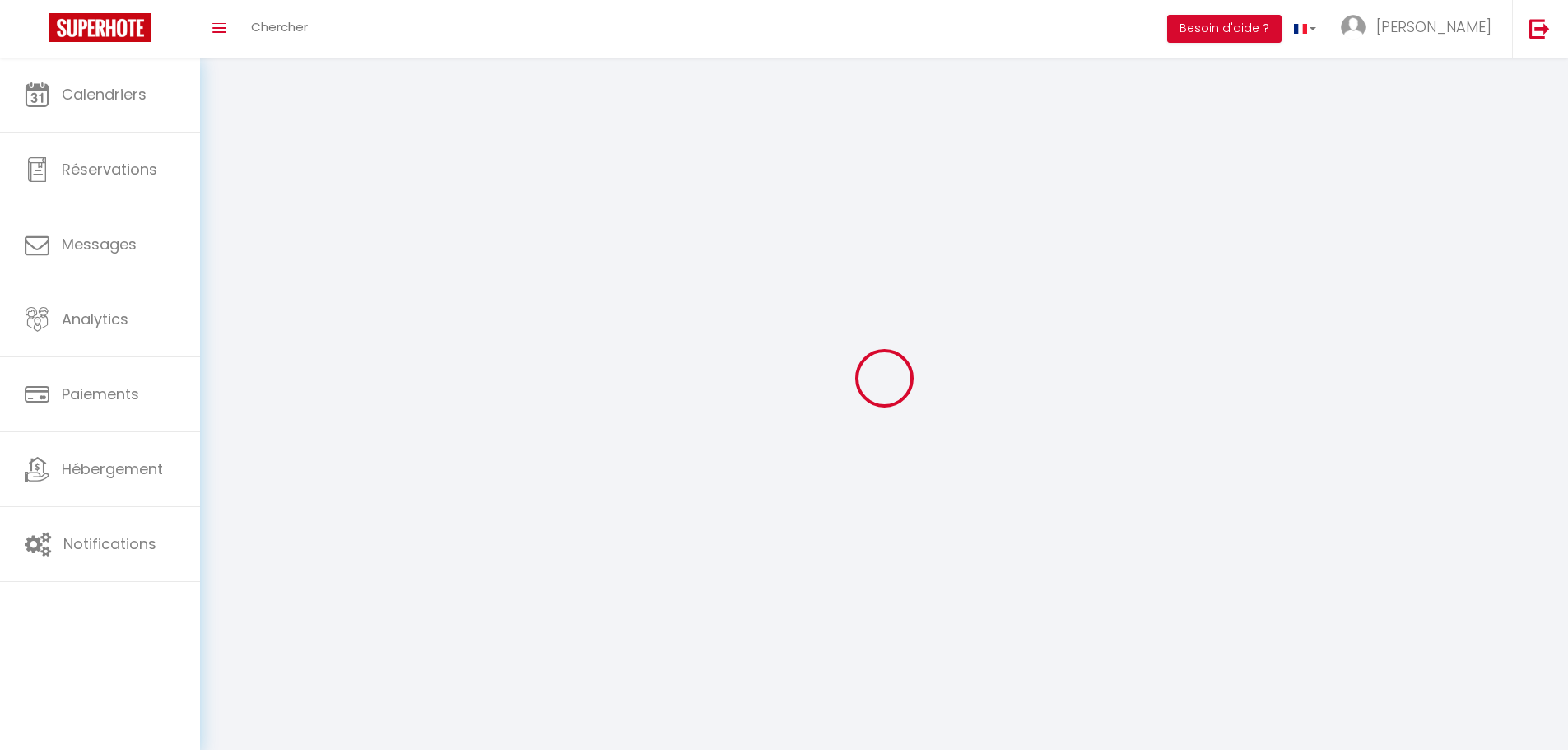
type input "[PERSON_NAME]"
type input "Soulé"
type input "+33617593215"
type input "35 rue Voltaire"
type input "34300"
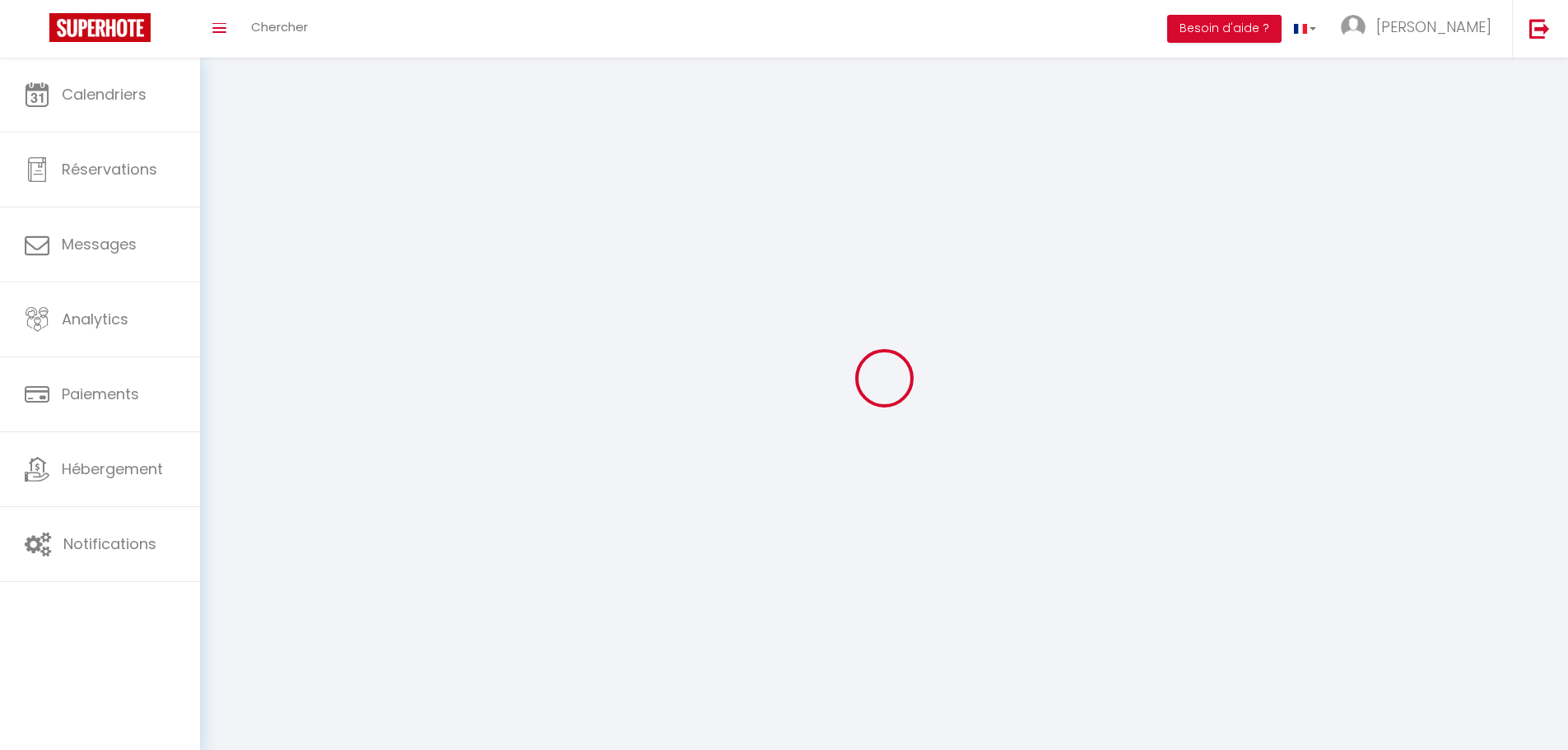
type input "Agde"
type input "9UWVuUK6yikSe6ubcFU2q99Kl"
type input "B60x0vd9wUSwNU6zX8Ba9ojDl"
type input "https://app.superhote.com/#/get-available-rentals/B60x0vd9wUSwNU6zX8Ba9ojDl"
select select "1"
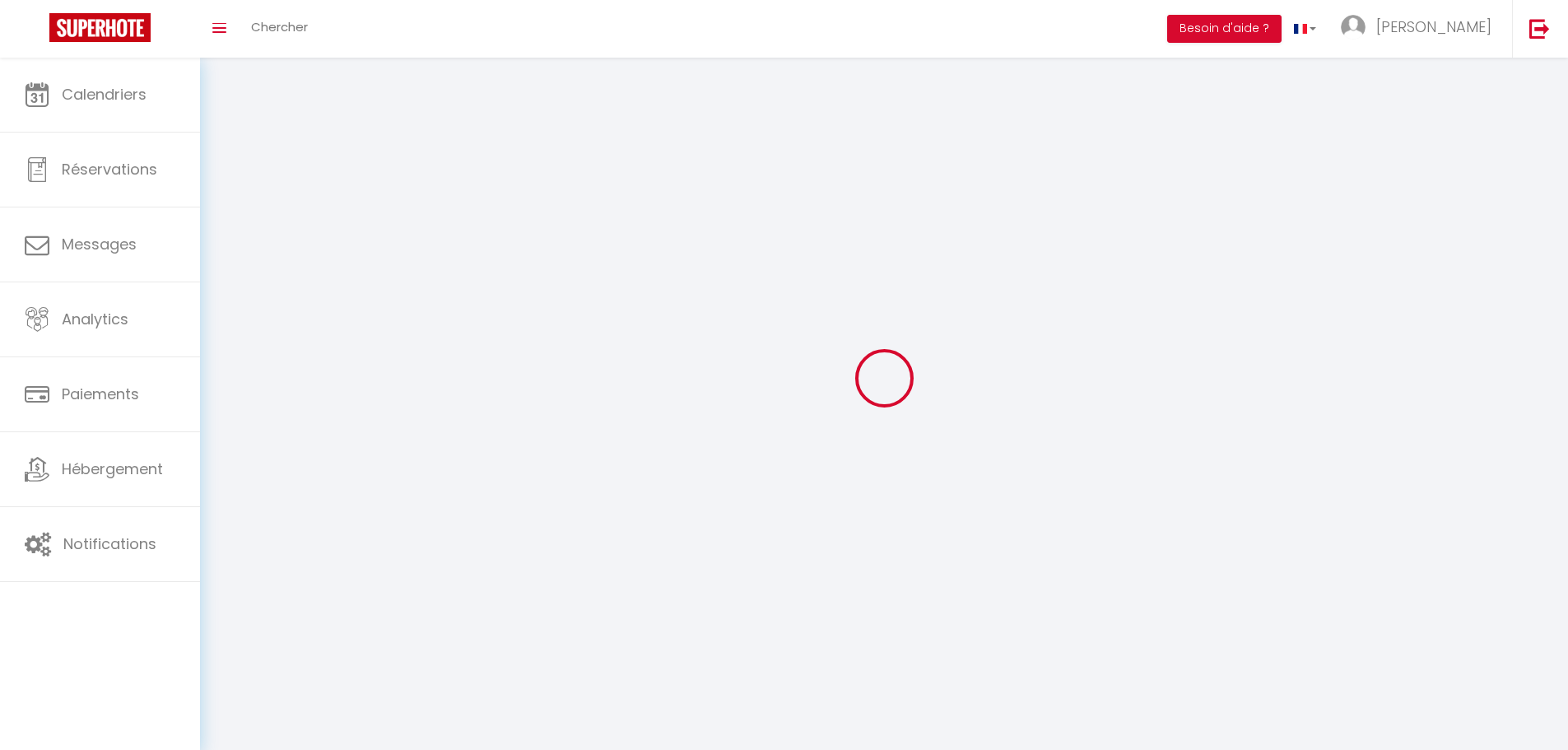
select select "28"
select select "fr"
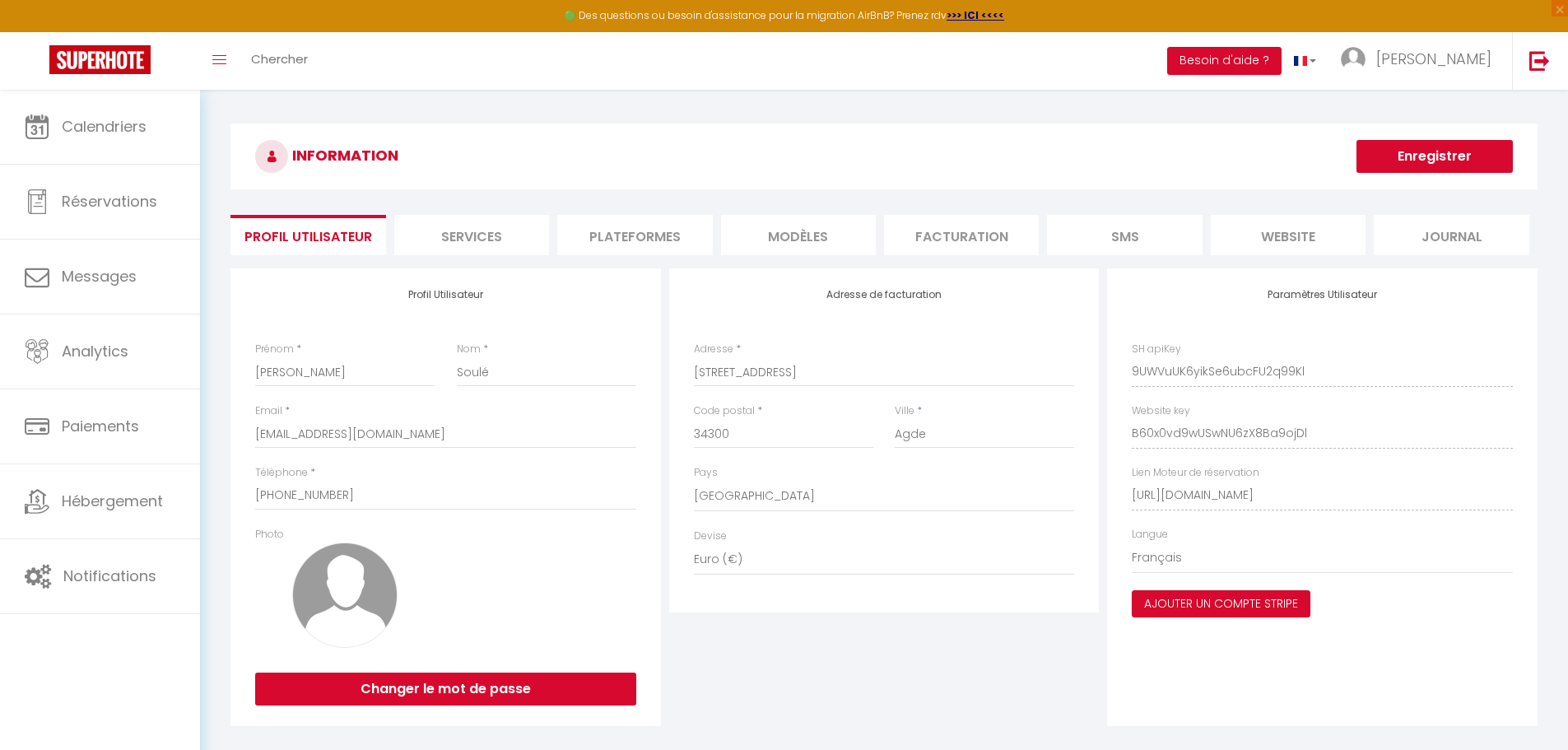
click at [1084, 540] on div "Profil Utilisateur Prénom * Stephan Nom * Soulé Email * soule.stephan@gmail.com…" at bounding box center [884, 496] width 1316 height 458
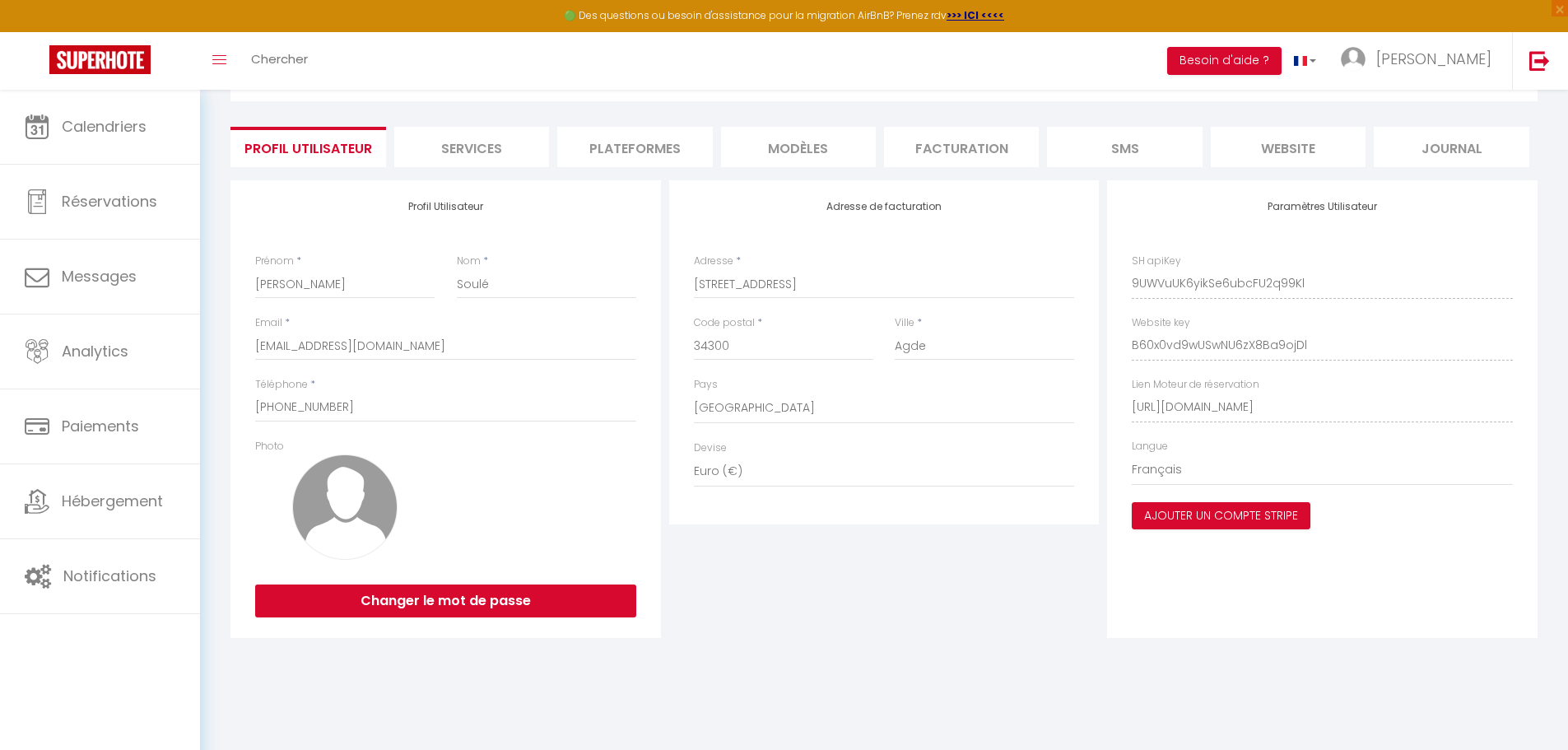
scroll to position [89, 0]
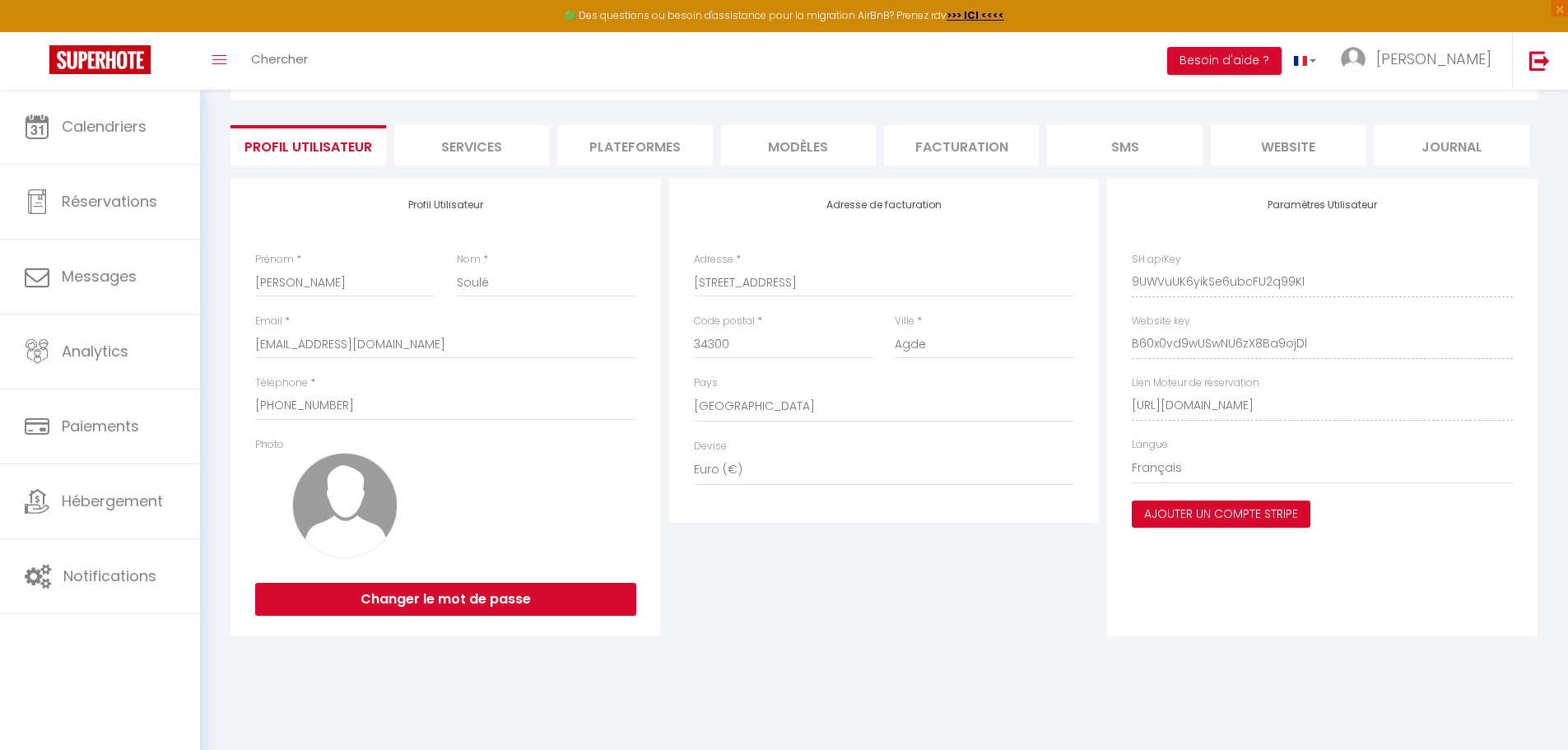
click at [1294, 152] on li "website" at bounding box center [1287, 146] width 154 height 41
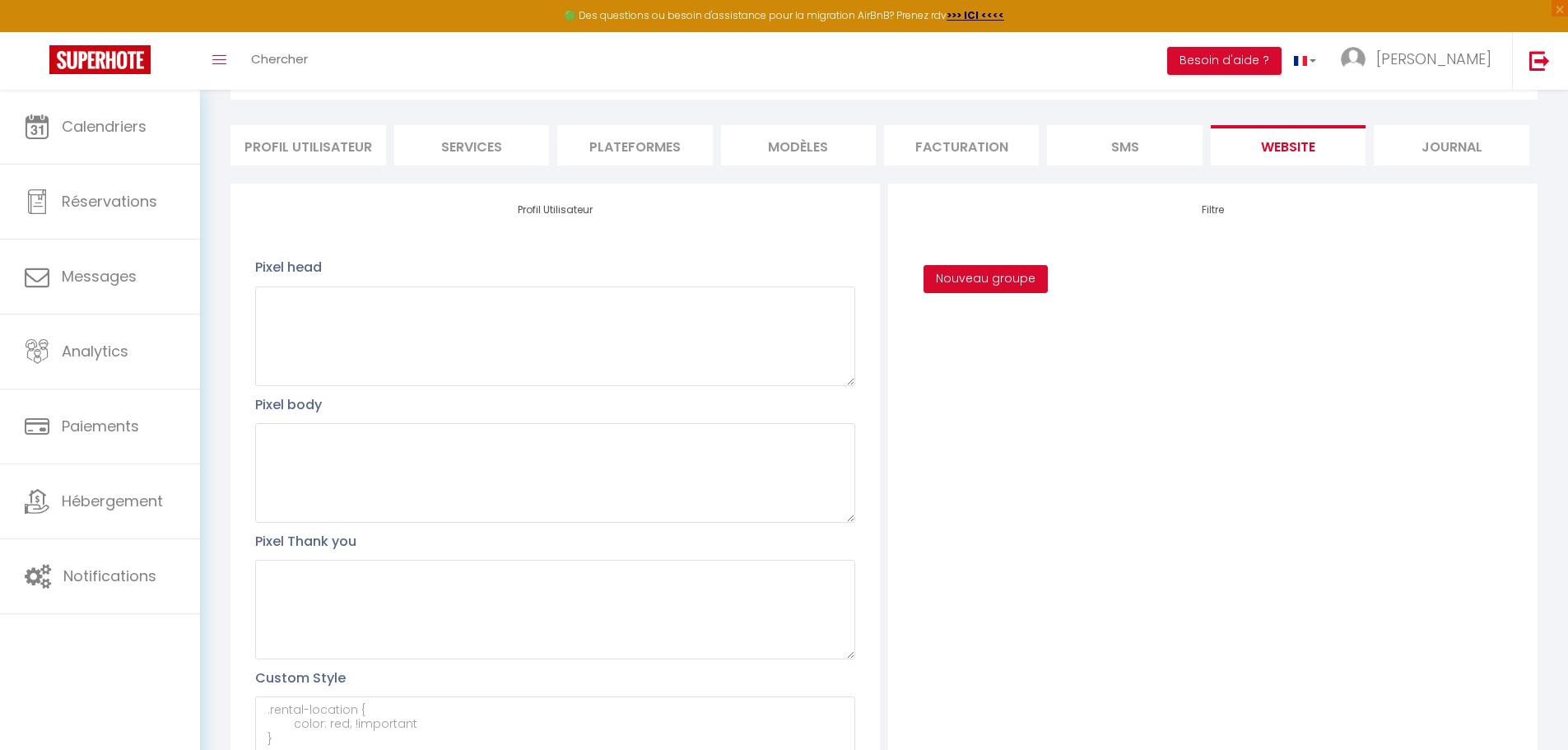
click at [1009, 286] on button "Nouveau groupe" at bounding box center [985, 279] width 124 height 28
click at [1049, 426] on div "Filtre Ajouter Annuler Appartement T2 la perle bleue Appartement T3 la perle ve…" at bounding box center [1213, 504] width 650 height 641
click at [1022, 322] on button "Annuler" at bounding box center [1034, 325] width 68 height 28
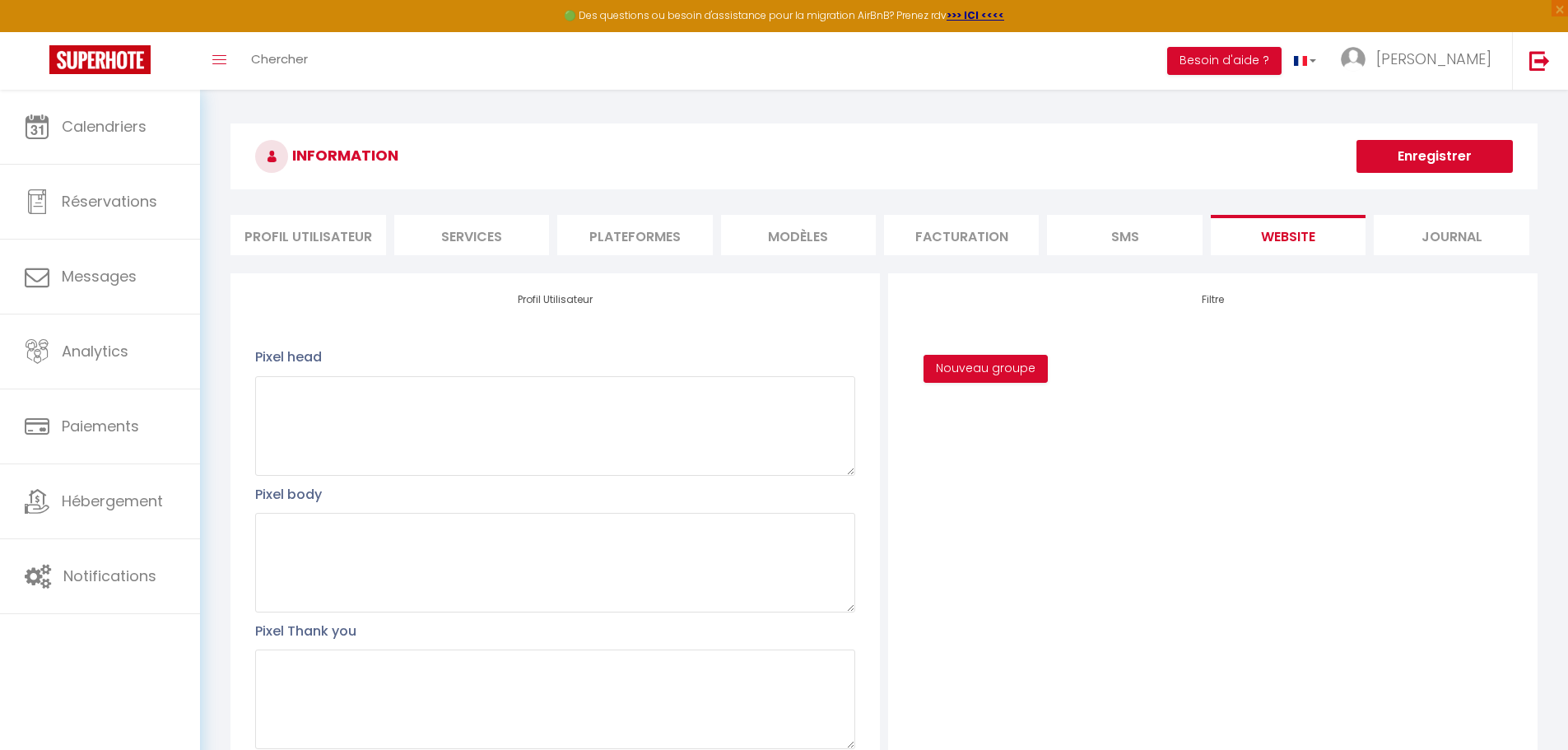
click at [949, 226] on li "Facturation" at bounding box center [960, 235] width 154 height 41
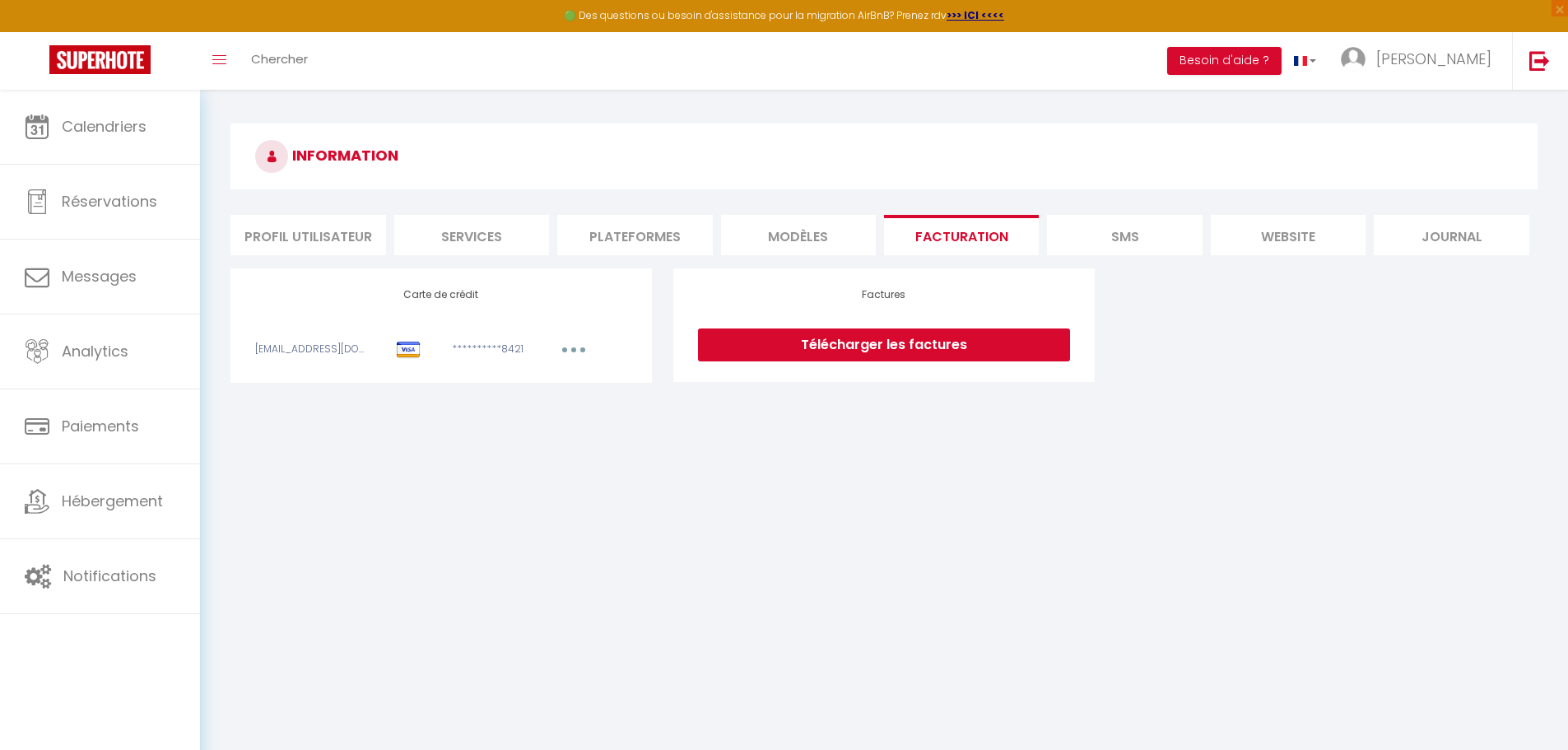
click at [841, 237] on li "MODÈLES" at bounding box center [798, 235] width 154 height 41
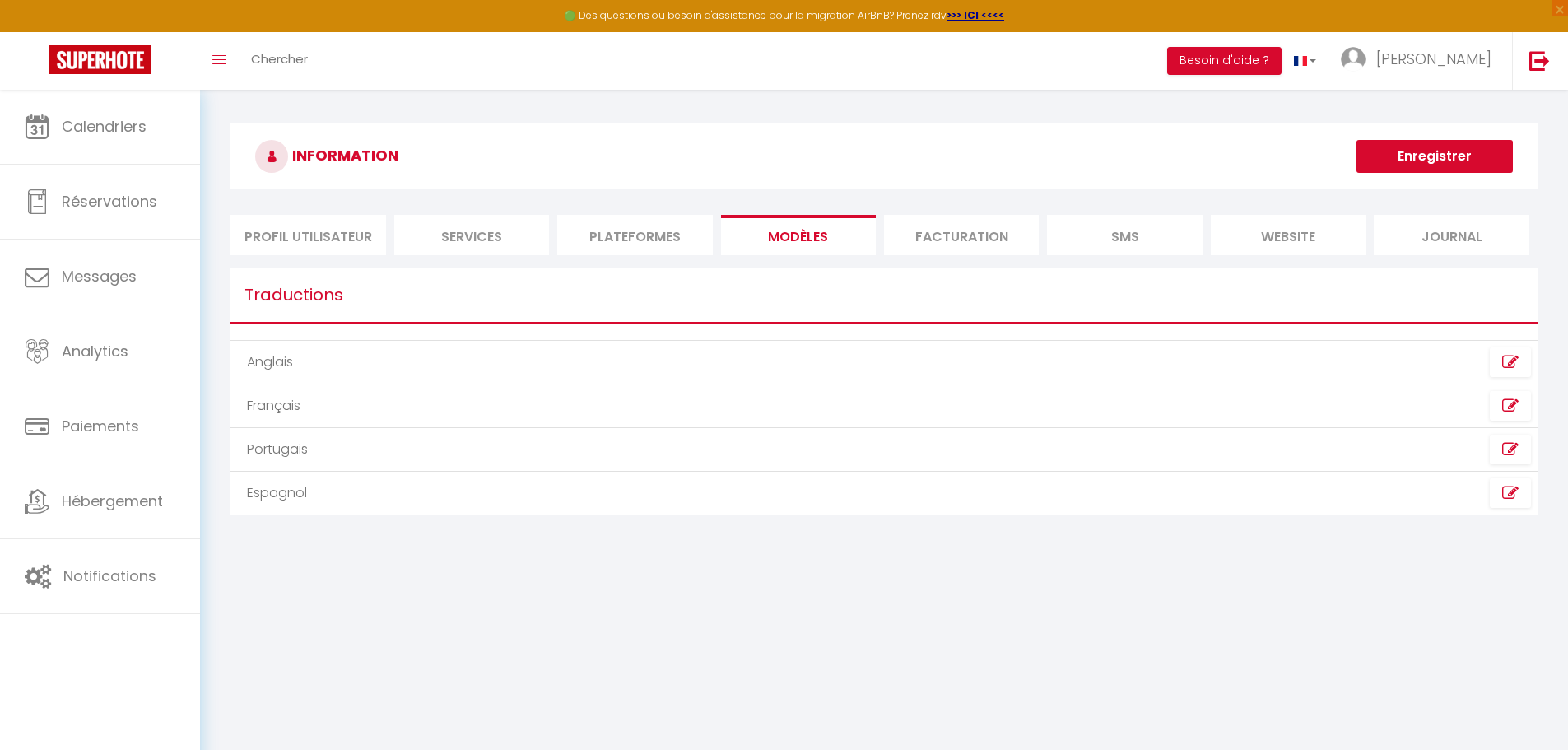
click at [619, 233] on li "Plateformes" at bounding box center [634, 235] width 154 height 41
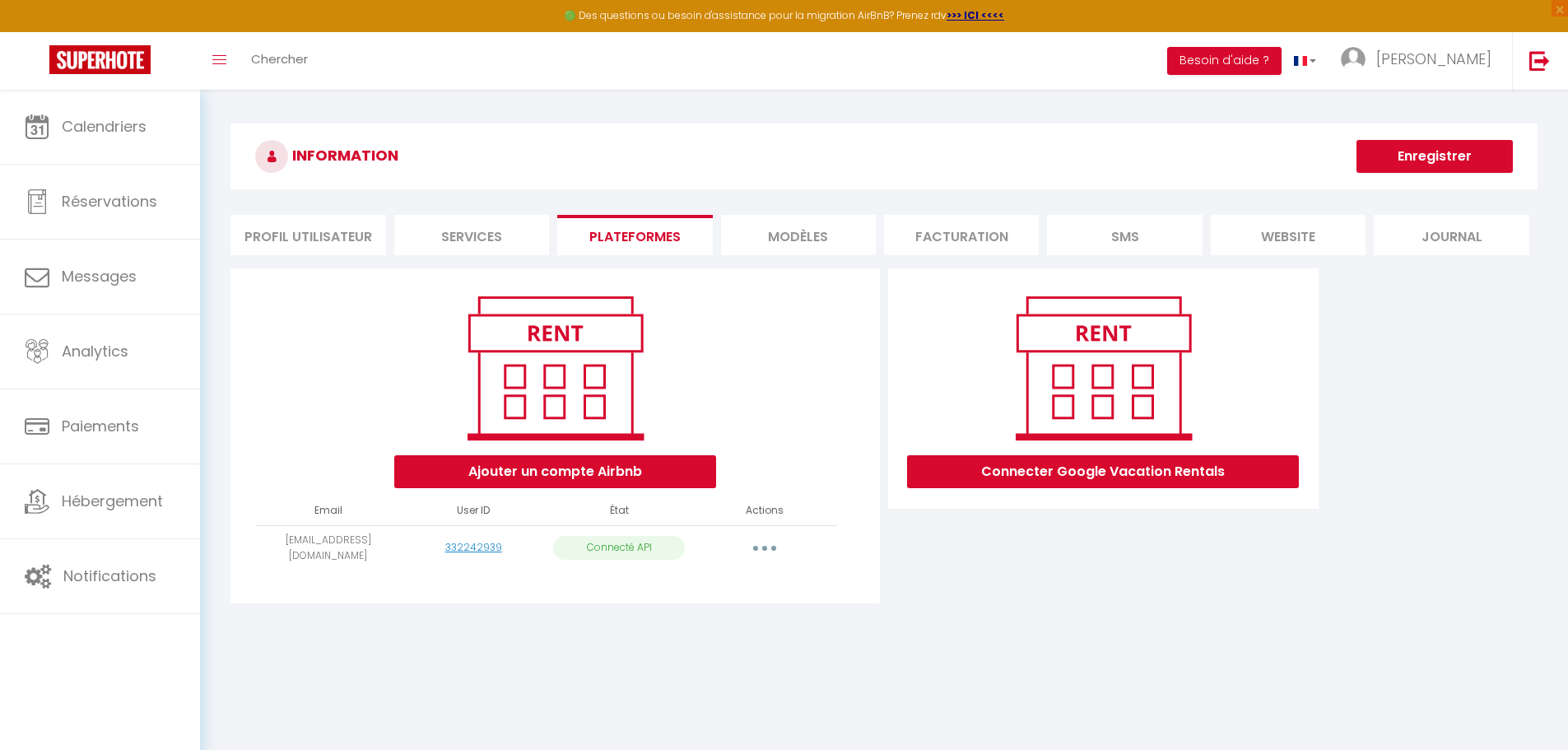
click at [468, 236] on li "Services" at bounding box center [471, 235] width 154 height 41
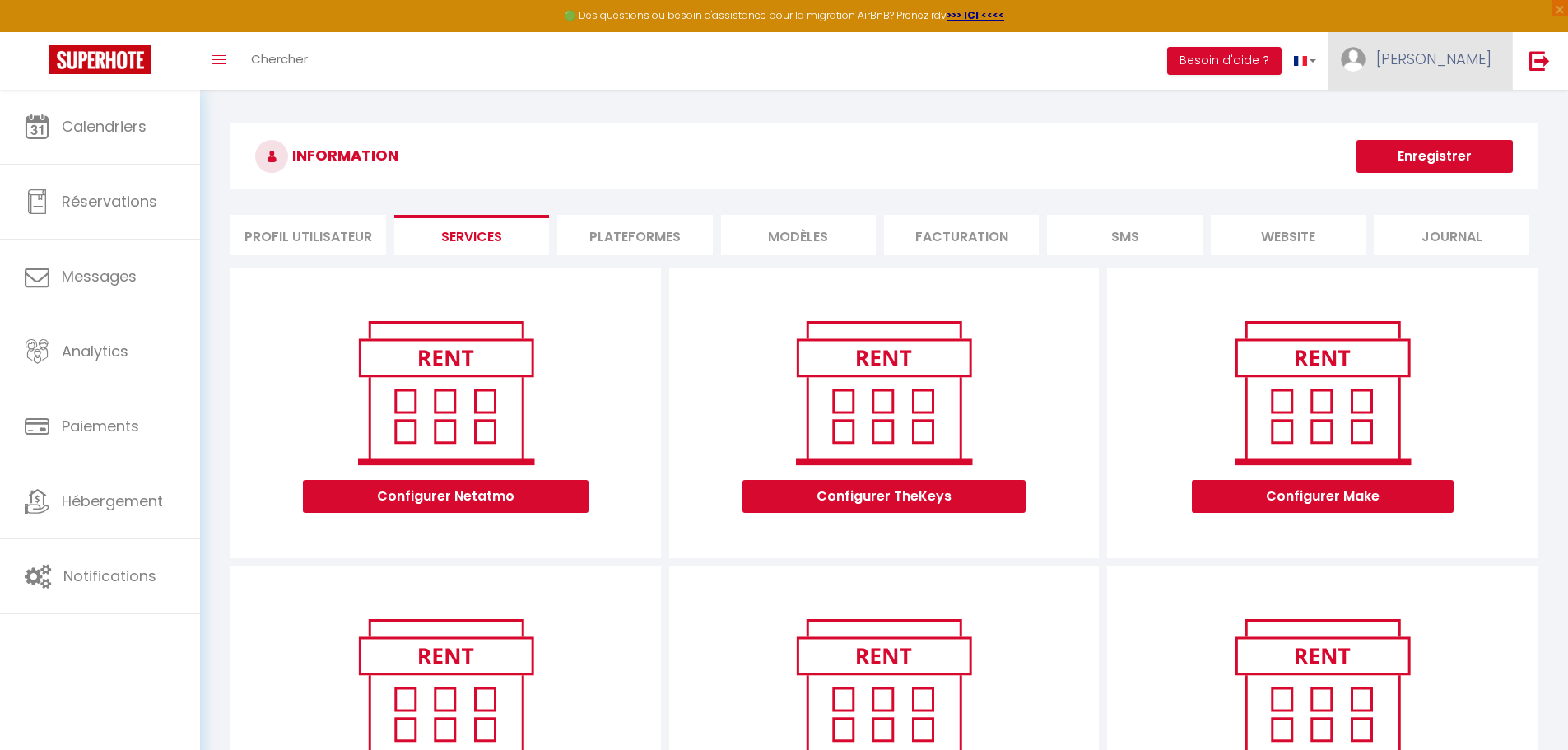
click at [1464, 57] on span "[PERSON_NAME]" at bounding box center [1433, 58] width 116 height 20
click at [1441, 111] on link "Paramètres" at bounding box center [1446, 114] width 121 height 28
click at [1282, 60] on button "Besoin d'aide ?" at bounding box center [1224, 60] width 115 height 28
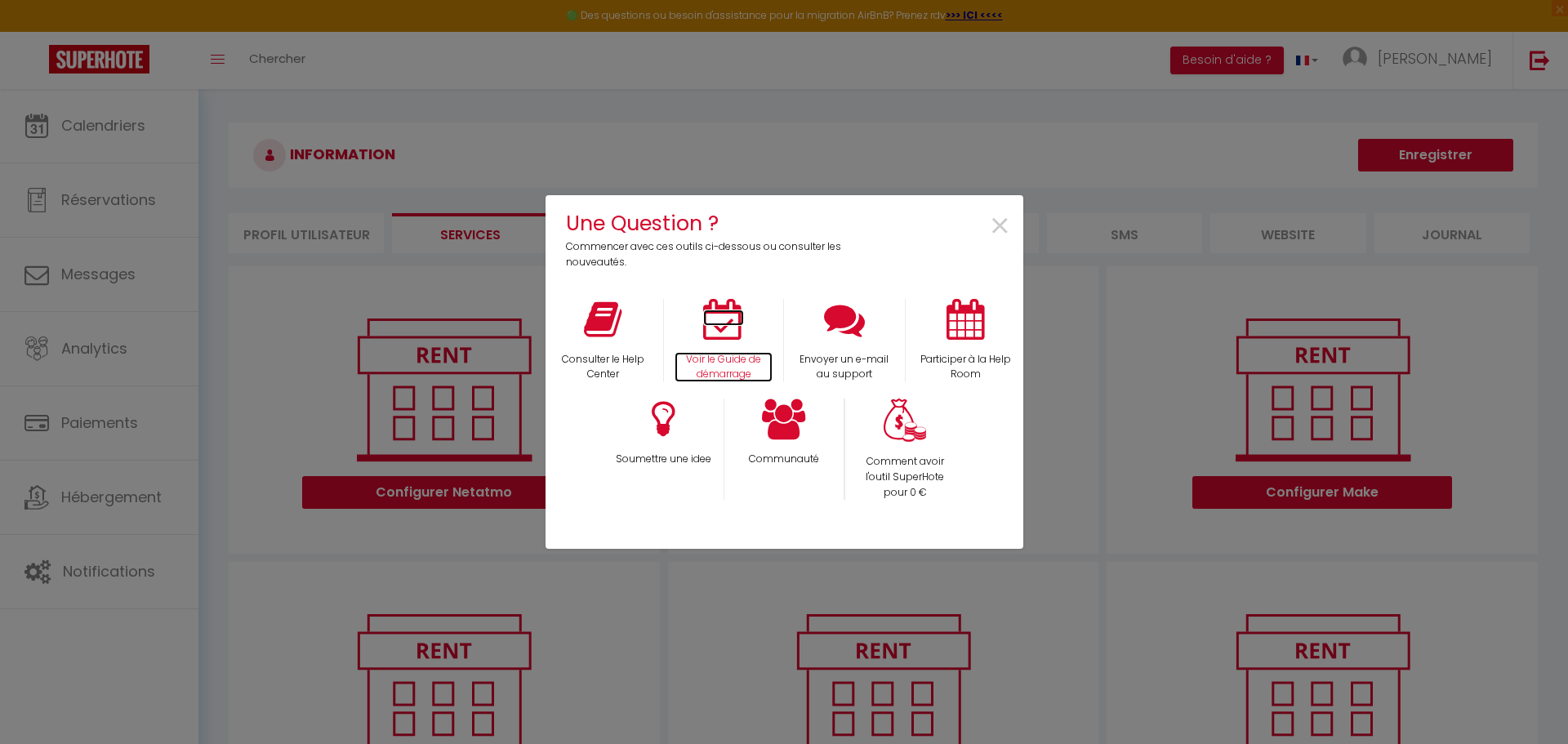
click at [711, 331] on icon at bounding box center [723, 319] width 40 height 40
click at [1001, 226] on span "×" at bounding box center [1000, 226] width 22 height 51
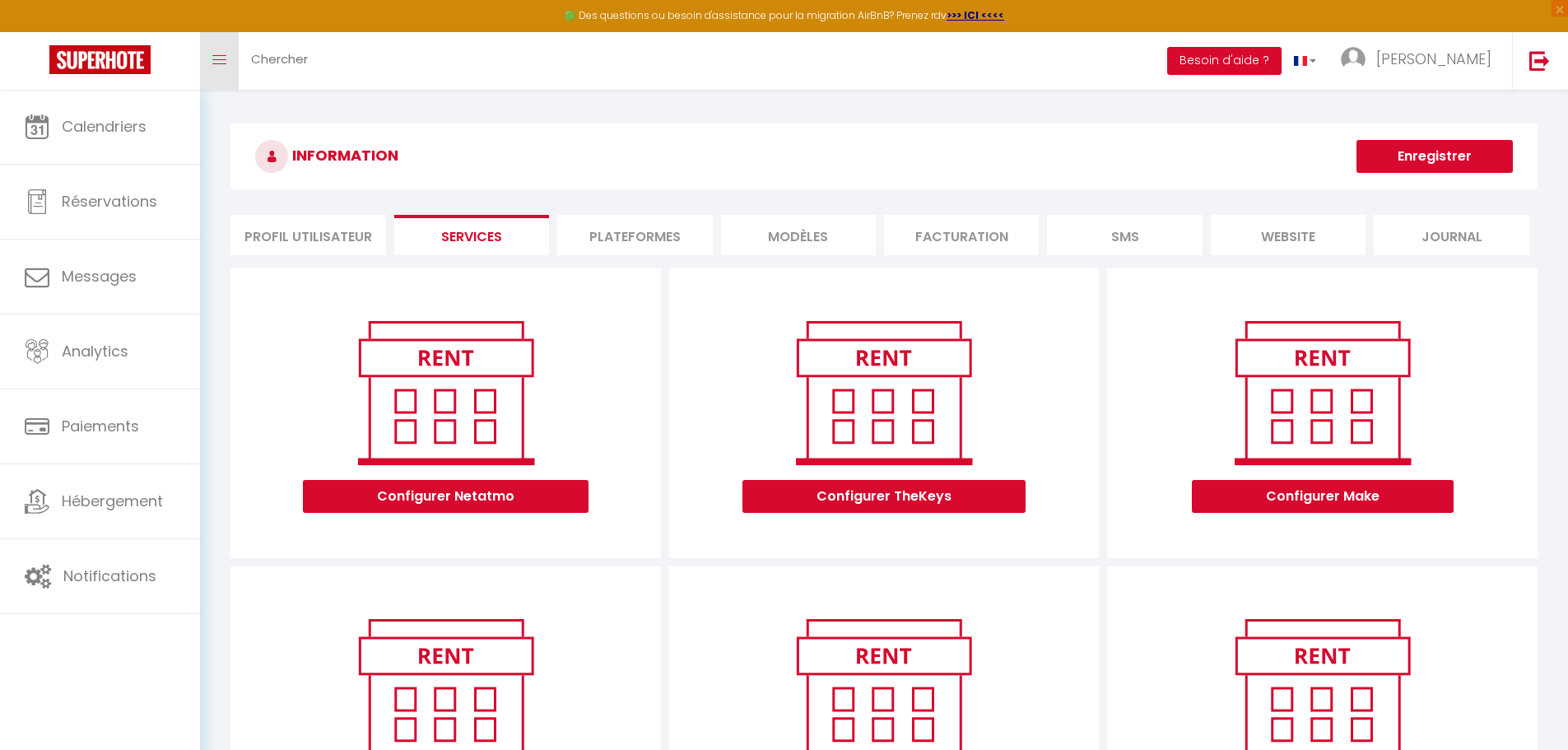
click at [214, 60] on span at bounding box center [219, 60] width 14 height 2
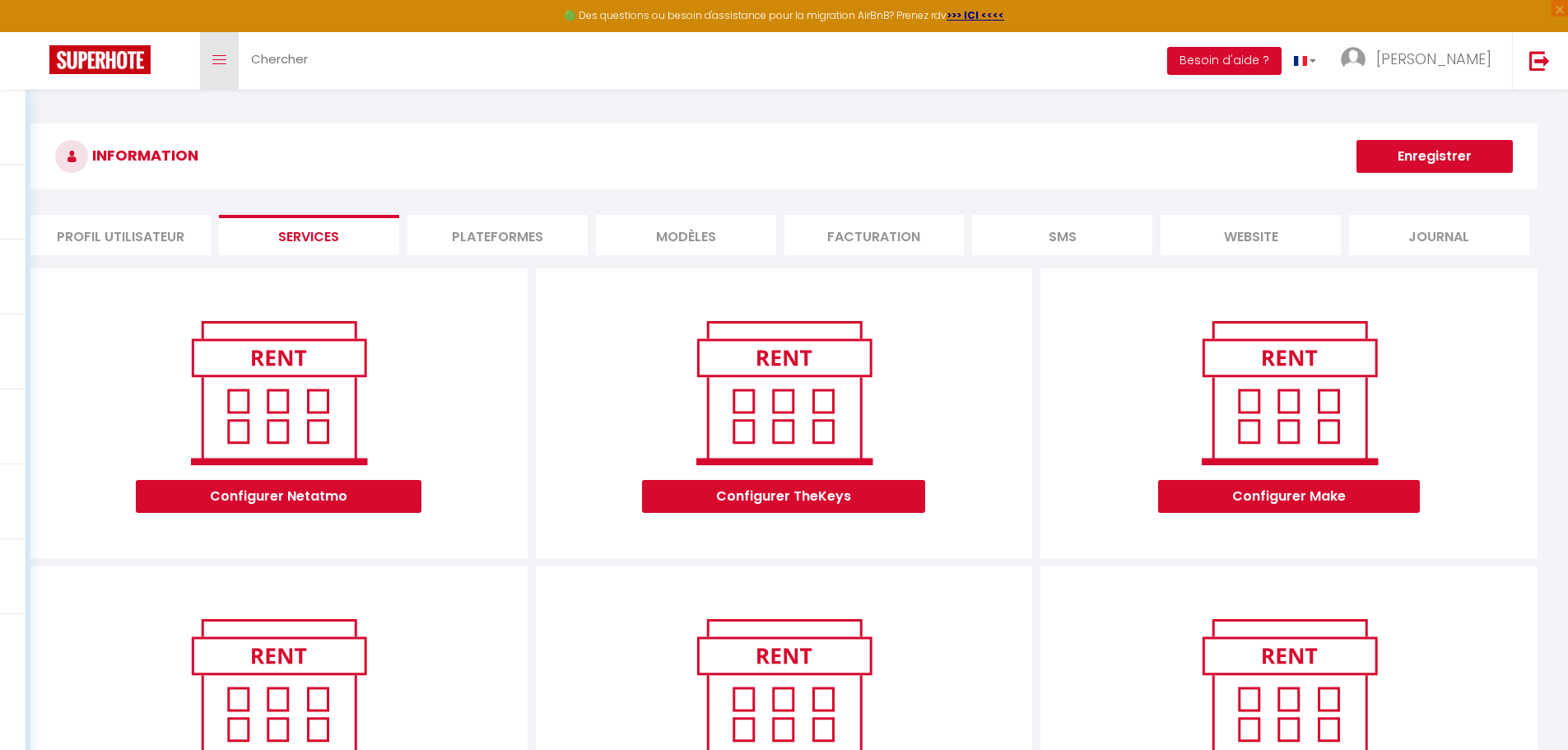
click at [214, 60] on span at bounding box center [219, 60] width 14 height 2
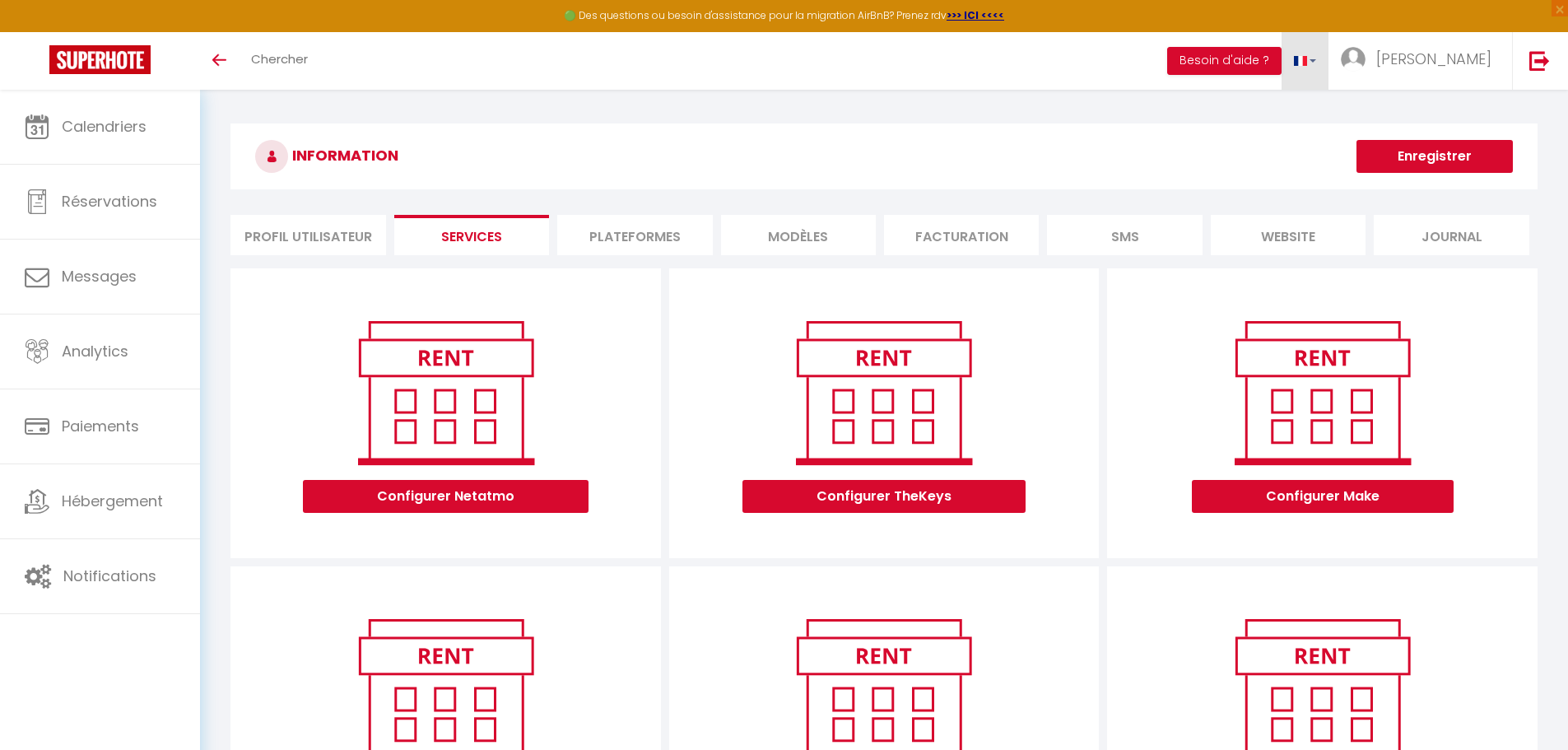
click at [1329, 53] on link at bounding box center [1305, 60] width 48 height 57
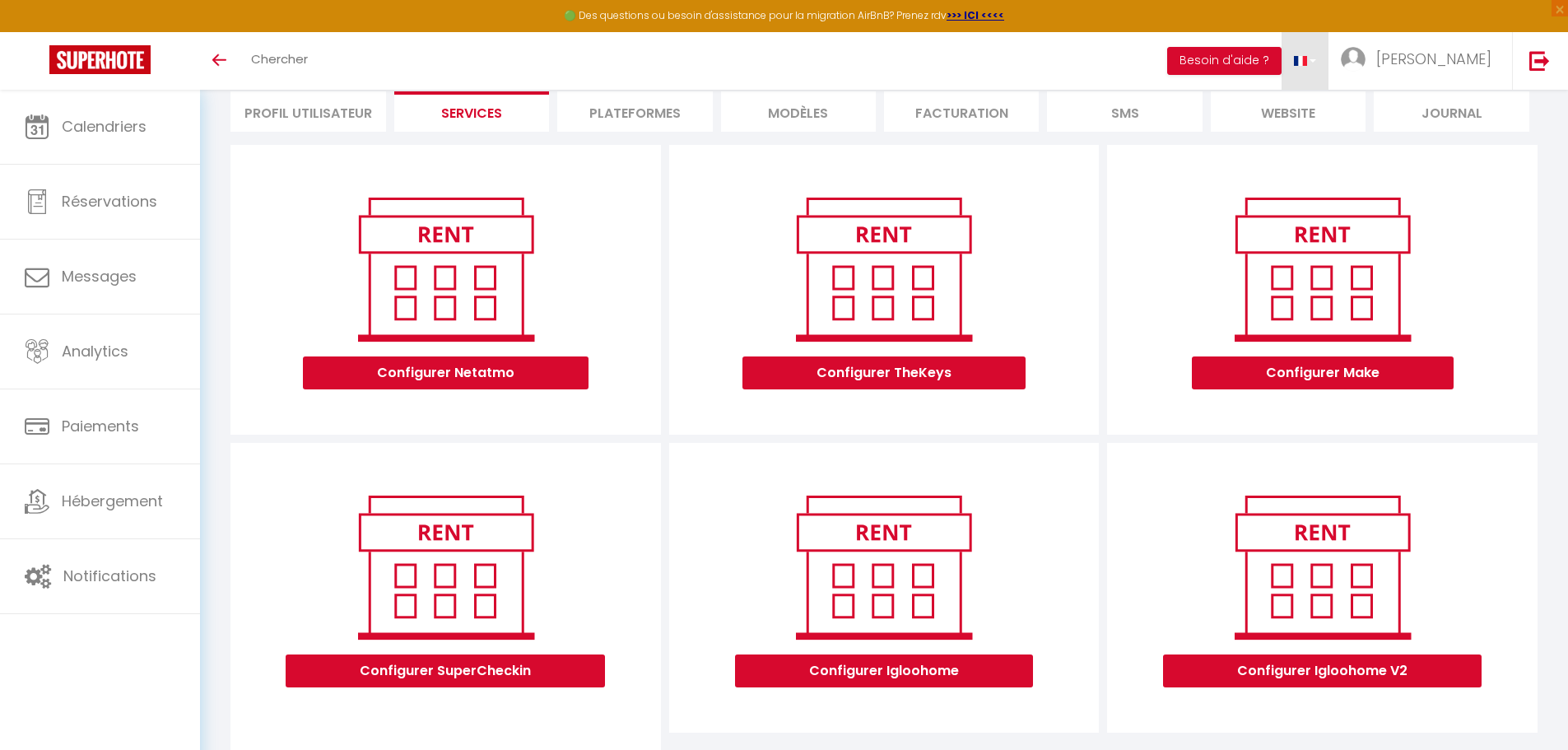
scroll to position [113, 0]
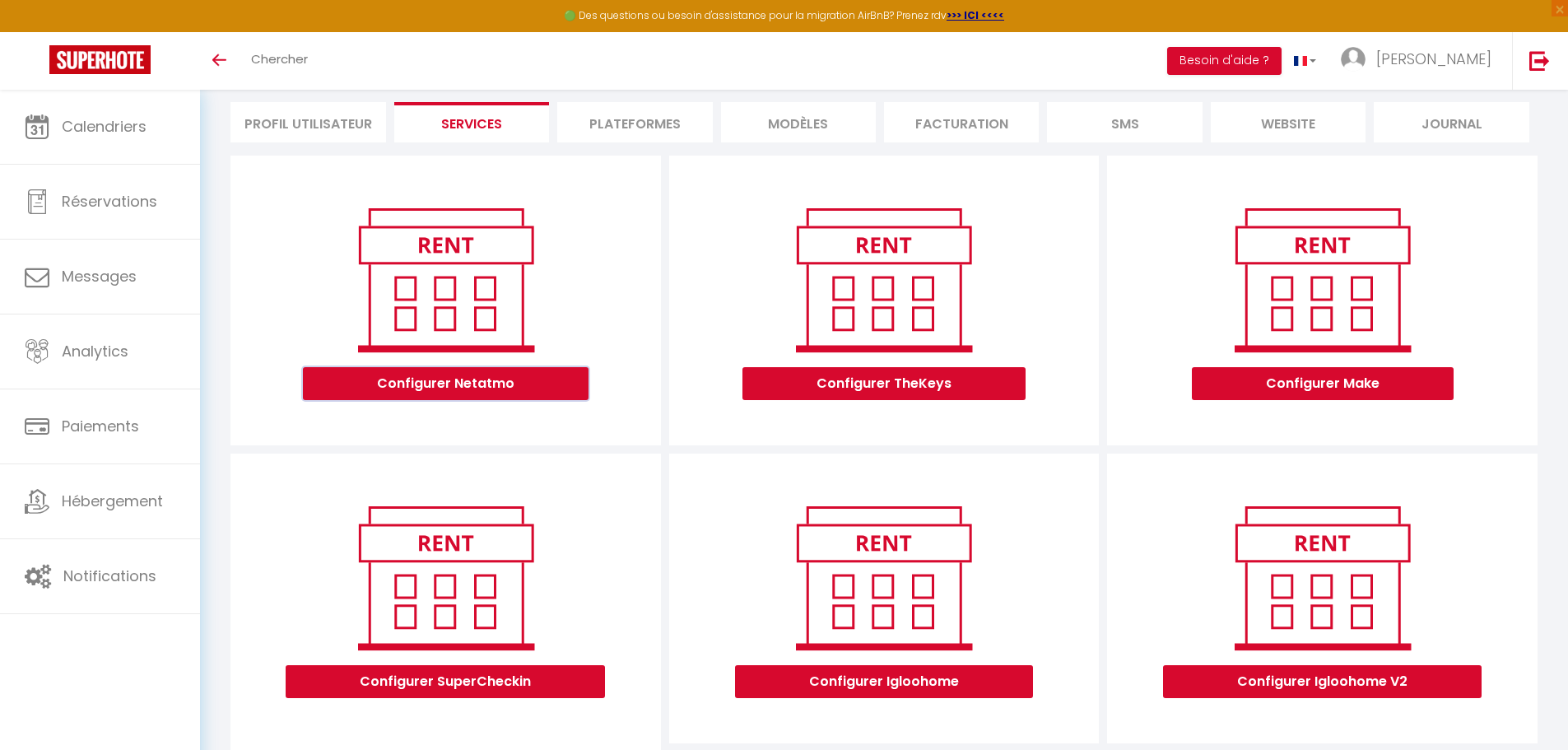
click at [495, 378] on button "Configurer Netatmo" at bounding box center [446, 384] width 285 height 33
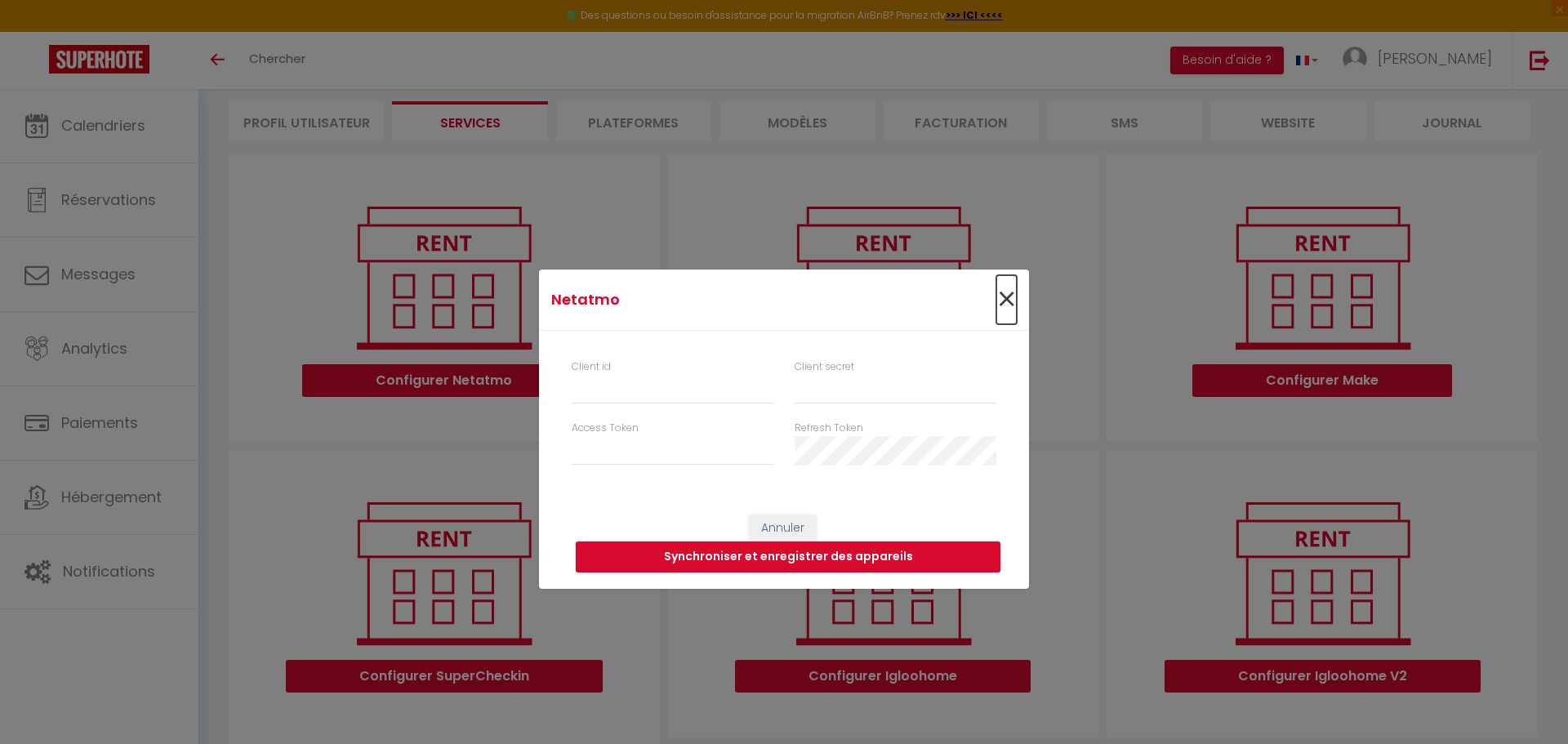
click at [997, 299] on span "×" at bounding box center [1006, 300] width 20 height 49
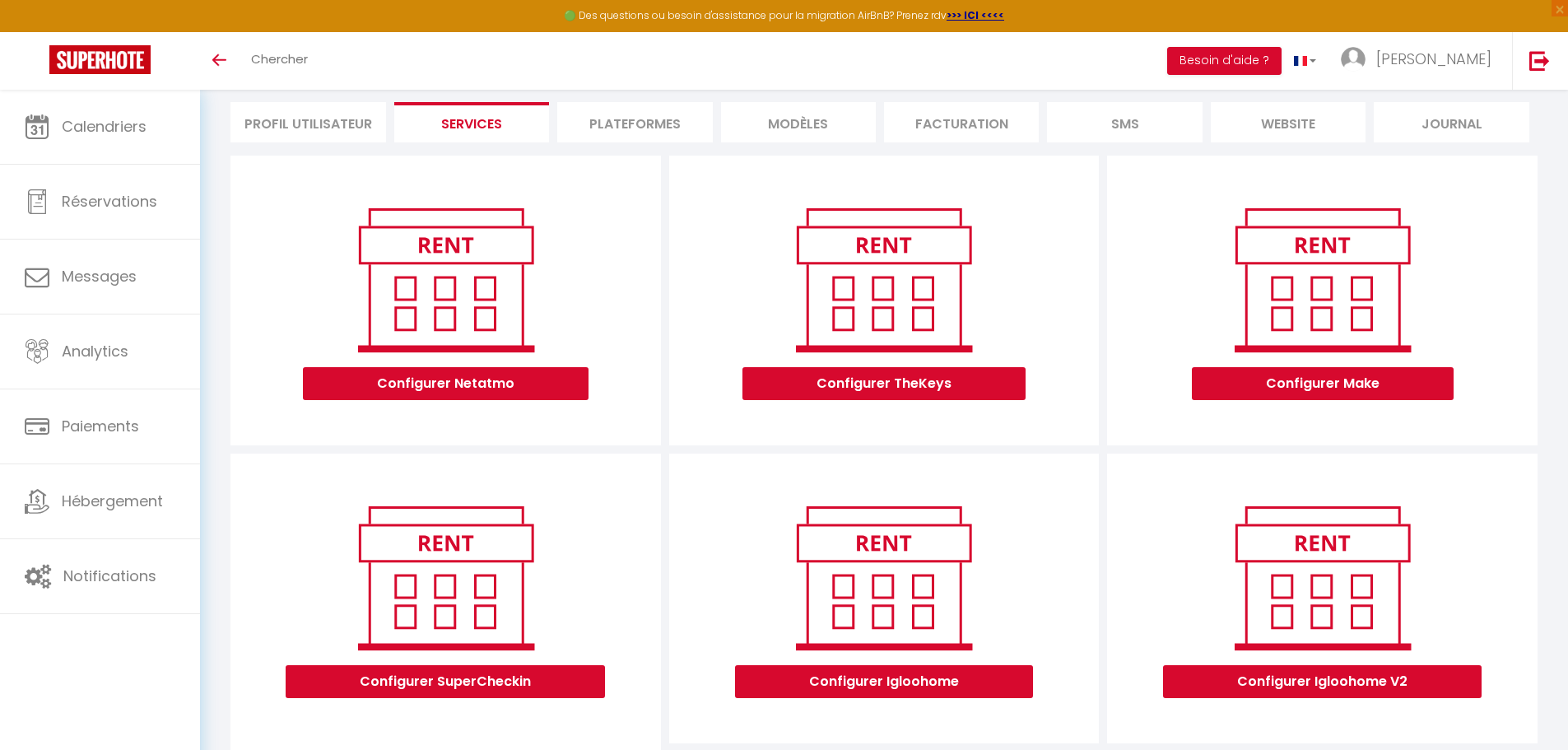
click at [637, 128] on li "Plateformes" at bounding box center [634, 122] width 154 height 41
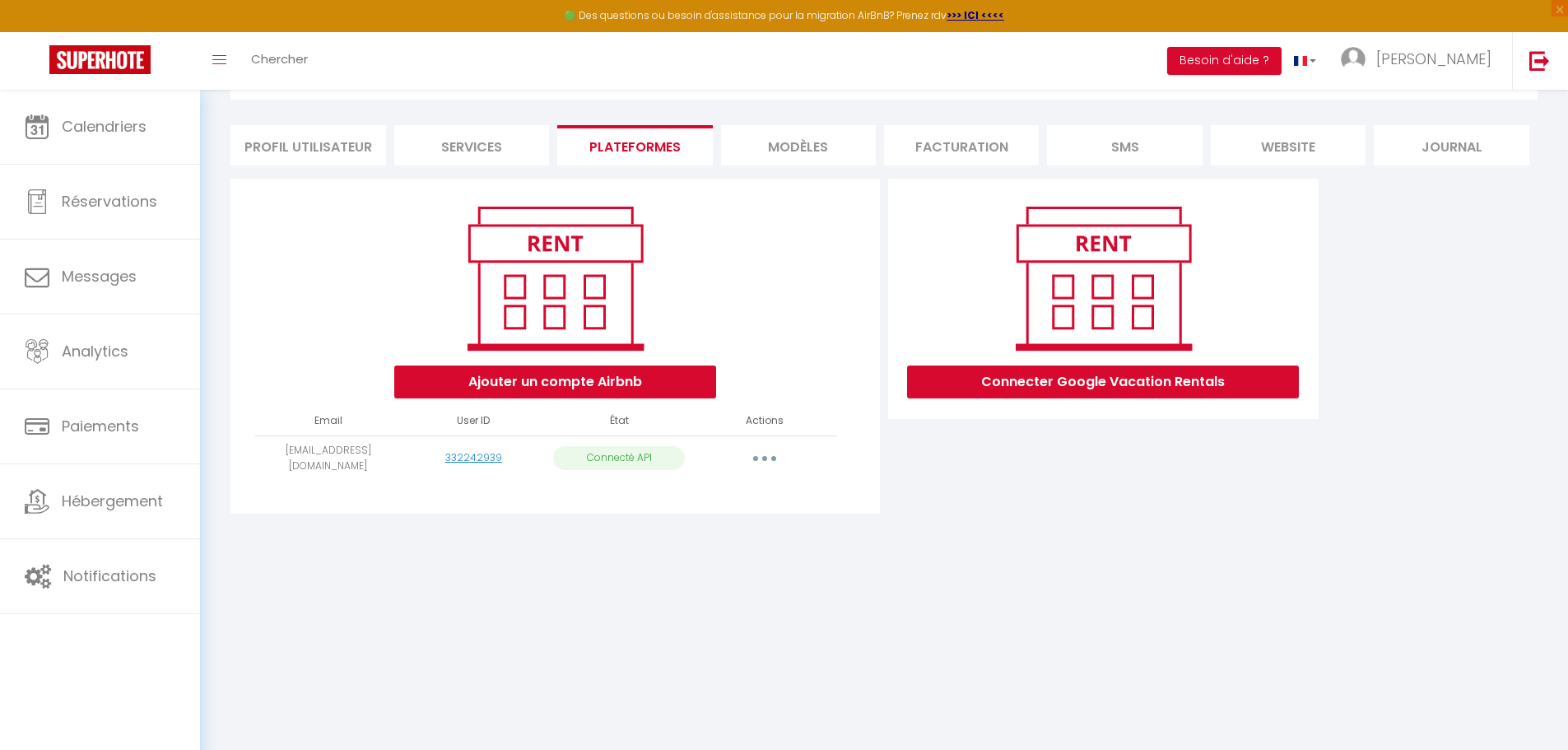
click at [339, 141] on li "Profil Utilisateur" at bounding box center [307, 146] width 154 height 41
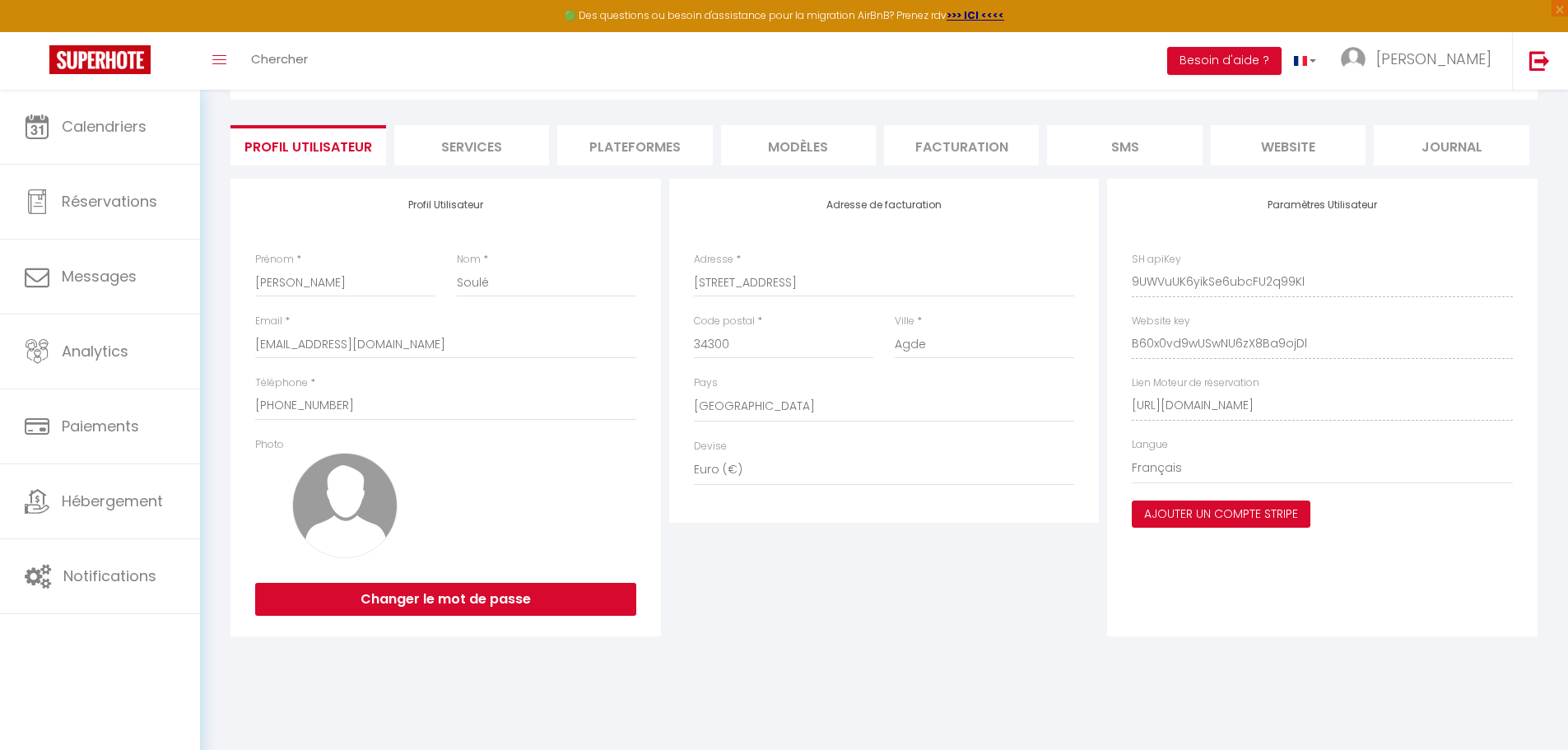
click at [1194, 510] on button "Ajouter un compte Stripe" at bounding box center [1221, 514] width 179 height 28
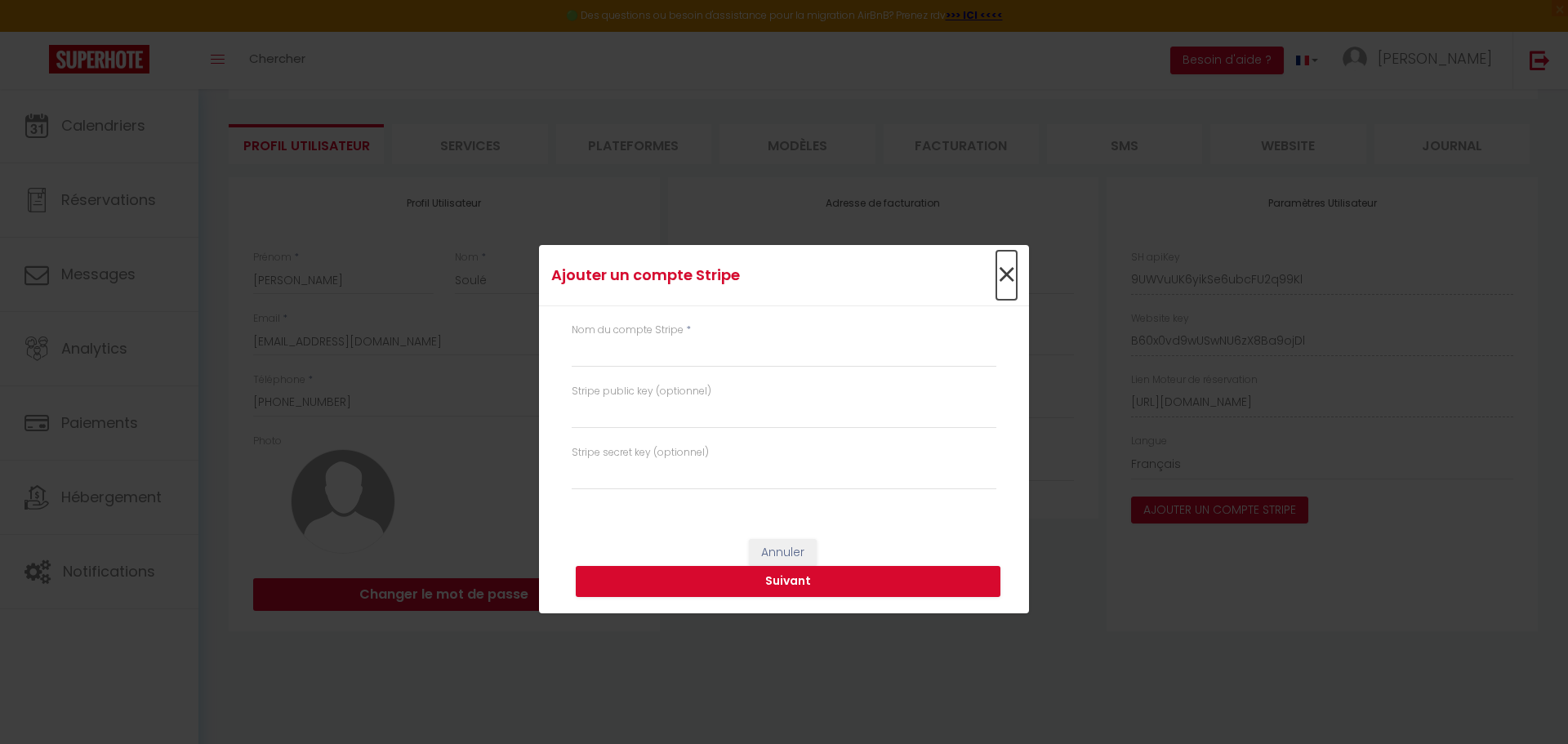
click at [1001, 276] on span "×" at bounding box center [1006, 275] width 20 height 49
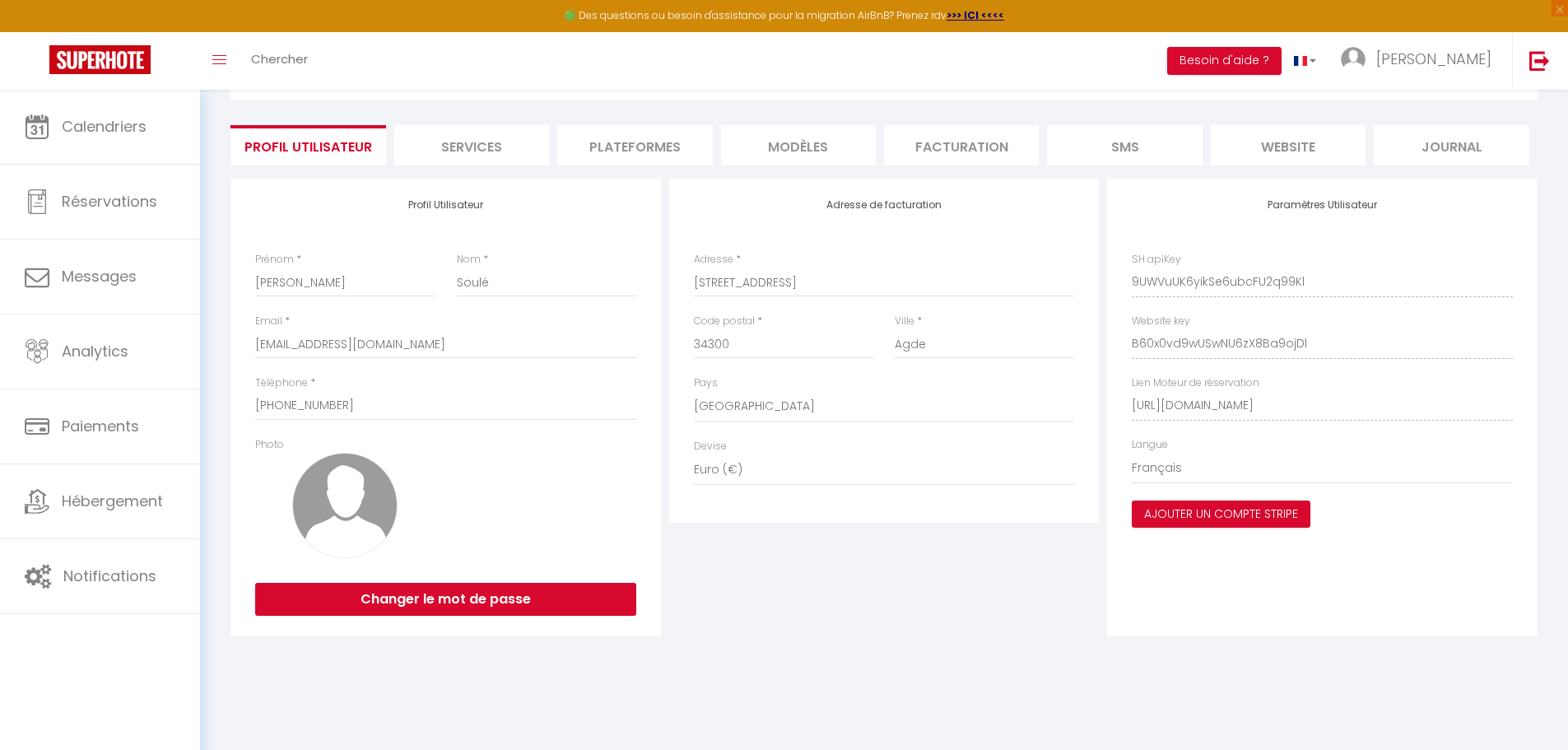
click at [618, 140] on li "Plateformes" at bounding box center [634, 146] width 154 height 41
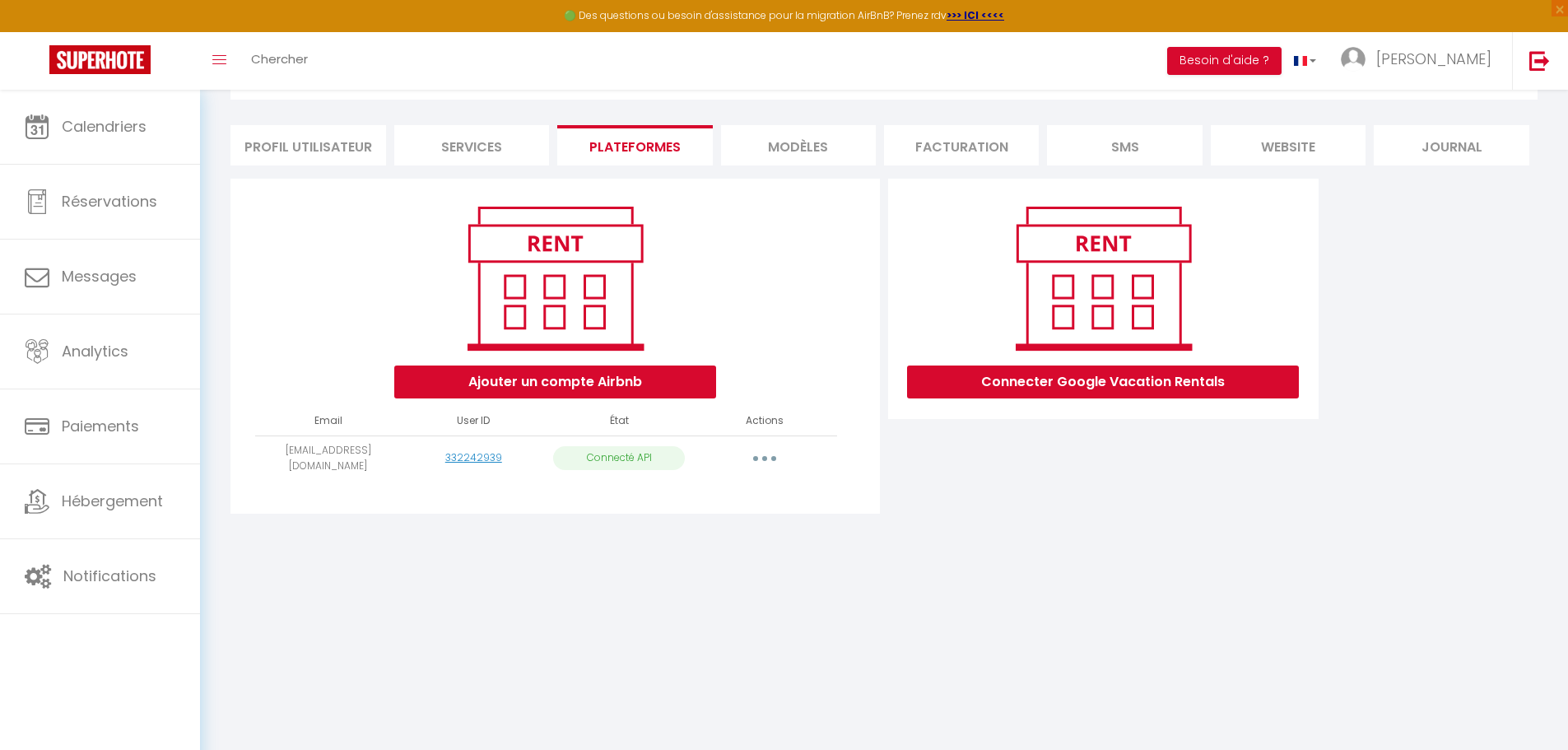
click at [794, 141] on li "MODÈLES" at bounding box center [798, 146] width 154 height 41
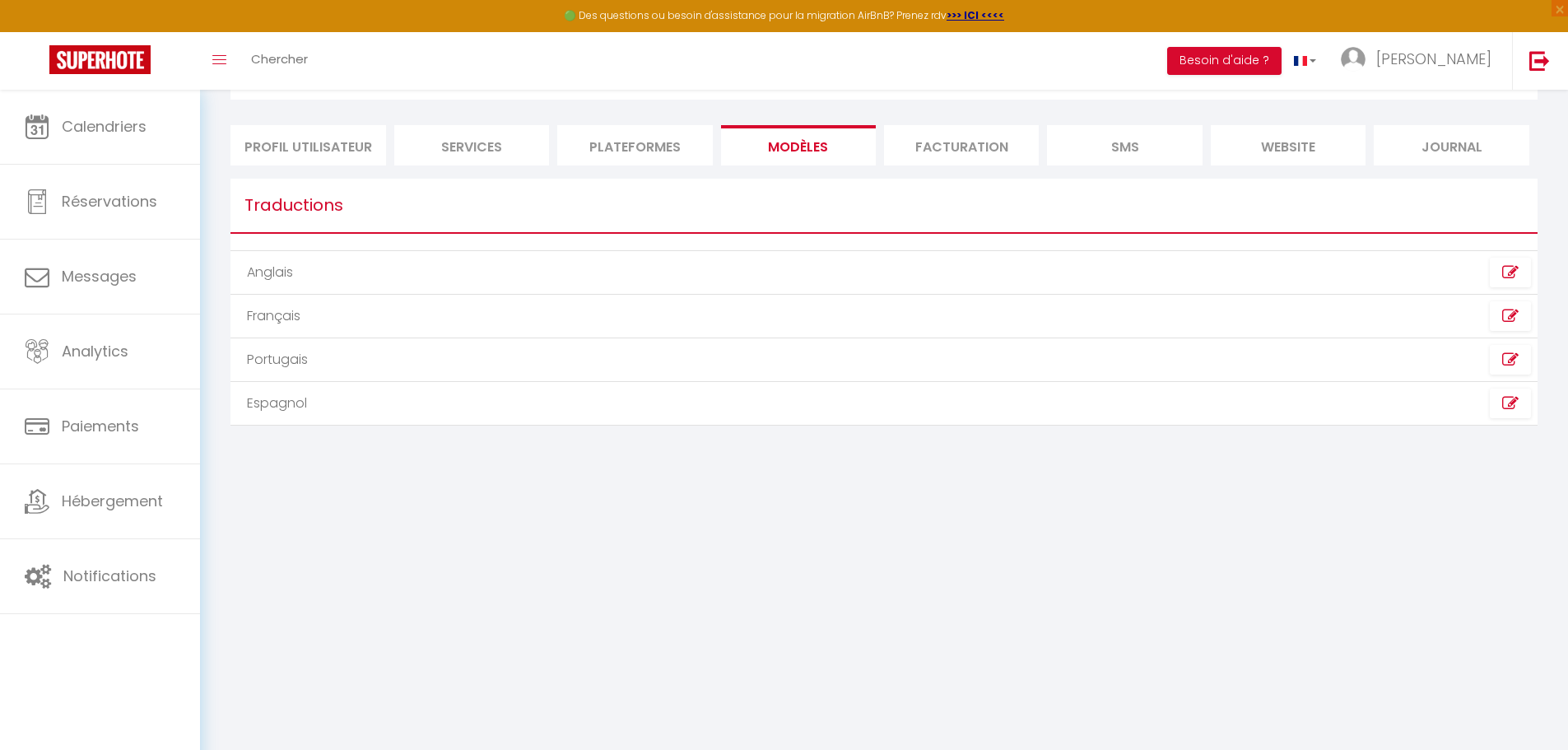
click at [952, 147] on li "Facturation" at bounding box center [960, 146] width 154 height 41
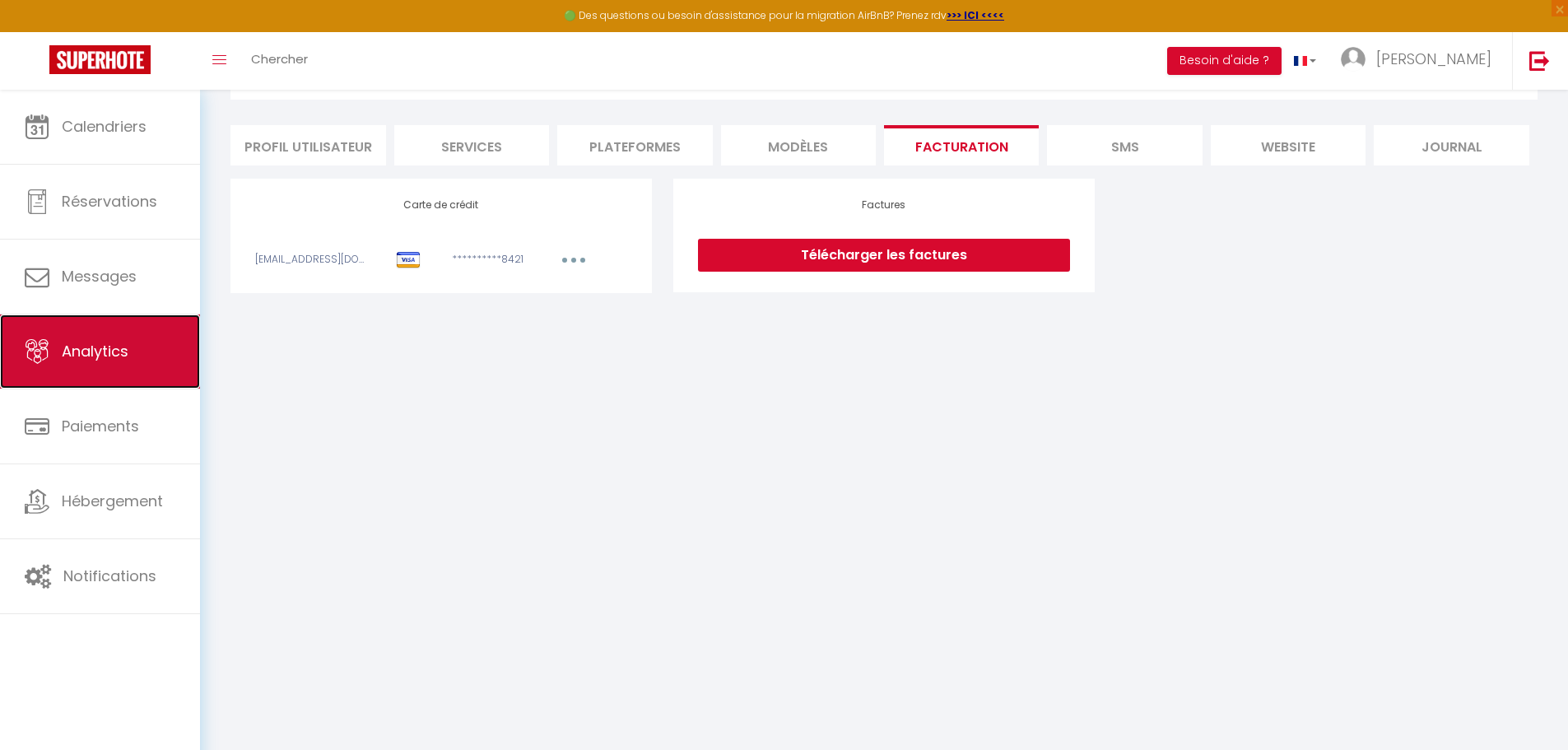
click at [47, 350] on icon at bounding box center [36, 351] width 24 height 24
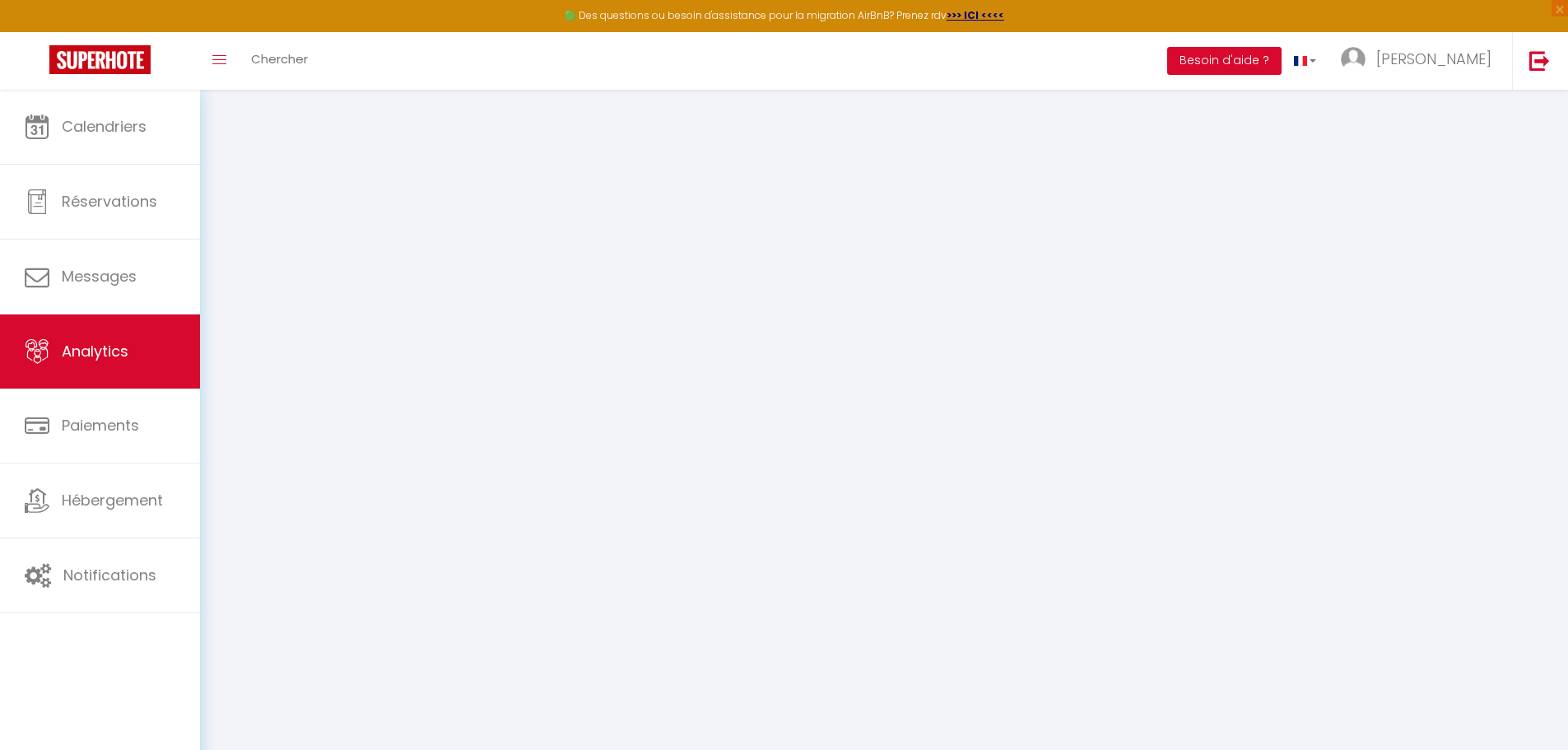
select select "2025"
select select "10"
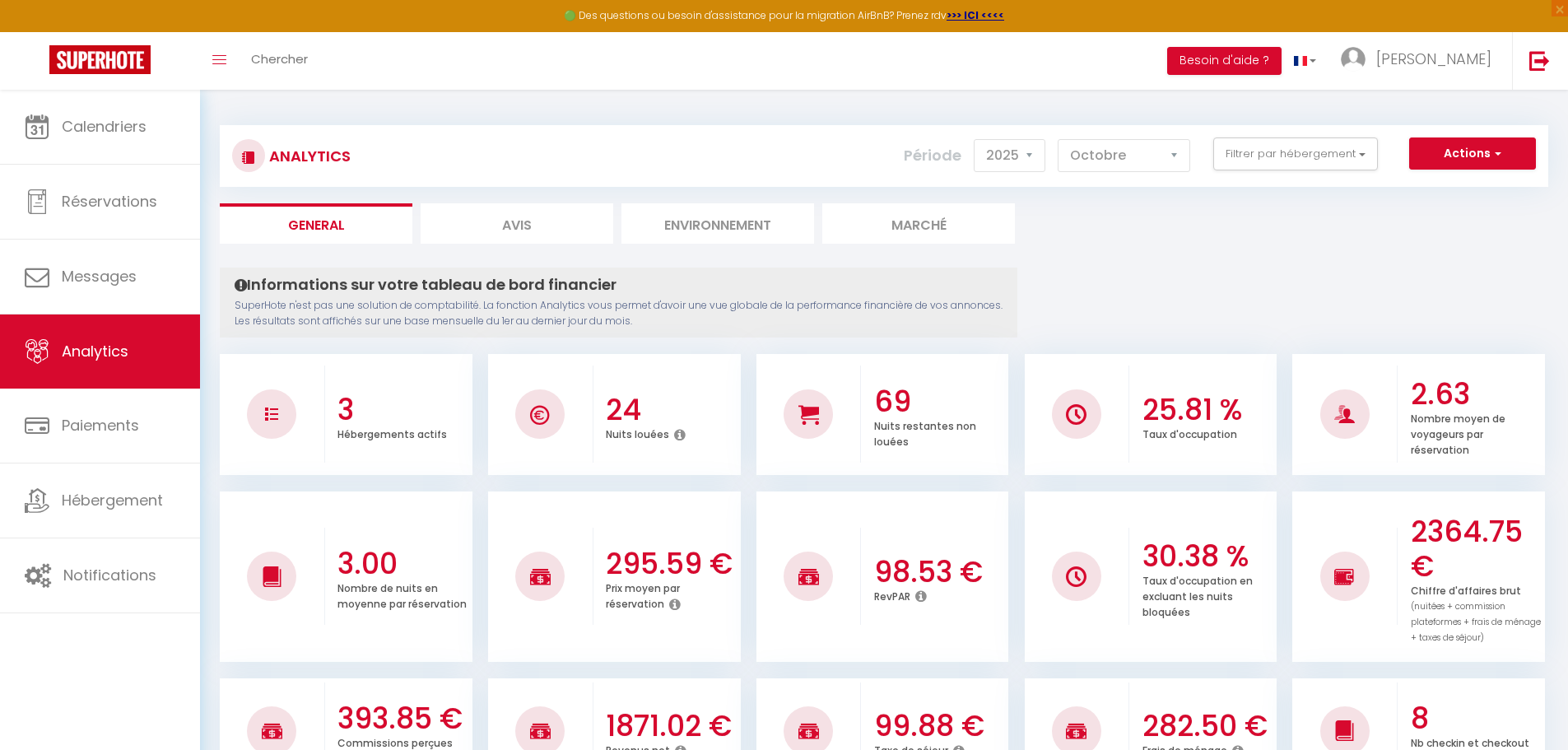
click at [725, 222] on li "Environnement" at bounding box center [717, 223] width 192 height 41
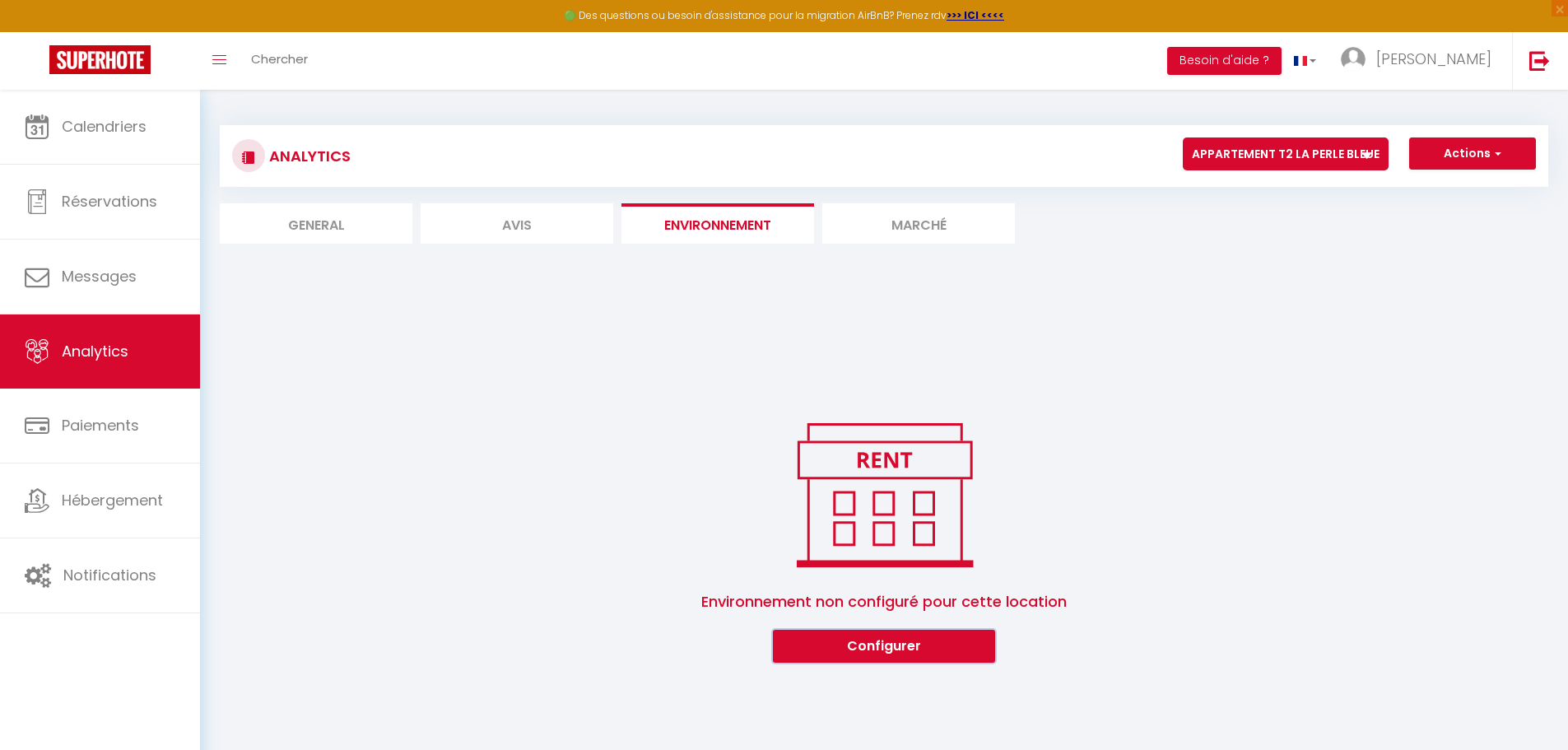
click at [898, 645] on button "Configurer" at bounding box center [884, 647] width 222 height 33
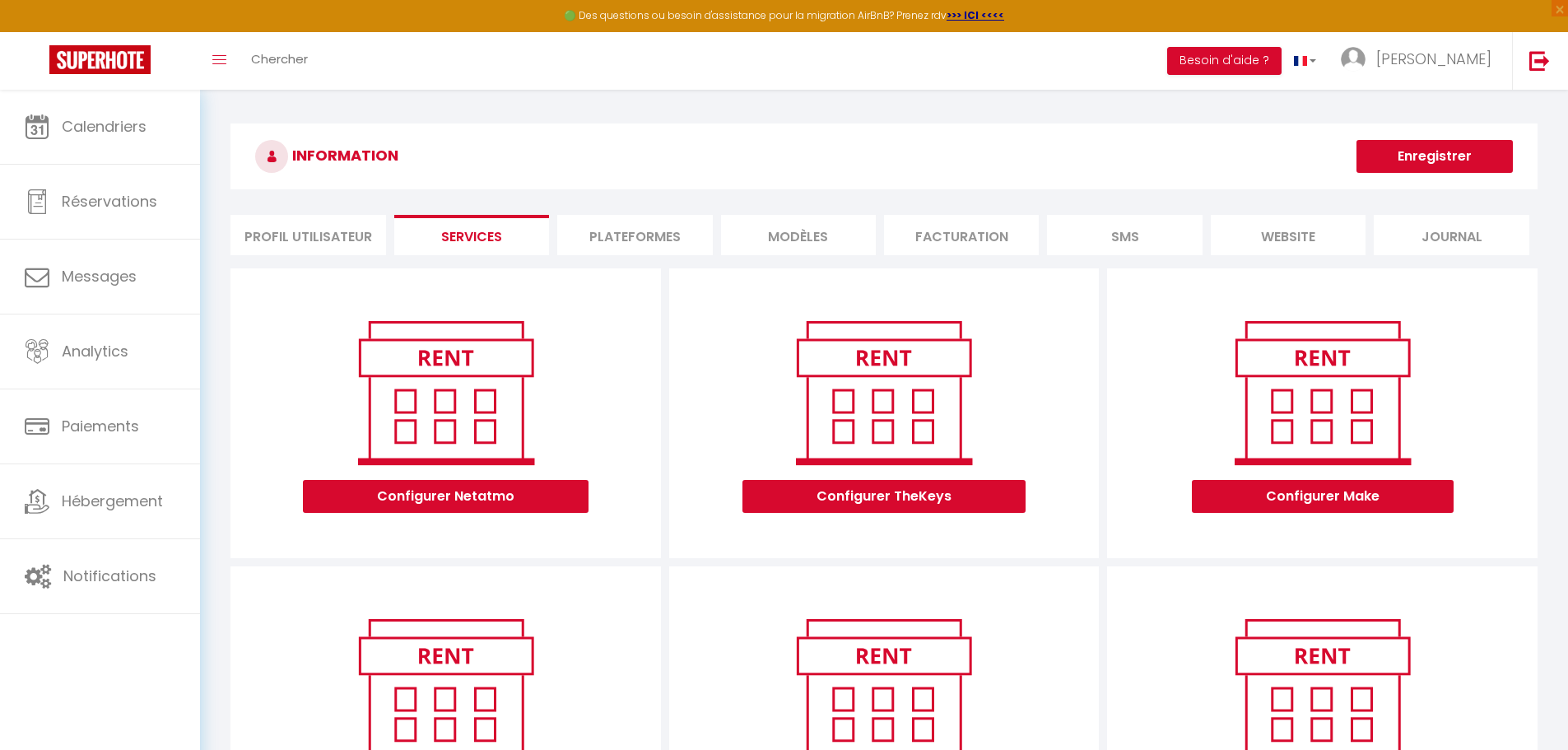
click at [804, 233] on li "MODÈLES" at bounding box center [798, 235] width 154 height 41
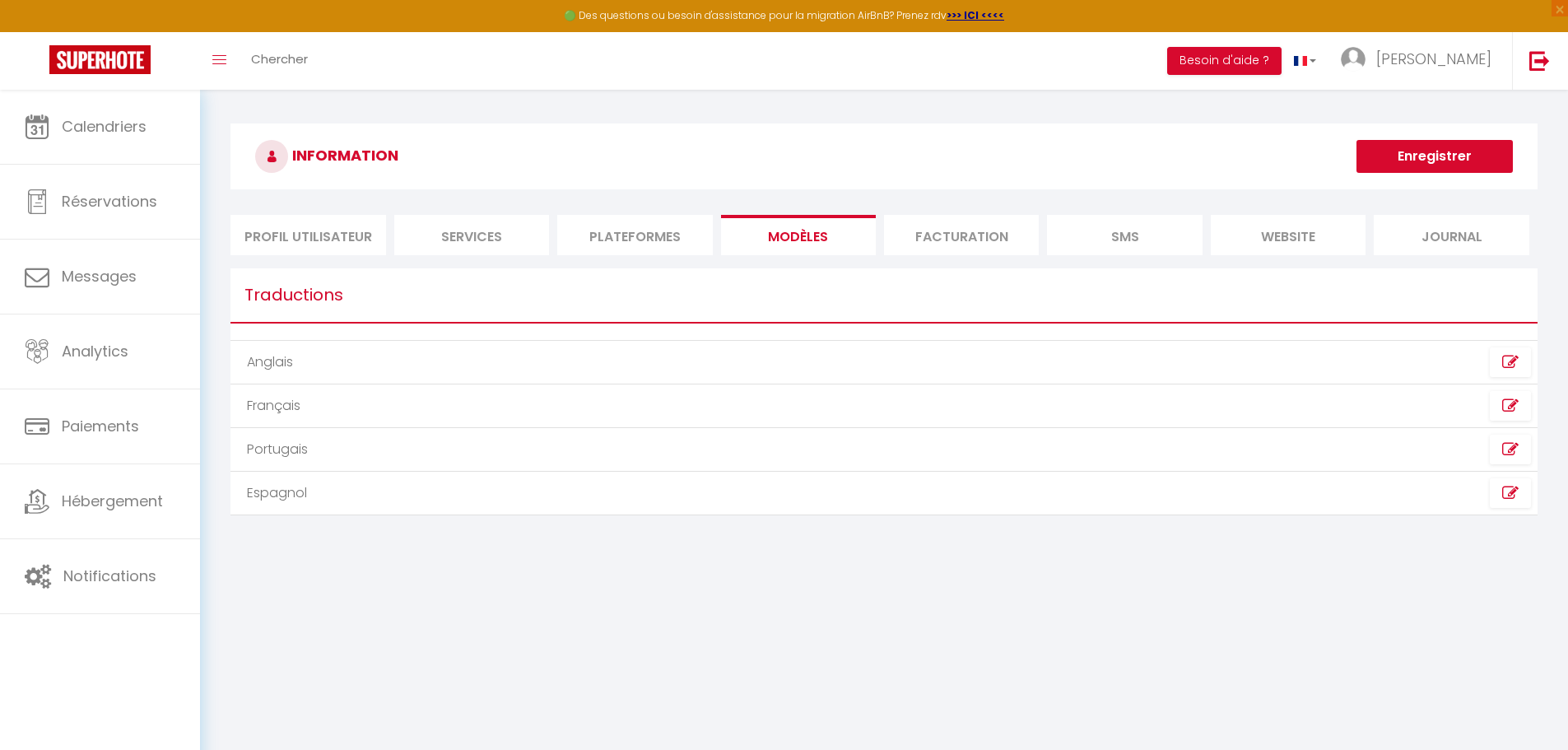
click at [659, 231] on li "Plateformes" at bounding box center [634, 235] width 154 height 41
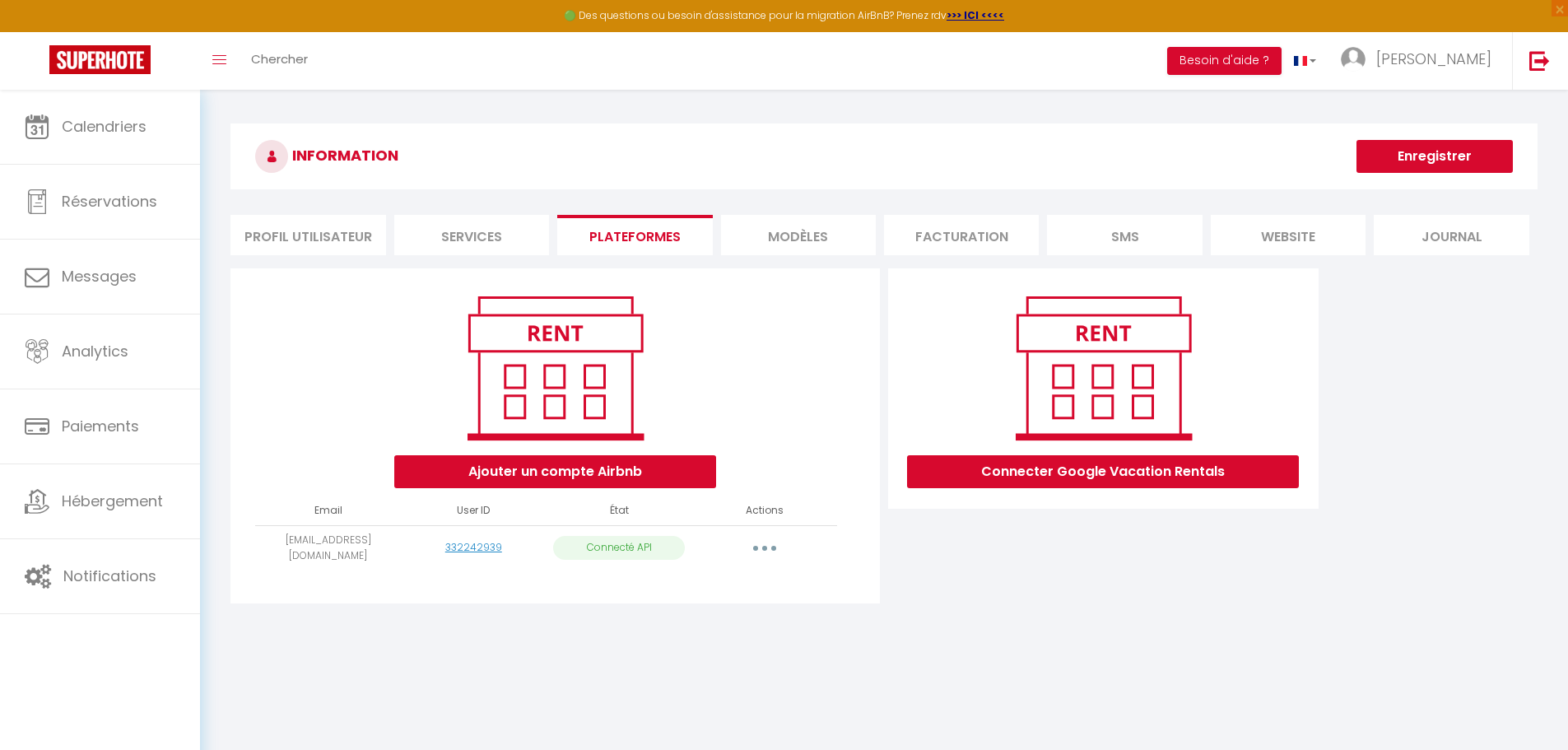
click at [263, 234] on li "Profil Utilisateur" at bounding box center [307, 235] width 154 height 41
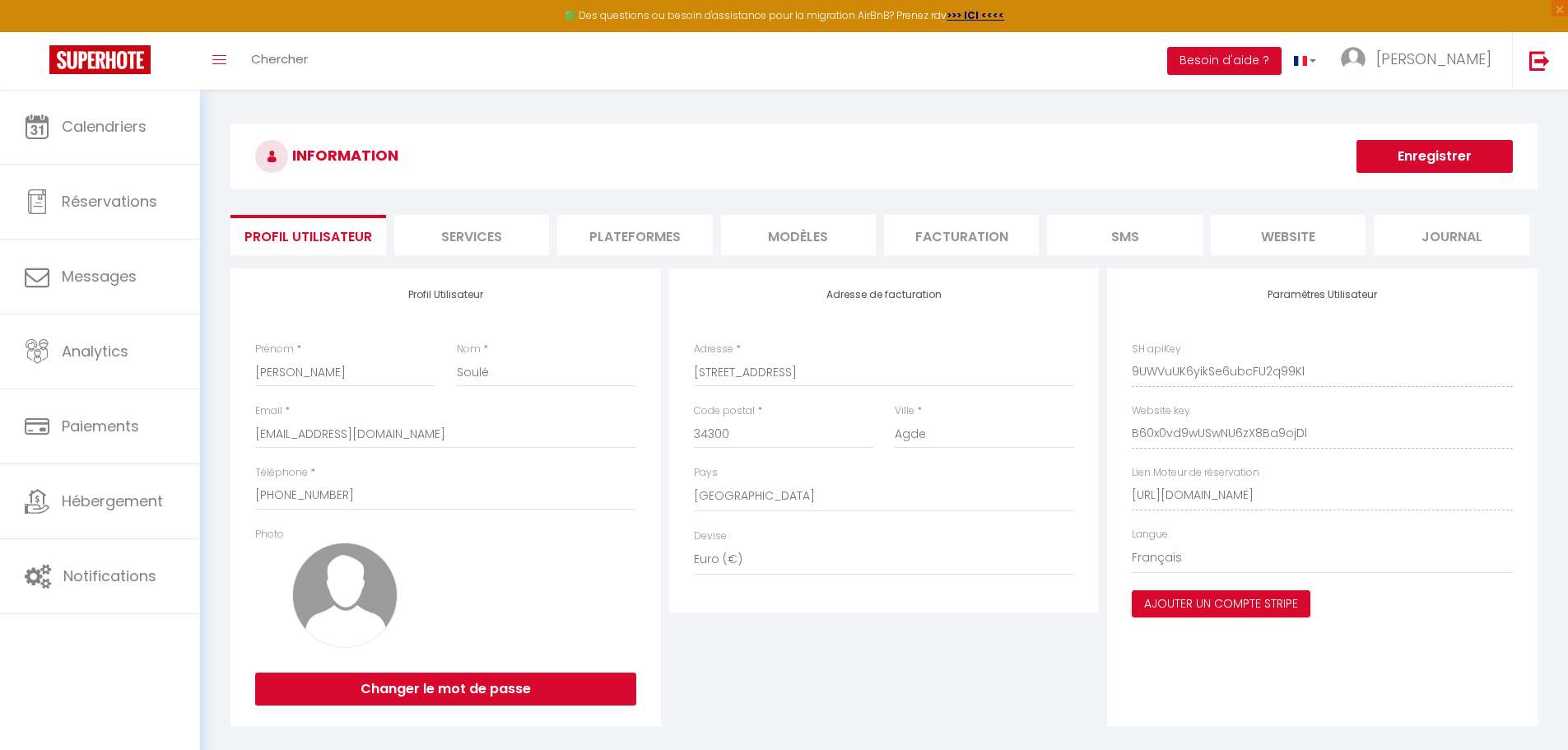
click at [836, 230] on li "MODÈLES" at bounding box center [798, 235] width 154 height 41
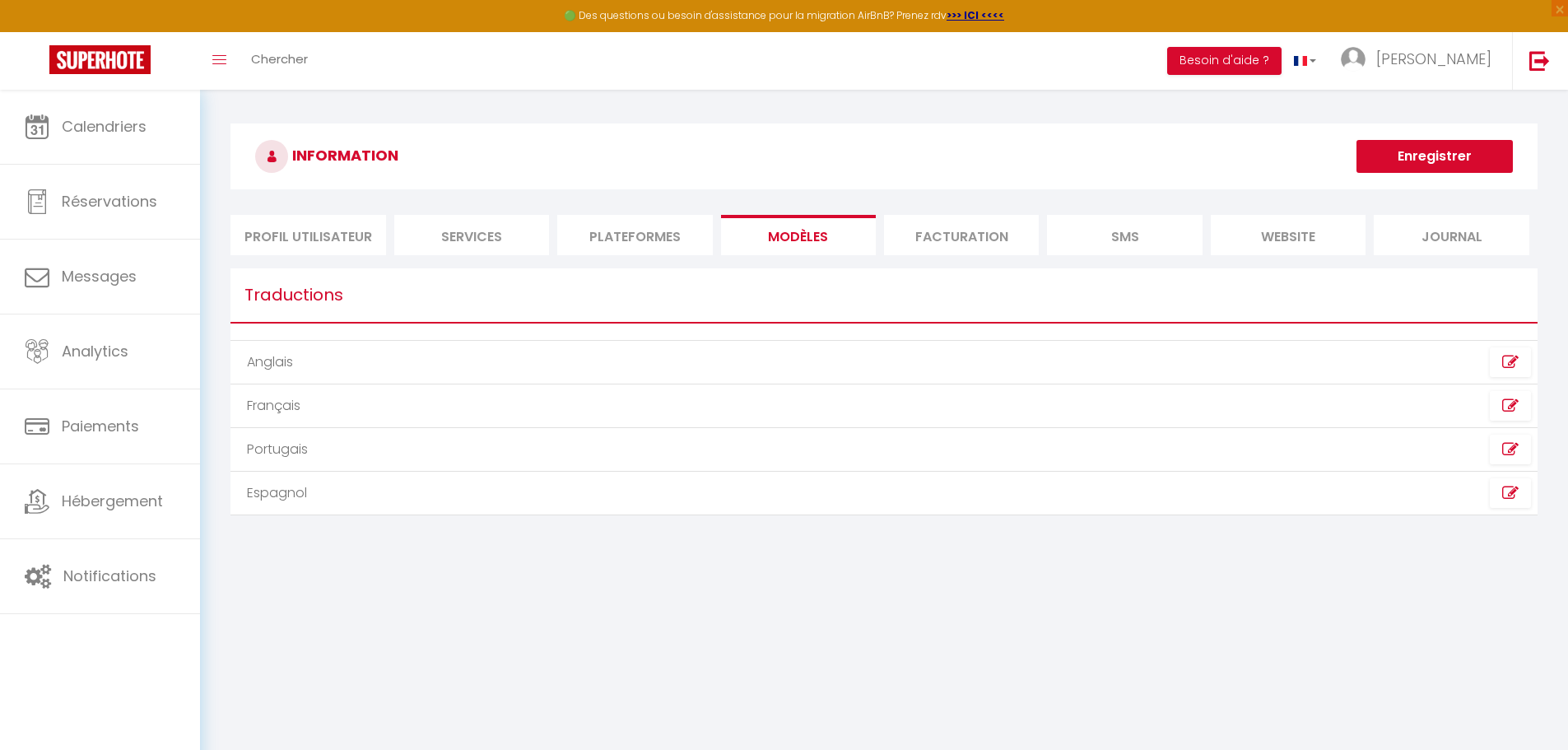
click at [624, 235] on li "Plateformes" at bounding box center [634, 235] width 154 height 41
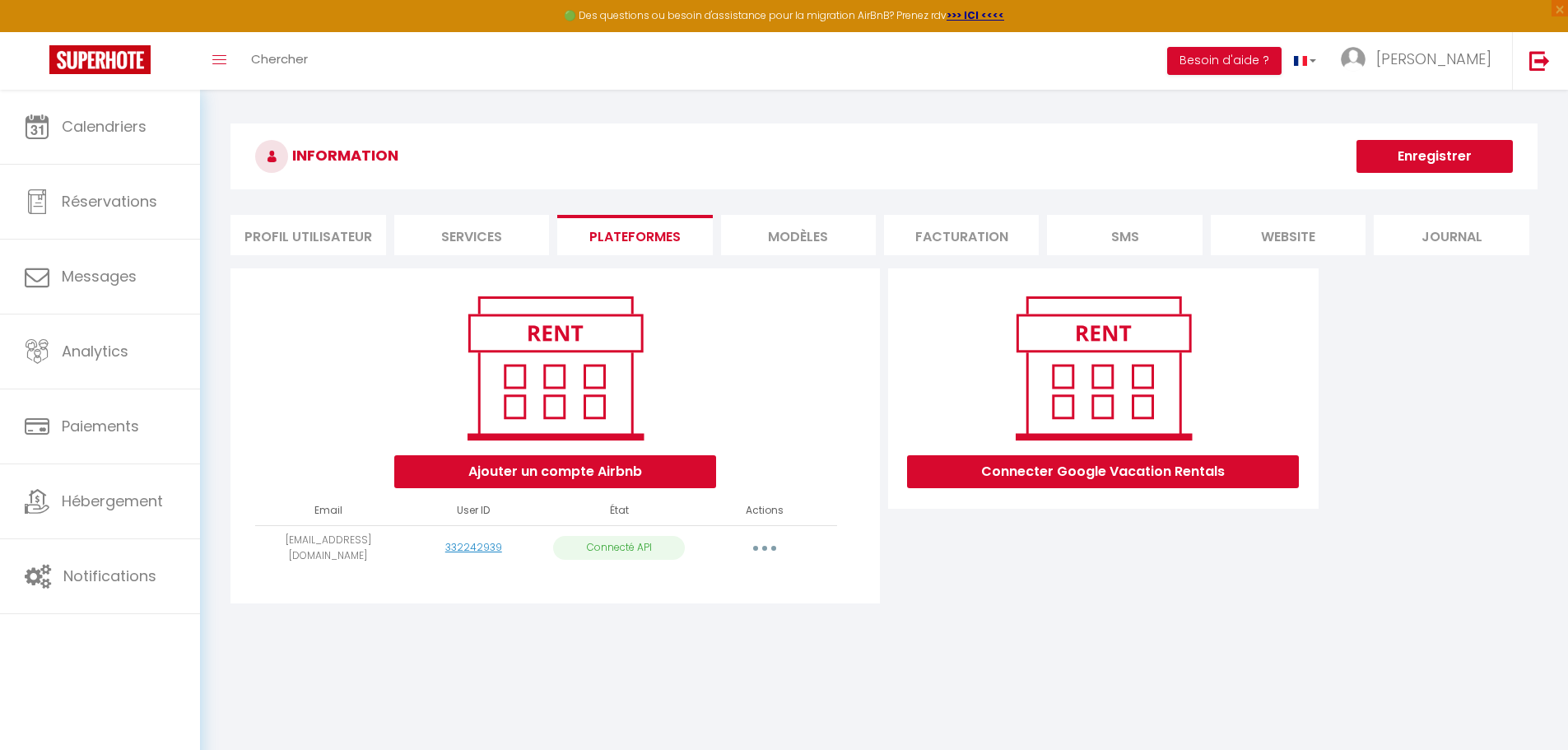
click at [484, 227] on li "Services" at bounding box center [471, 235] width 154 height 41
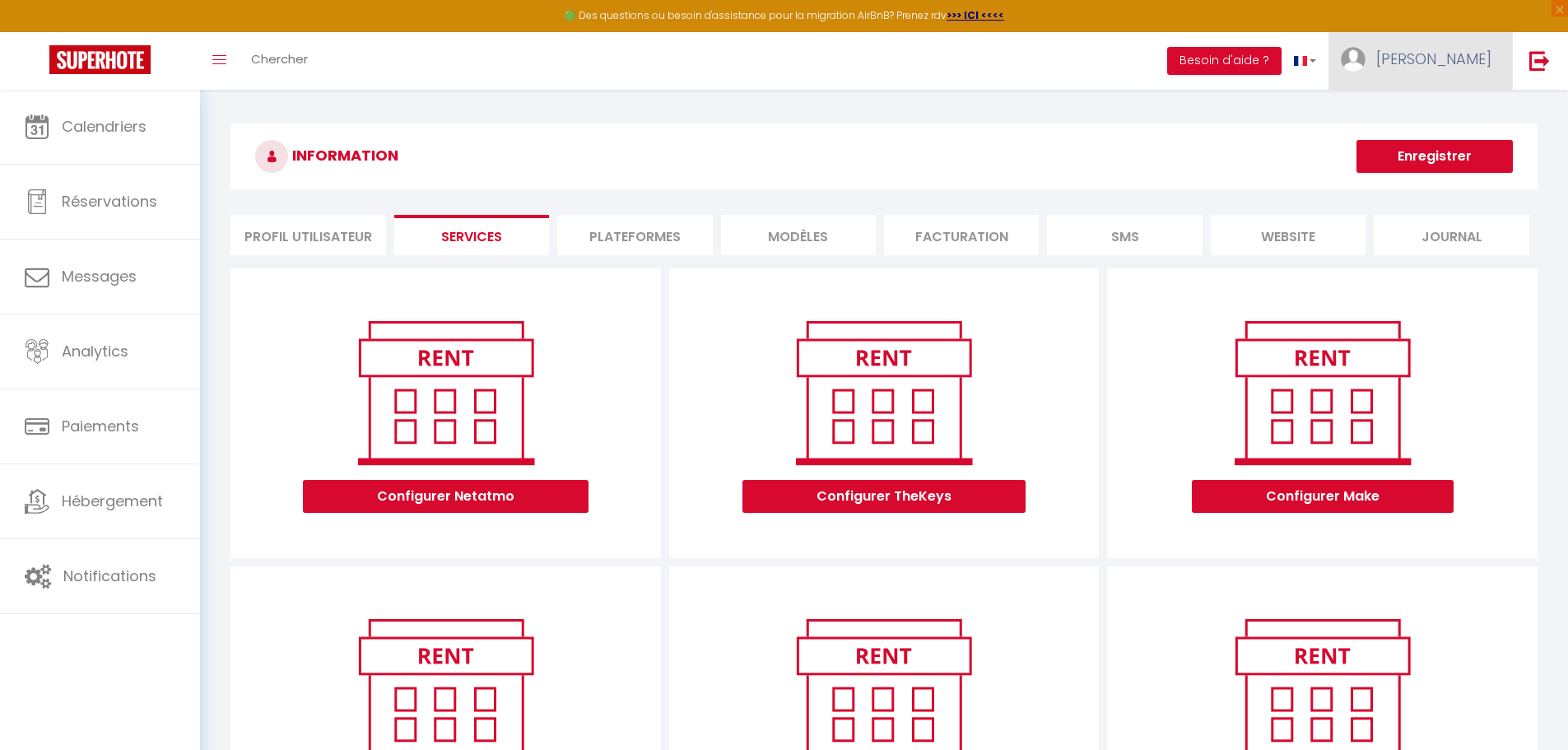
click at [1489, 53] on span "[PERSON_NAME]" at bounding box center [1433, 58] width 116 height 20
click at [1428, 138] on link "Équipe" at bounding box center [1446, 144] width 121 height 28
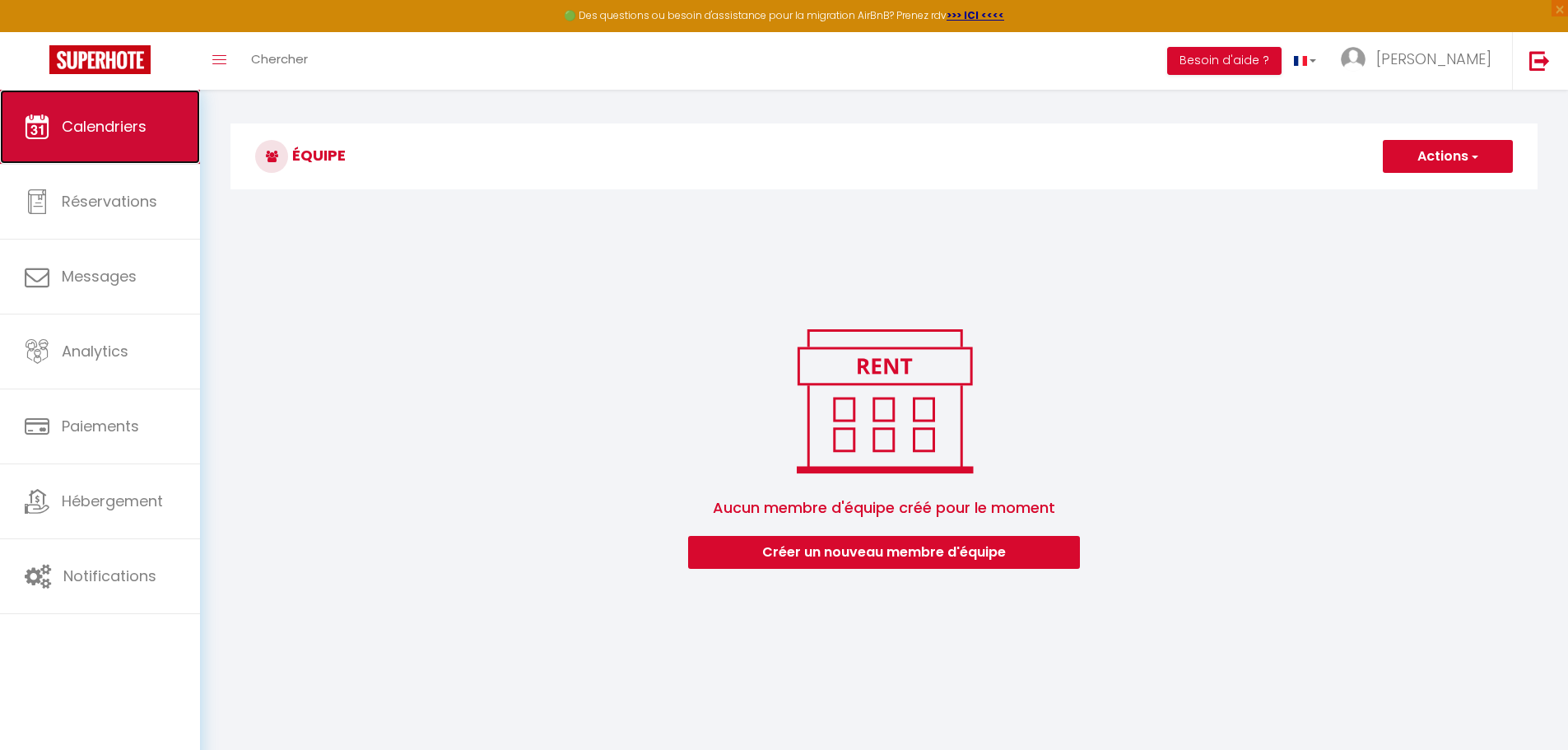
click at [82, 121] on span "Calendriers" at bounding box center [104, 126] width 84 height 20
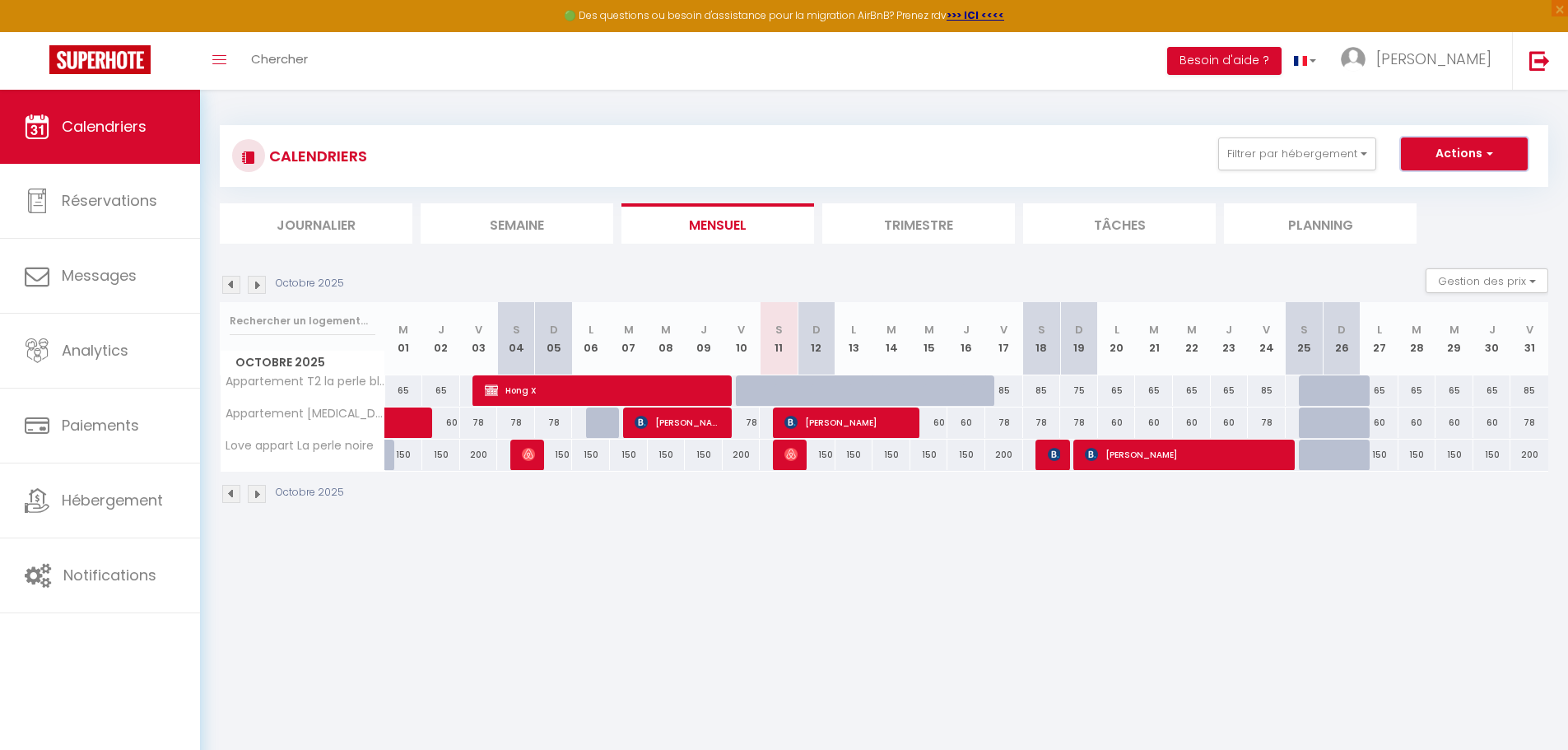
click at [1485, 155] on span "button" at bounding box center [1487, 153] width 10 height 17
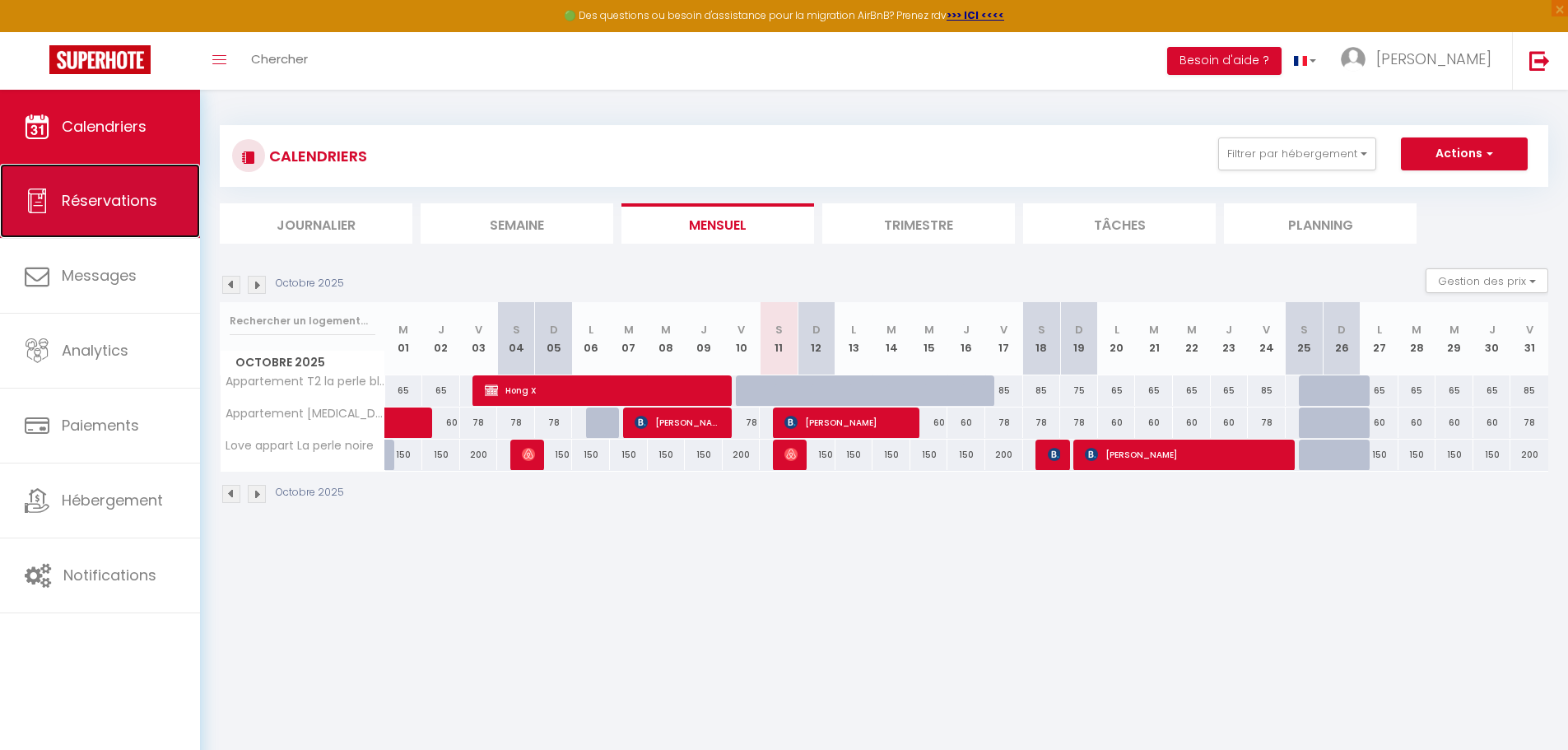
click at [115, 199] on span "Réservations" at bounding box center [110, 200] width 95 height 20
select select "not_cancelled"
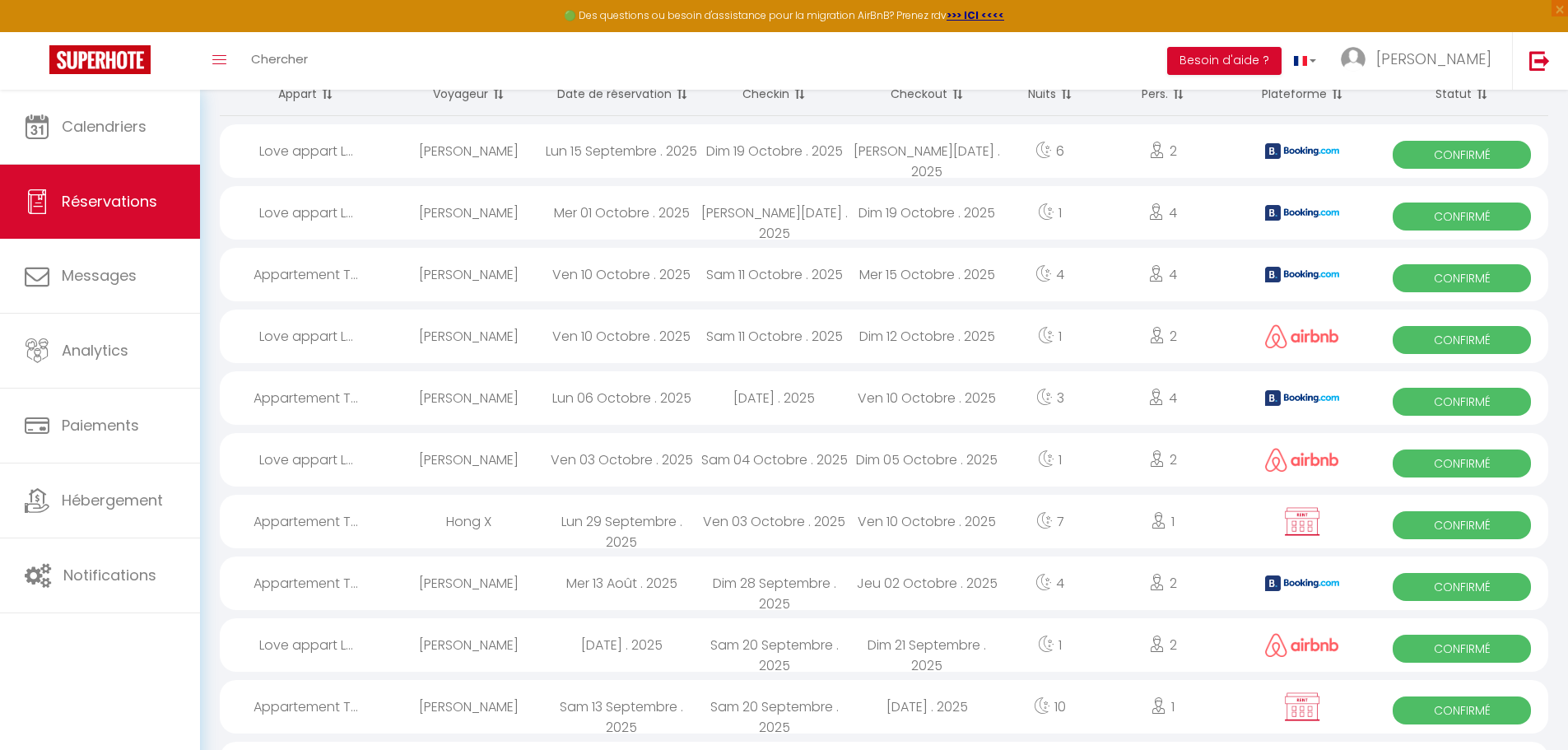
scroll to position [165, 0]
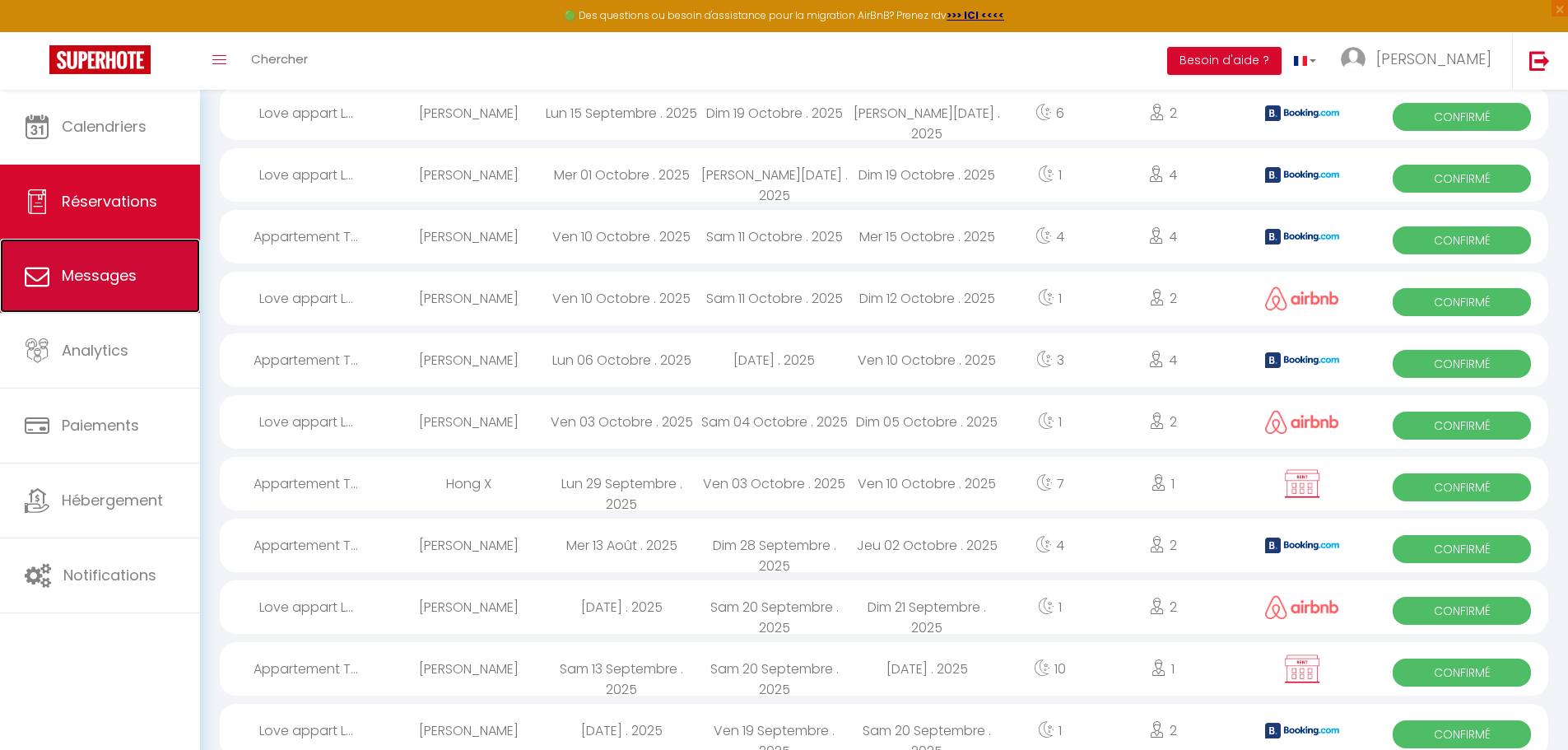
click at [121, 282] on span "Messages" at bounding box center [99, 275] width 75 height 20
select select "message"
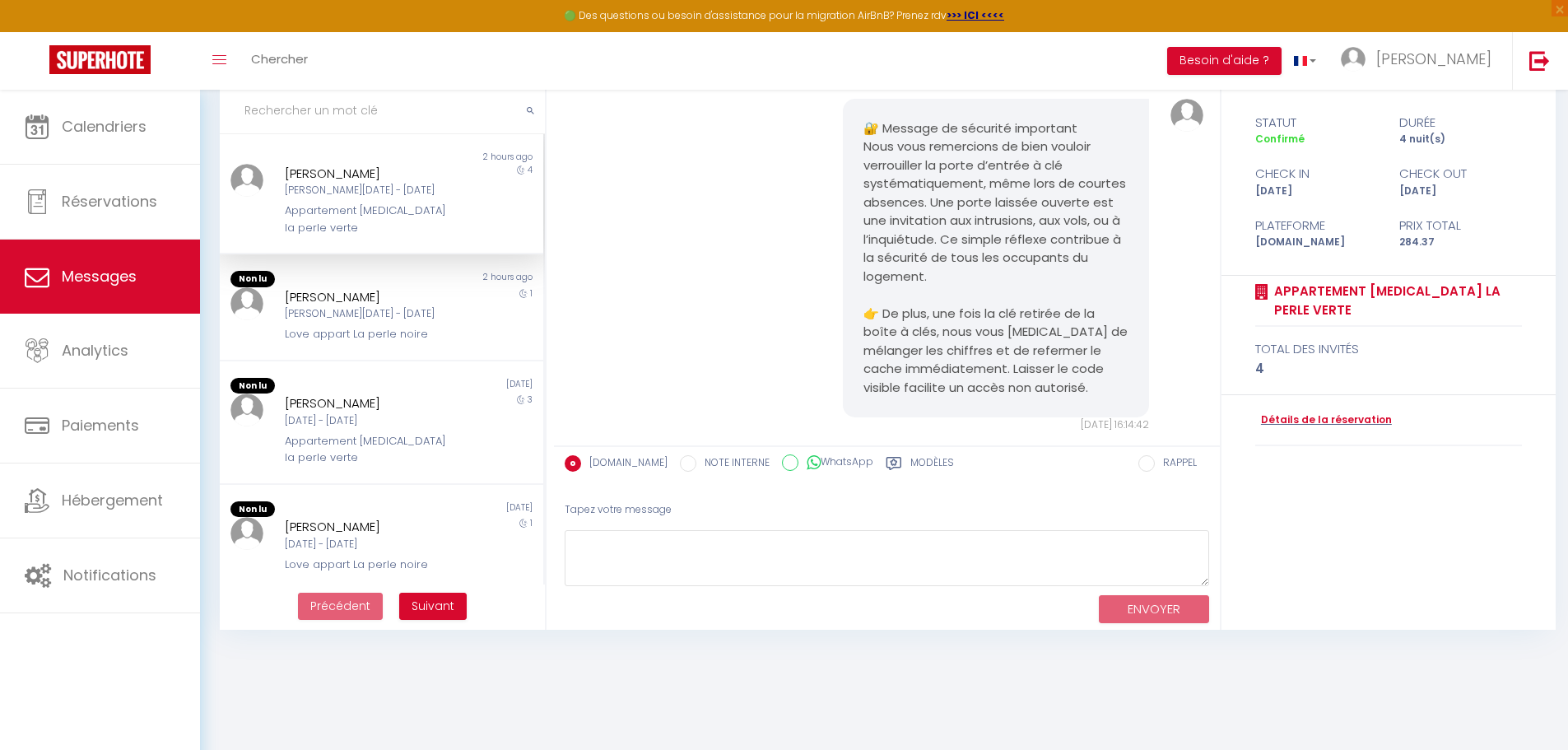
scroll to position [89, 0]
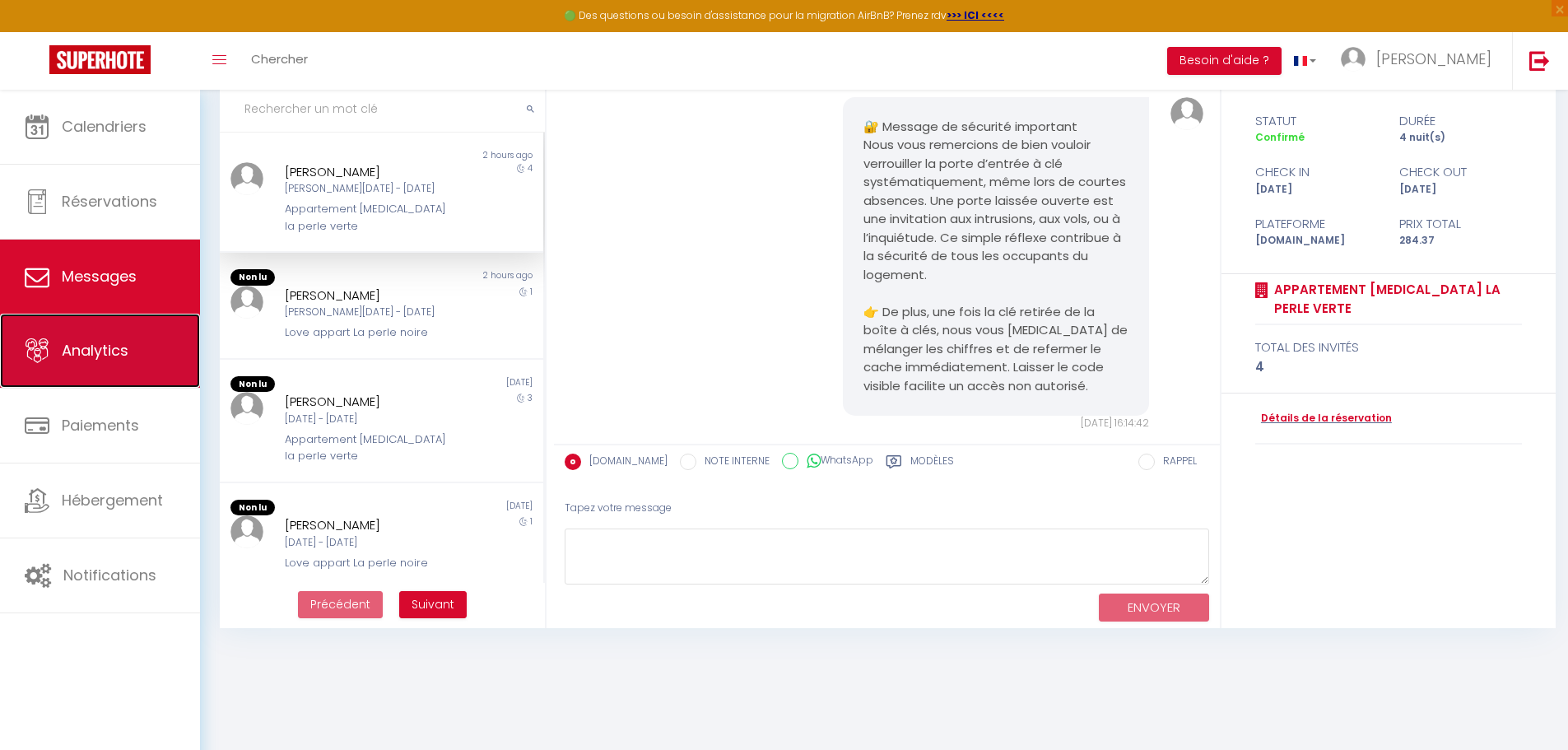
click at [74, 349] on span "Analytics" at bounding box center [95, 350] width 67 height 20
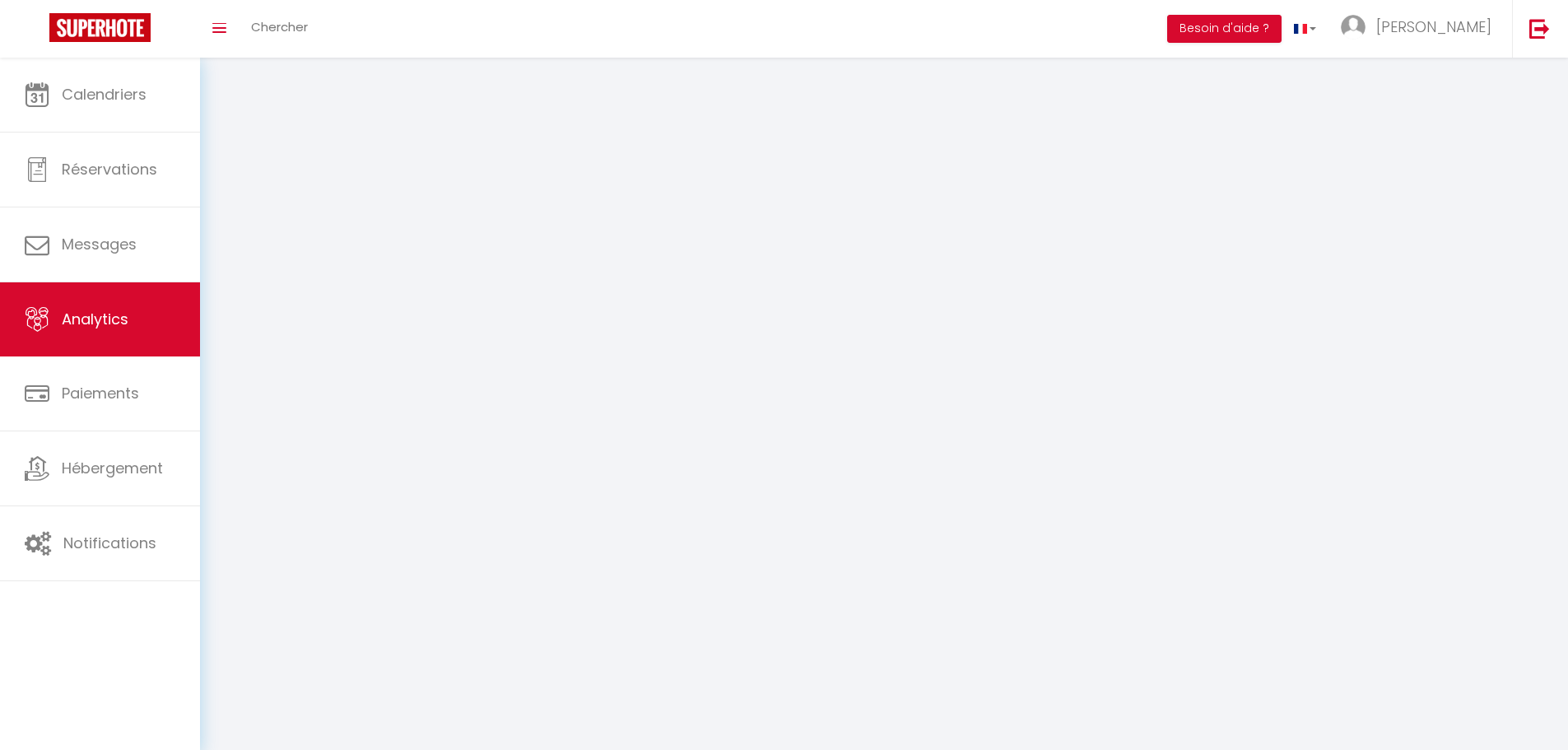
select select "2025"
select select "10"
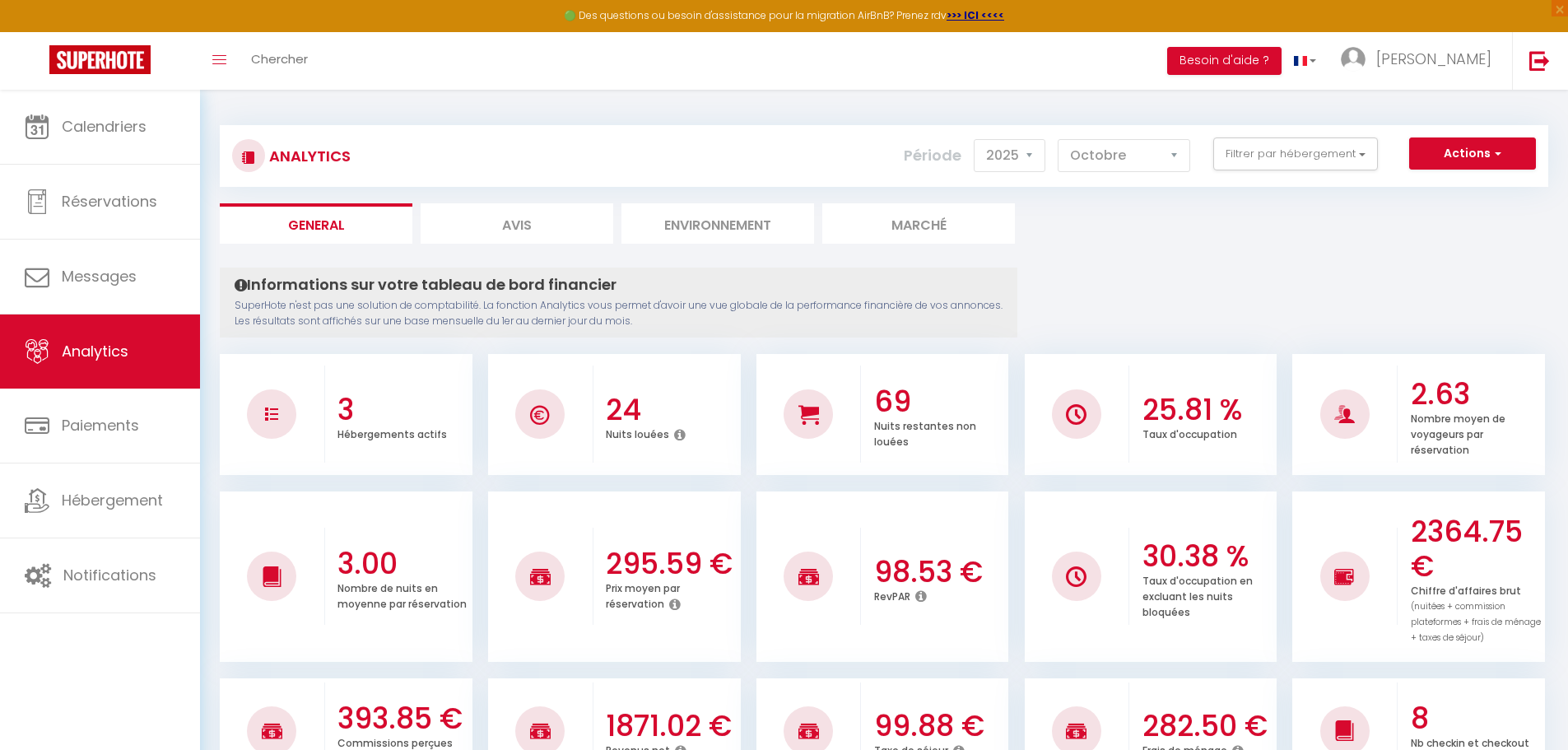
click at [532, 229] on li "Avis" at bounding box center [517, 223] width 192 height 41
select select "2025"
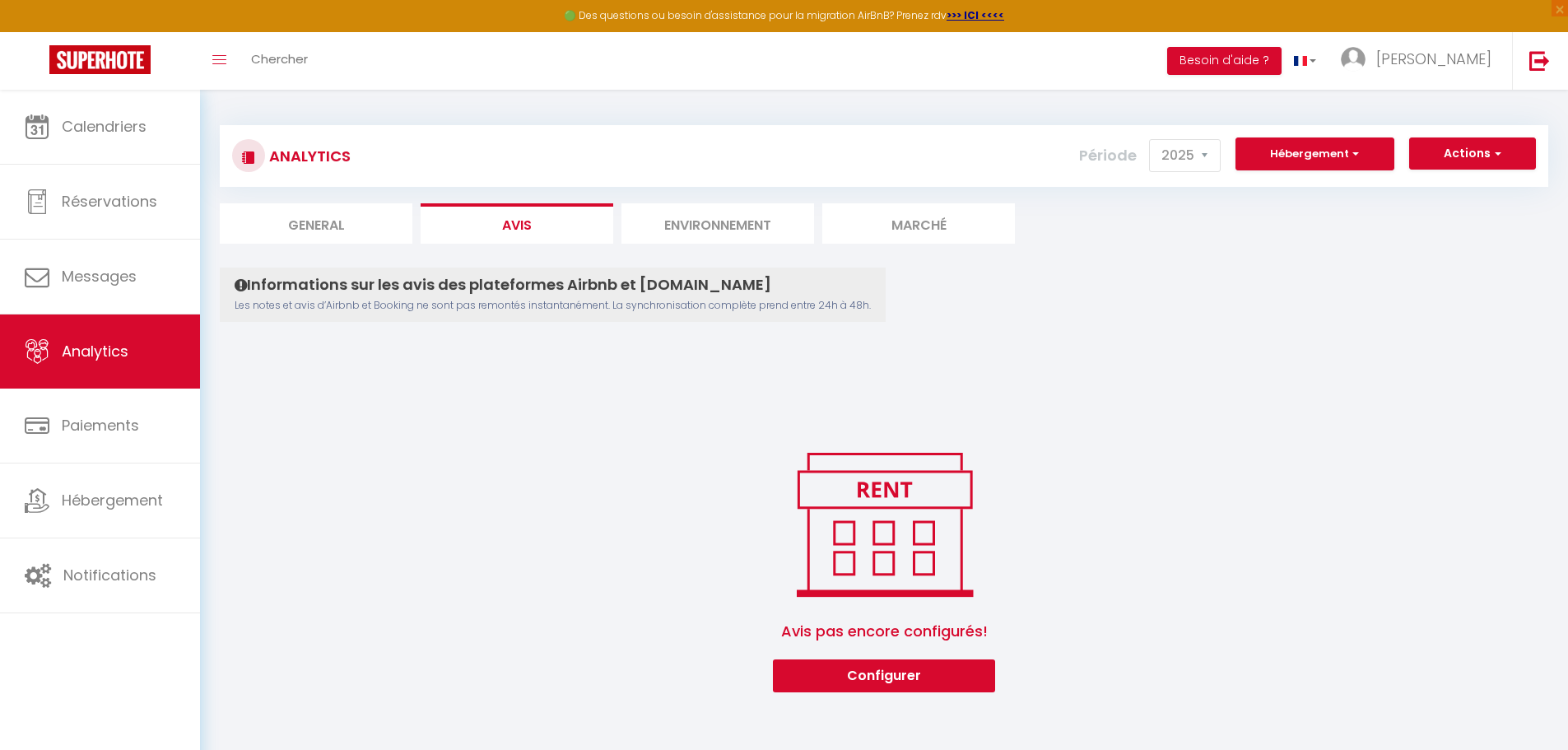
click at [688, 222] on li "Environnement" at bounding box center [717, 223] width 192 height 41
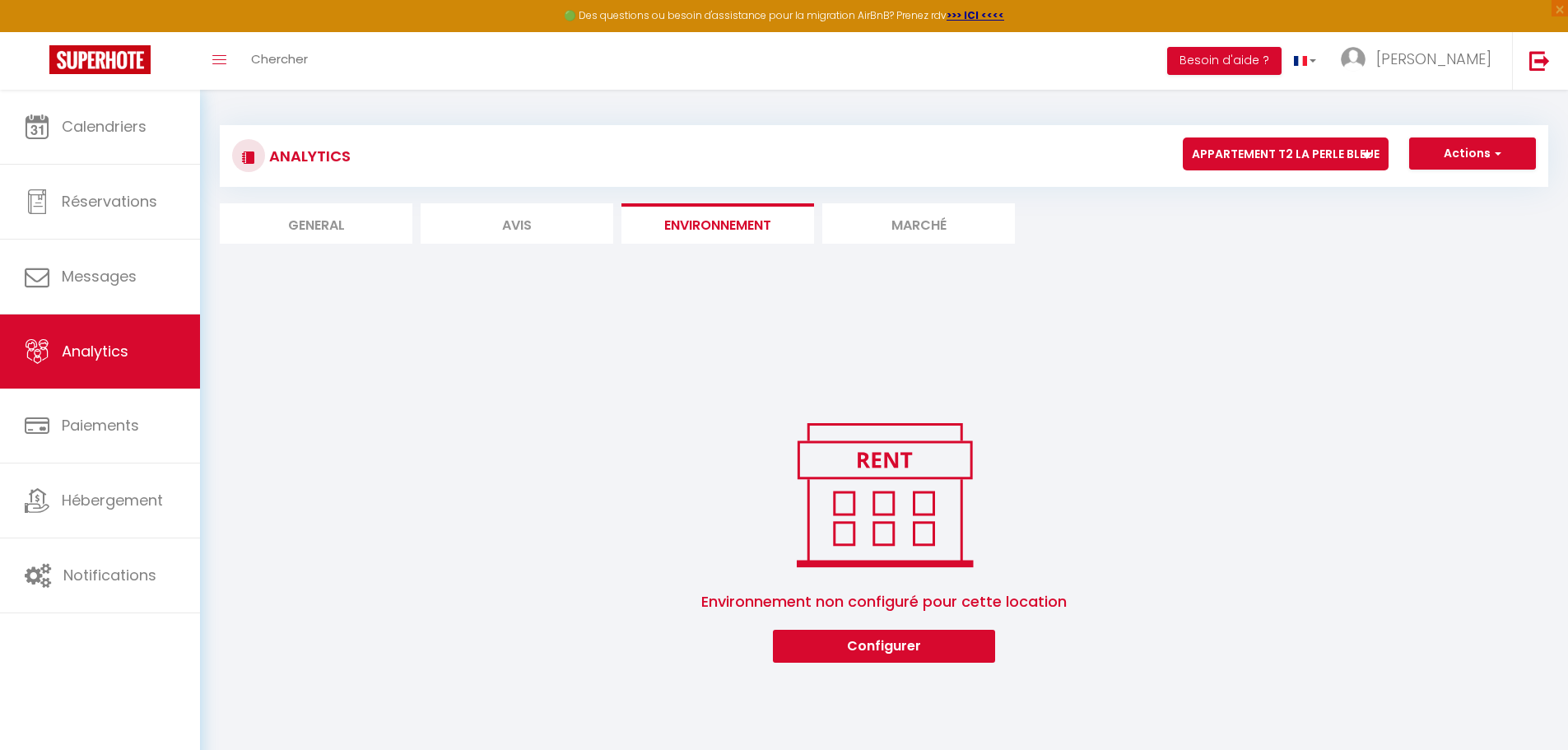
click at [903, 221] on li "Marché" at bounding box center [918, 223] width 192 height 41
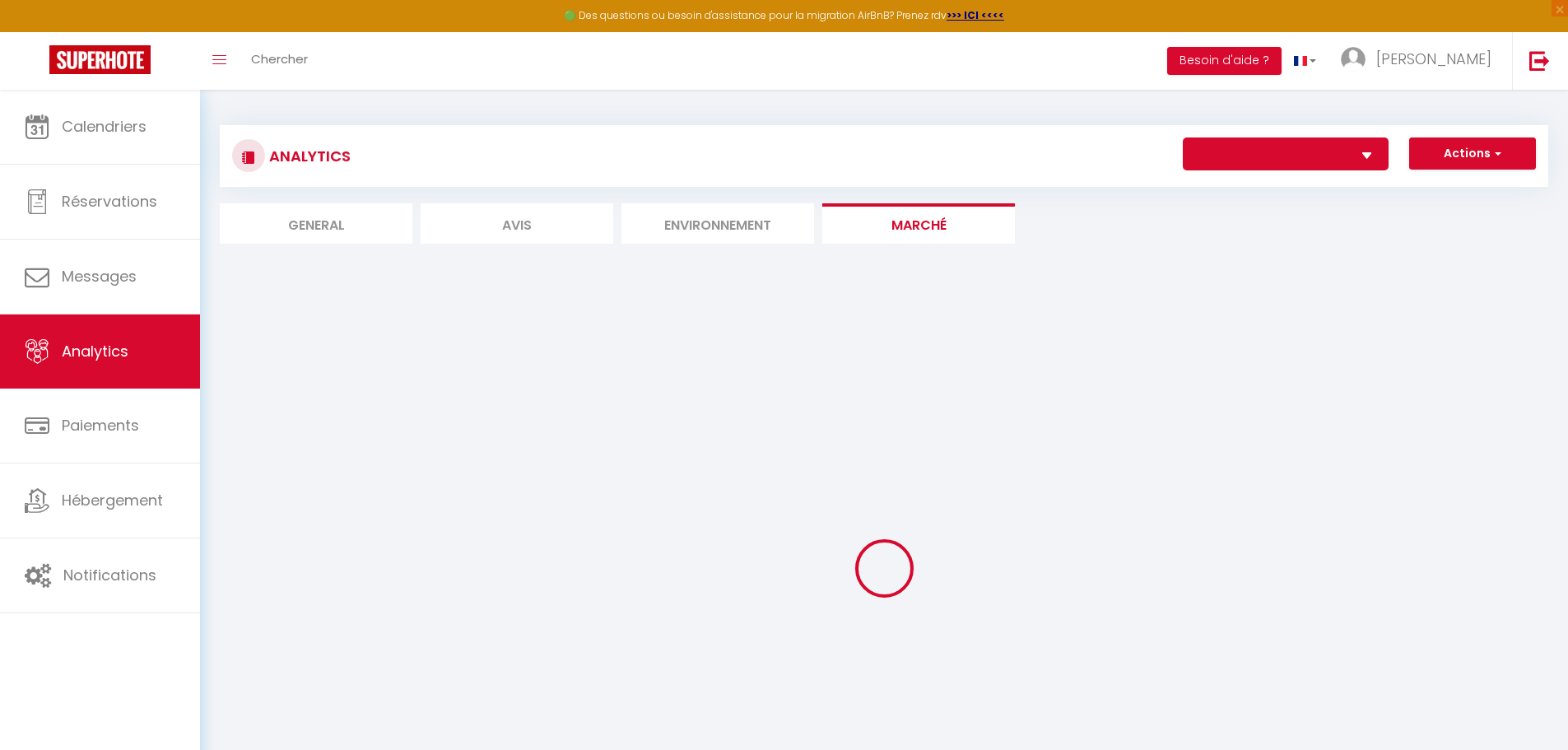
select select "76119"
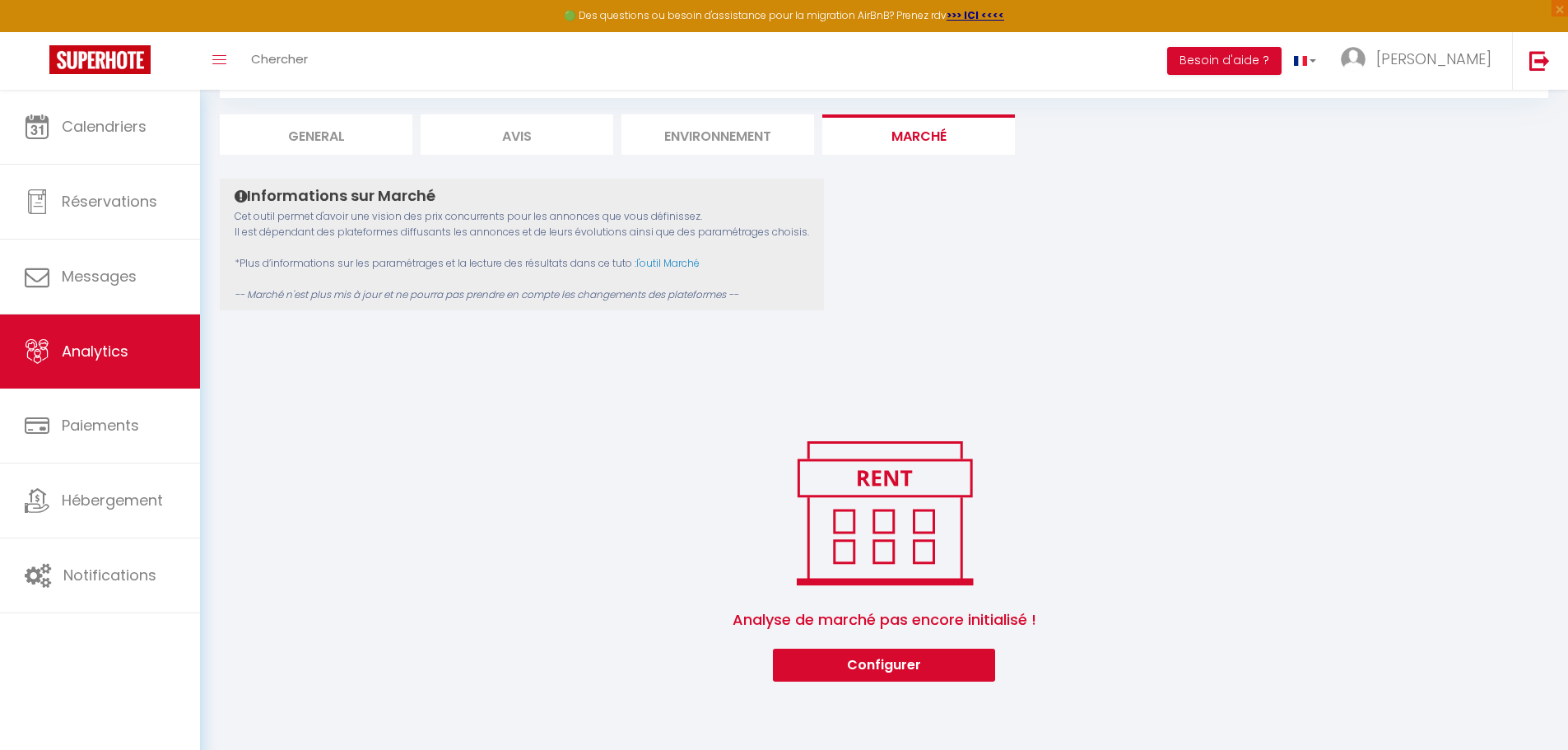
scroll to position [89, 0]
click at [669, 139] on li "Environnement" at bounding box center [717, 134] width 192 height 41
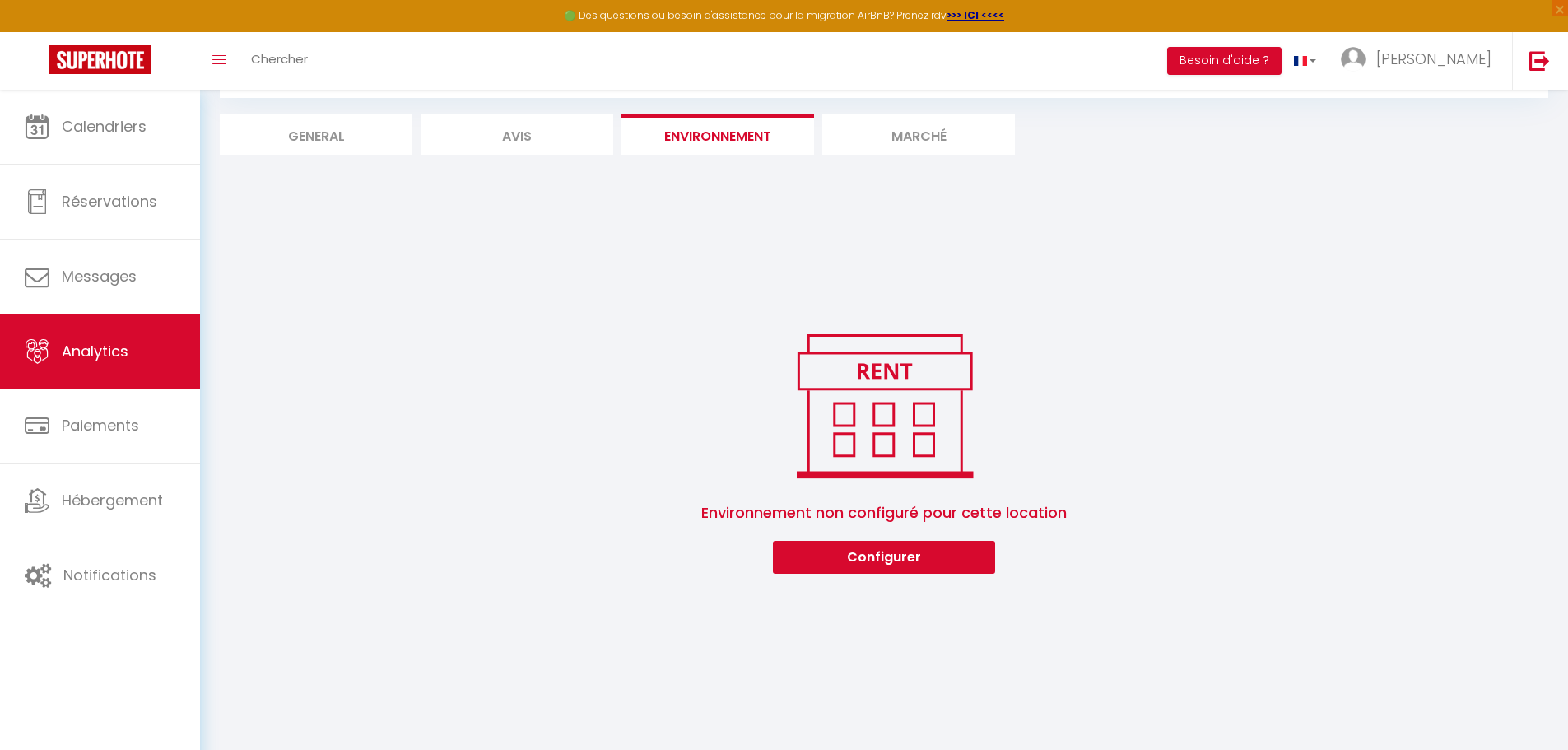
scroll to position [89, 0]
click at [865, 550] on button "Configurer" at bounding box center [884, 557] width 222 height 33
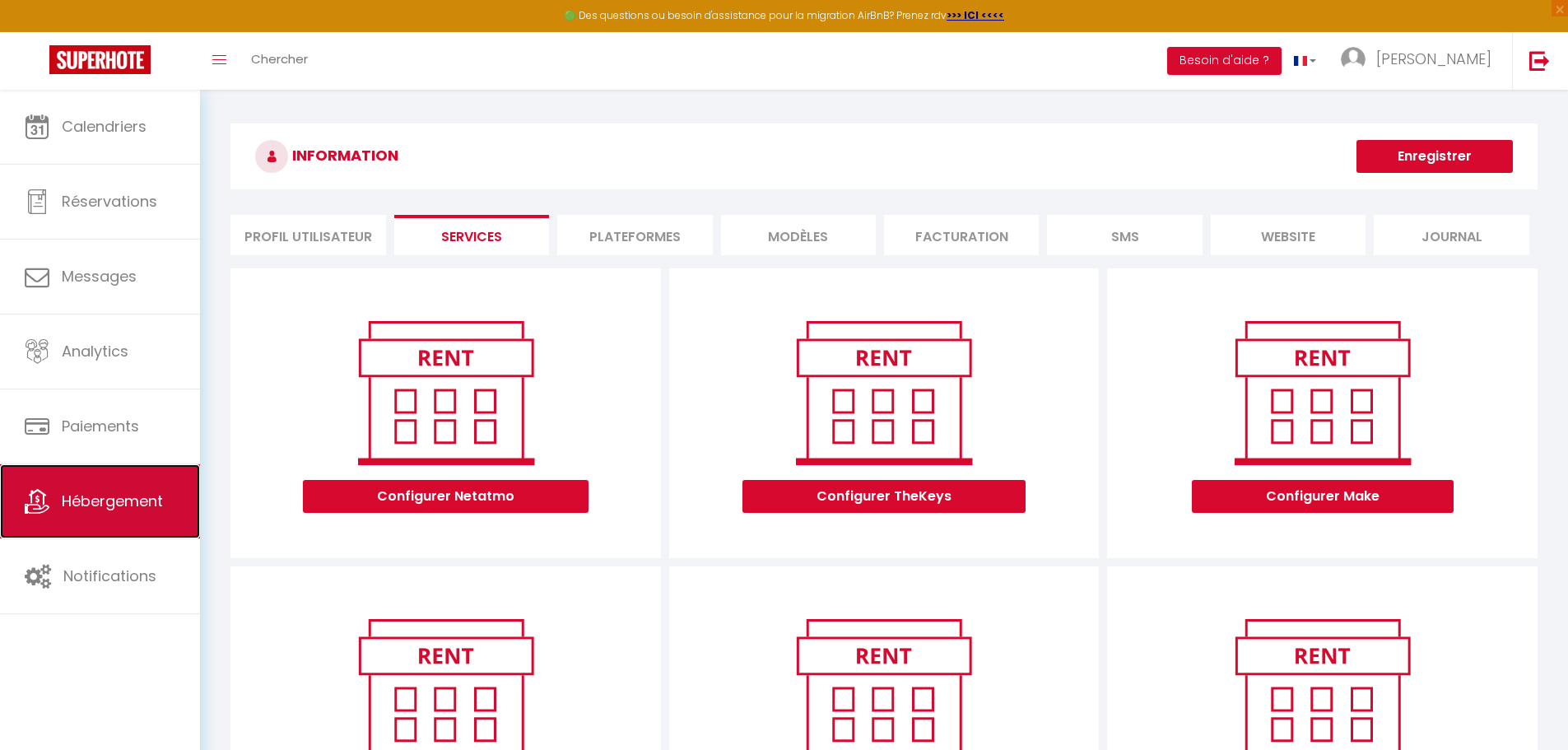
click at [95, 500] on span "Hébergement" at bounding box center [113, 500] width 101 height 20
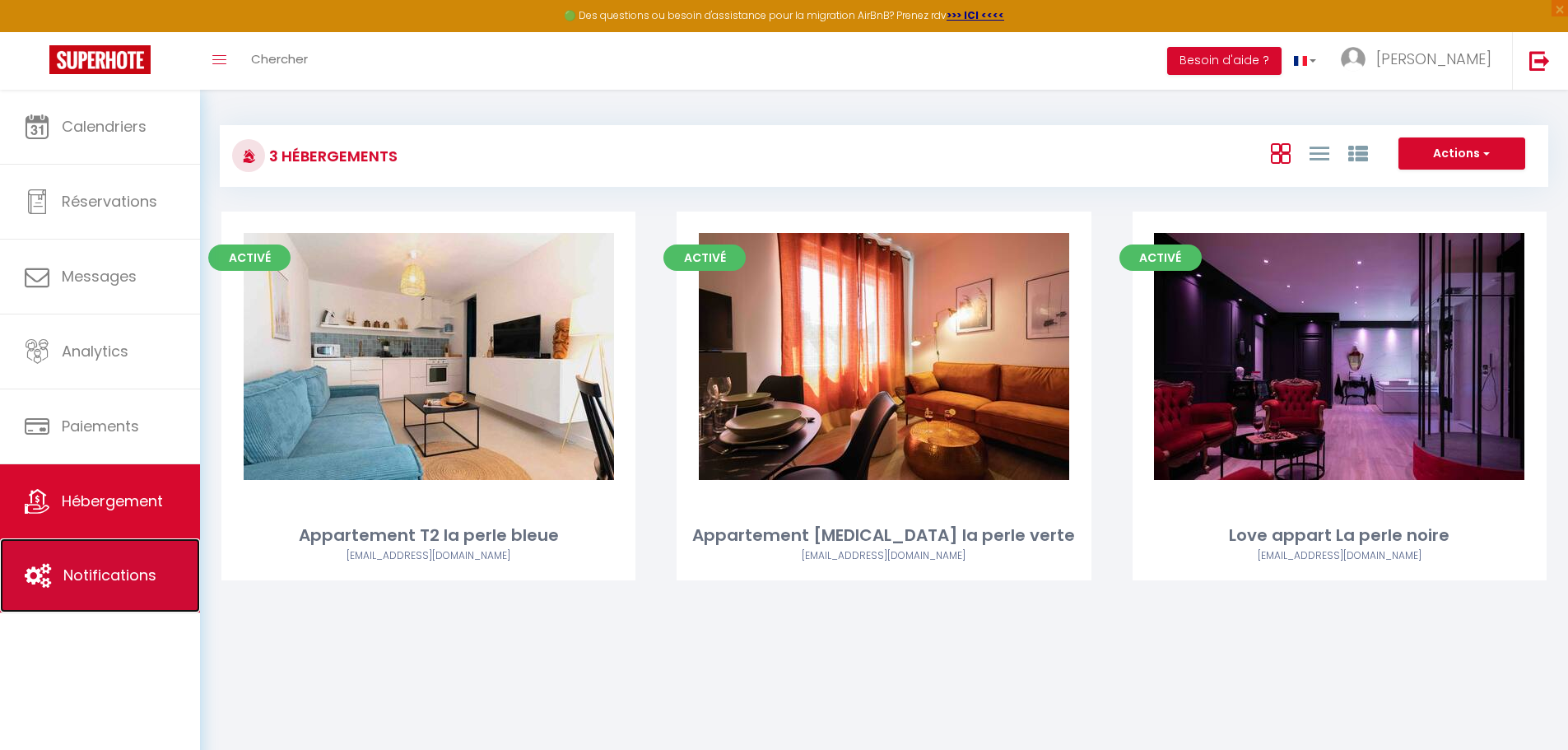
click at [85, 555] on link "Notifications" at bounding box center [100, 575] width 200 height 74
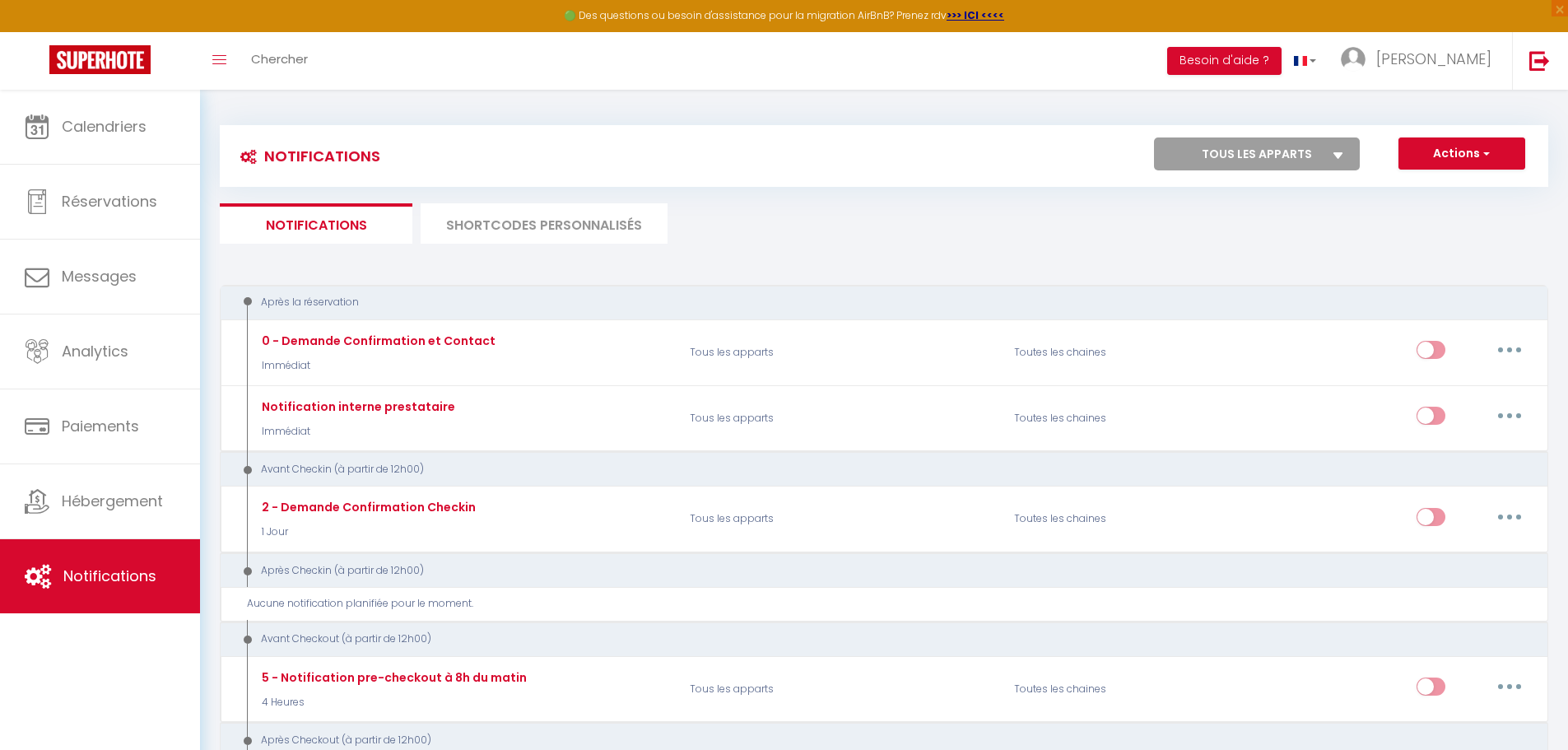
click at [482, 230] on li "SHORTCODES PERSONNALISÉS" at bounding box center [544, 223] width 247 height 41
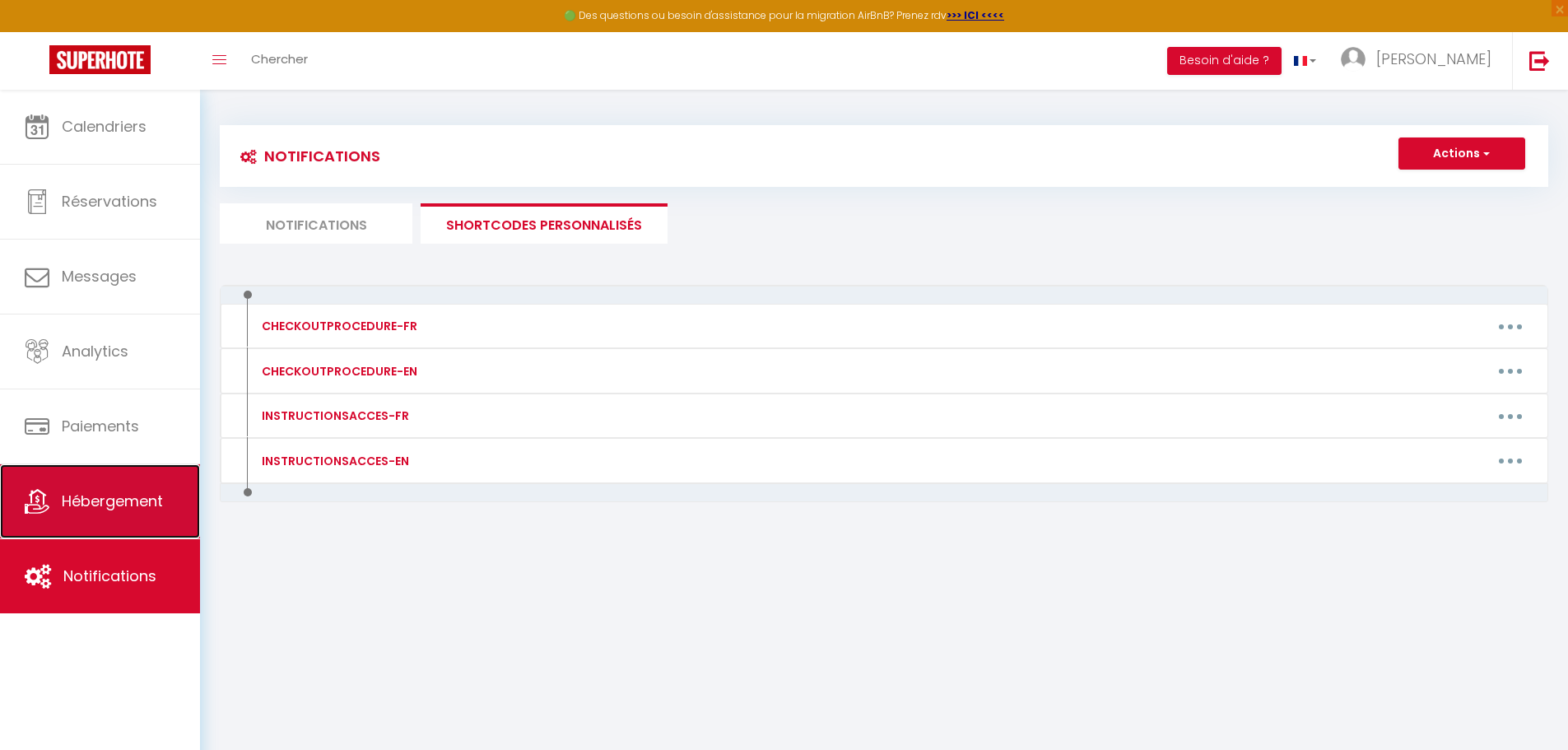
click at [73, 479] on link "Hébergement" at bounding box center [100, 501] width 200 height 74
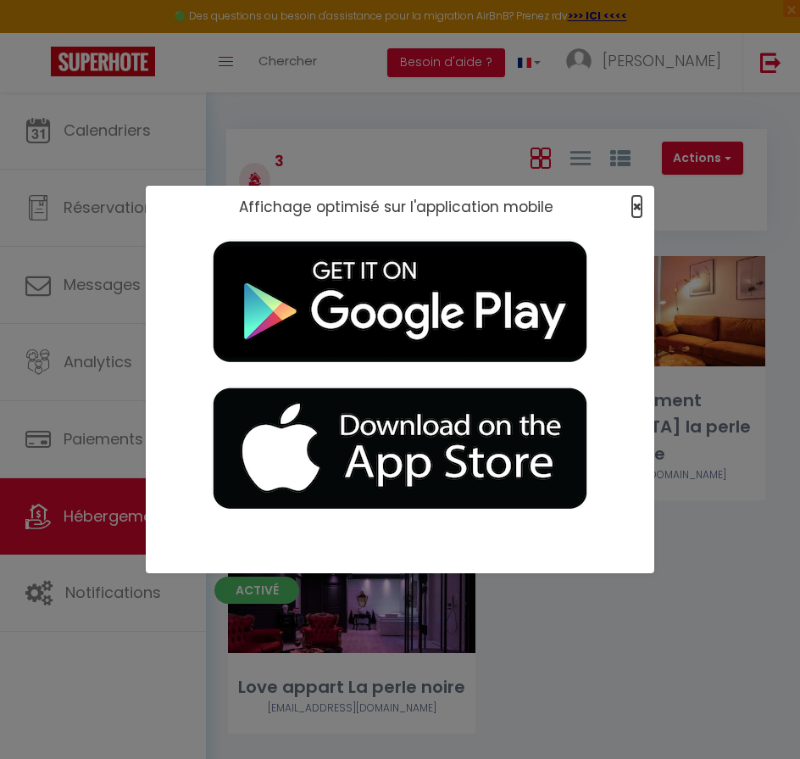
click at [637, 203] on span "×" at bounding box center [636, 206] width 9 height 21
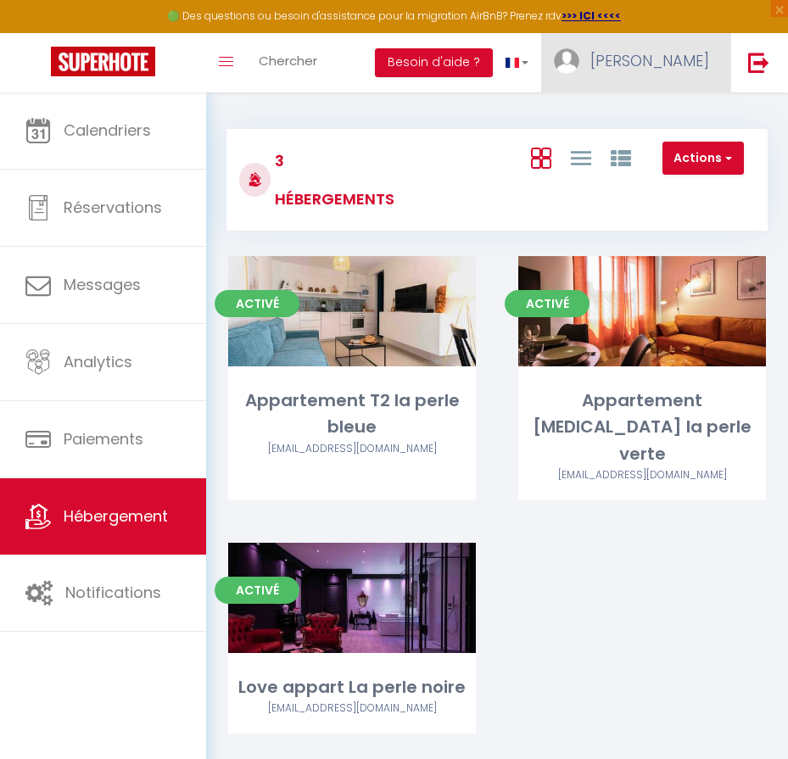
click at [679, 58] on span "[PERSON_NAME]" at bounding box center [649, 60] width 119 height 21
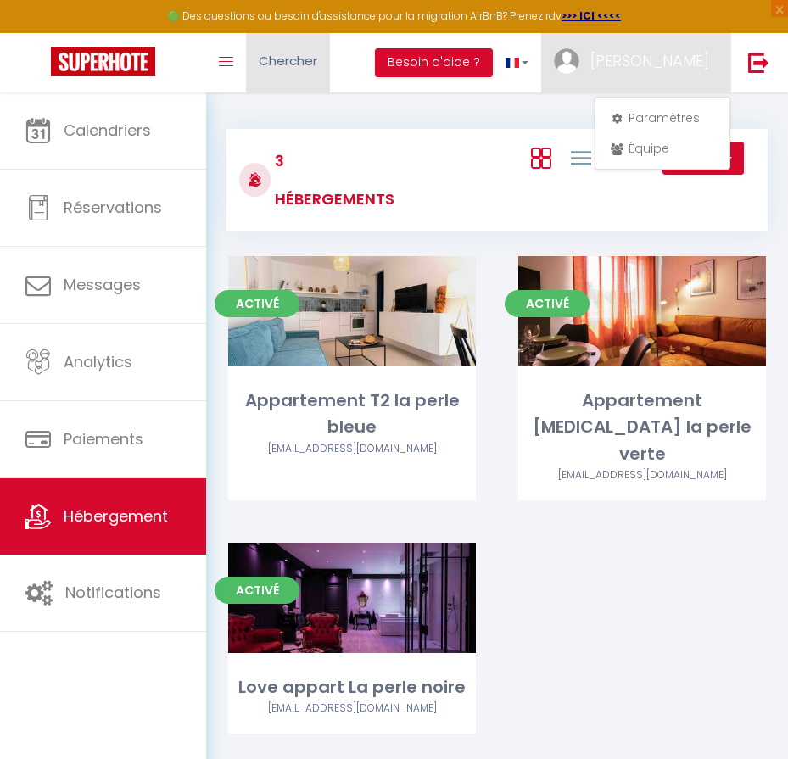
click at [288, 54] on span "Chercher" at bounding box center [288, 61] width 58 height 18
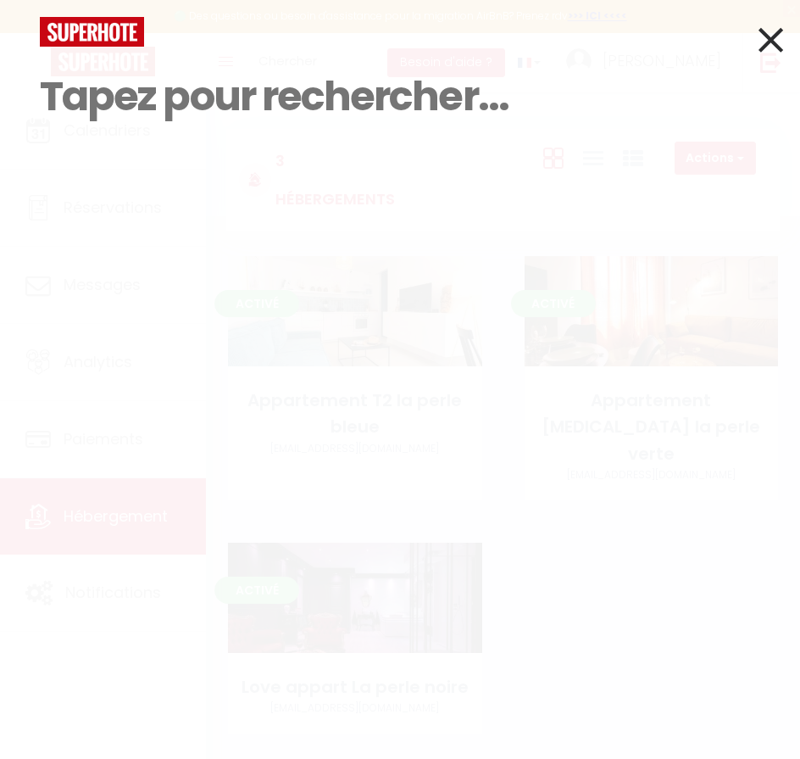
click at [289, 53] on input at bounding box center [400, 97] width 721 height 100
click at [778, 38] on icon at bounding box center [771, 40] width 25 height 42
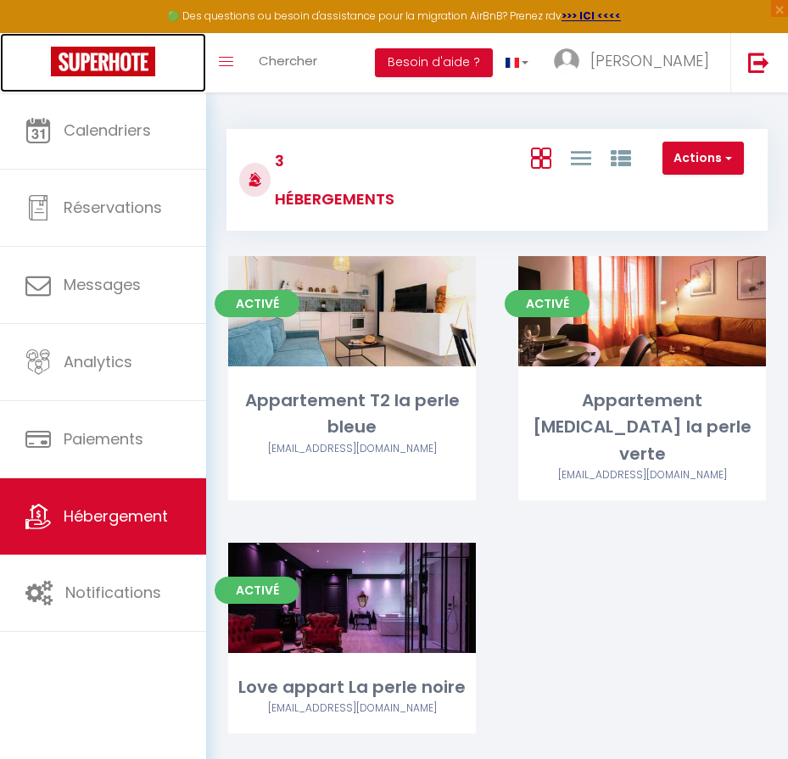
click at [81, 58] on img at bounding box center [103, 62] width 104 height 30
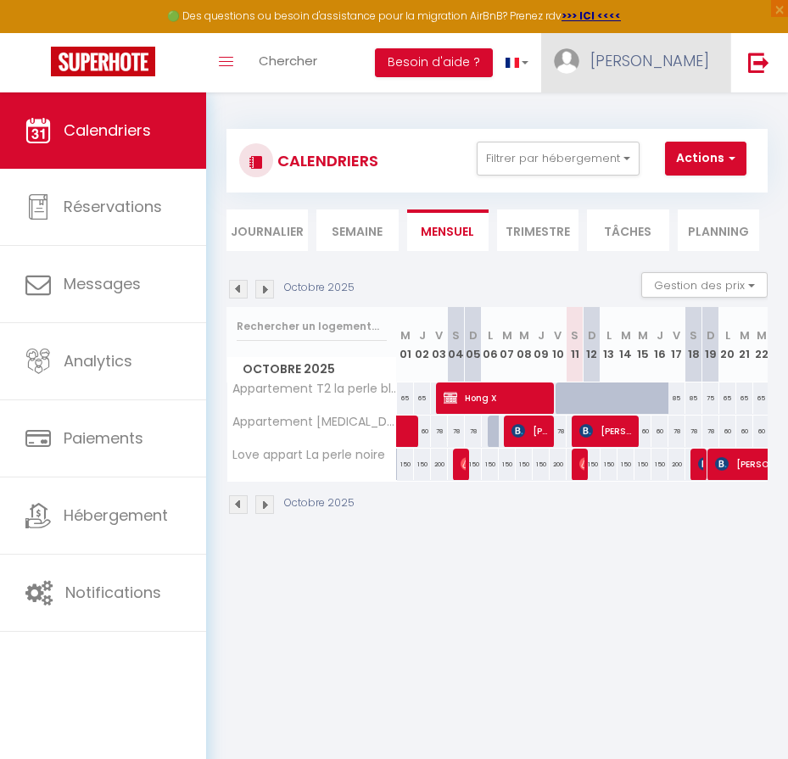
click at [699, 65] on span "[PERSON_NAME]" at bounding box center [649, 60] width 119 height 21
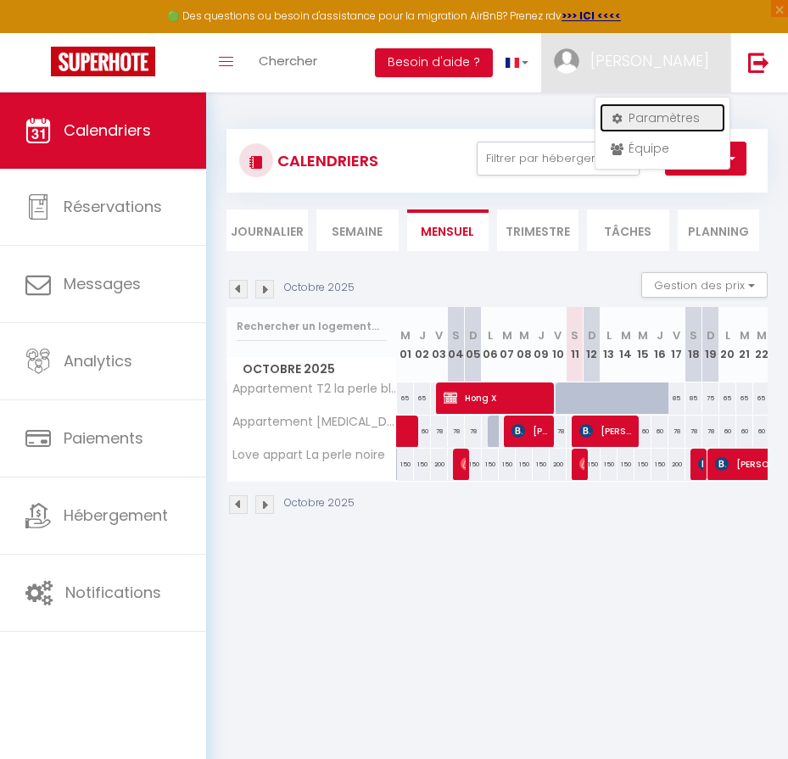
click at [660, 112] on link "Paramètres" at bounding box center [661, 117] width 125 height 29
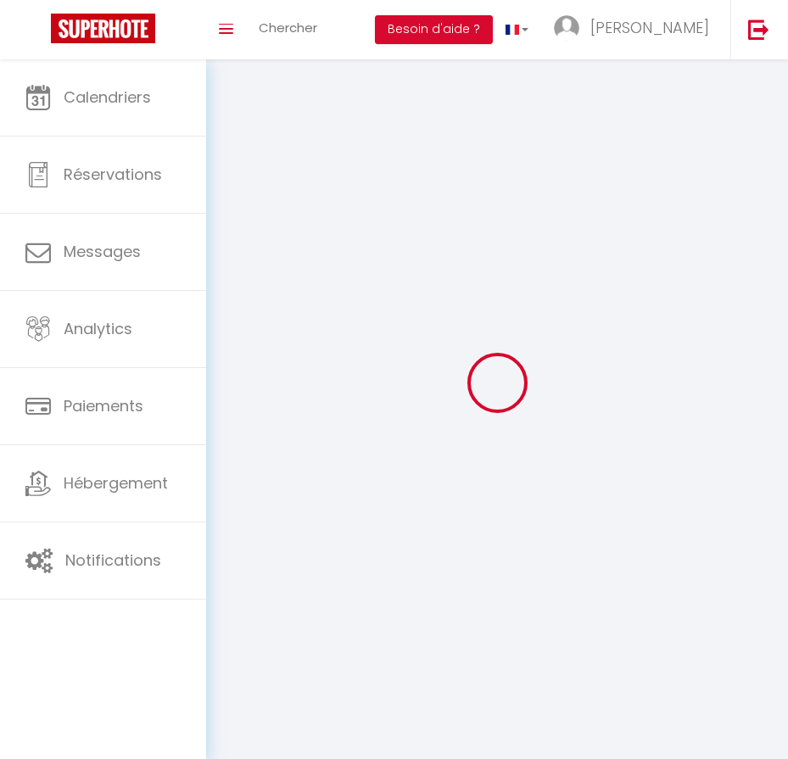
type input "[PERSON_NAME]"
type input "Soulé"
type input "+33617593215"
type input "35 rue Voltaire"
type input "34300"
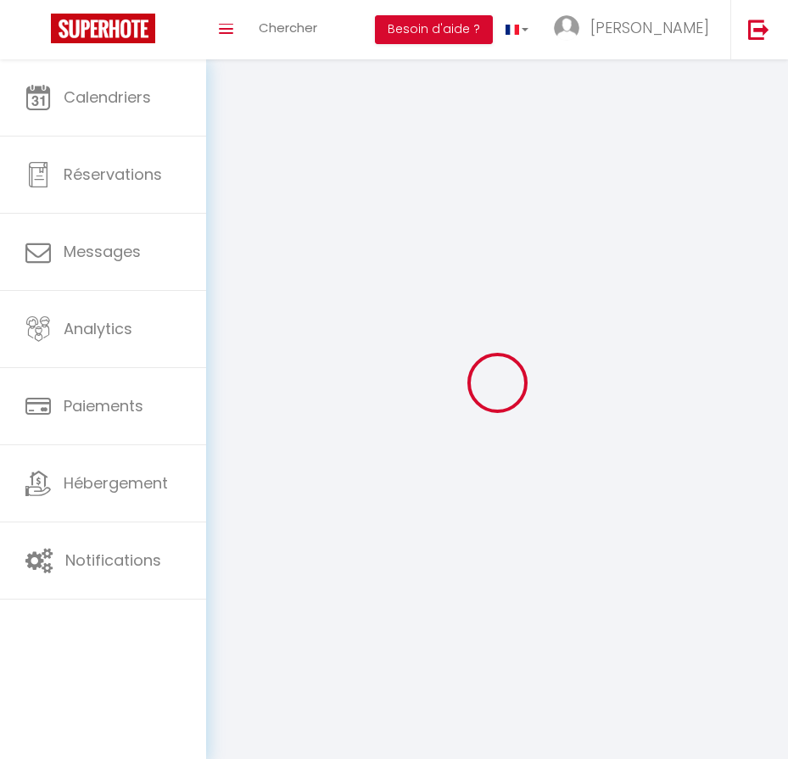
type input "Agde"
type input "9UWVuUK6yikSe6ubcFU2q99Kl"
type input "B60x0vd9wUSwNU6zX8Ba9ojDl"
type input "9UWVuUK6yikSe6ubcFU2q99Kl"
type input "B60x0vd9wUSwNU6zX8Ba9ojDl"
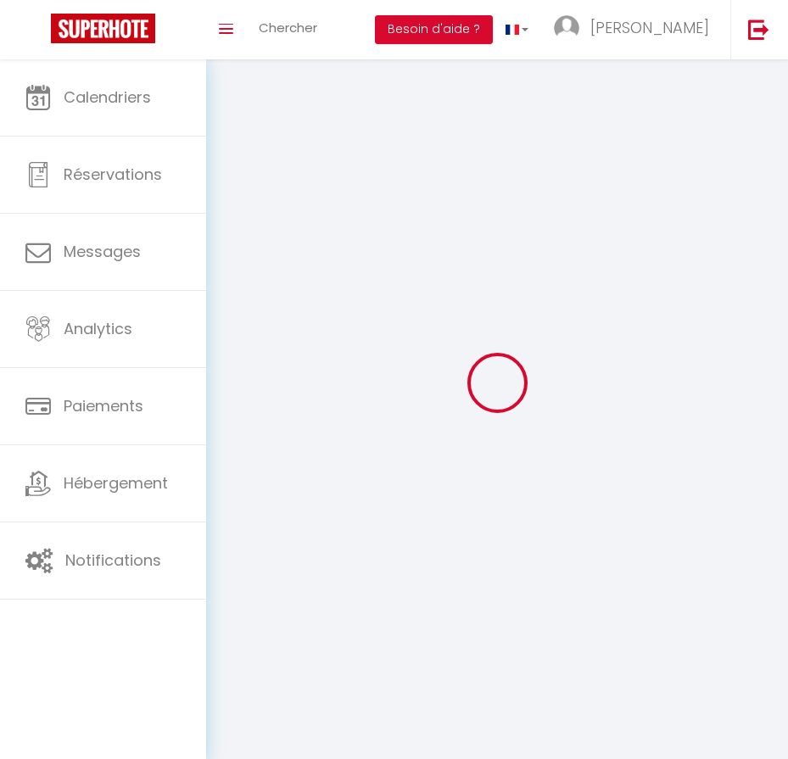
type input "https://app.superhote.com/#/get-available-rentals/B60x0vd9wUSwNU6zX8Ba9ojDl"
select select "28"
select select "fr"
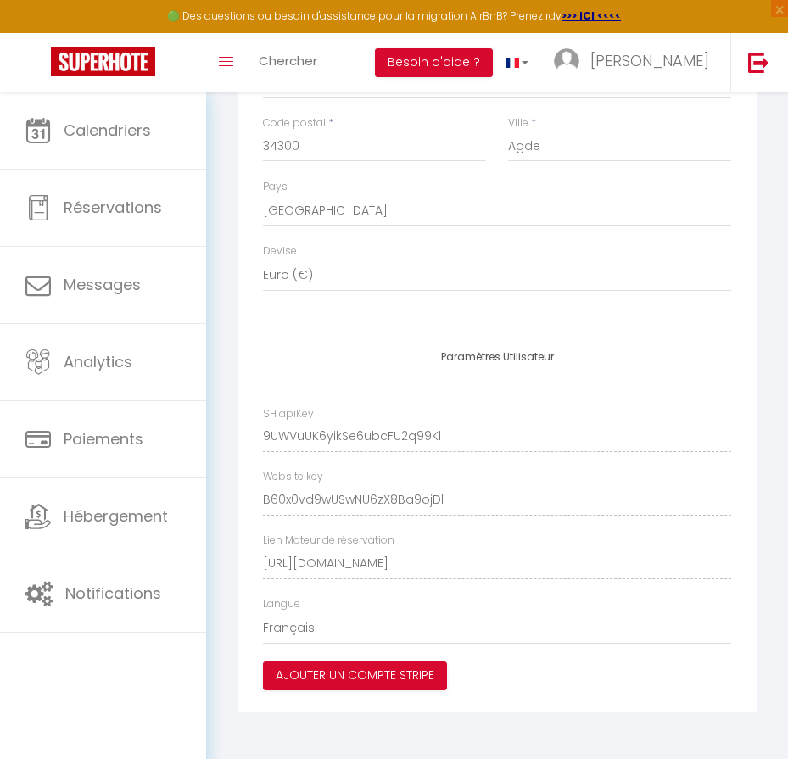
scroll to position [760, 0]
click at [473, 441] on div "Paramètres Utilisateur SH apiKey 9UWVuUK6yikSe6ubcFU2q99Kl Website key B60x0vd9…" at bounding box center [496, 520] width 519 height 381
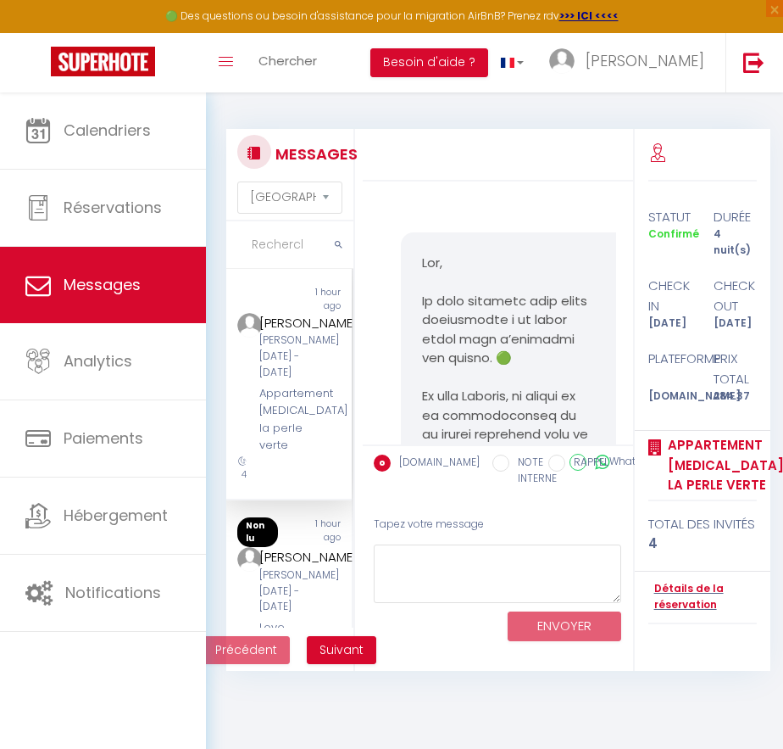
select select "message"
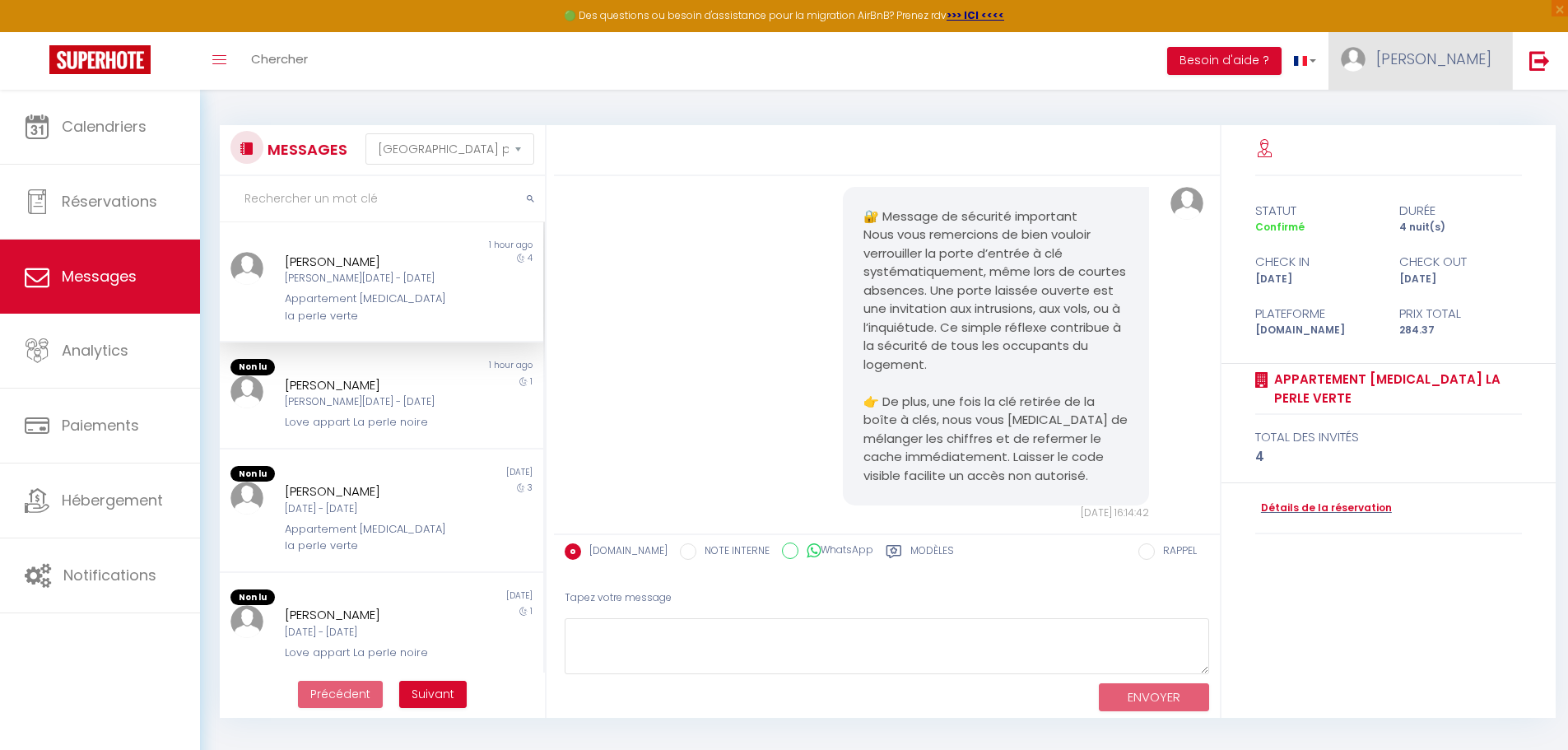
click at [759, 56] on span "[PERSON_NAME]" at bounding box center [1433, 58] width 116 height 20
click at [759, 116] on link "Paramètres" at bounding box center [1446, 114] width 121 height 28
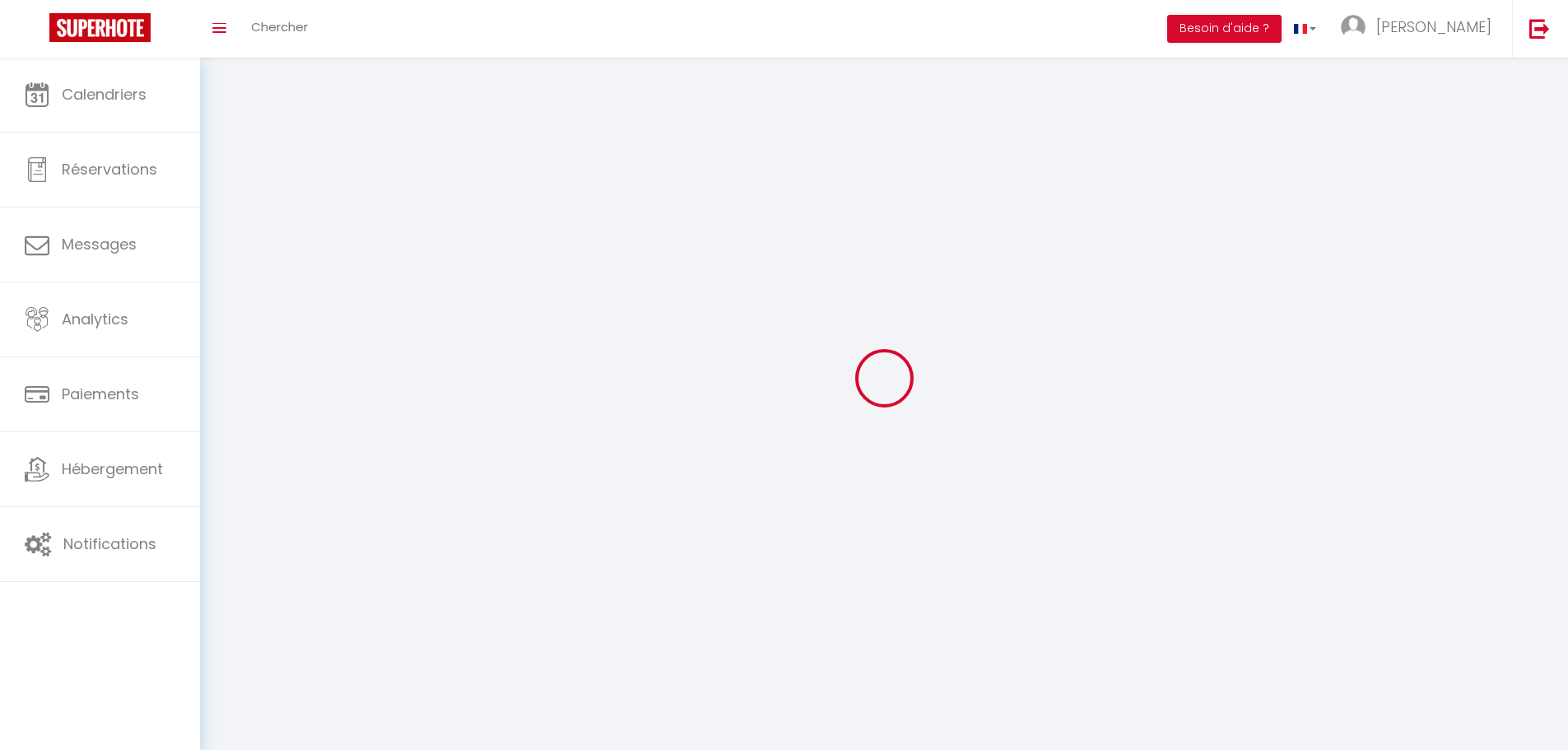
type input "[PERSON_NAME]"
type input "Soulé"
type input "[PHONE_NUMBER]"
type input "[STREET_ADDRESS]"
type input "34300"
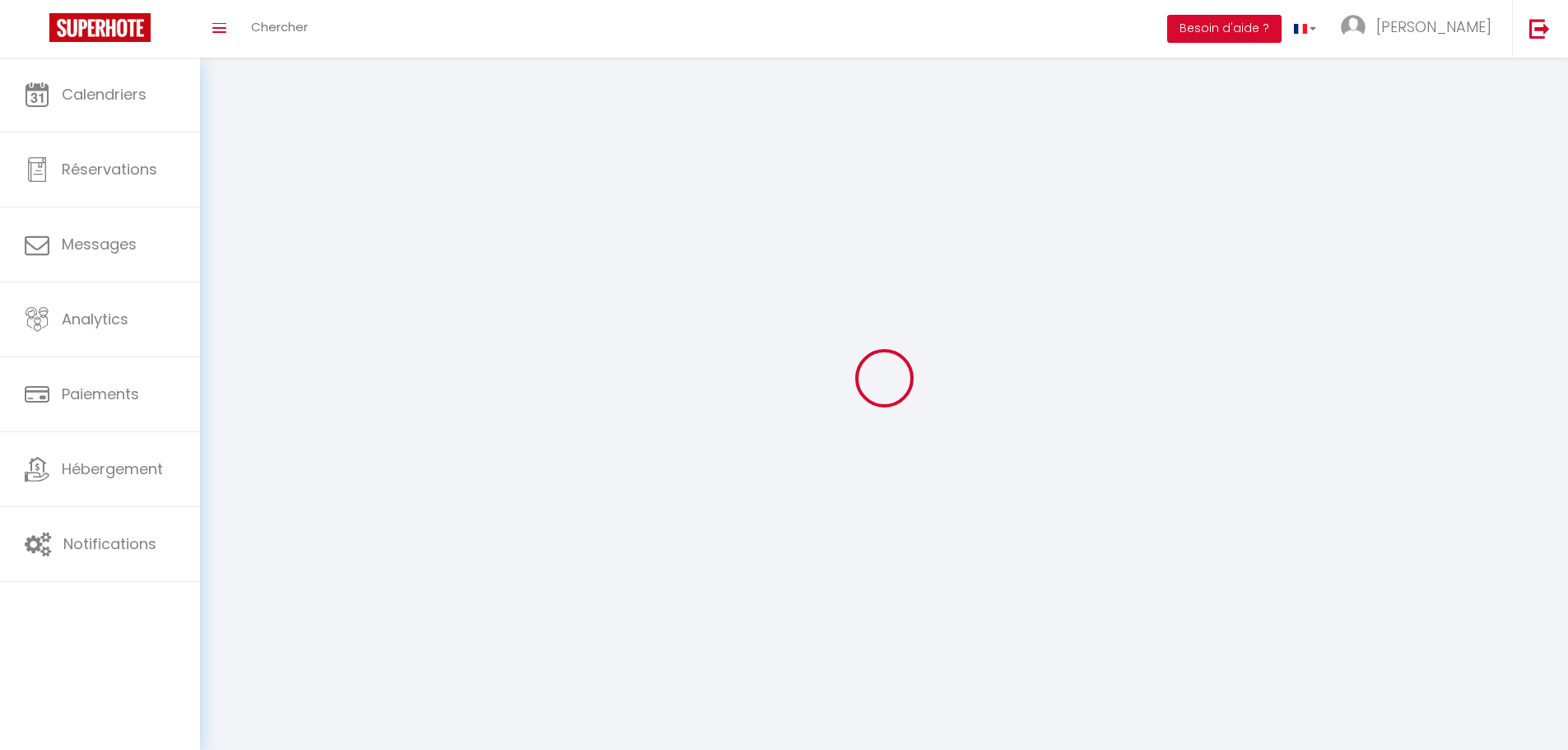
type input "Agde"
type input "9UWVuUK6yikSe6ubcFU2q99Kl"
type input "B60x0vd9wUSwNU6zX8Ba9ojDl"
select select "28"
select select "fr"
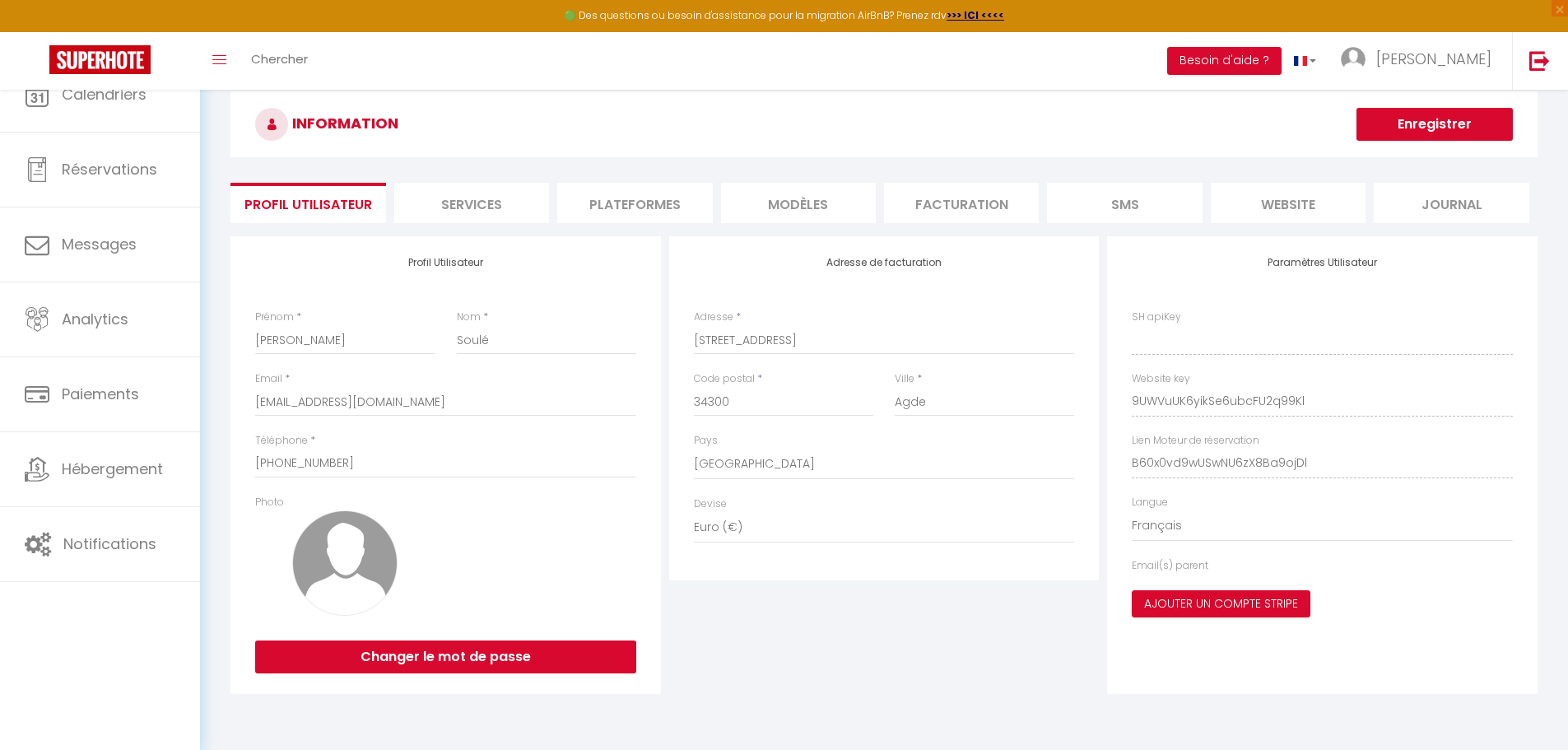
type input "9UWVuUK6yikSe6ubcFU2q99Kl"
type input "B60x0vd9wUSwNU6zX8Ba9ojDl"
type input "[URL][DOMAIN_NAME]"
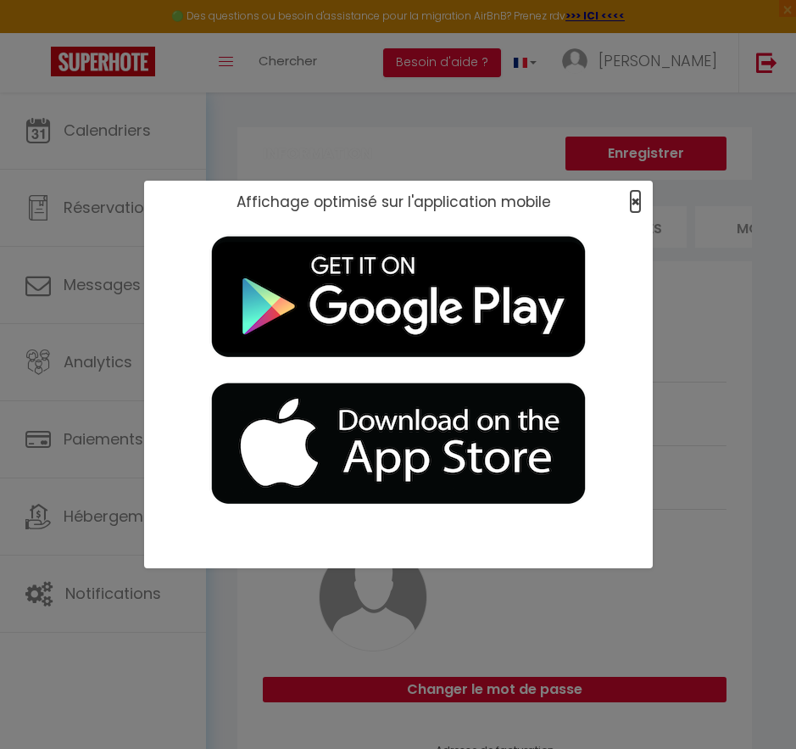
click at [637, 203] on span "×" at bounding box center [635, 201] width 9 height 21
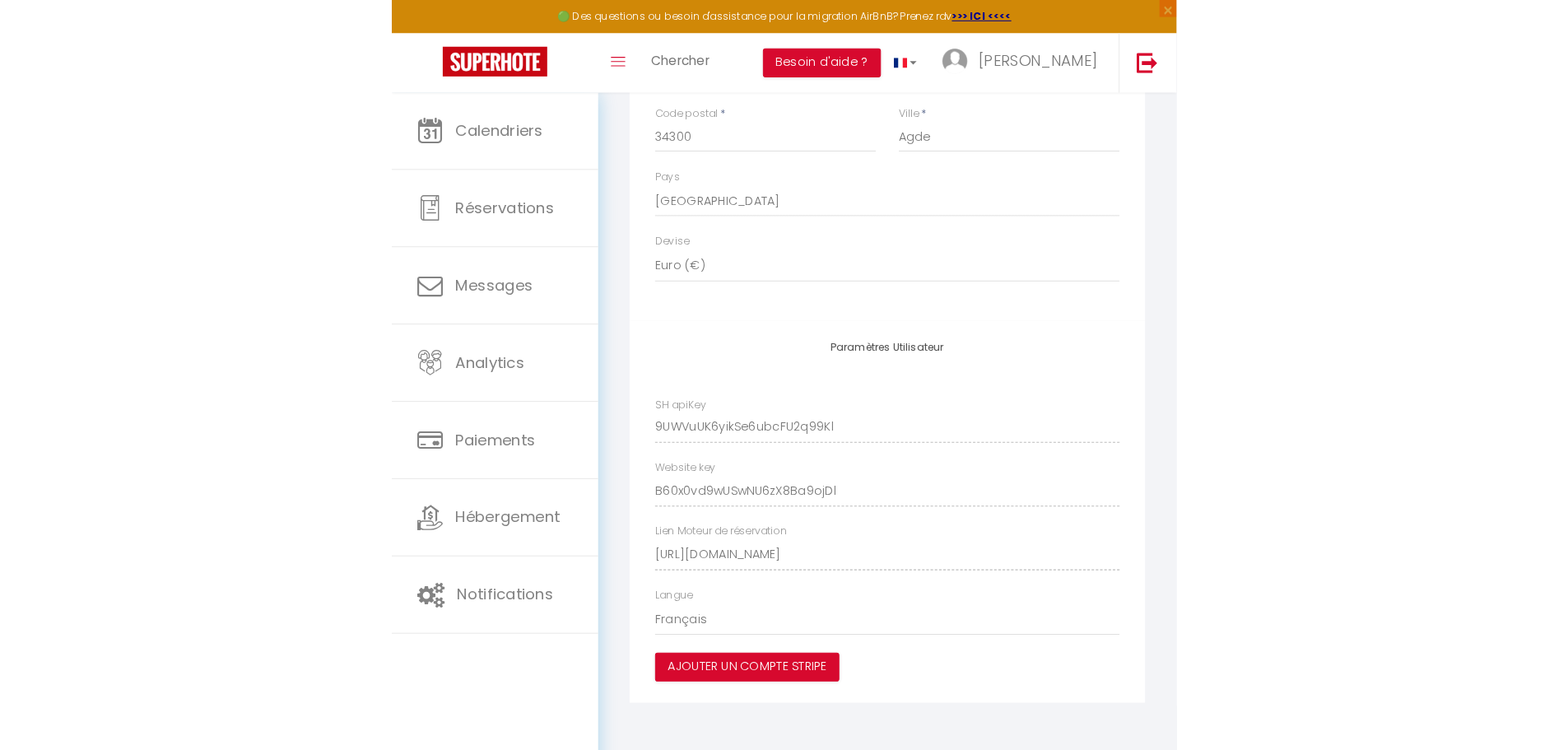
scroll to position [89, 0]
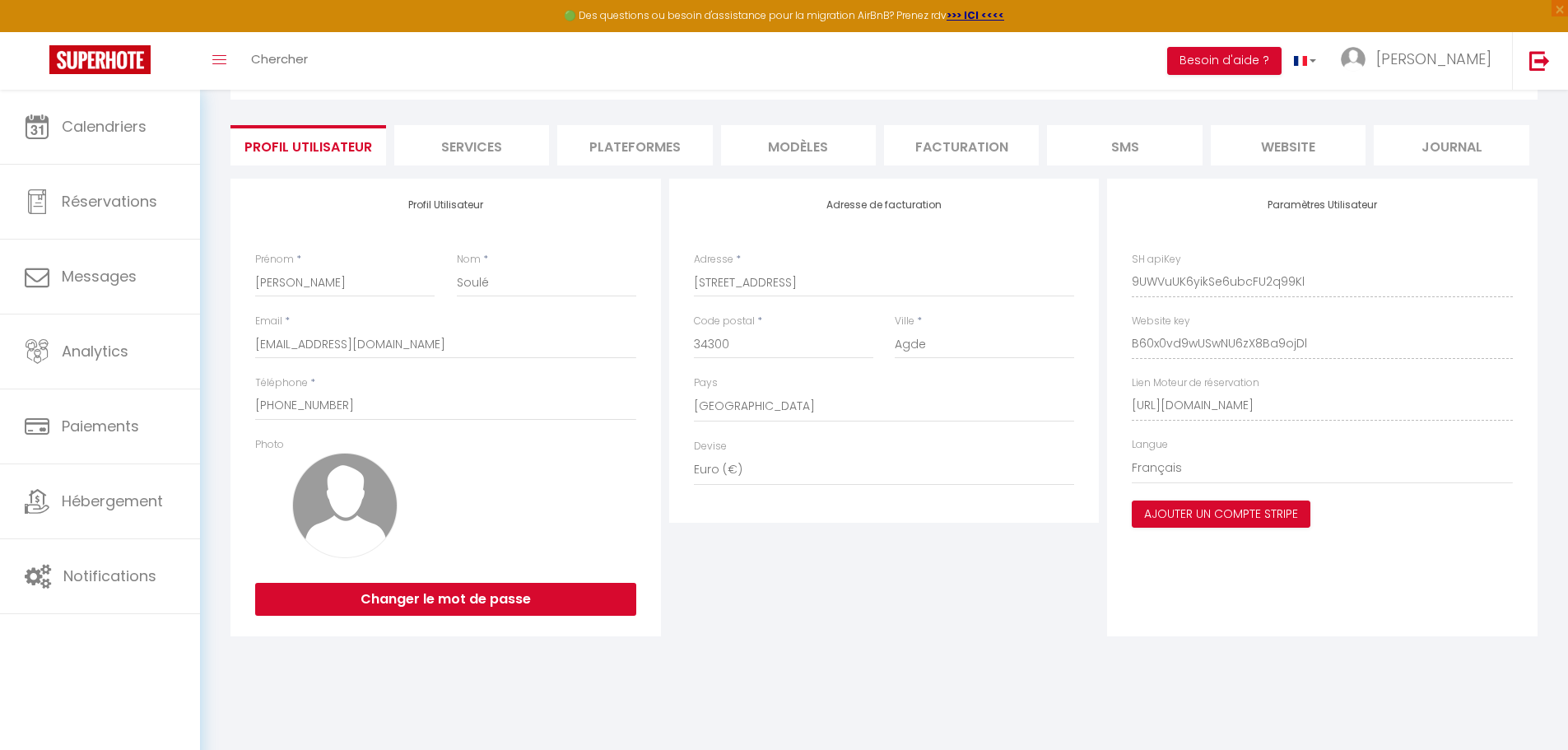
click at [759, 149] on li "website" at bounding box center [1287, 146] width 154 height 41
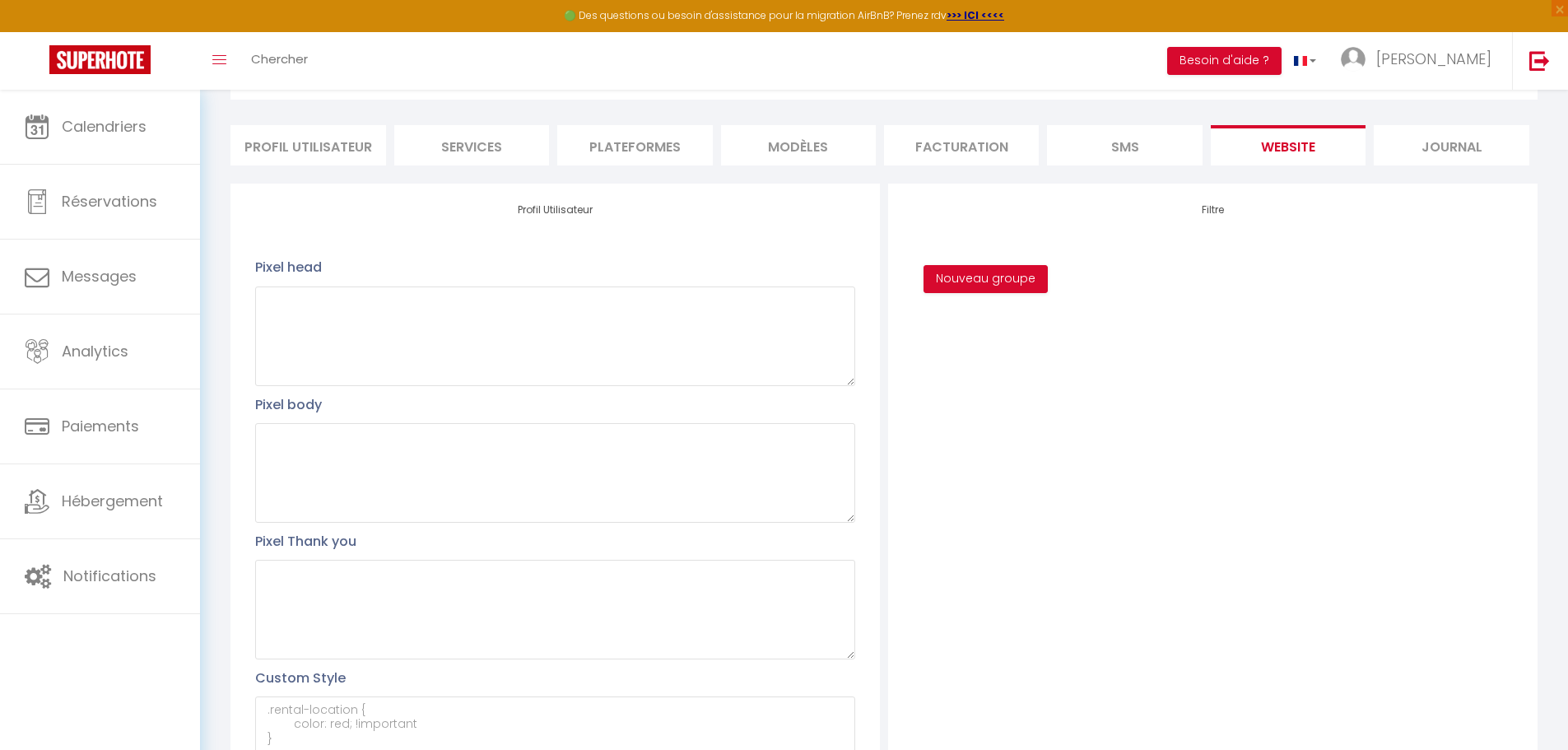
click at [601, 140] on li "Plateformes" at bounding box center [634, 146] width 154 height 41
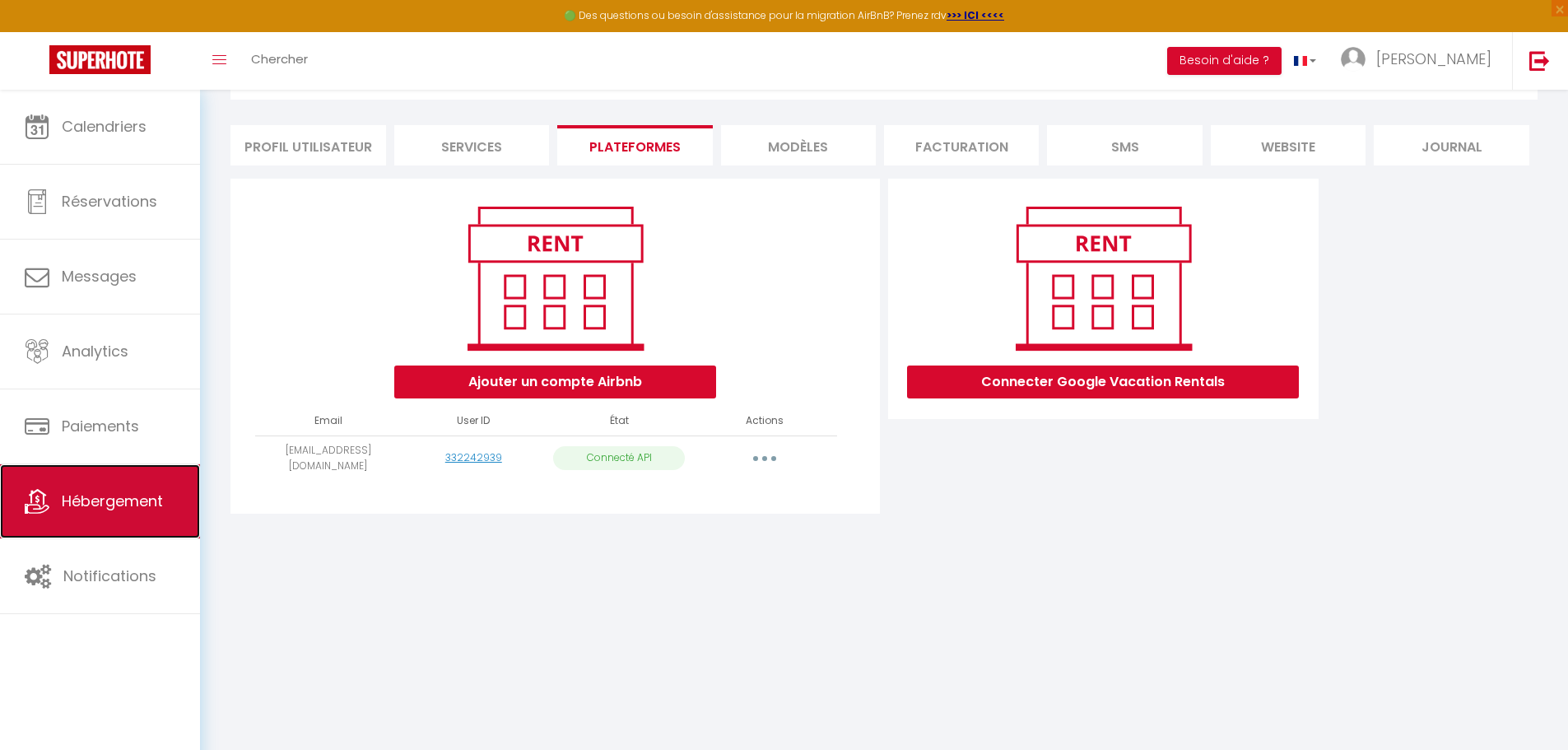
click at [81, 497] on span "Hébergement" at bounding box center [113, 500] width 101 height 20
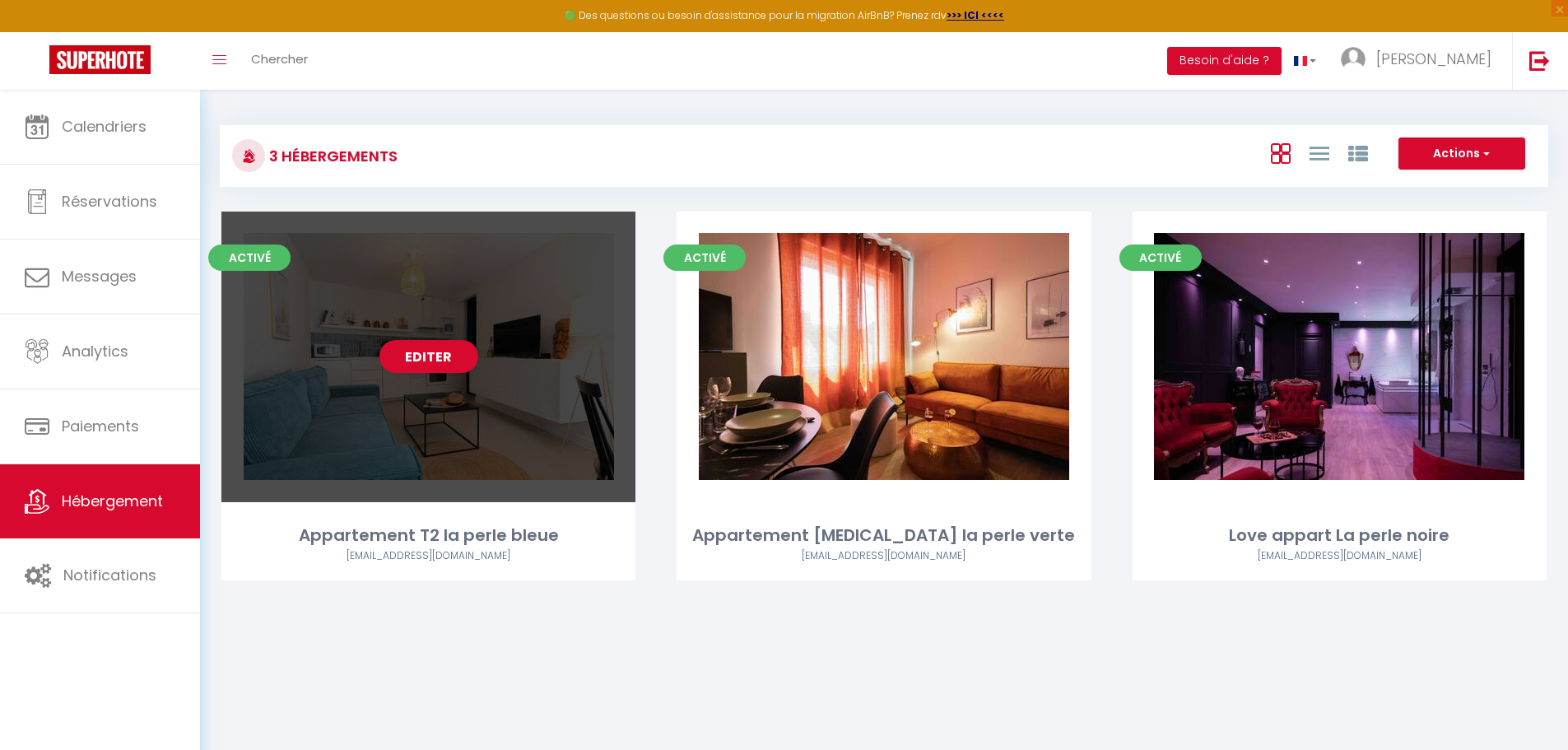
click at [442, 528] on div "Appartement T2 la perle bleue" at bounding box center [428, 535] width 414 height 25
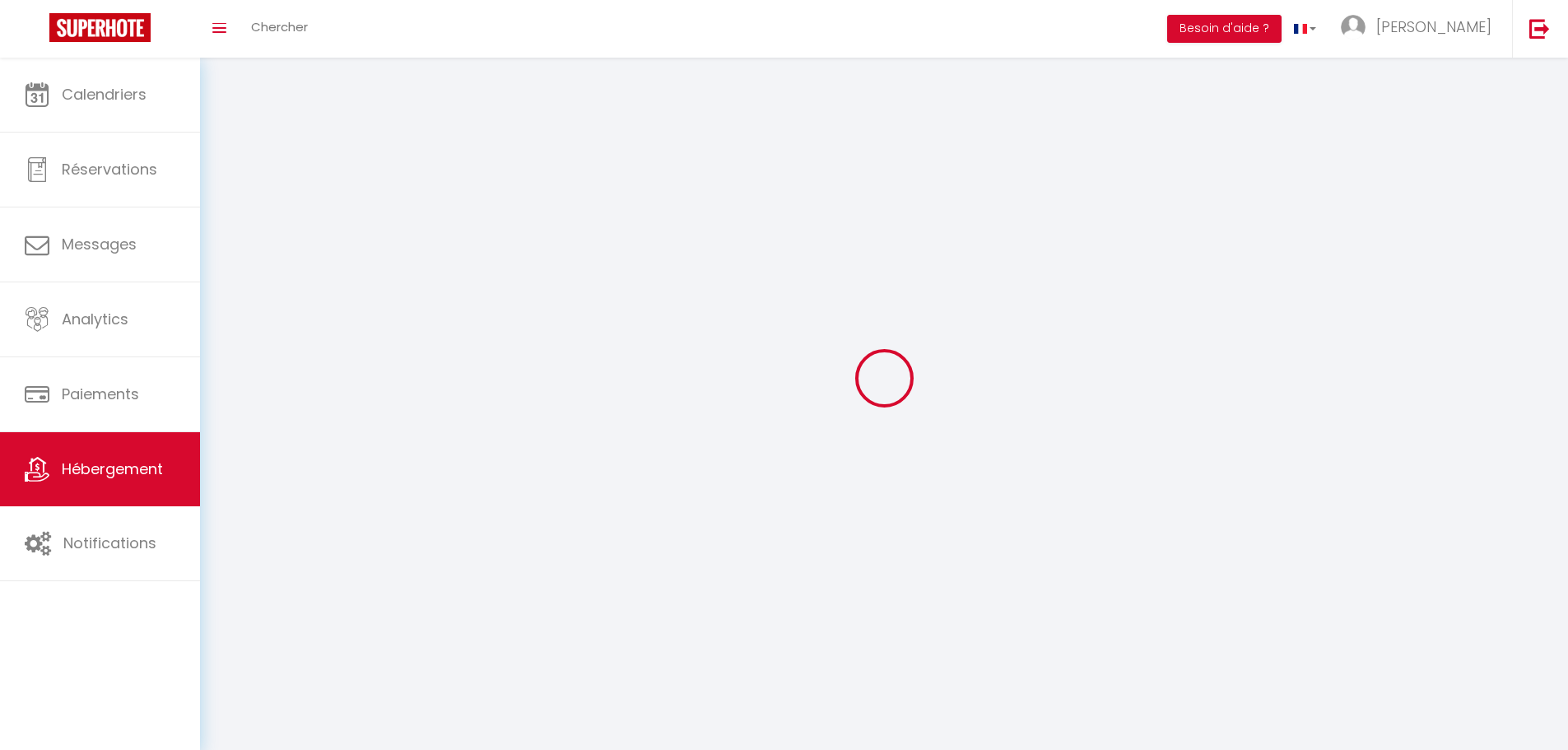
select select "1"
select select "28"
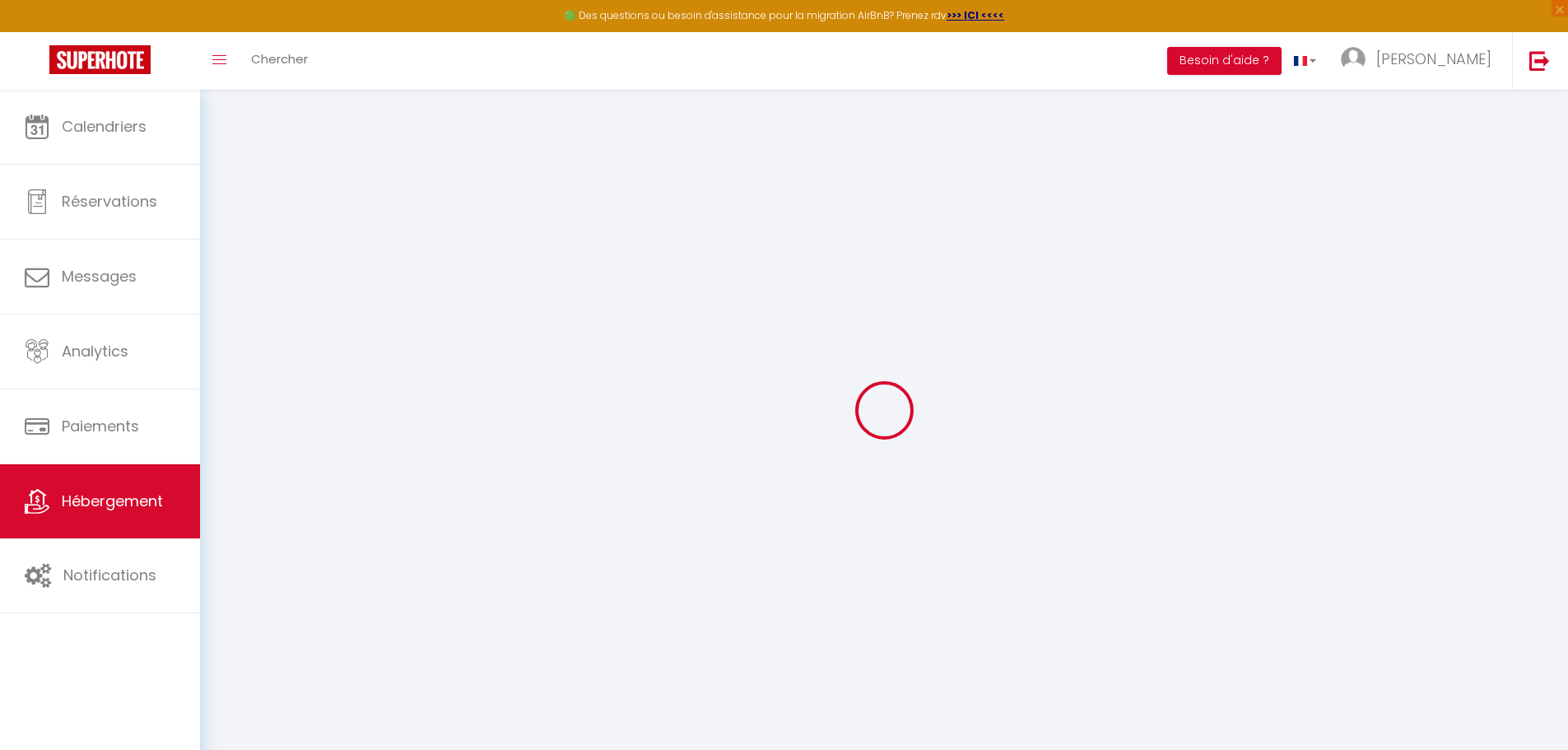
select select
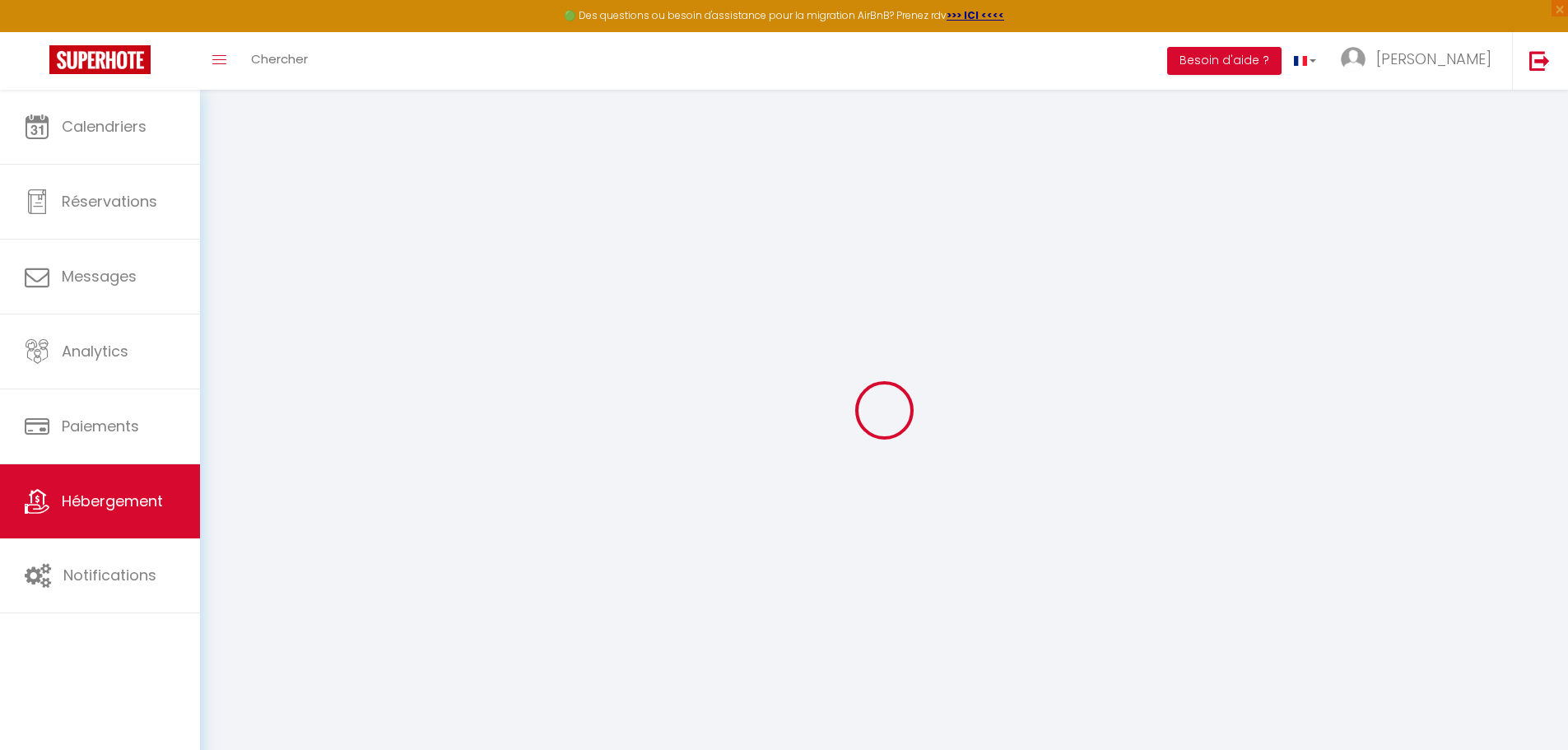
select select
checkbox input "false"
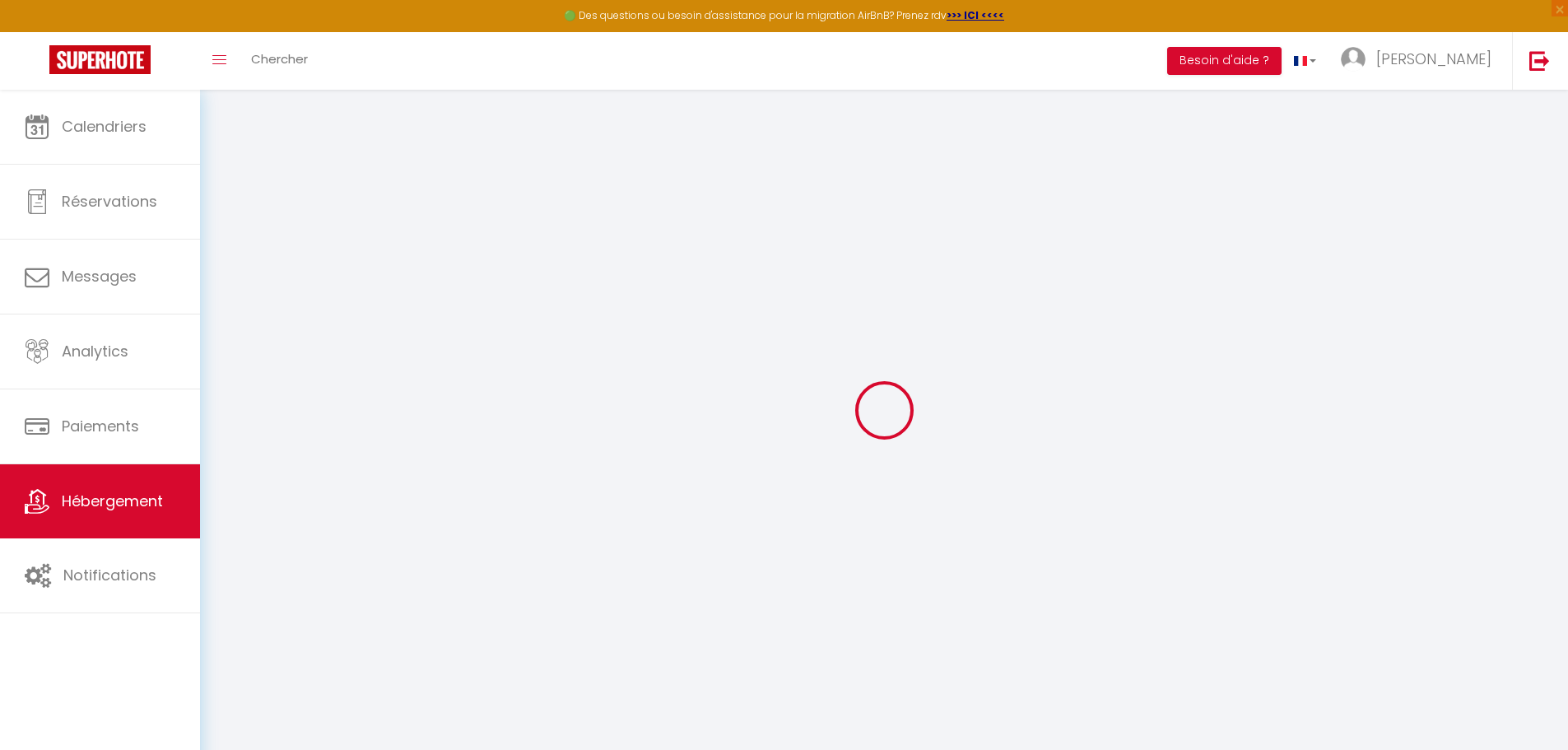
select select
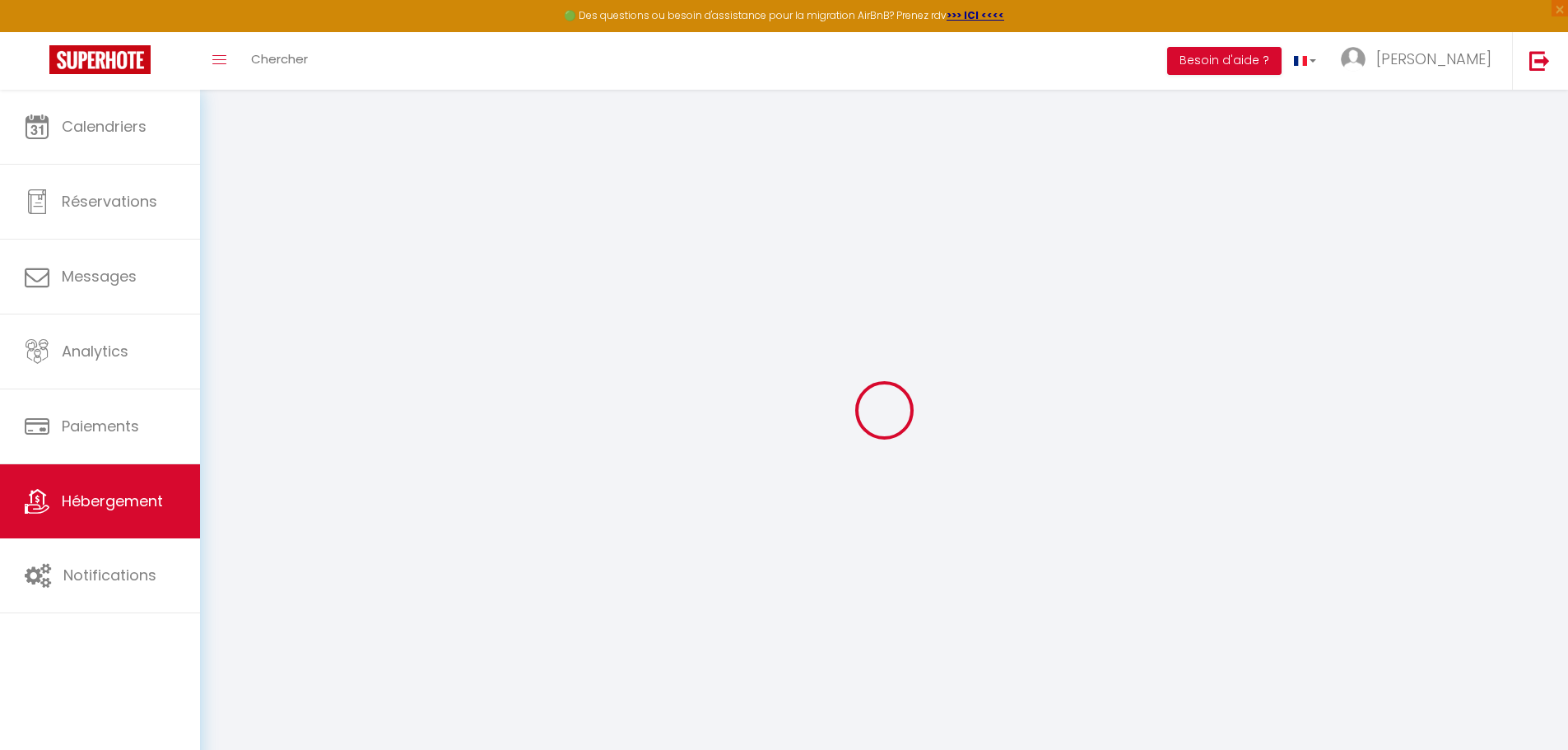
select select
checkbox input "false"
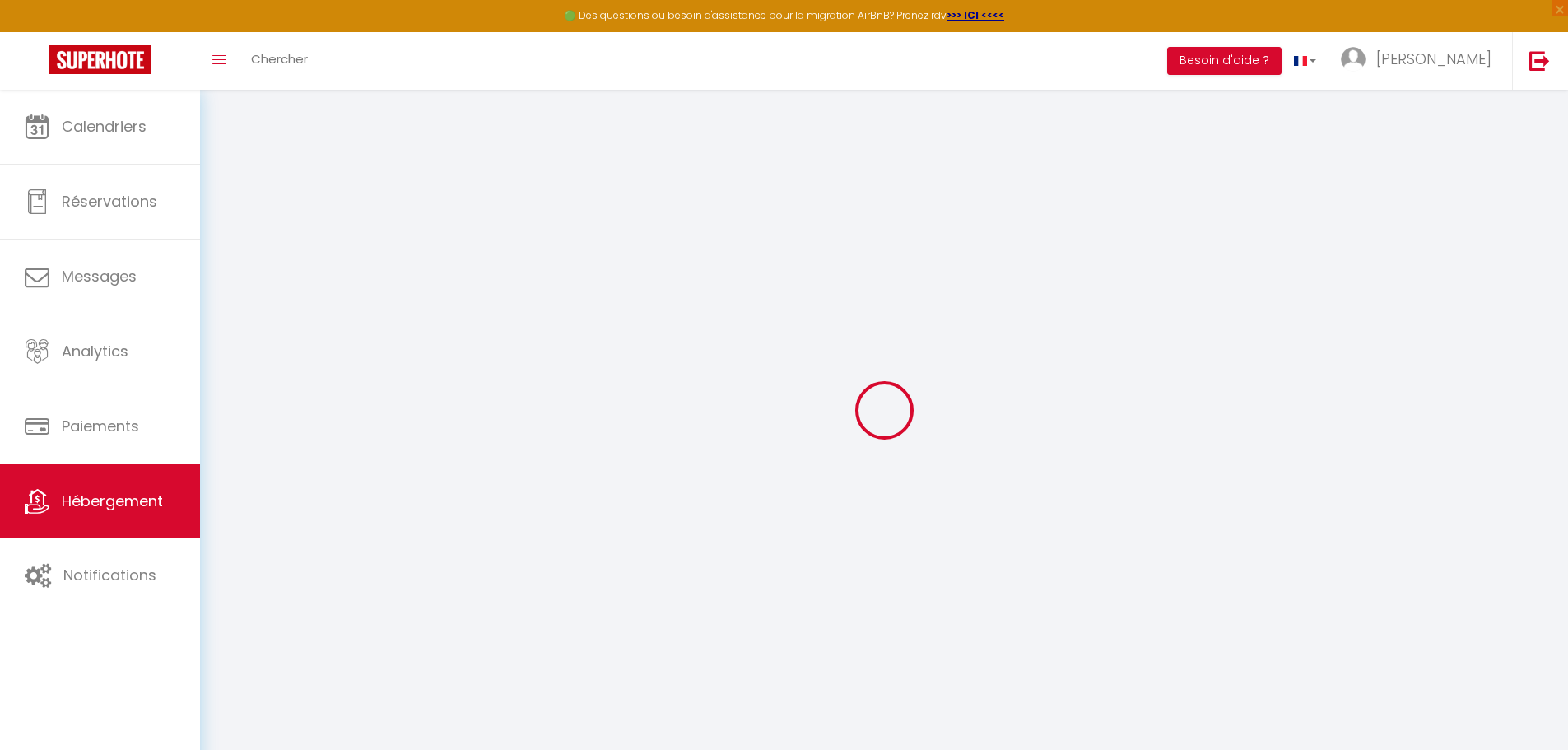
checkbox input "false"
select select
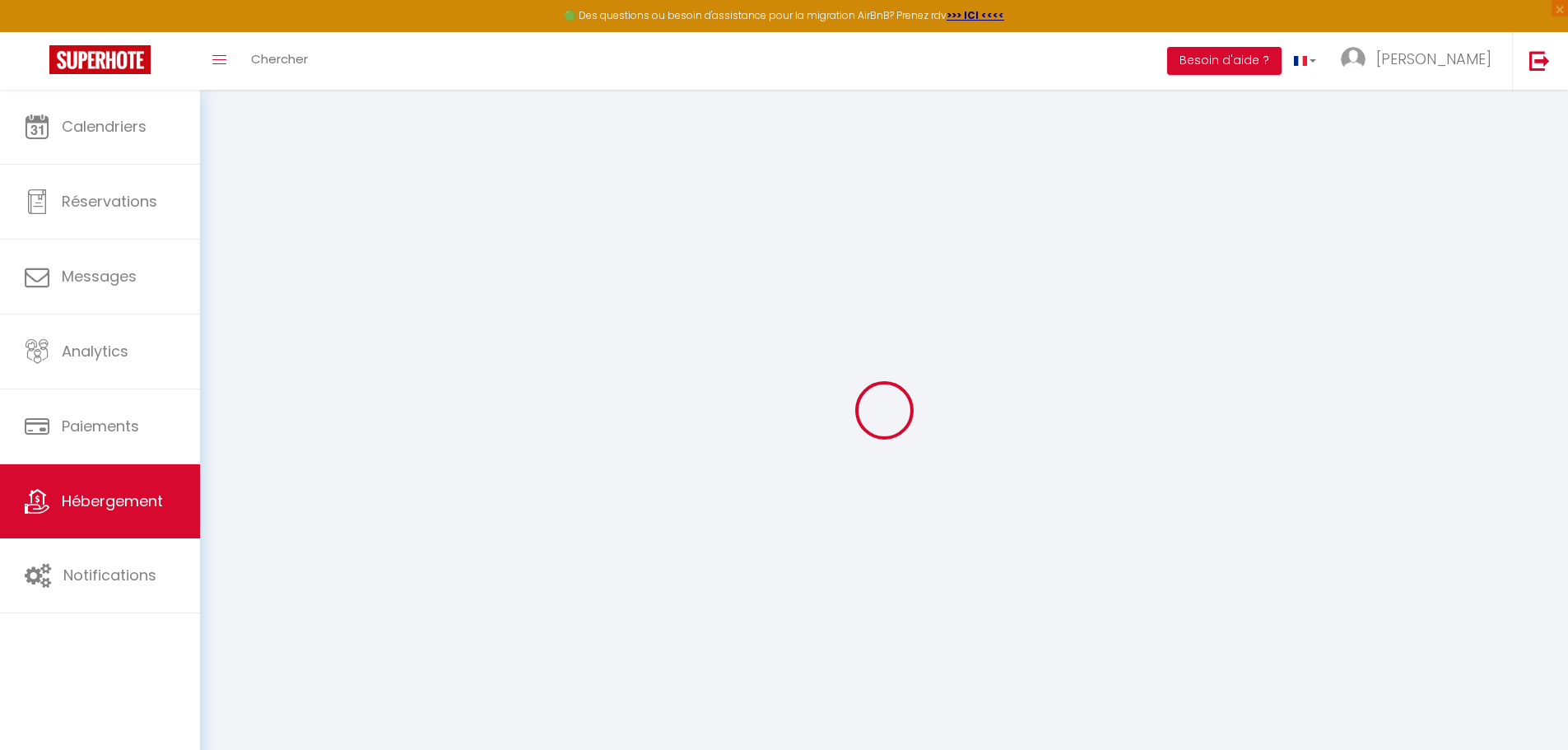
select select
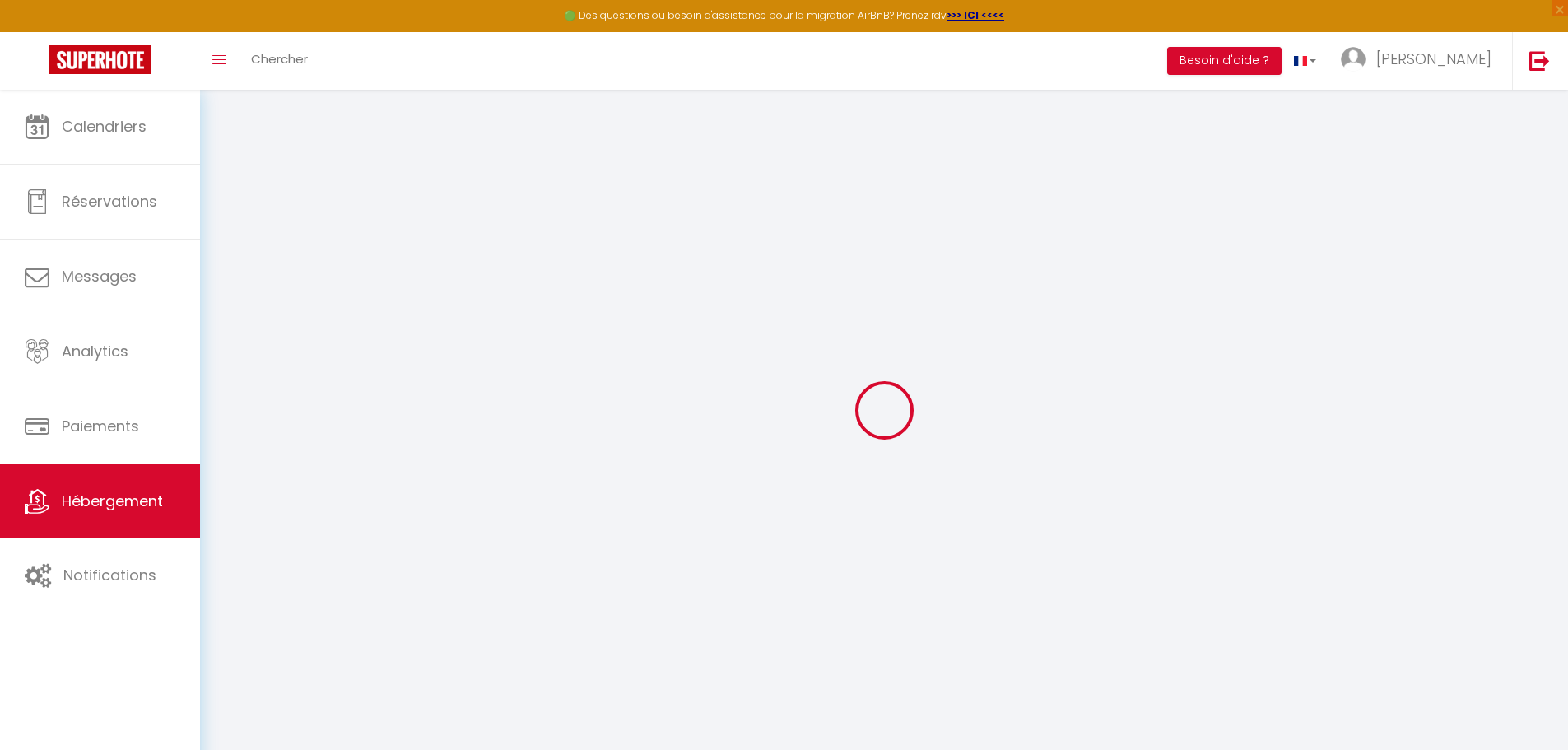
checkbox input "false"
select select
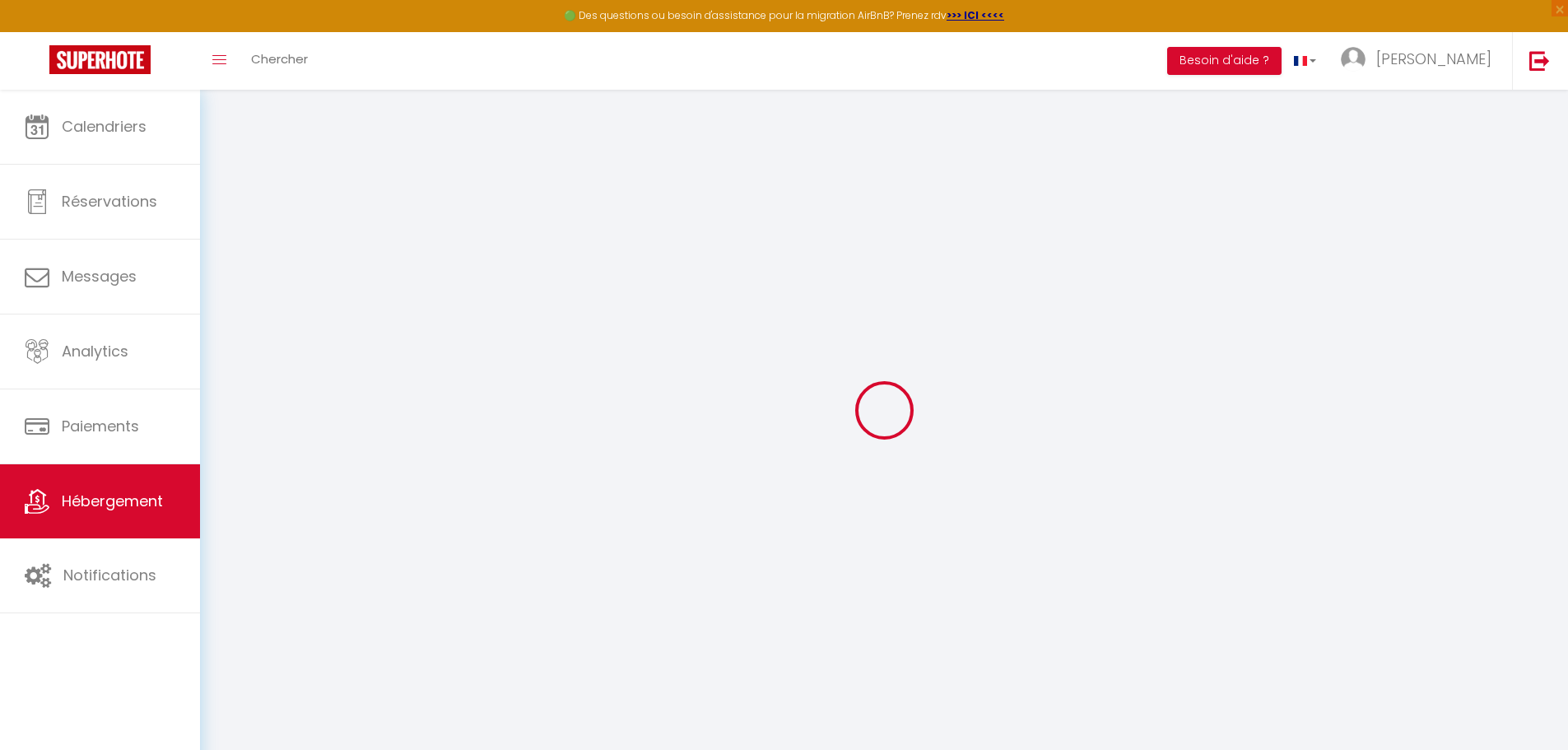
select select
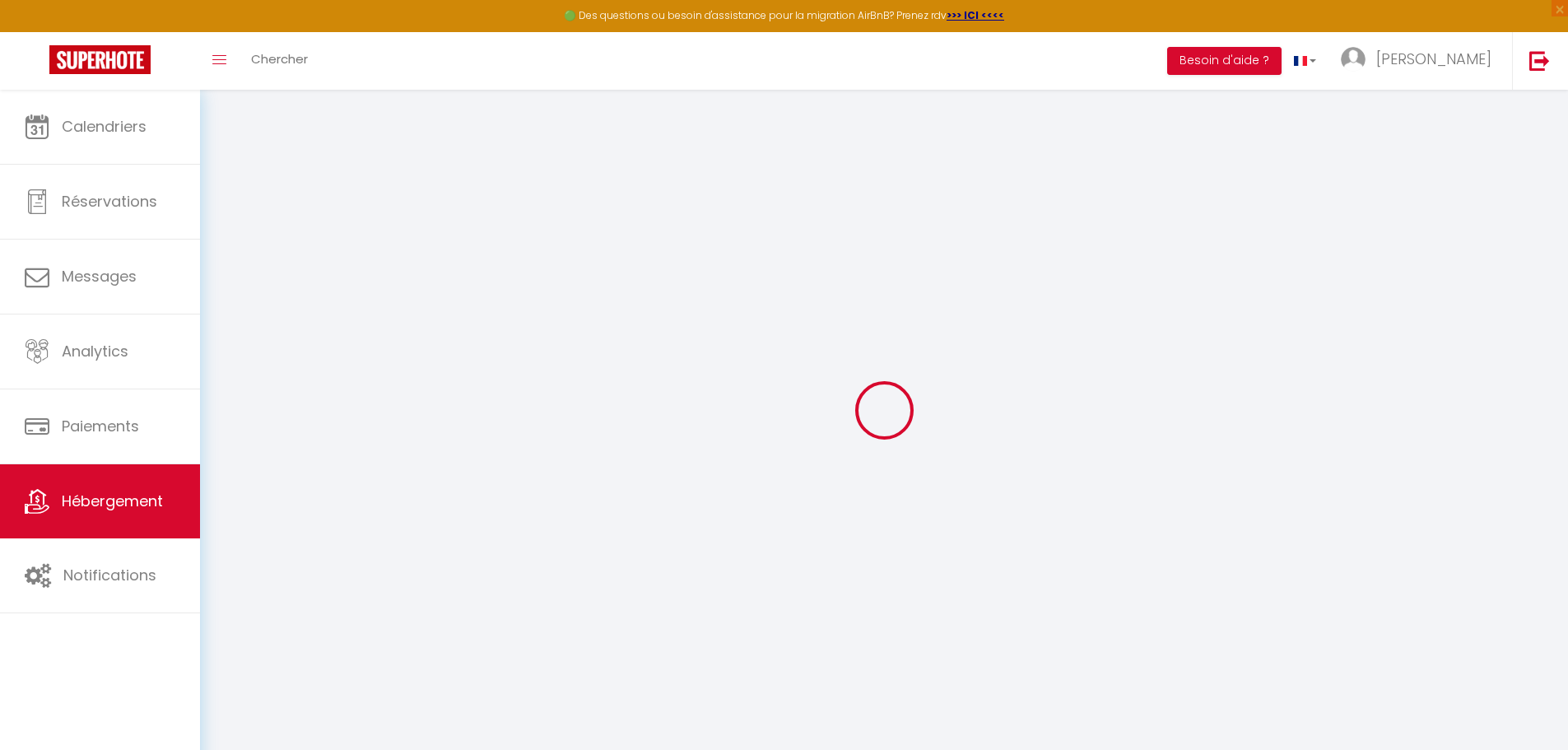
select select
checkbox input "false"
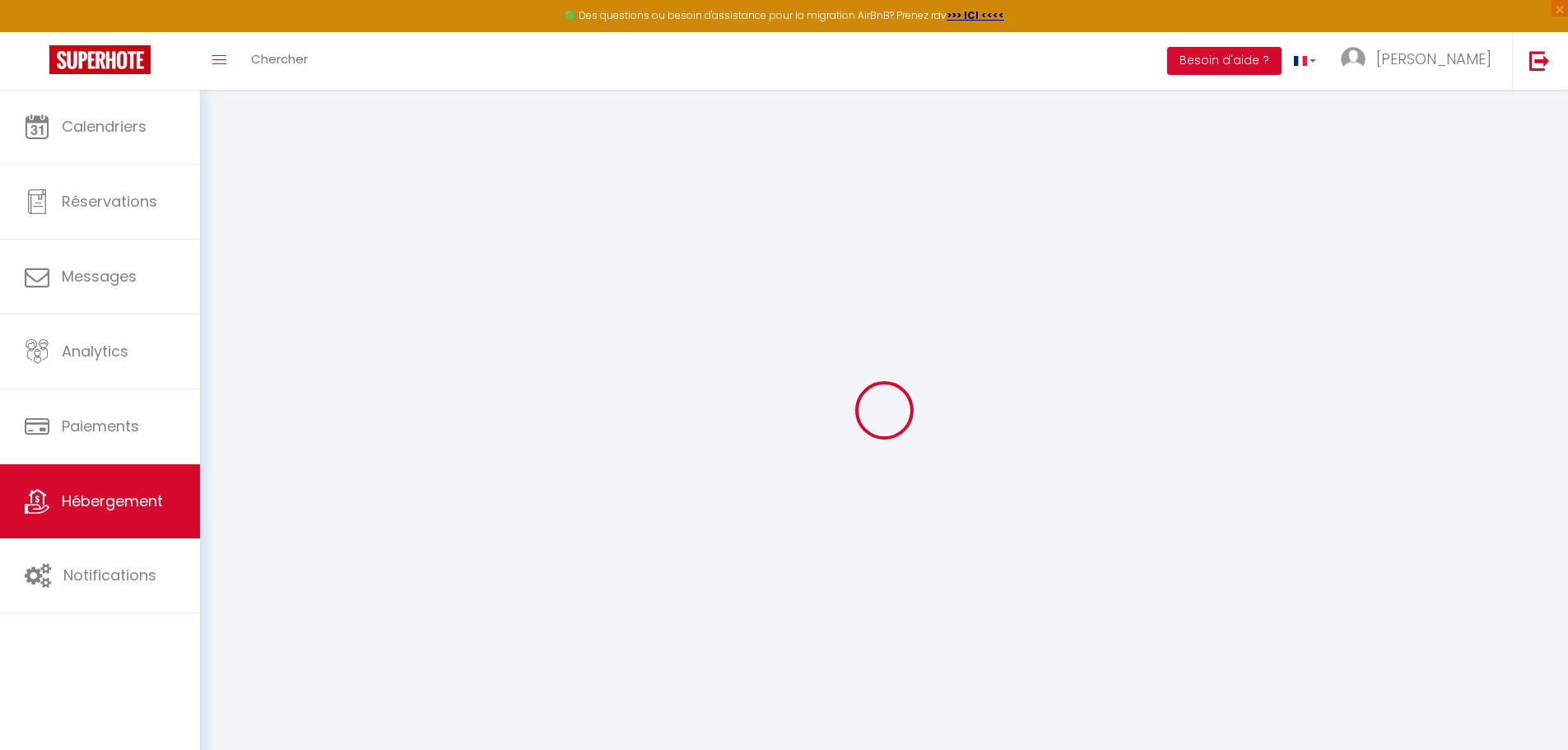
checkbox input "false"
select select
type input "Appartement T2 la perle bleue"
type input "75"
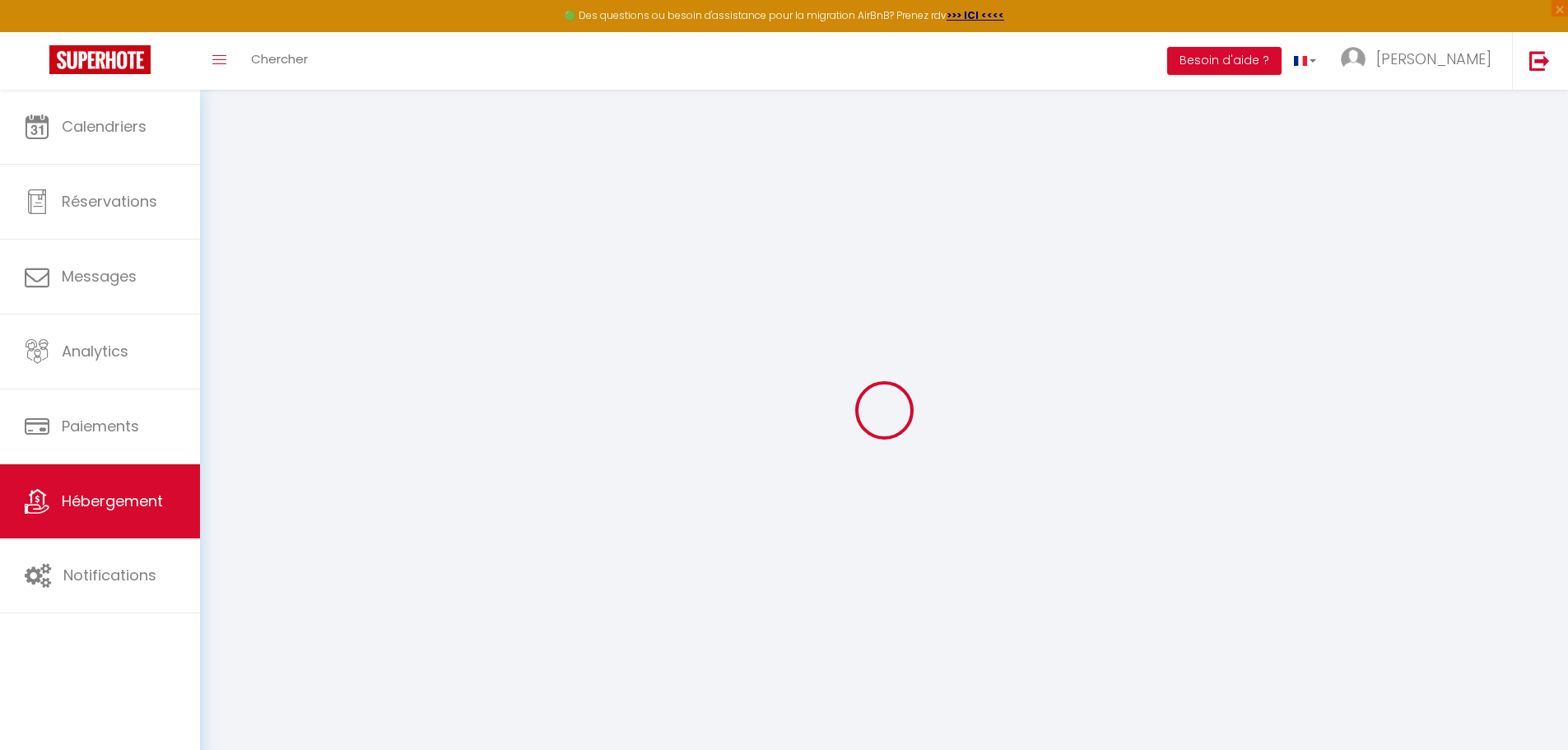
type input "50"
select select
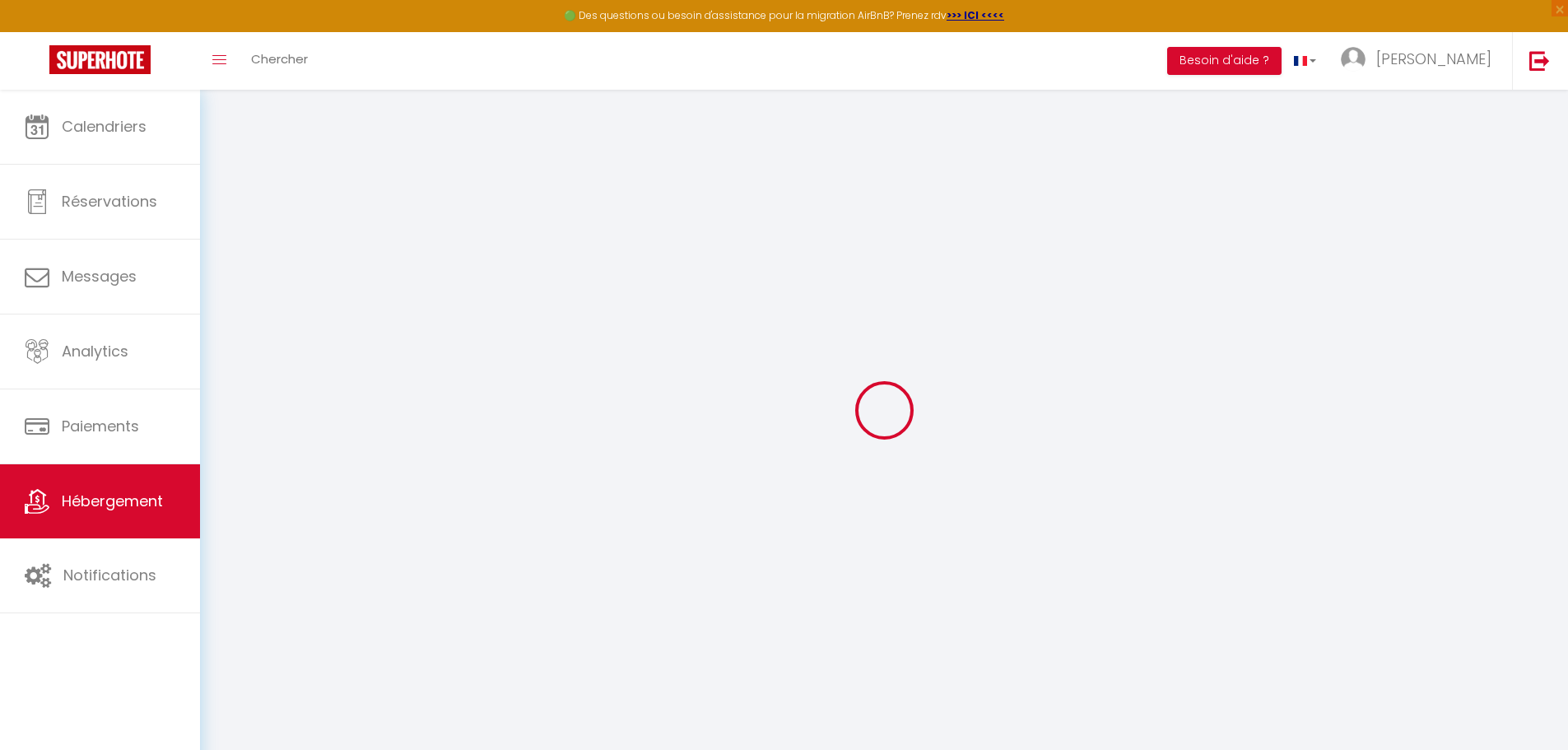
select select
type input "35 Rue Voltaire"
type input "34300"
type input "Agde"
type input "[EMAIL_ADDRESS][DOMAIN_NAME]"
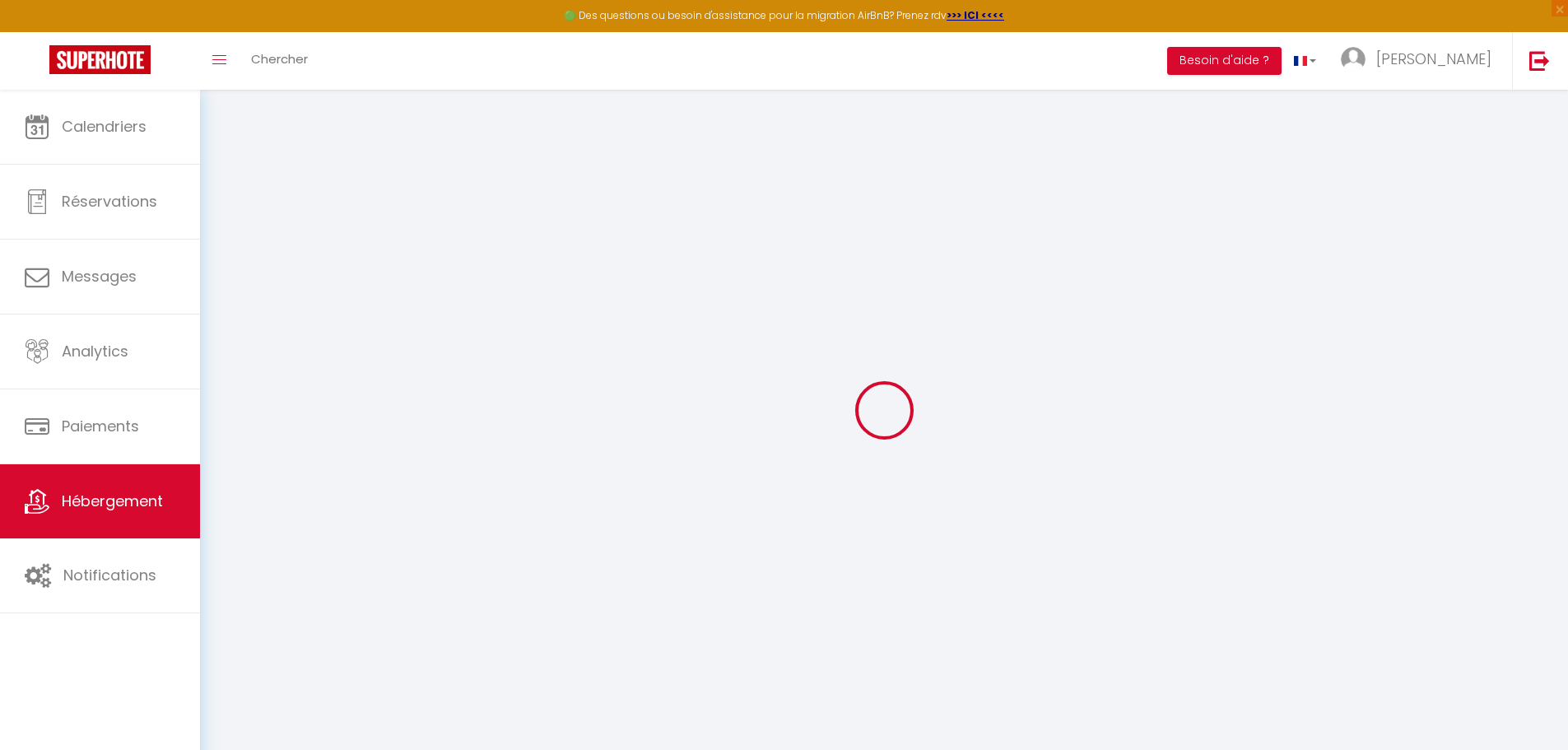
select select
checkbox input "false"
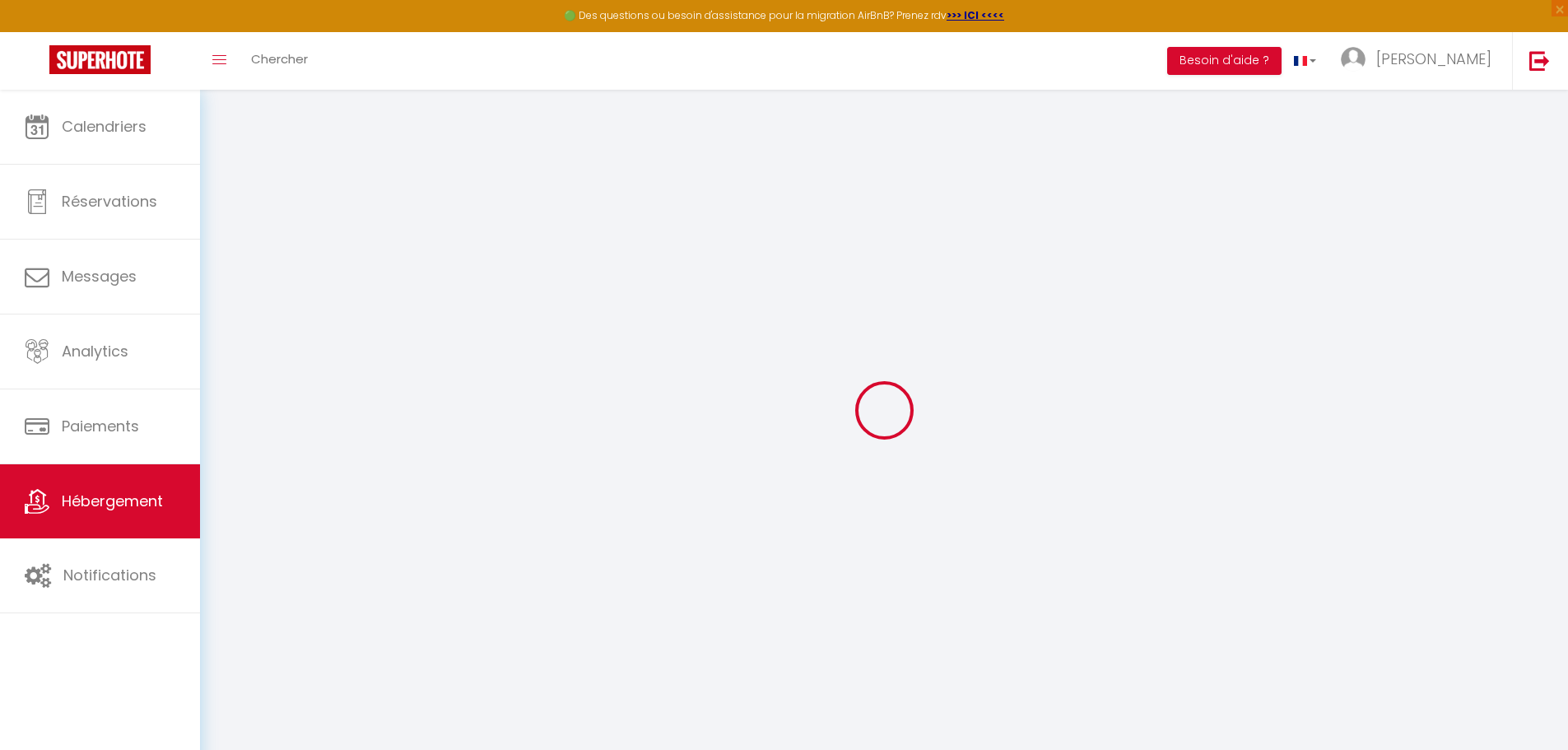
select select
type input "0"
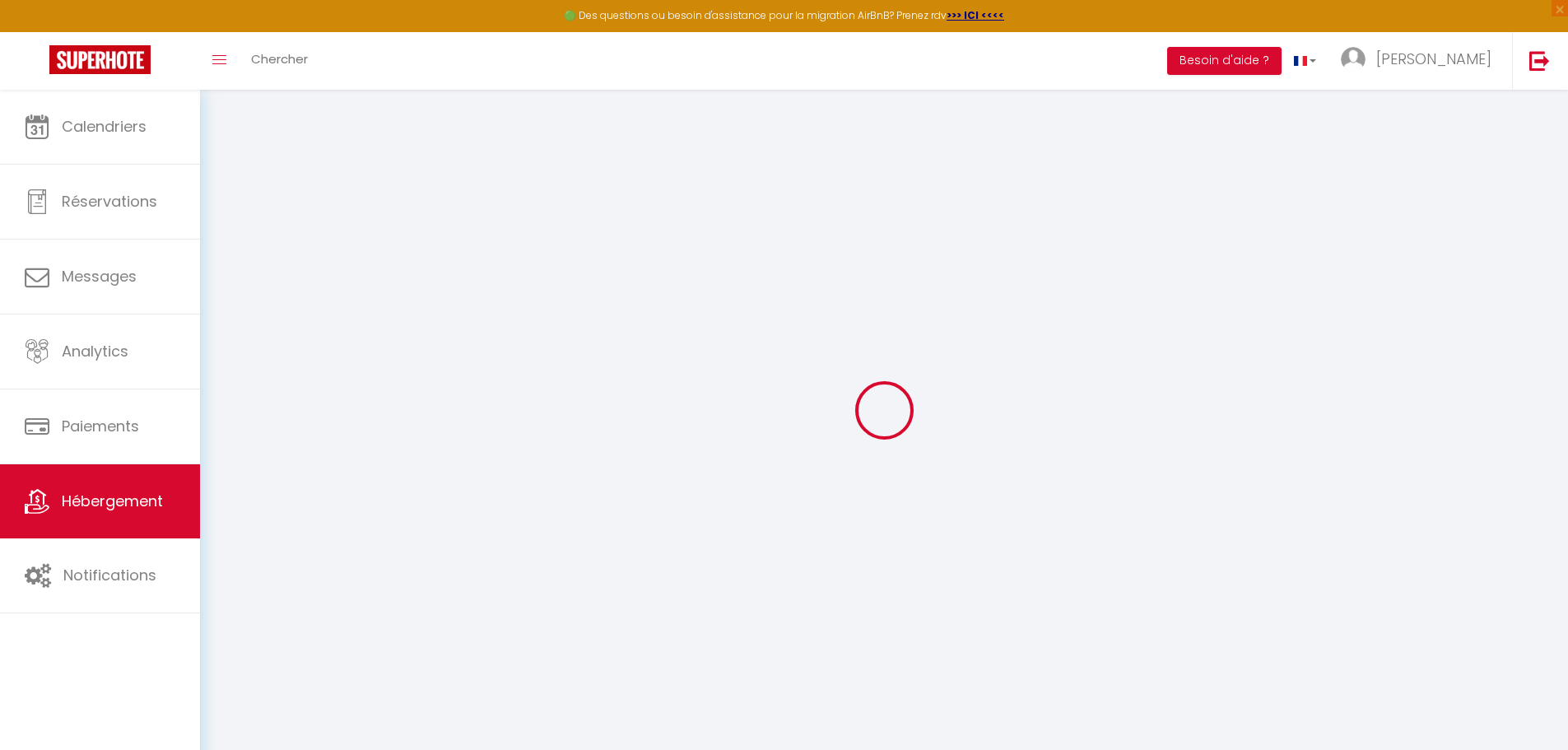
type input "0"
select select
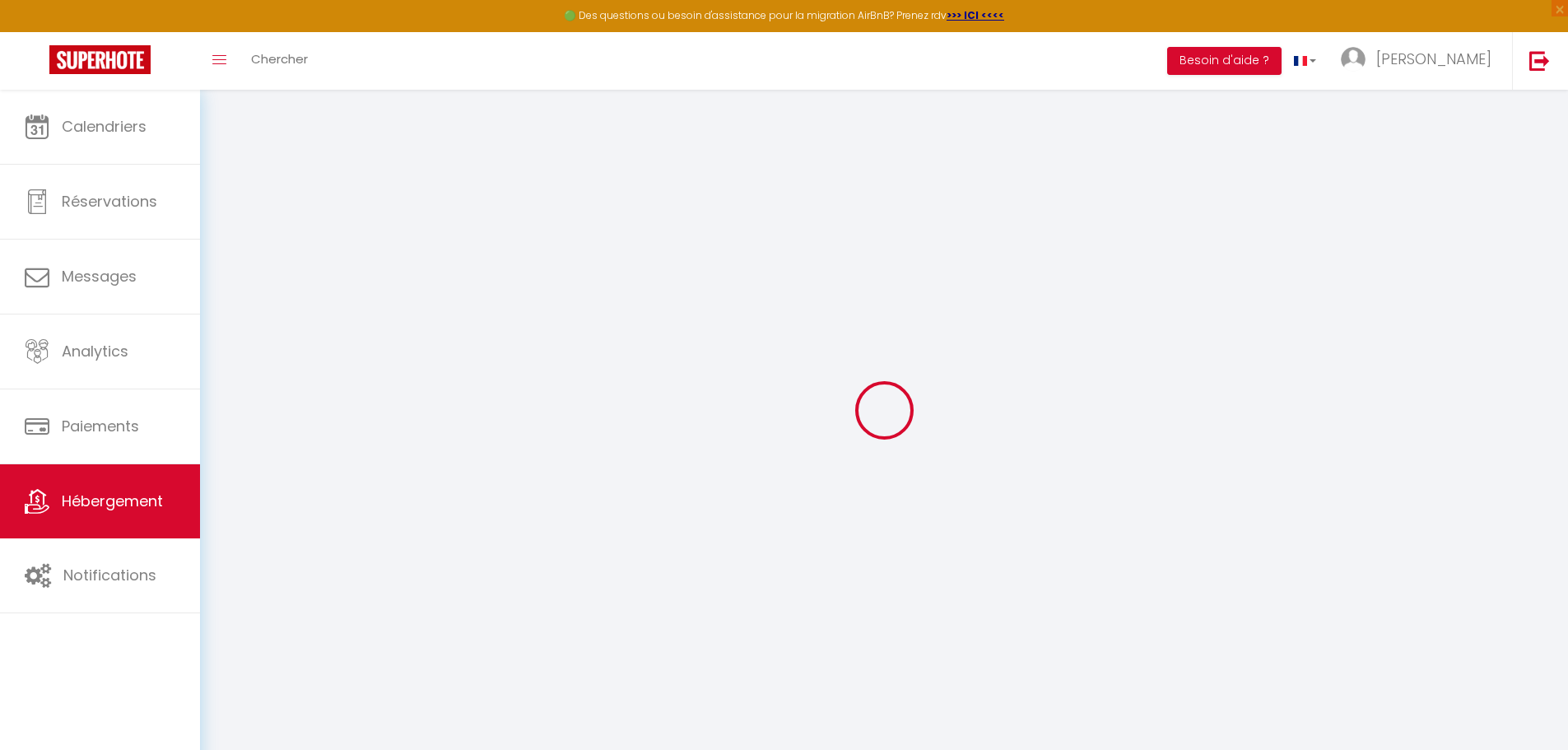
select select
checkbox input "false"
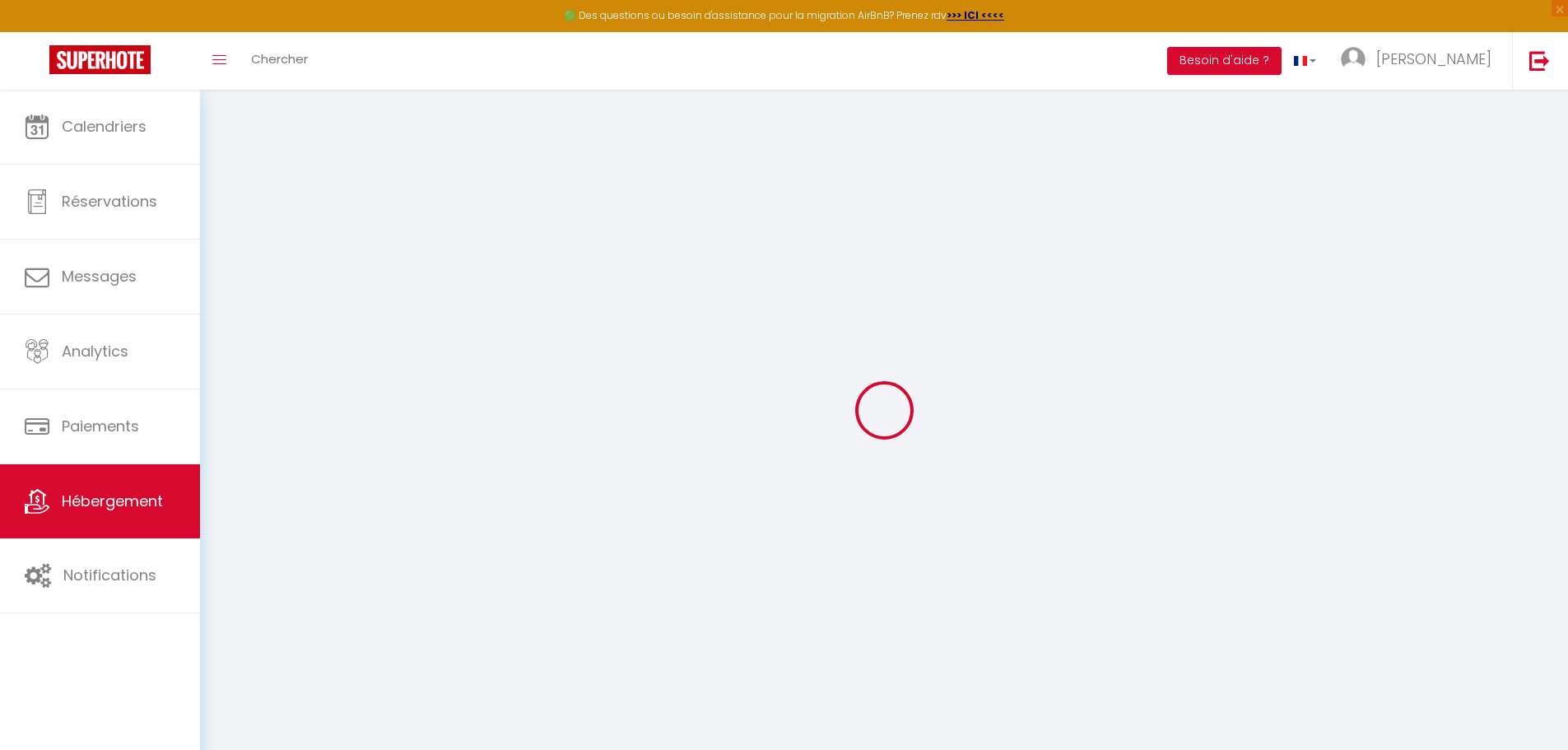
checkbox input "false"
select select
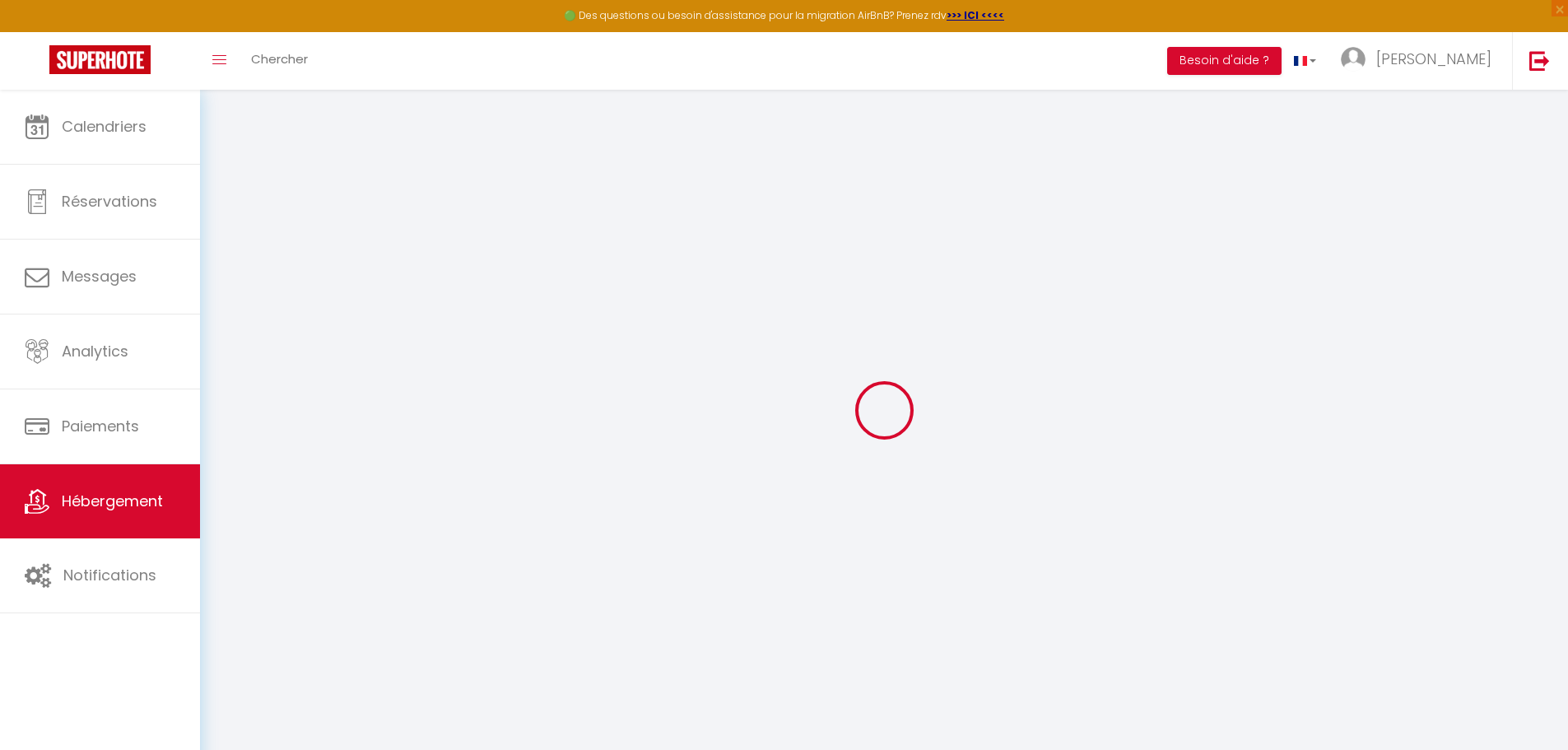
select select
checkbox input "false"
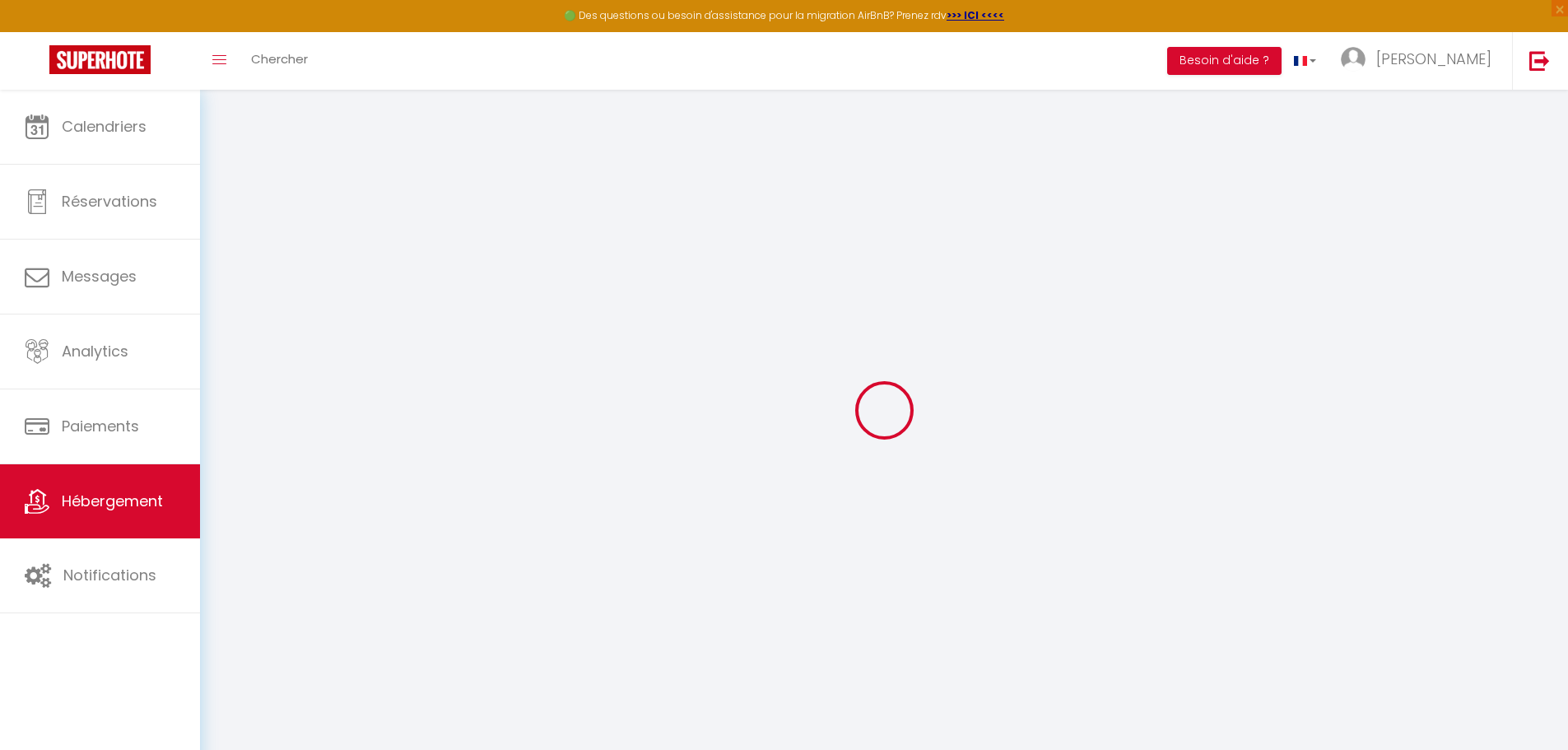
checkbox input "false"
select select
checkbox input "false"
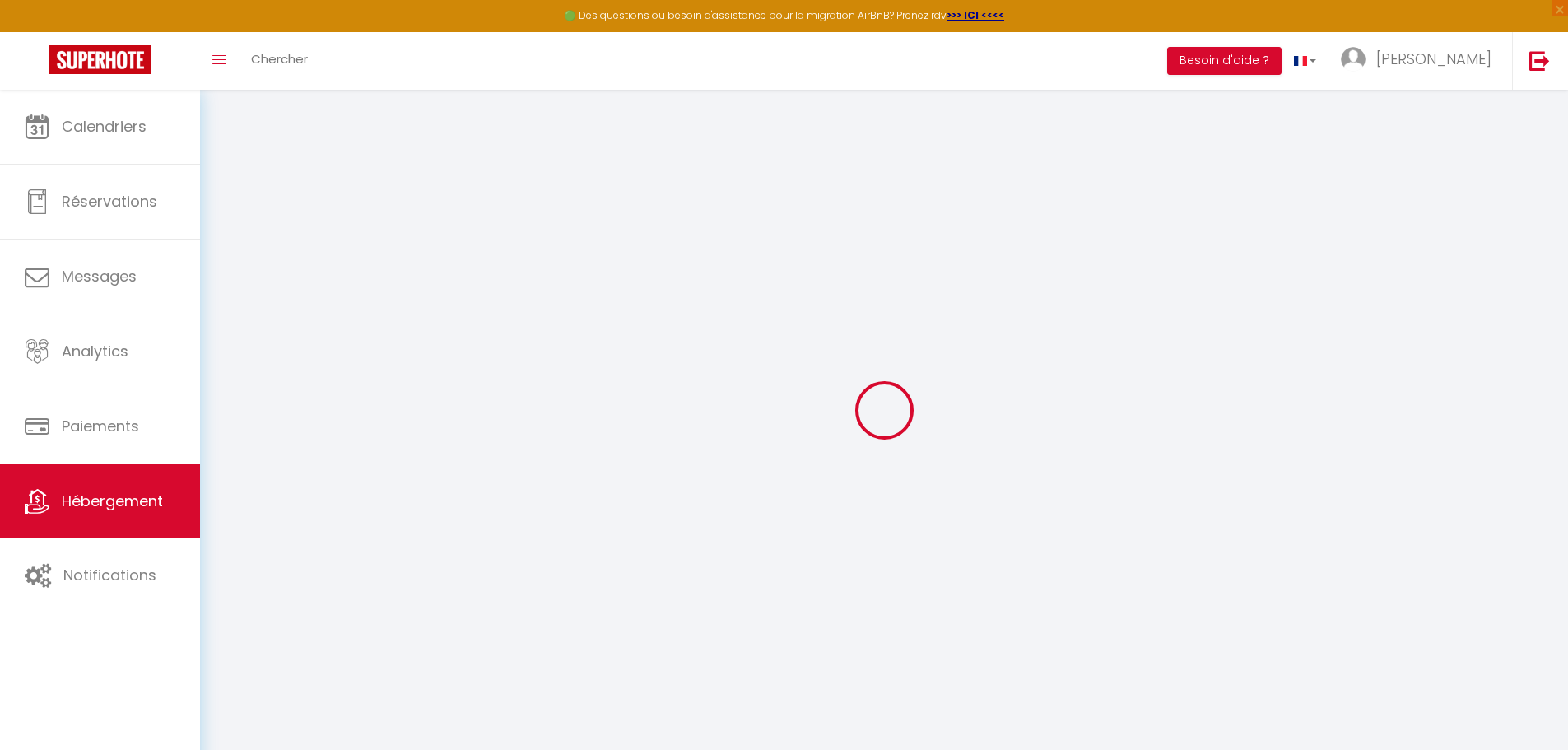
checkbox input "false"
select select
checkbox input "false"
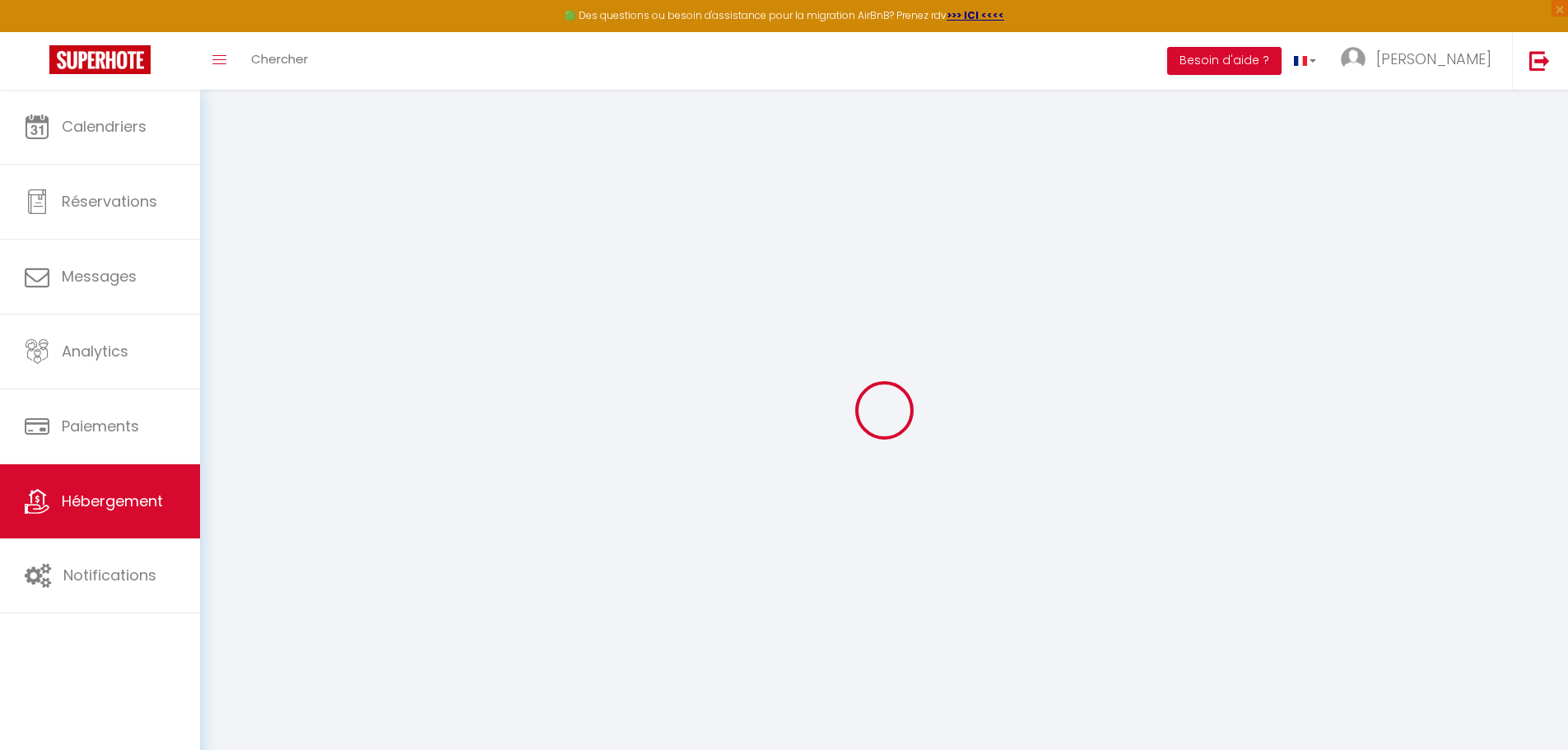
checkbox input "false"
select select "15:00"
select select "23:45"
select select "11:00"
select select "30"
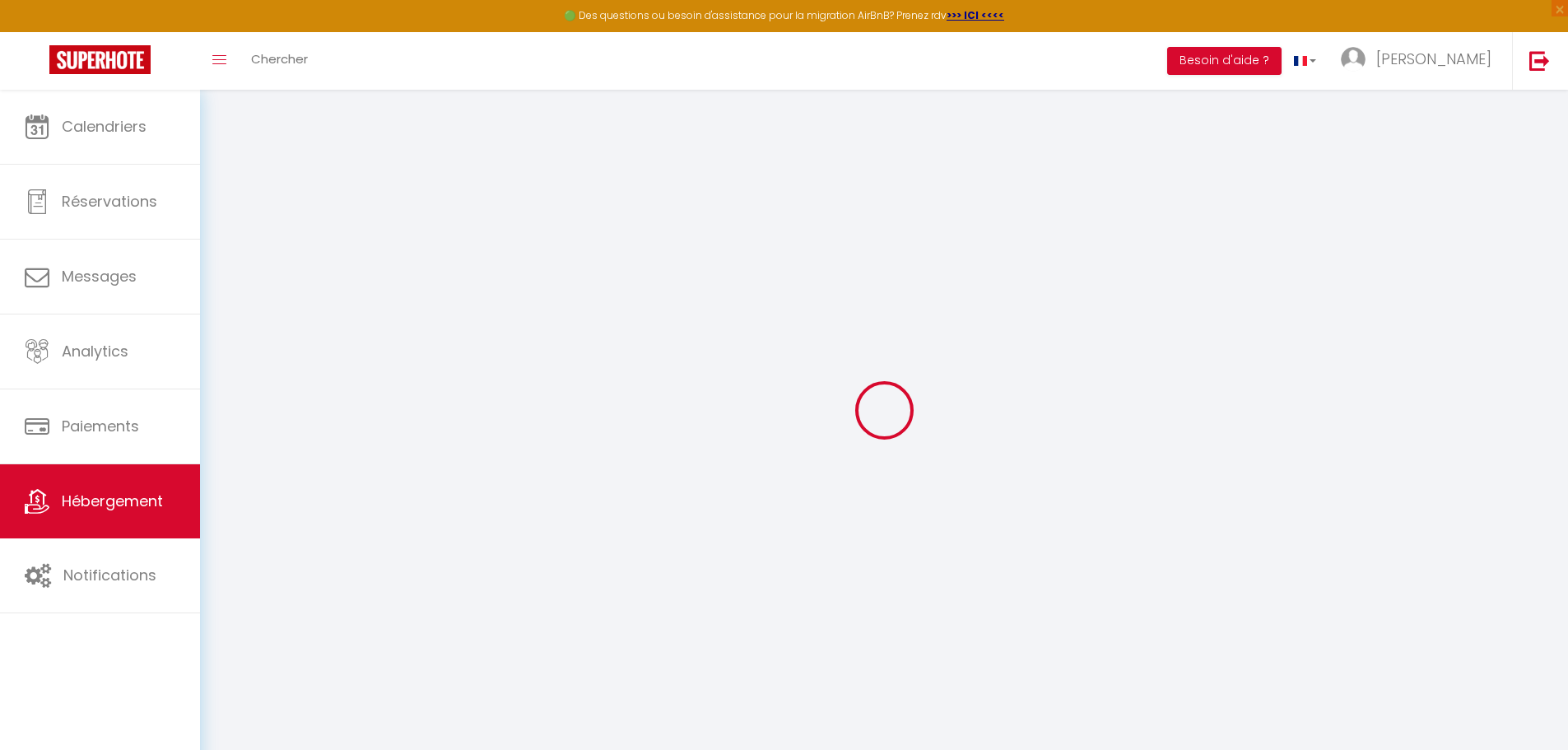
select select "120"
select select
checkbox input "false"
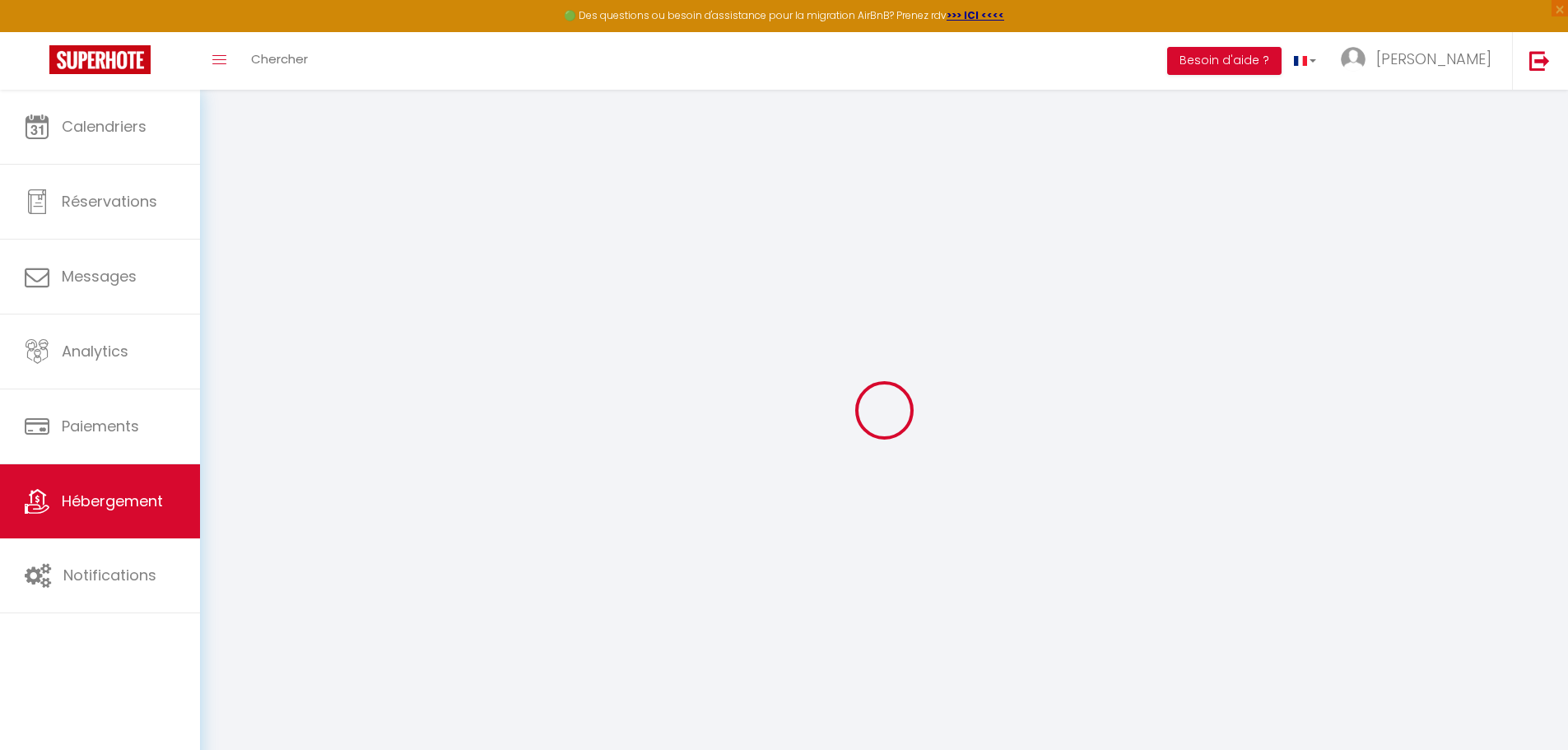
checkbox input "false"
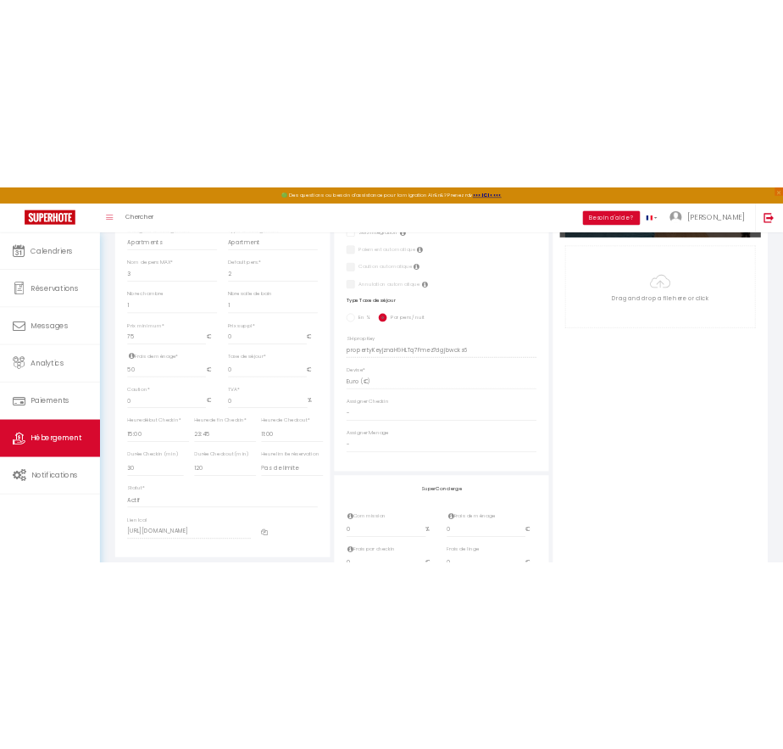
scroll to position [593, 0]
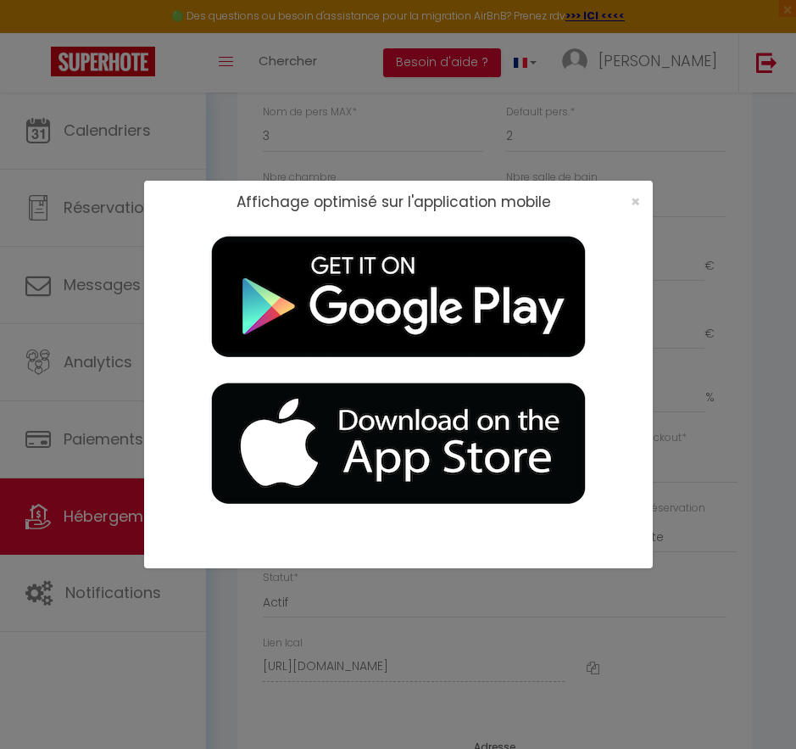
click at [628, 200] on div "×" at bounding box center [630, 201] width 42 height 17
click at [633, 201] on span "×" at bounding box center [635, 201] width 9 height 21
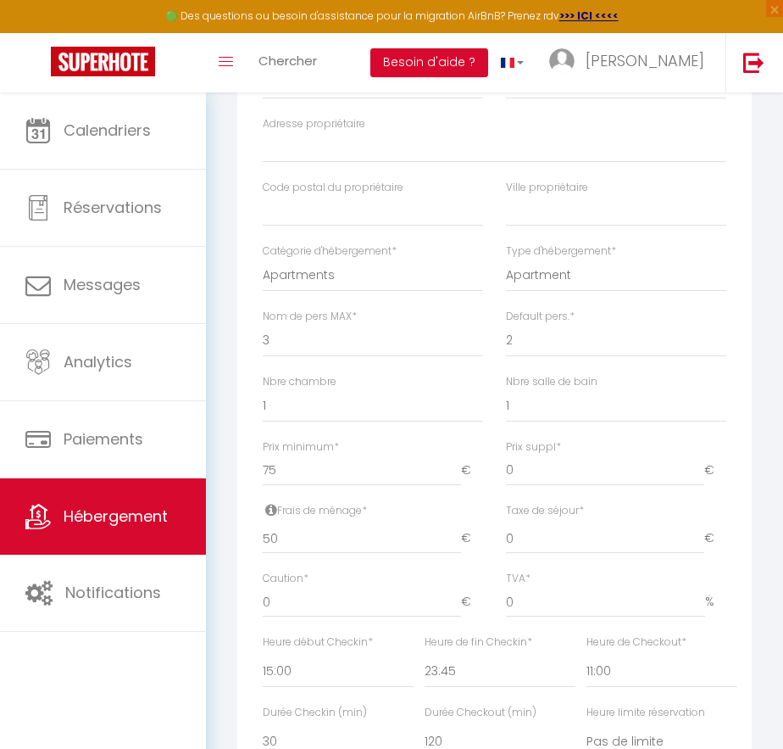
scroll to position [339, 0]
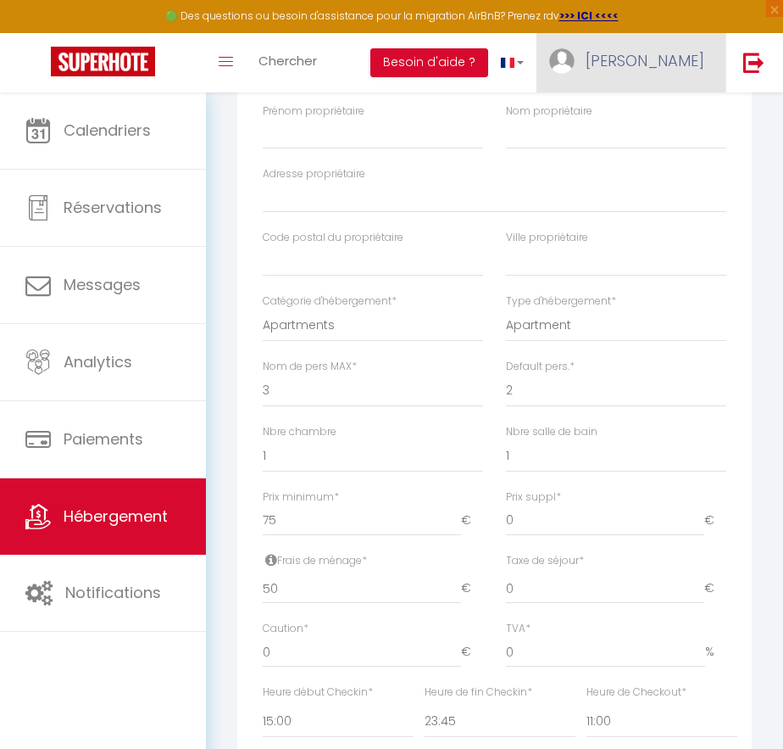
click at [676, 64] on span "[PERSON_NAME]" at bounding box center [645, 60] width 119 height 21
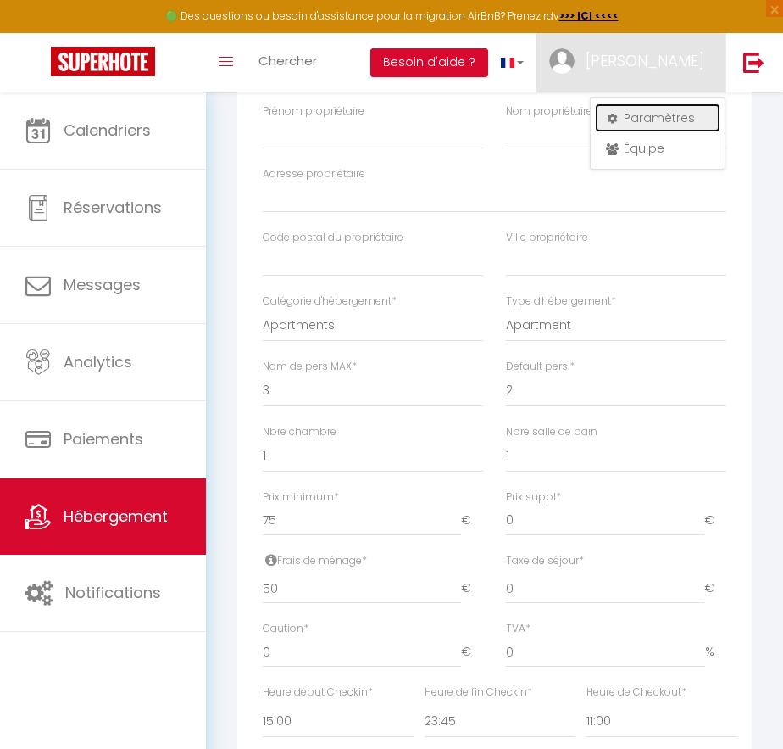
click at [659, 114] on link "Paramètres" at bounding box center [657, 117] width 125 height 29
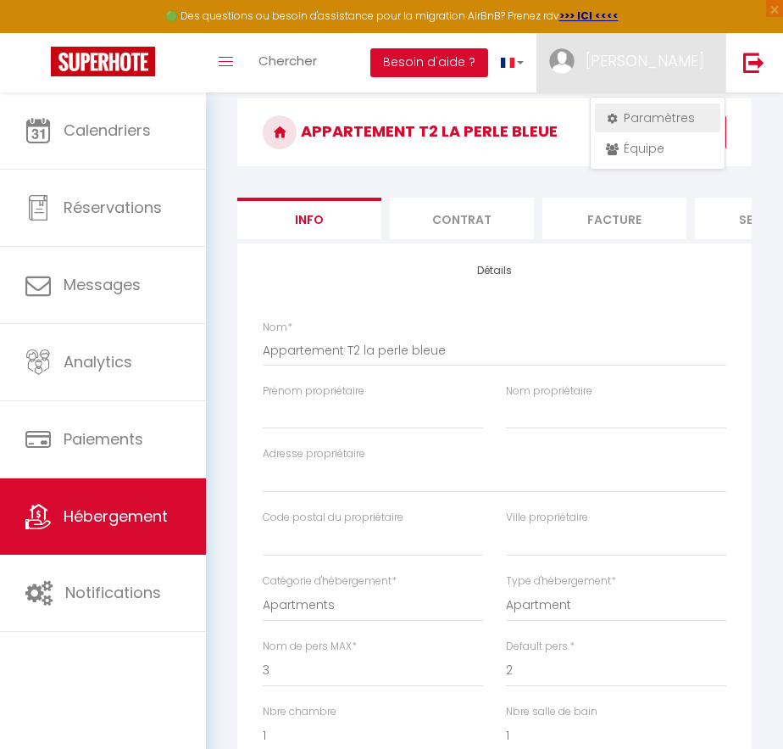
select select "28"
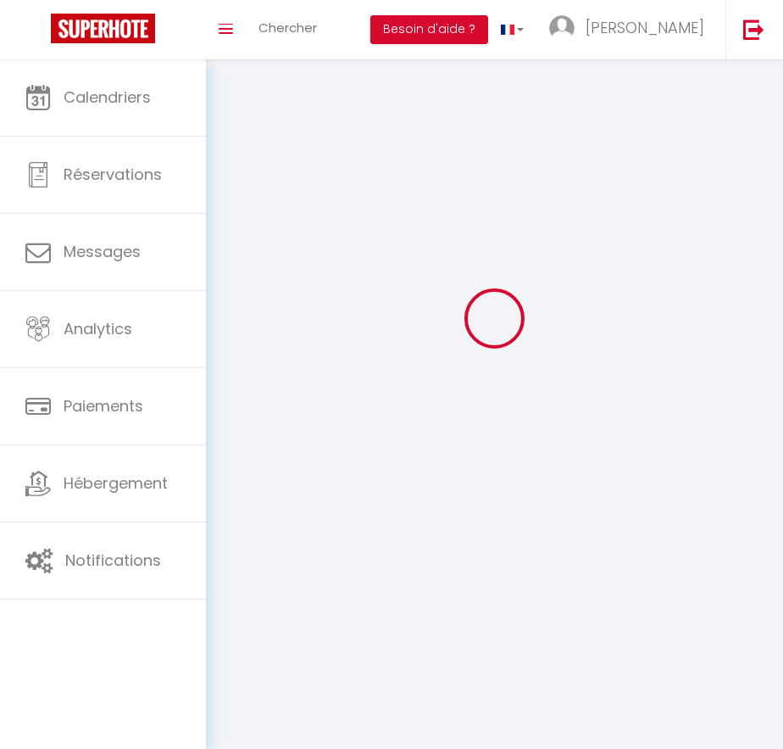
scroll to position [771, 0]
type input "9UWVuUK6yikSe6ubcFU2q99Kl"
type input "B60x0vd9wUSwNU6zX8Ba9ojDl"
type input "https://app.superhote.com/#/get-available-rentals/B60x0vd9wUSwNU6zX8Ba9ojDl"
select select "fr"
